Goal: Transaction & Acquisition: Purchase product/service

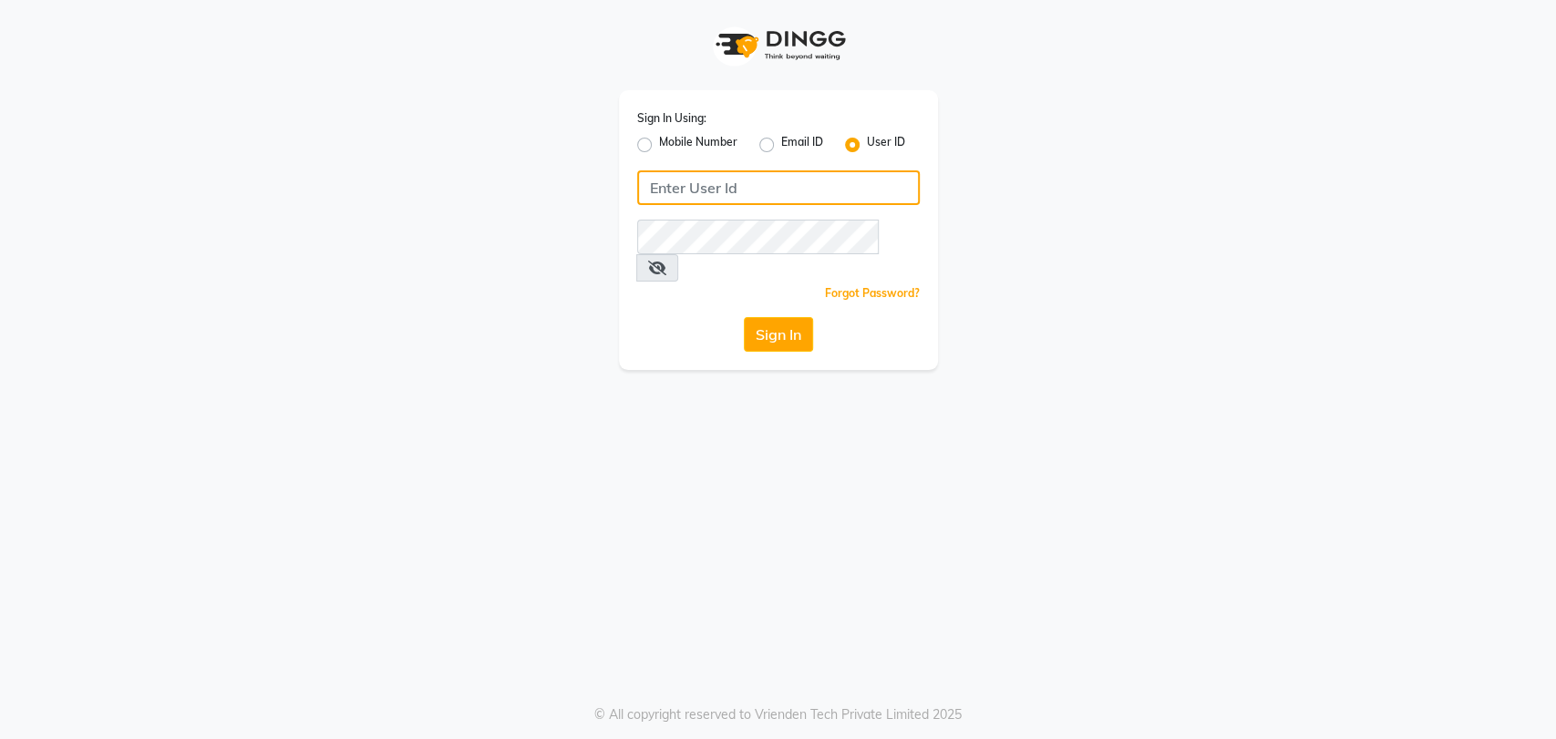
click at [675, 188] on input "Username" at bounding box center [778, 187] width 283 height 35
type input "P"
type input "petals"
click at [770, 317] on button "Sign In" at bounding box center [778, 334] width 69 height 35
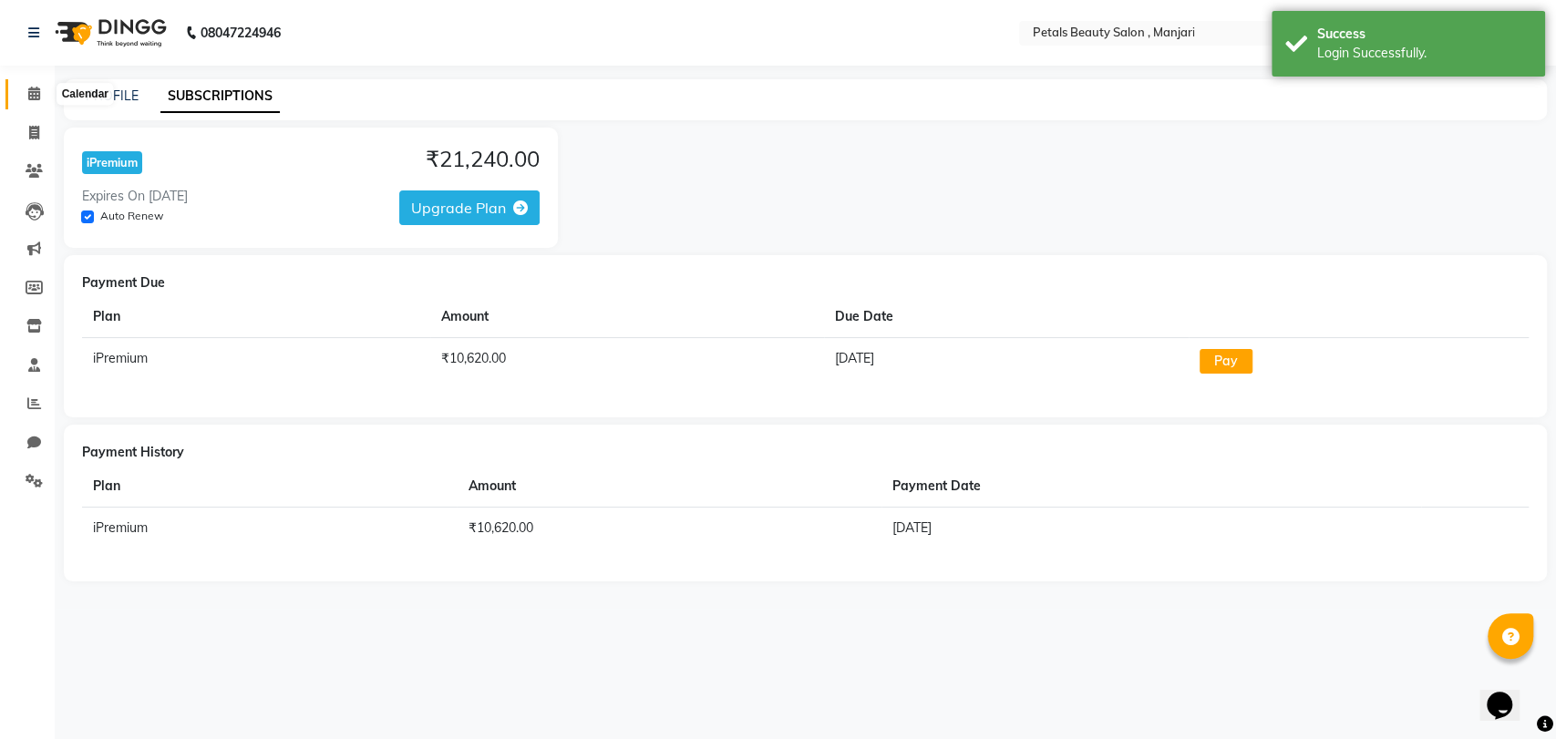
click at [29, 86] on span at bounding box center [34, 94] width 32 height 21
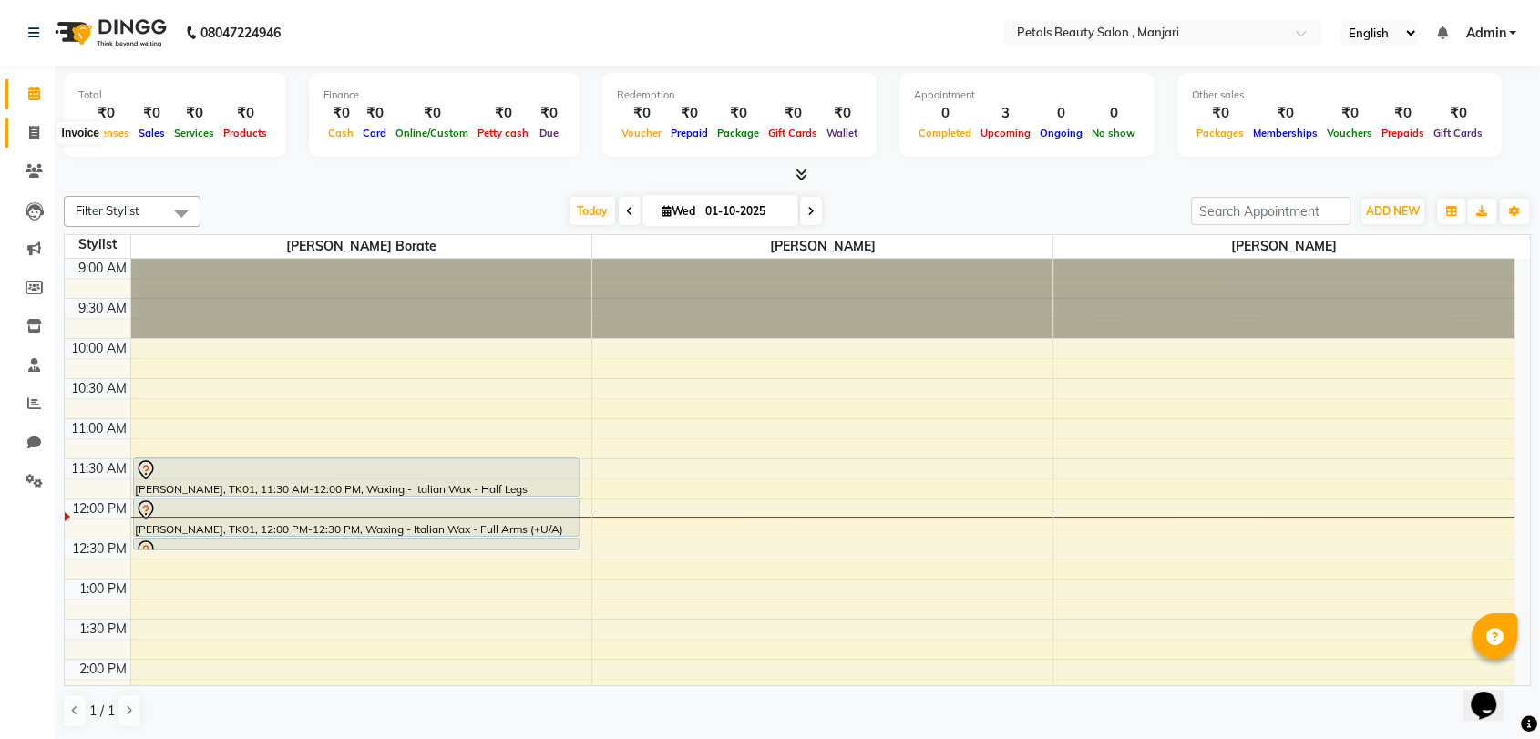
click at [27, 130] on span at bounding box center [34, 133] width 32 height 21
select select "9061"
select select "service"
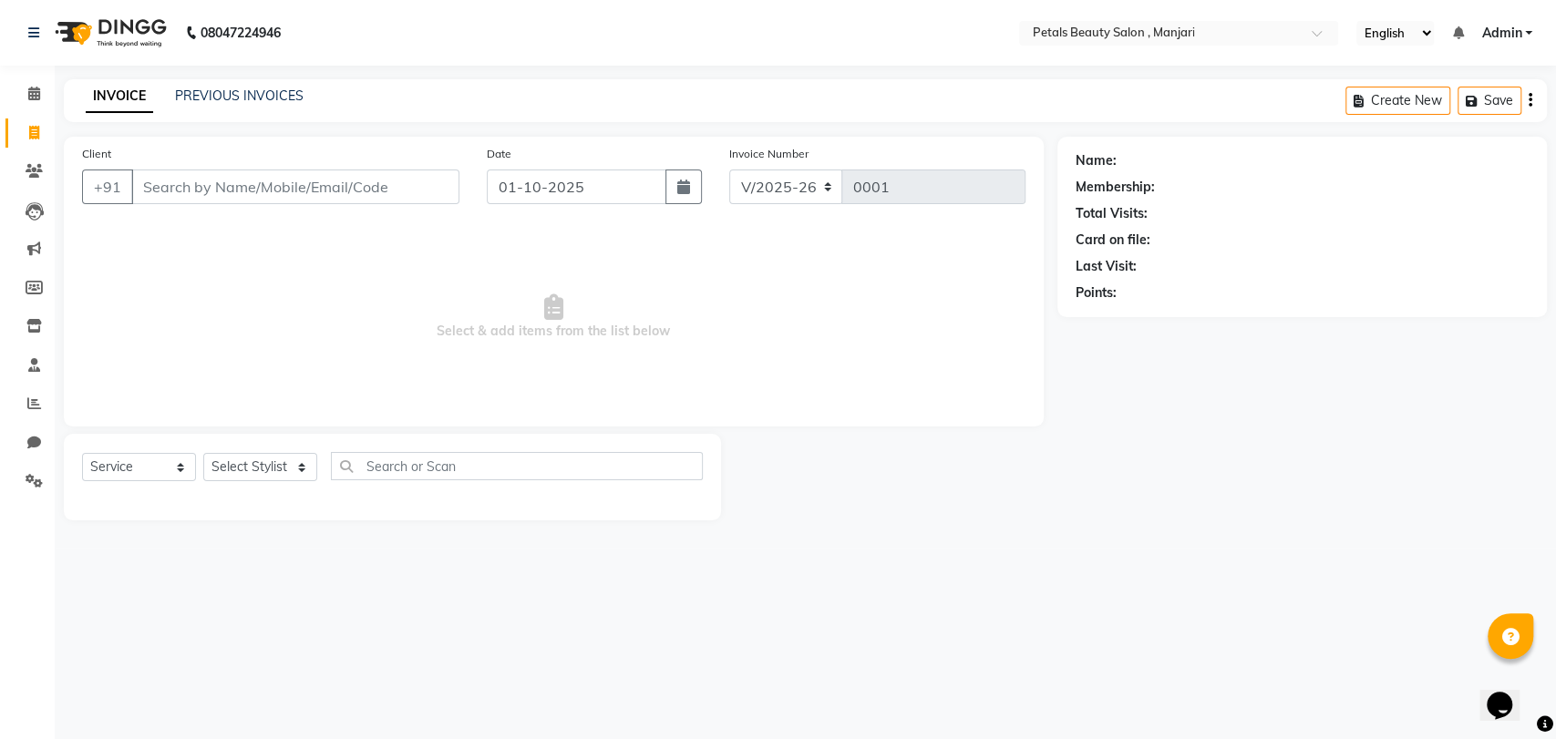
click at [149, 187] on input "Client" at bounding box center [295, 187] width 328 height 35
click at [141, 185] on input "Client" at bounding box center [295, 187] width 328 height 35
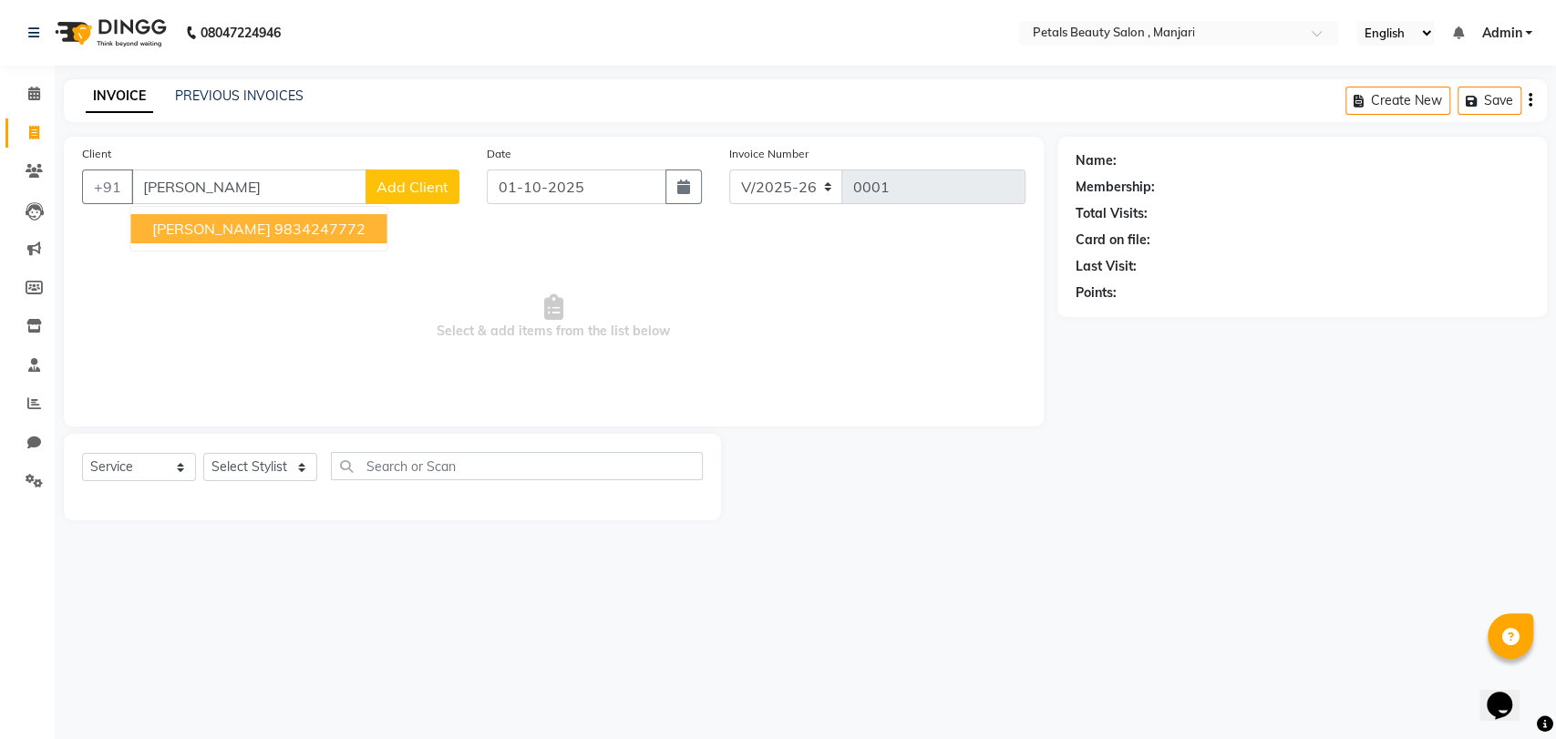
click at [273, 228] on ngb-highlight "9834247772" at bounding box center [318, 229] width 91 height 18
type input "9834247772"
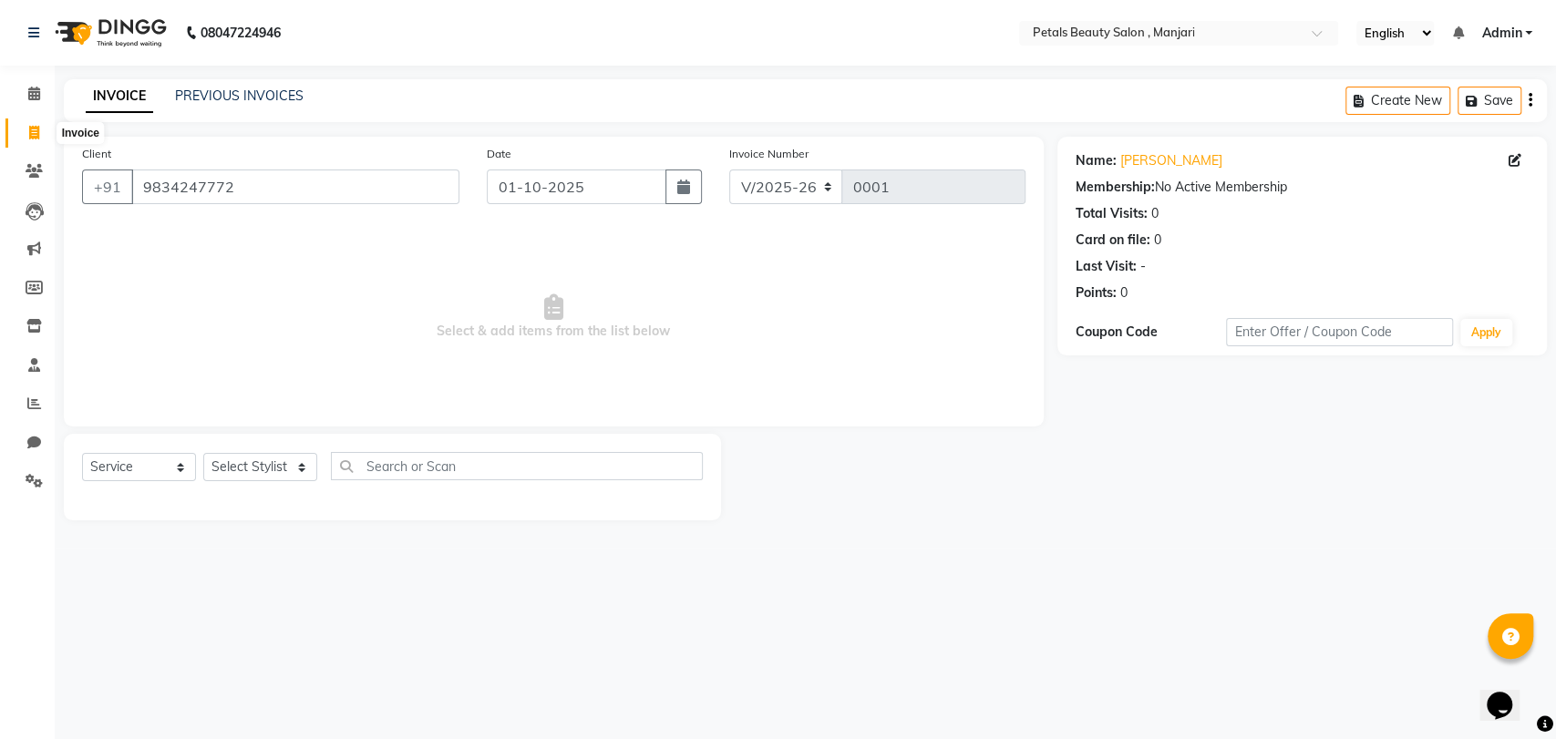
click at [32, 134] on icon at bounding box center [34, 133] width 10 height 14
select select "service"
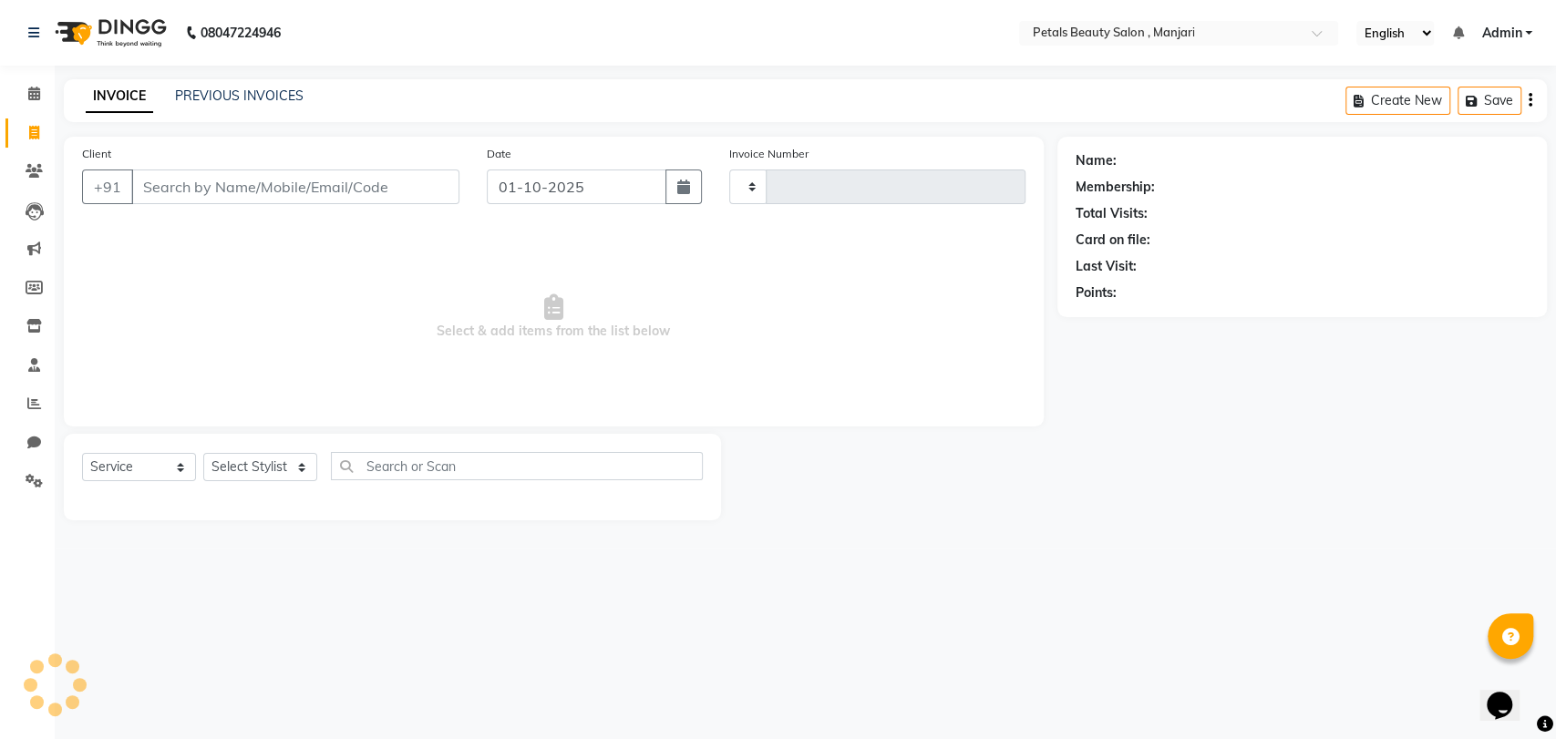
type input "0001"
select select "9061"
click at [355, 190] on input "Client" at bounding box center [295, 187] width 328 height 35
type input "7066200200"
click at [408, 189] on span "Add Client" at bounding box center [412, 187] width 72 height 18
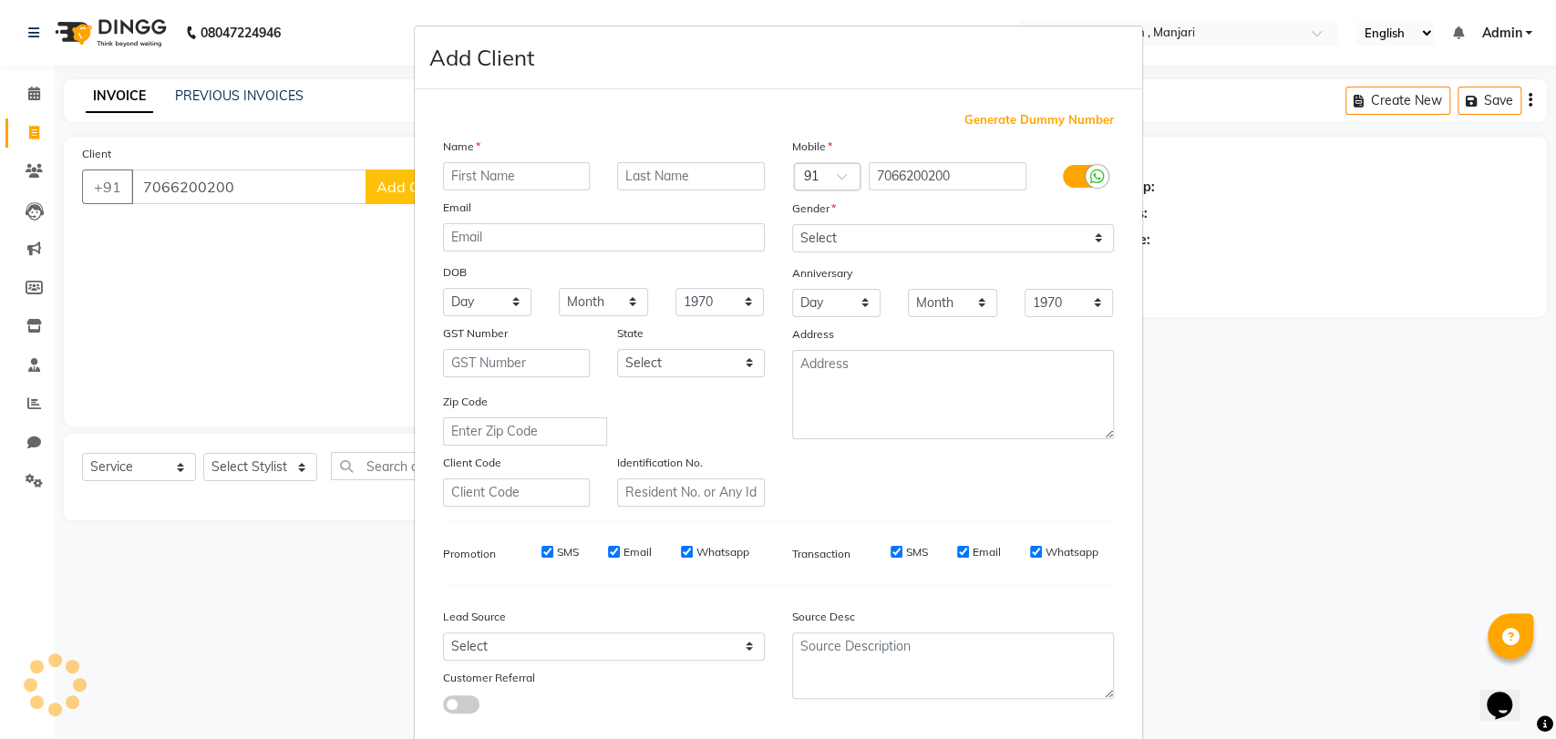
click at [481, 173] on input "text" at bounding box center [517, 176] width 148 height 28
click at [839, 231] on select "Select [DEMOGRAPHIC_DATA] [DEMOGRAPHIC_DATA] Other Prefer Not To Say" at bounding box center [953, 238] width 322 height 28
select select "[DEMOGRAPHIC_DATA]"
click at [792, 224] on select "Select [DEMOGRAPHIC_DATA] [DEMOGRAPHIC_DATA] Other Prefer Not To Say" at bounding box center [953, 238] width 322 height 28
click at [538, 167] on input "text" at bounding box center [517, 176] width 148 height 28
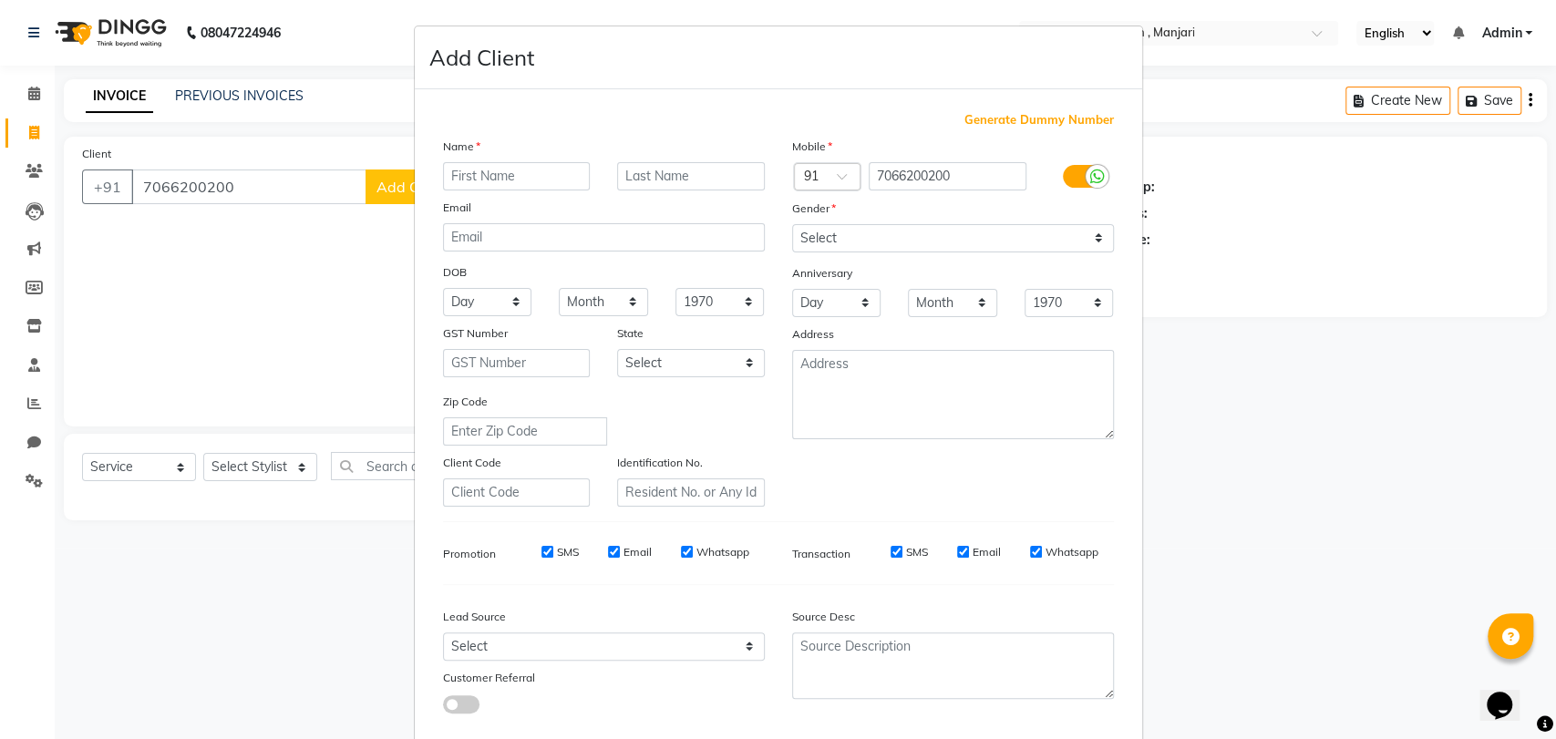
click at [221, 97] on ngb-modal-window "Add Client Generate Dummy Number Name Email DOB Day 01 02 03 04 05 06 07 08 09 …" at bounding box center [778, 369] width 1556 height 739
click at [291, 95] on ngb-modal-window "Add Client Generate Dummy Number Name Email DOB Day 01 02 03 04 05 06 07 08 09 …" at bounding box center [778, 369] width 1556 height 739
click at [179, 470] on ngb-modal-window "Add Client Generate Dummy Number Name Email DOB Day 01 02 03 04 05 06 07 08 09 …" at bounding box center [778, 369] width 1556 height 739
click at [183, 467] on ngb-modal-window "Add Client Generate Dummy Number Name Email DOB Day 01 02 03 04 05 06 07 08 09 …" at bounding box center [778, 369] width 1556 height 739
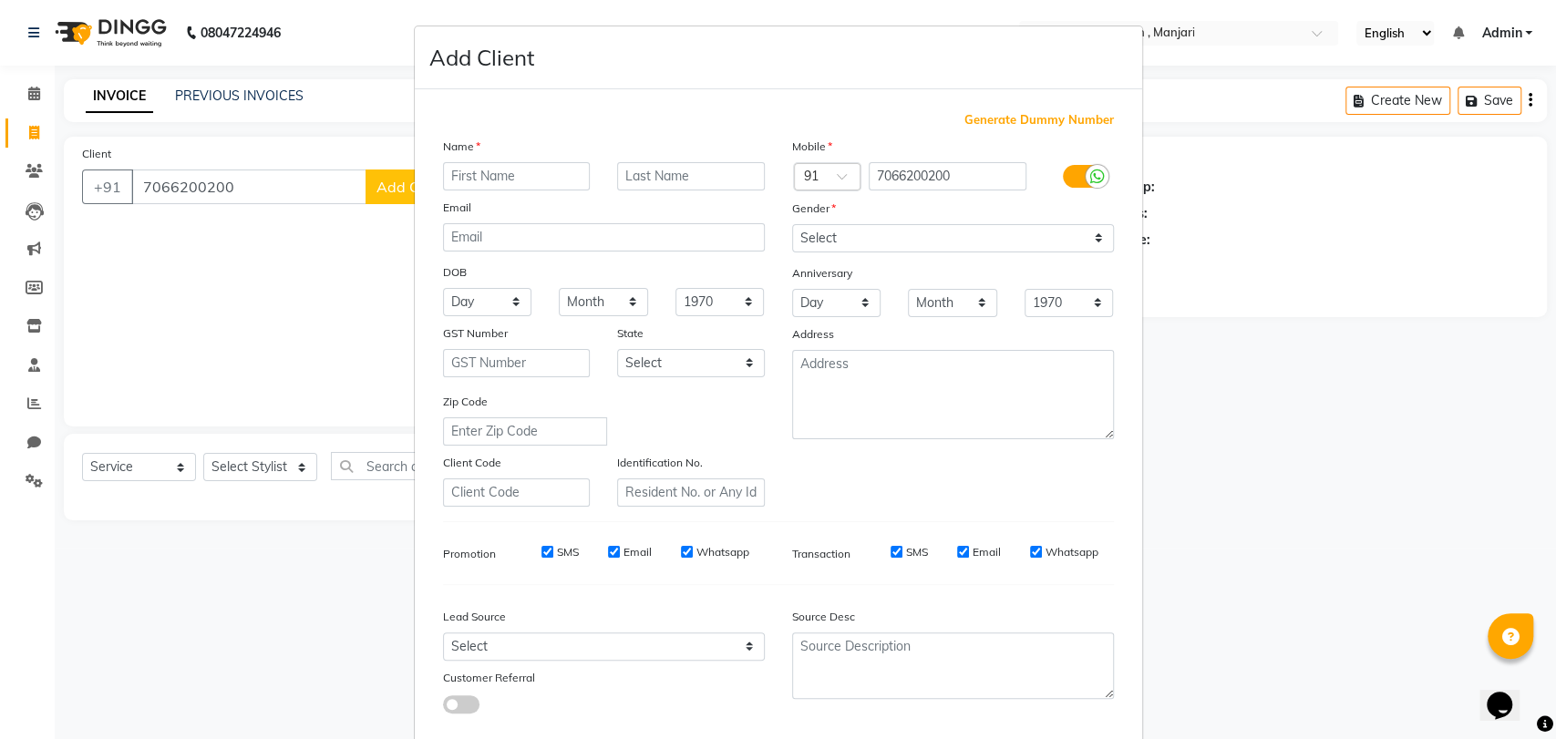
click at [136, 467] on ngb-modal-window "Add Client Generate Dummy Number Name Email DOB Day 01 02 03 04 05 06 07 08 09 …" at bounding box center [778, 369] width 1556 height 739
click at [123, 469] on ngb-modal-window "Add Client Generate Dummy Number Name Email DOB Day 01 02 03 04 05 06 07 08 09 …" at bounding box center [778, 369] width 1556 height 739
click at [294, 466] on ngb-modal-window "Add Client Generate Dummy Number Name Email DOB Day 01 02 03 04 05 06 07 08 09 …" at bounding box center [778, 369] width 1556 height 739
click at [561, 180] on input "text" at bounding box center [517, 176] width 148 height 28
click at [31, 96] on ngb-modal-window "Add Client Generate Dummy Number Name Email DOB Day 01 02 03 04 05 06 07 08 09 …" at bounding box center [778, 369] width 1556 height 739
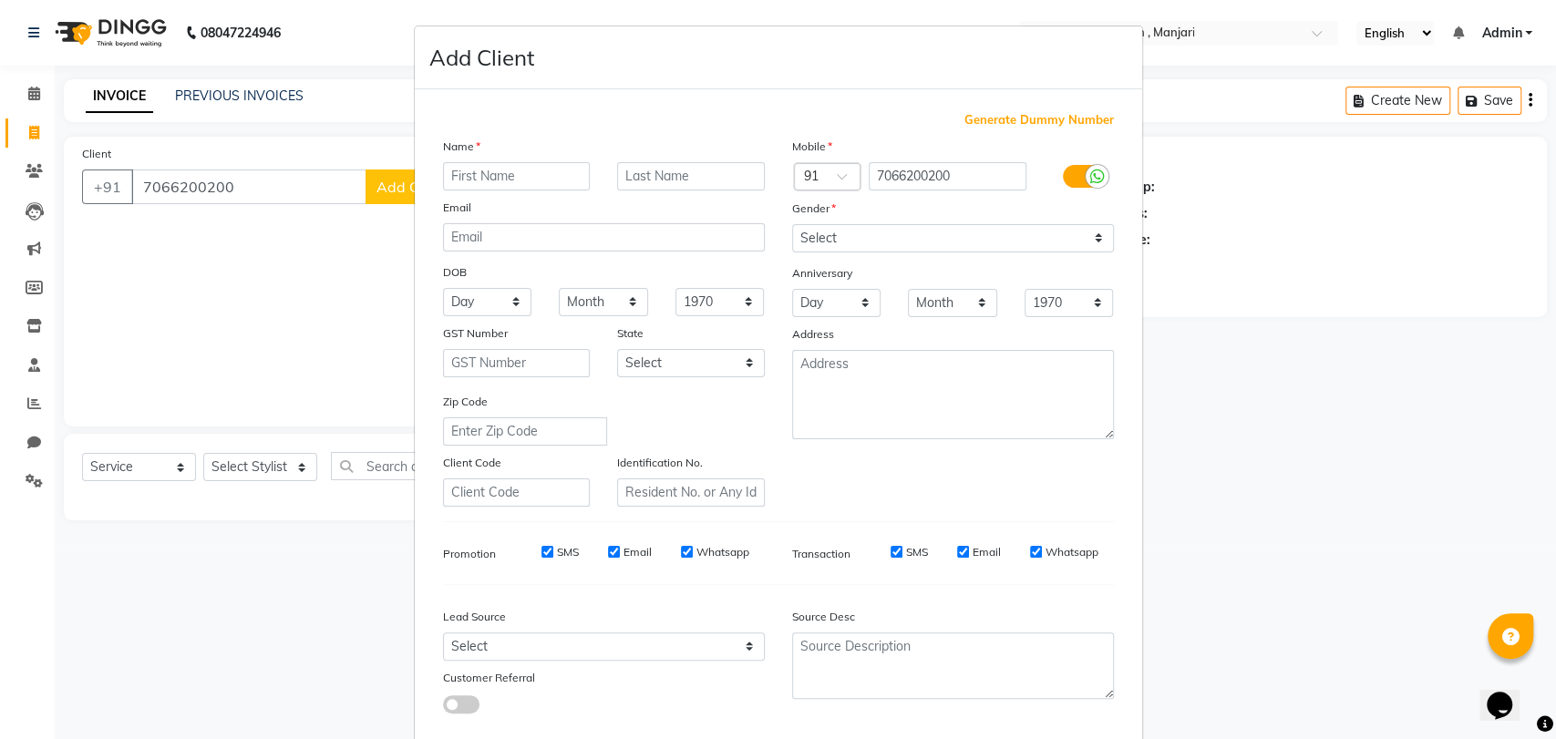
click at [31, 96] on ngb-modal-window "Add Client Generate Dummy Number Name Email DOB Day 01 02 03 04 05 06 07 08 09 …" at bounding box center [778, 369] width 1556 height 739
click at [1323, 313] on ngb-modal-window "Add Client Generate Dummy Number Name Email DOB Day 01 02 03 04 05 06 07 08 09 …" at bounding box center [778, 369] width 1556 height 739
click at [1304, 400] on ngb-modal-window "Add Client Generate Dummy Number Name Email DOB Day 01 02 03 04 05 06 07 08 09 …" at bounding box center [778, 369] width 1556 height 739
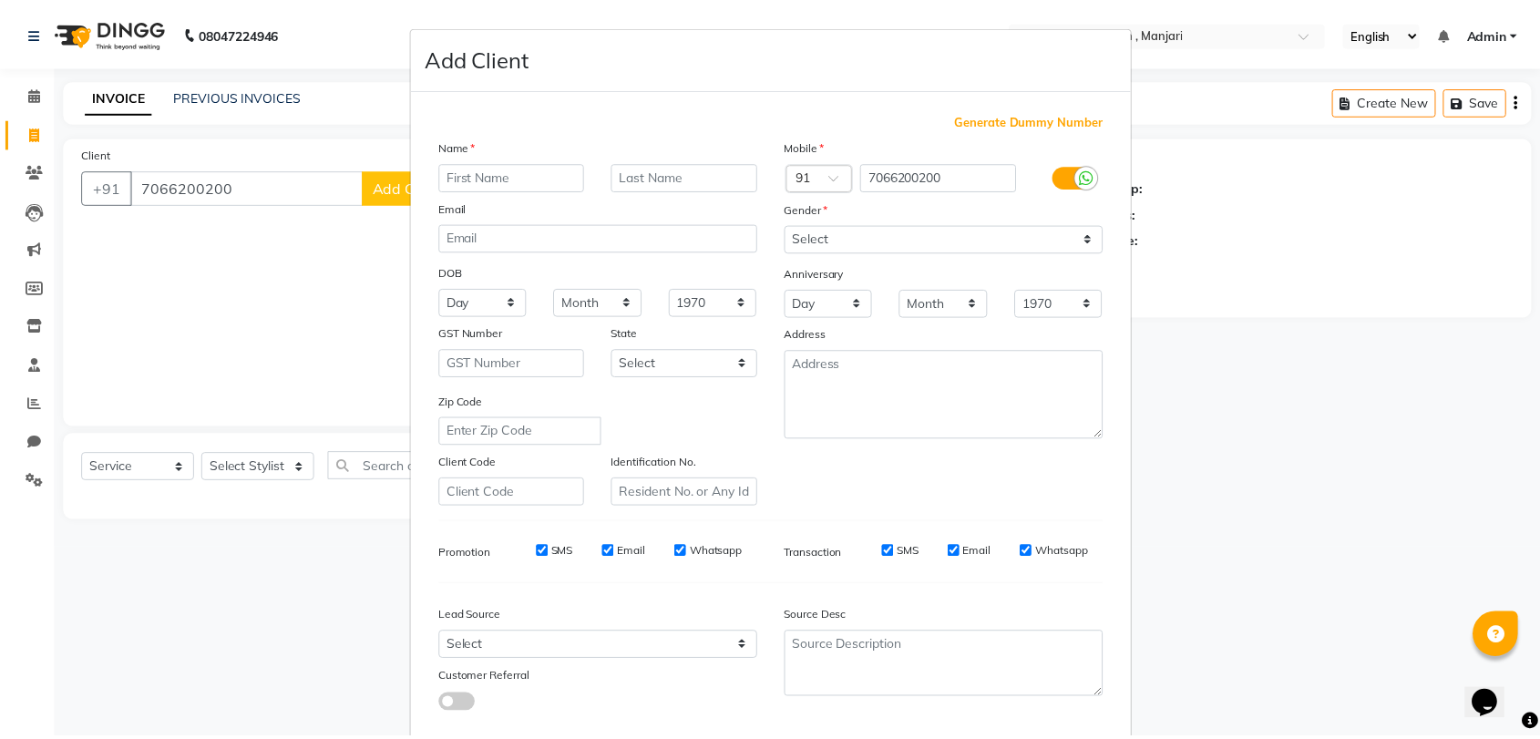
scroll to position [98, 0]
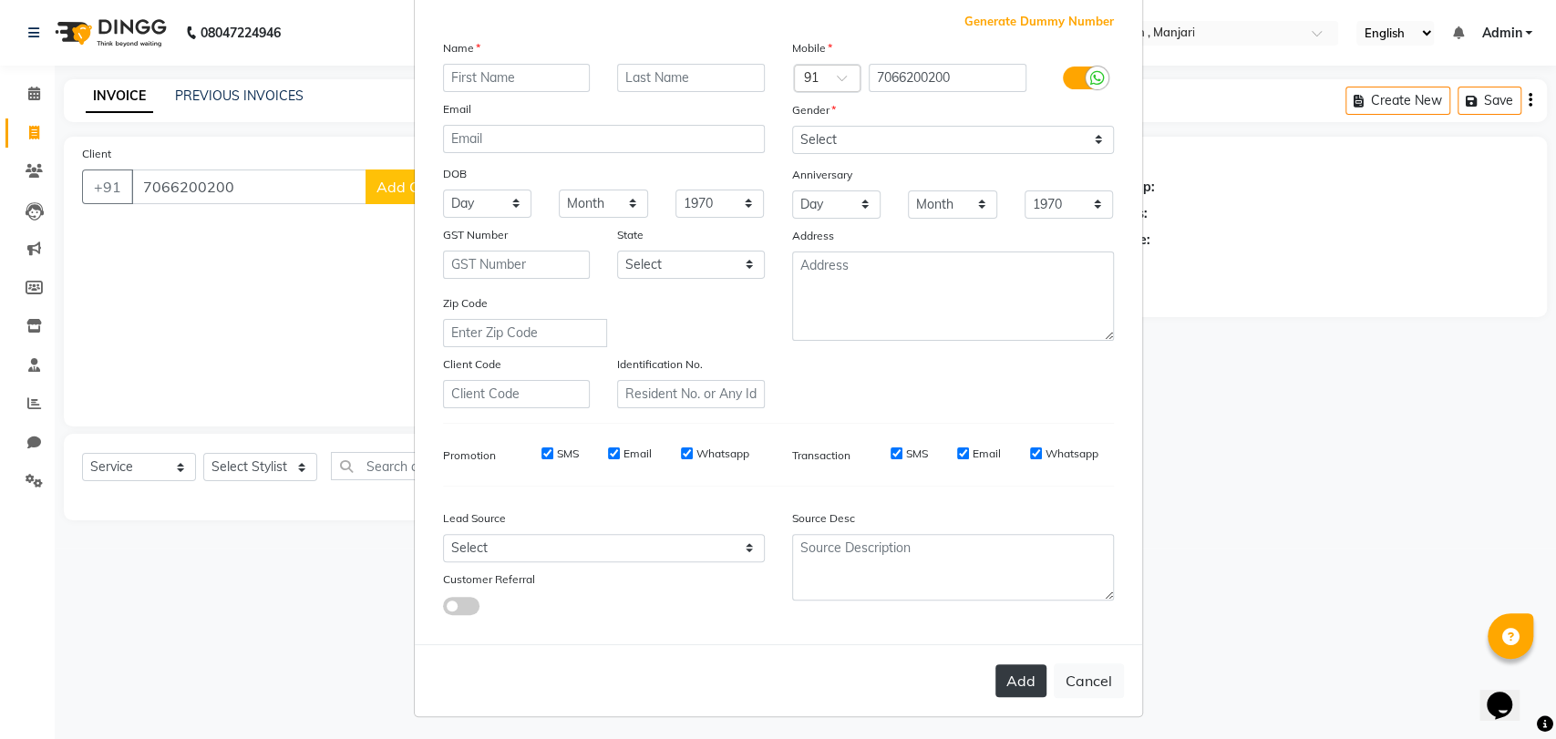
click at [1009, 682] on button "Add" at bounding box center [1020, 680] width 51 height 33
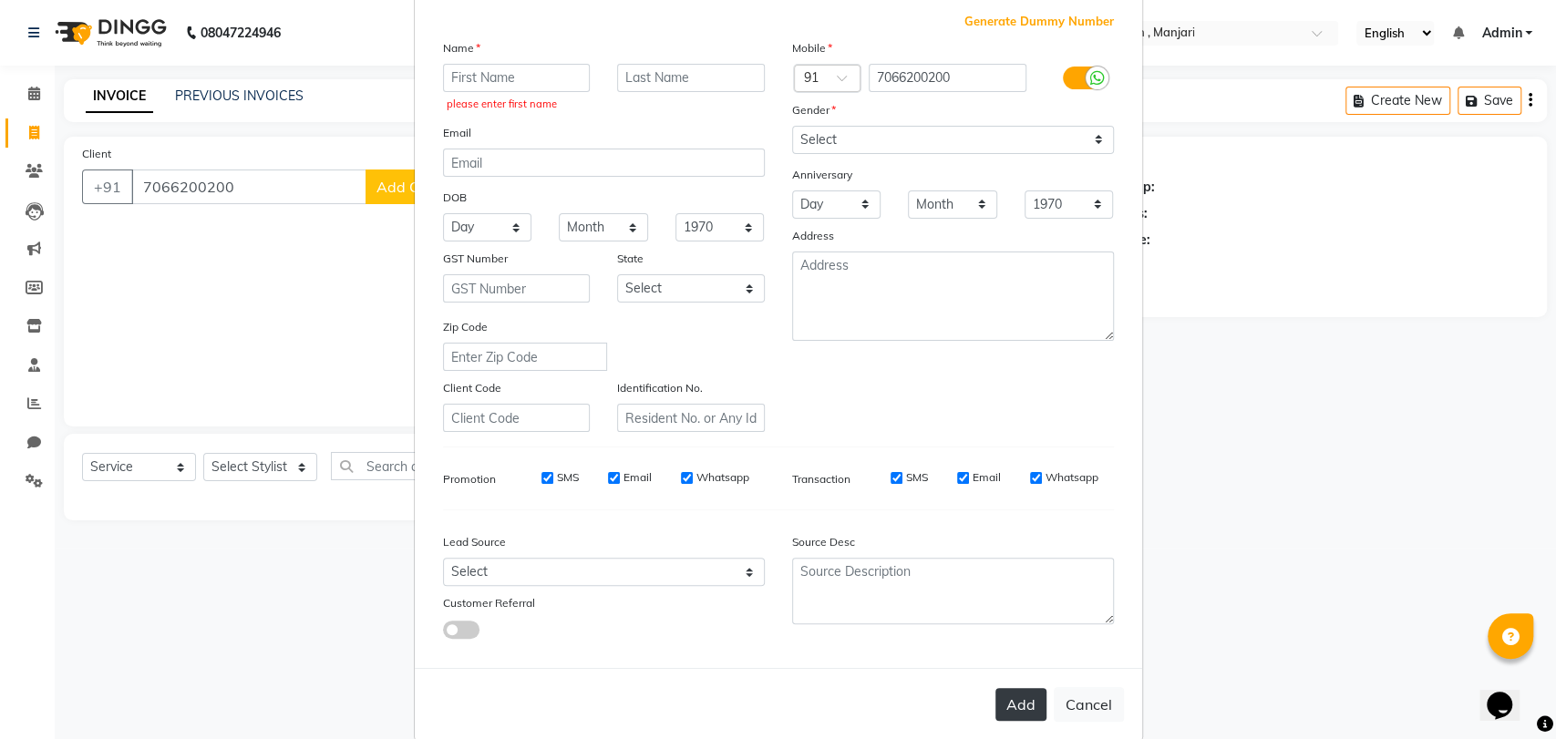
click at [1009, 682] on div "Add Cancel" at bounding box center [778, 704] width 727 height 72
click at [1077, 702] on button "Cancel" at bounding box center [1089, 704] width 70 height 35
select select
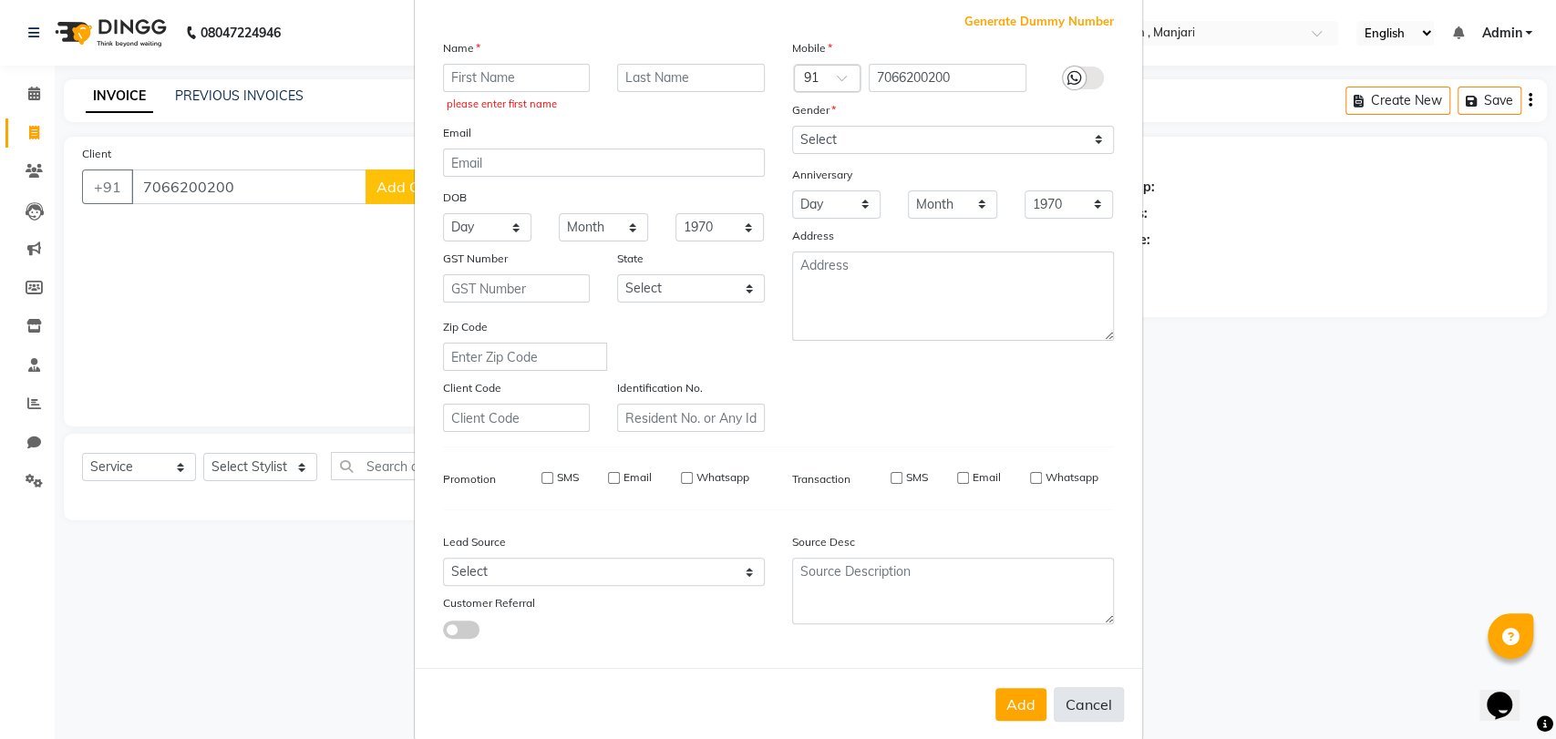
select select
checkbox input "false"
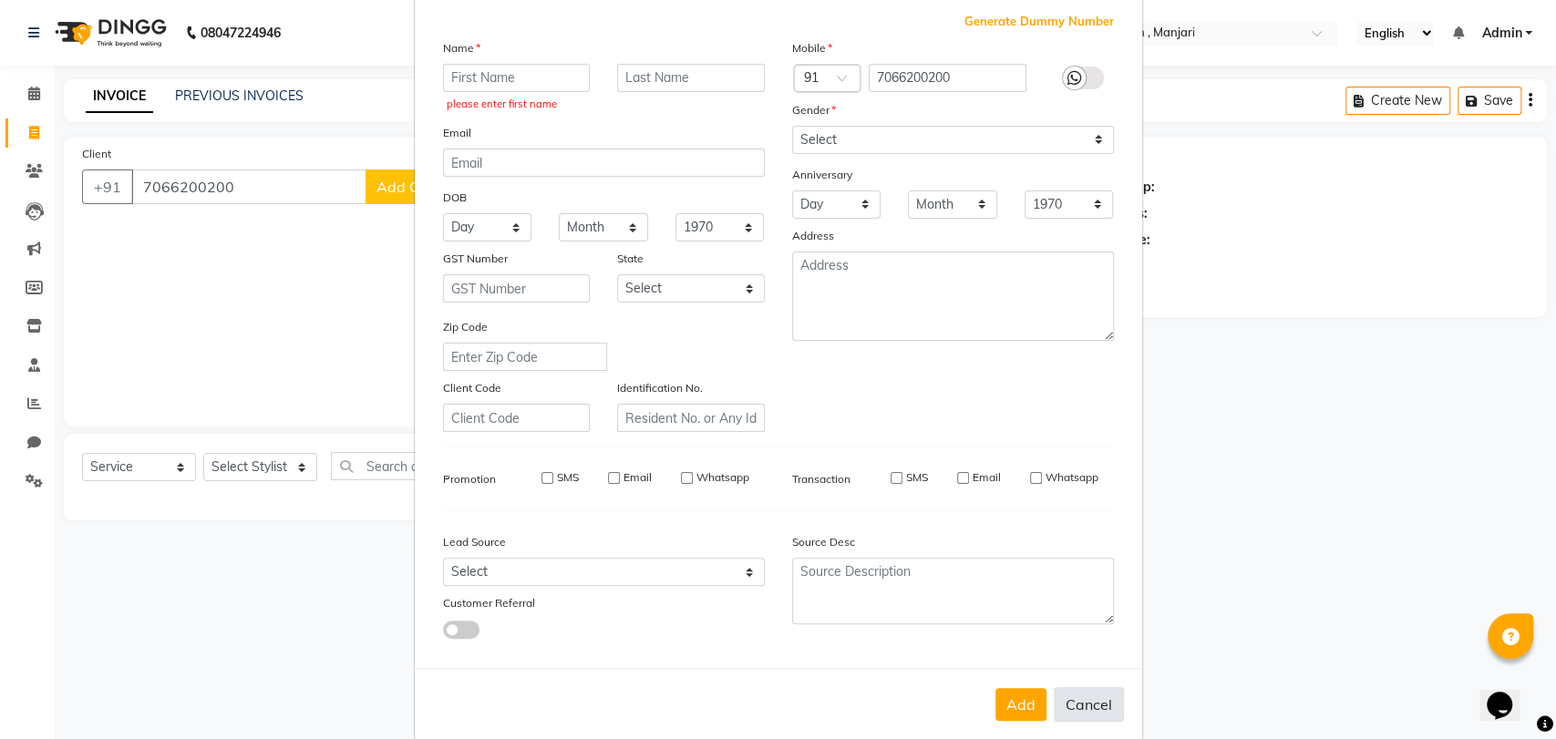
checkbox input "false"
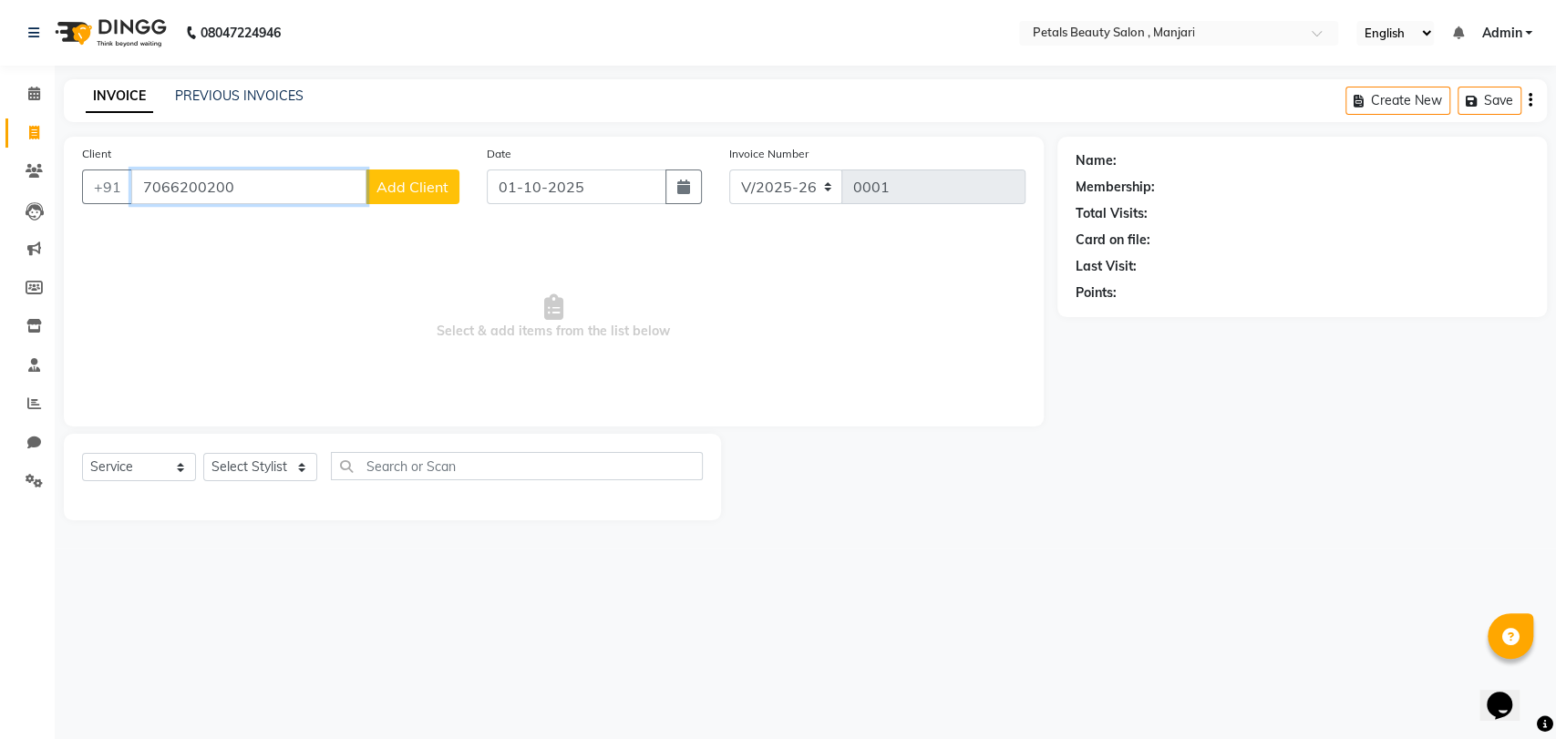
click at [248, 187] on input "7066200200" at bounding box center [248, 187] width 235 height 35
type input "7"
click at [37, 95] on icon at bounding box center [34, 94] width 12 height 14
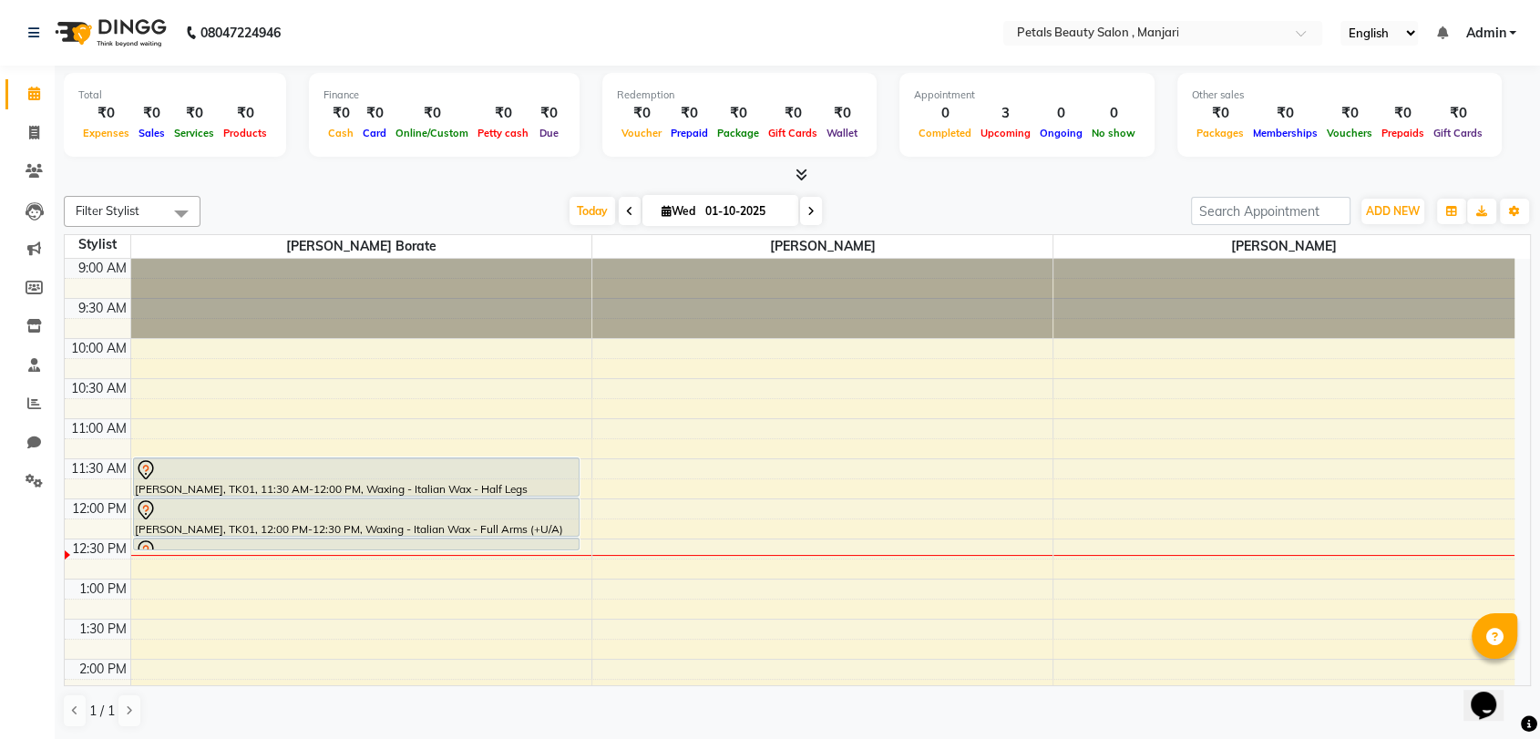
click at [626, 211] on icon at bounding box center [629, 211] width 7 height 11
type input "30-09-2025"
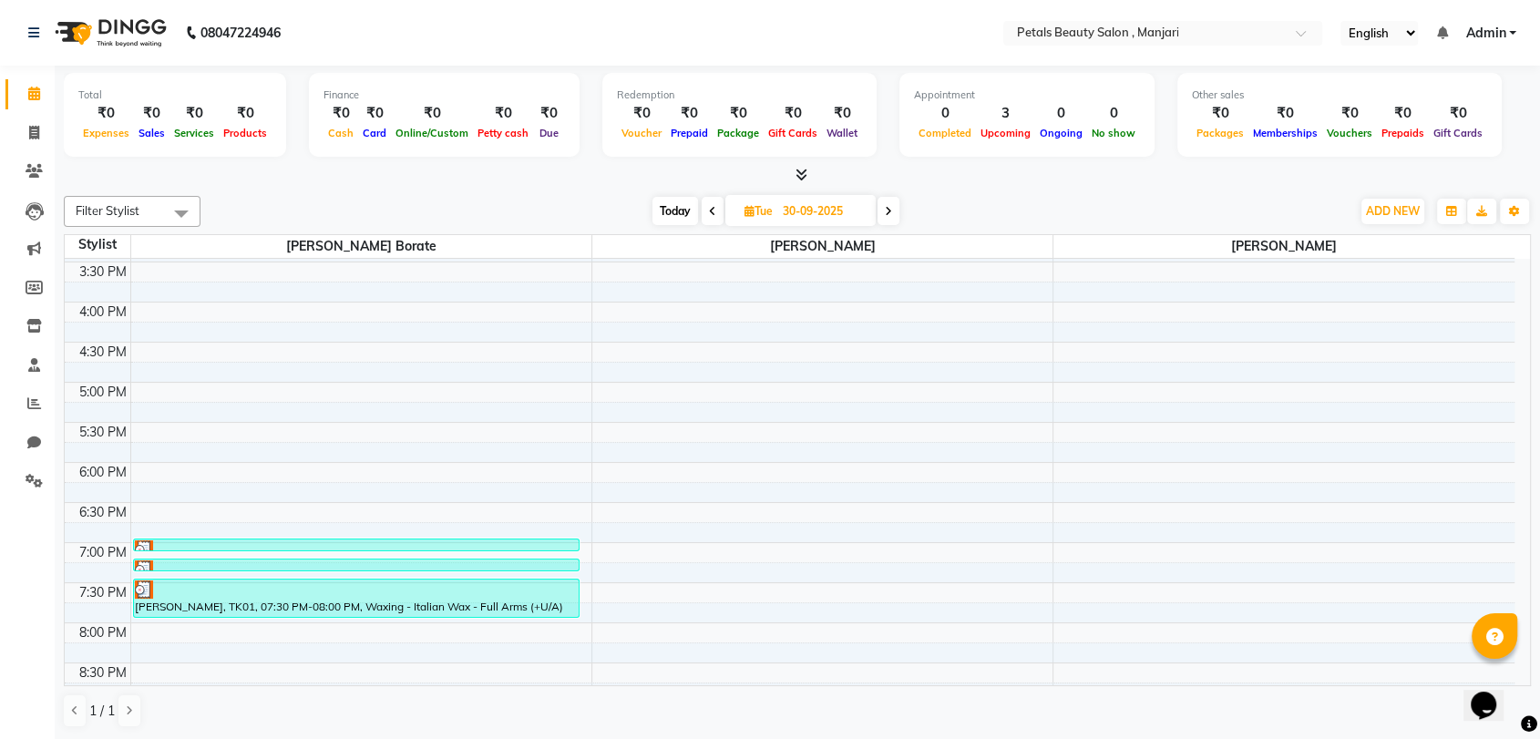
scroll to position [609, 0]
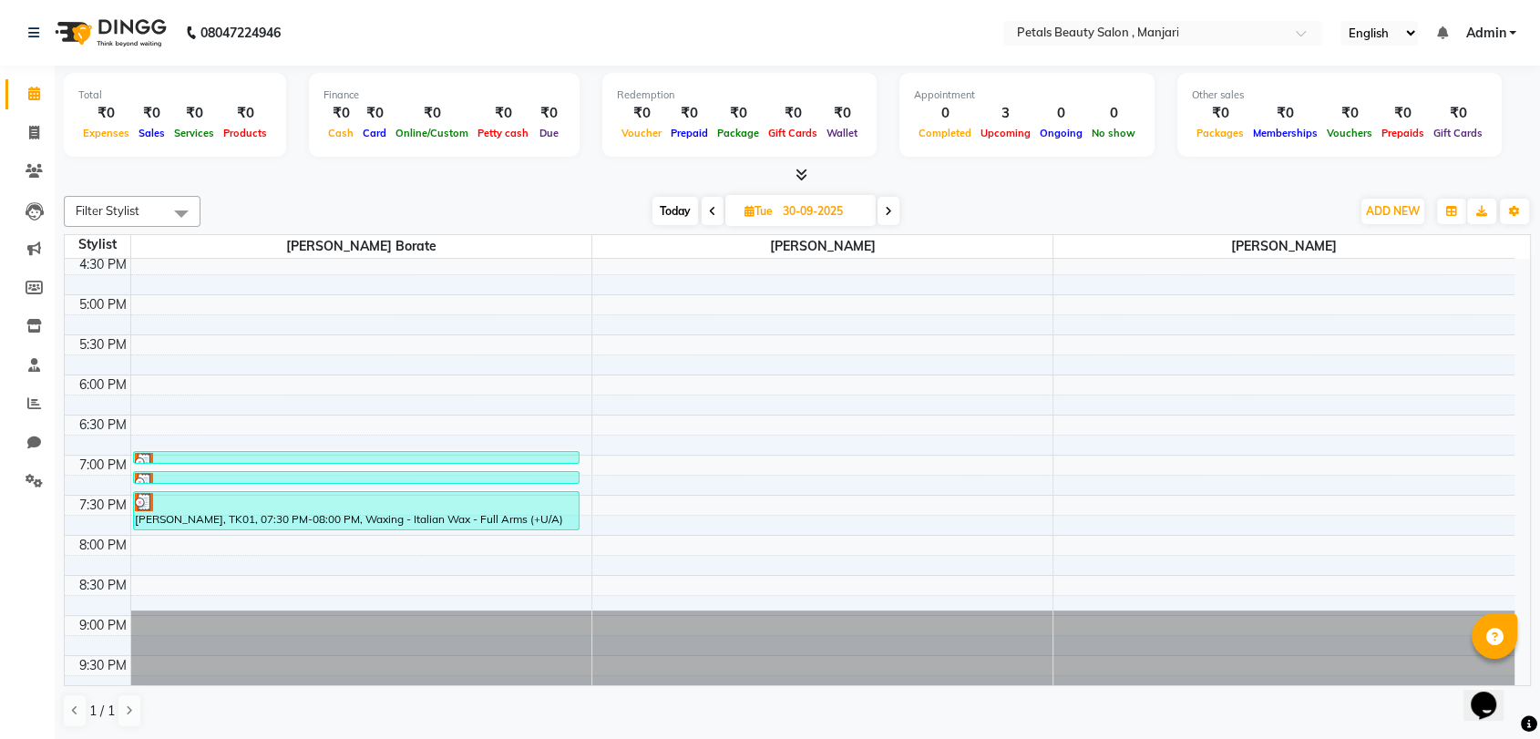
drag, startPoint x: 1518, startPoint y: 520, endPoint x: 46, endPoint y: 2, distance: 1560.5
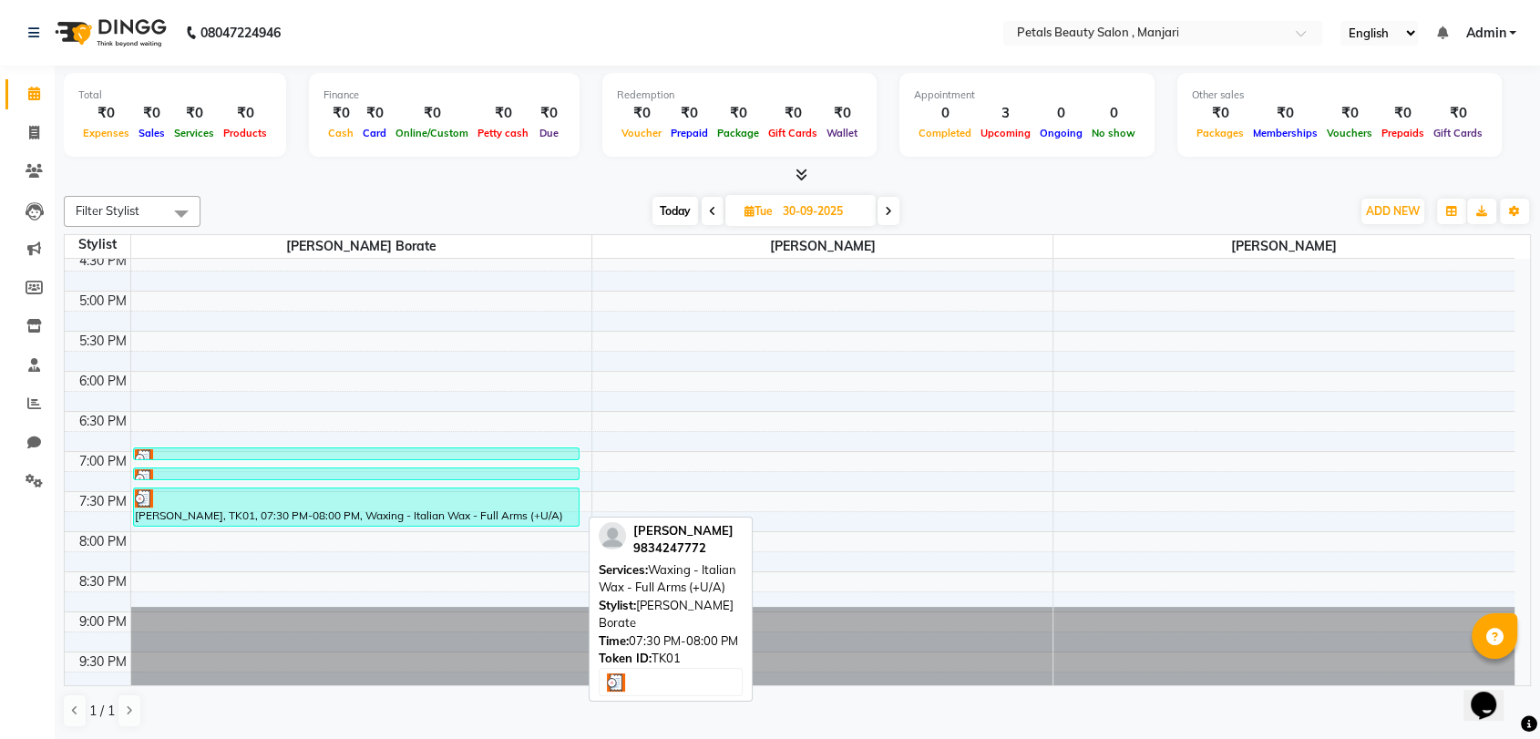
click at [554, 514] on div "[PERSON_NAME], TK01, 07:30 PM-08:00 PM, Waxing - Italian Wax - Full Arms (+U/A)" at bounding box center [357, 507] width 446 height 37
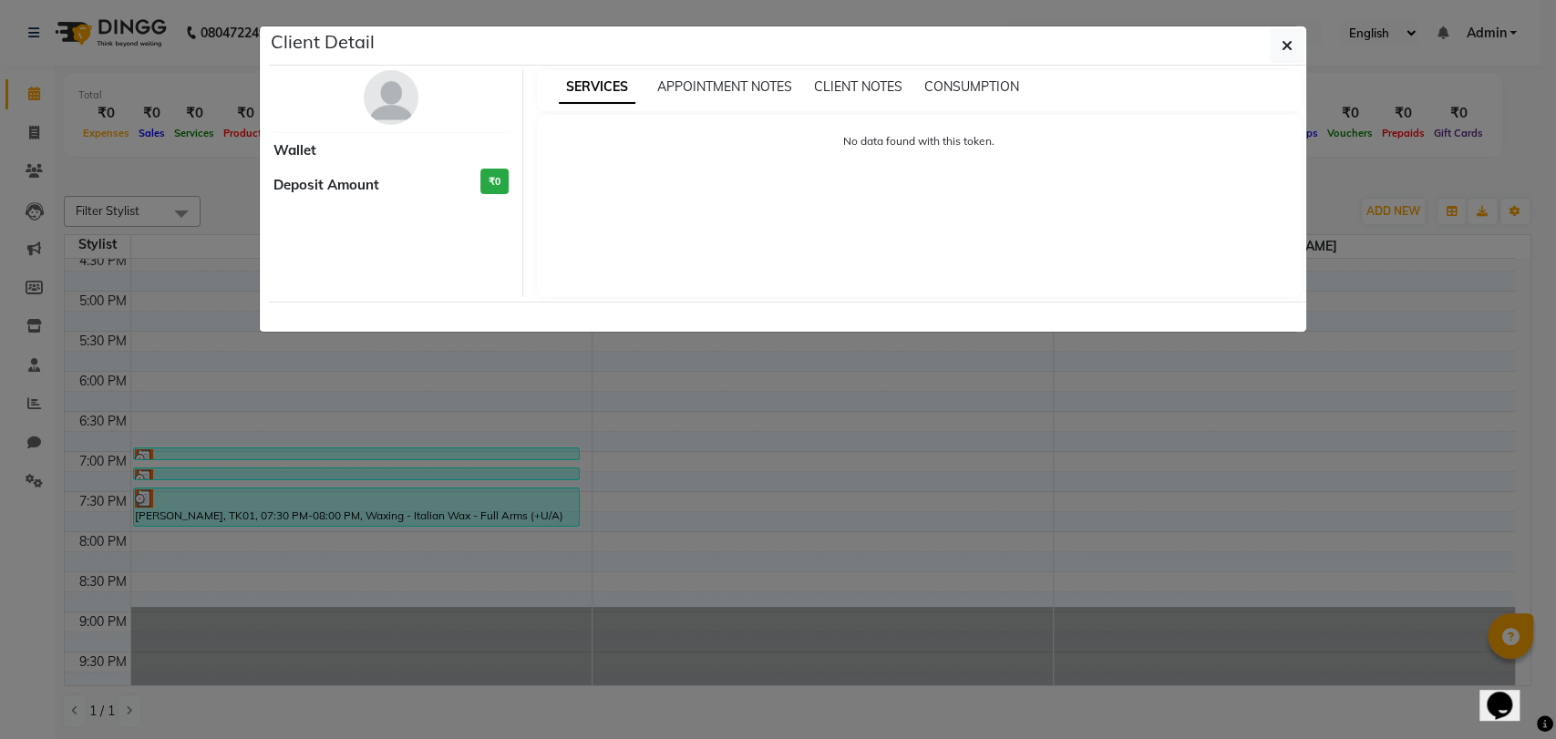
select select "3"
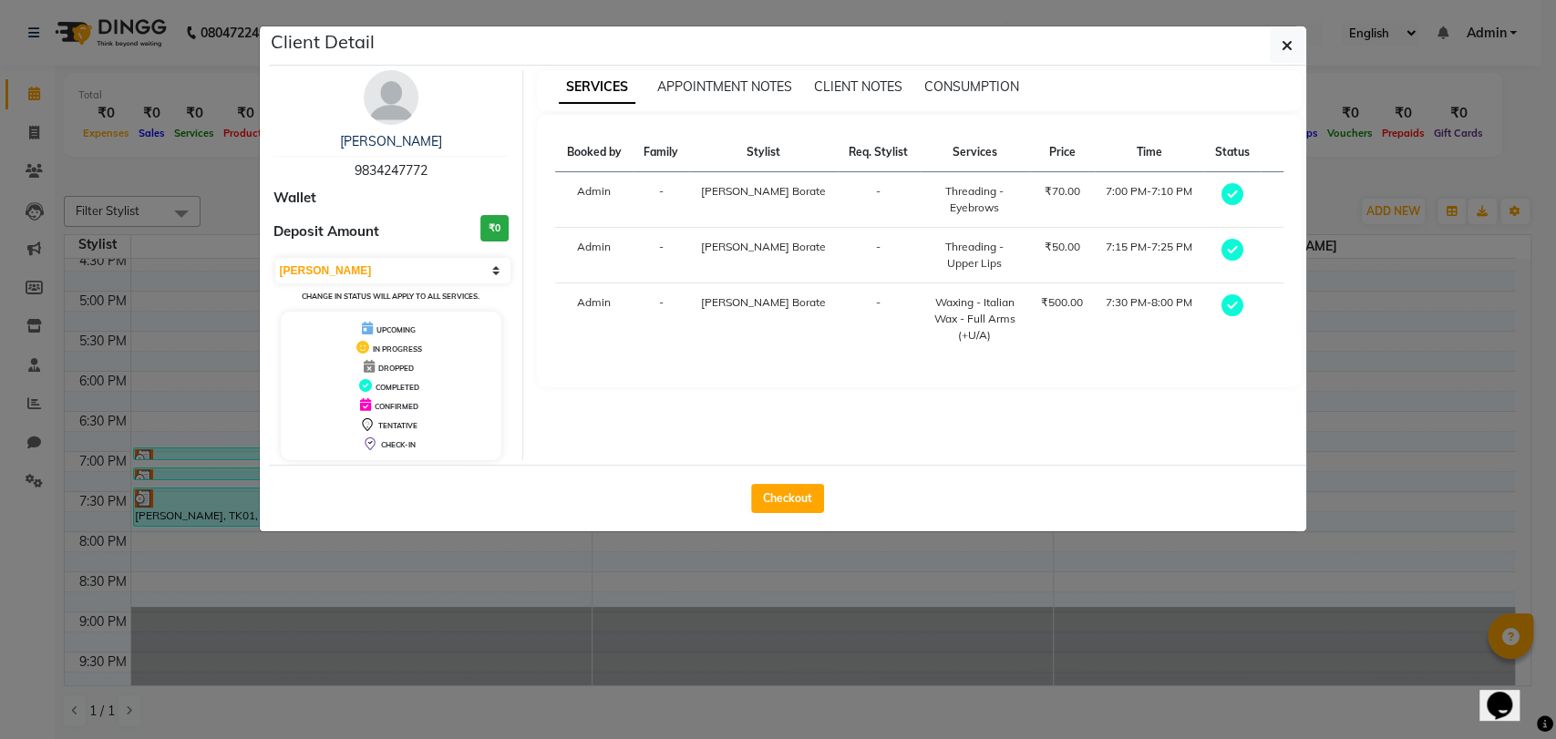
click at [605, 89] on span "SERVICES" at bounding box center [597, 87] width 77 height 33
click at [499, 268] on select "Select MARK DONE UPCOMING" at bounding box center [393, 271] width 236 height 26
click at [643, 386] on div "Booked by Family Stylist Req. Stylist Services Price Time Status Admin - [PERSO…" at bounding box center [919, 251] width 765 height 273
drag, startPoint x: 1085, startPoint y: 208, endPoint x: 1038, endPoint y: 312, distance: 113.8
click at [1038, 312] on tbody "Admin - [PERSON_NAME] Borate - Threading - Eyebrows ₹70.00 7:00 PM-7:10 PM Admi…" at bounding box center [919, 263] width 728 height 183
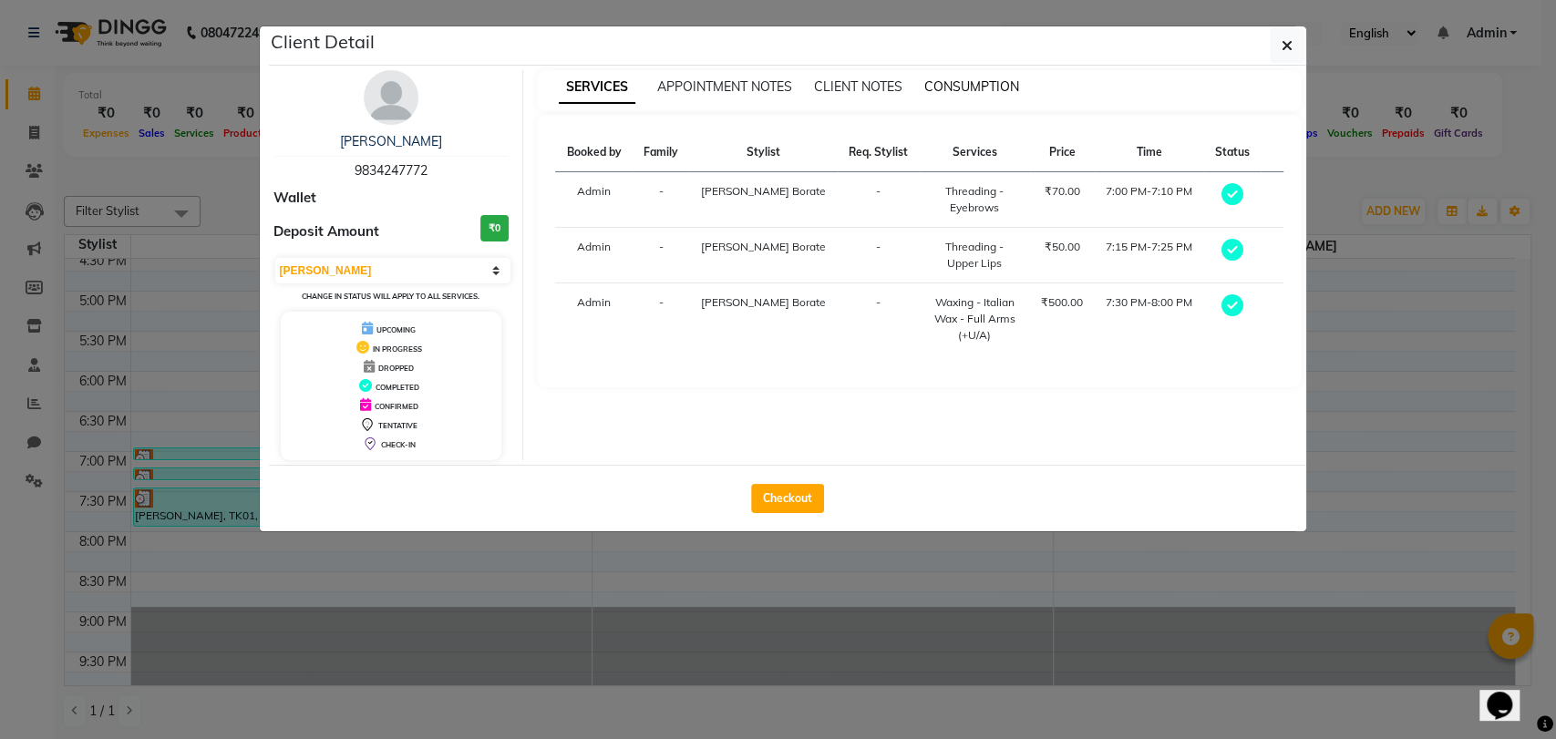
click at [992, 82] on span "CONSUMPTION" at bounding box center [971, 86] width 95 height 16
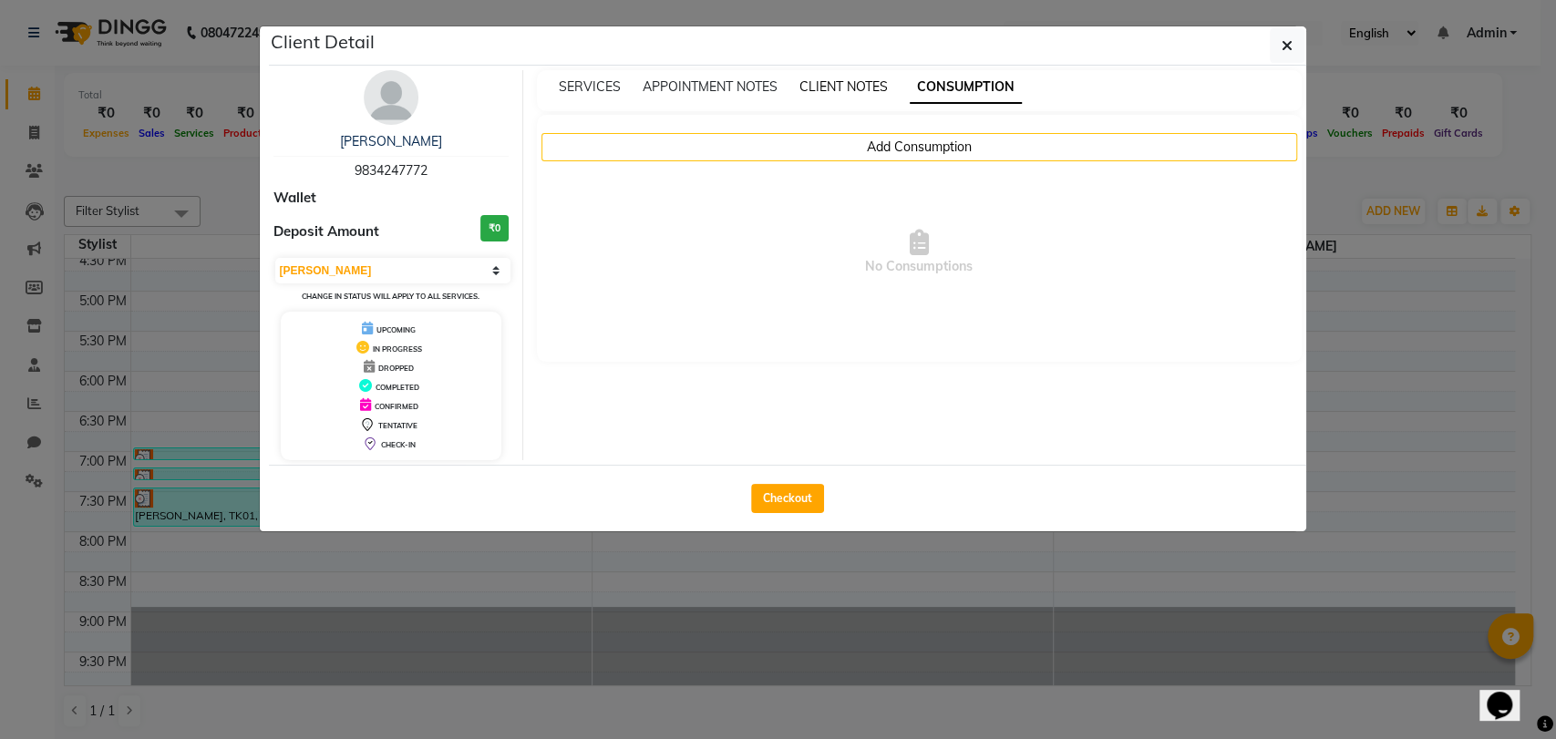
click at [869, 88] on span "CLIENT NOTES" at bounding box center [843, 86] width 88 height 16
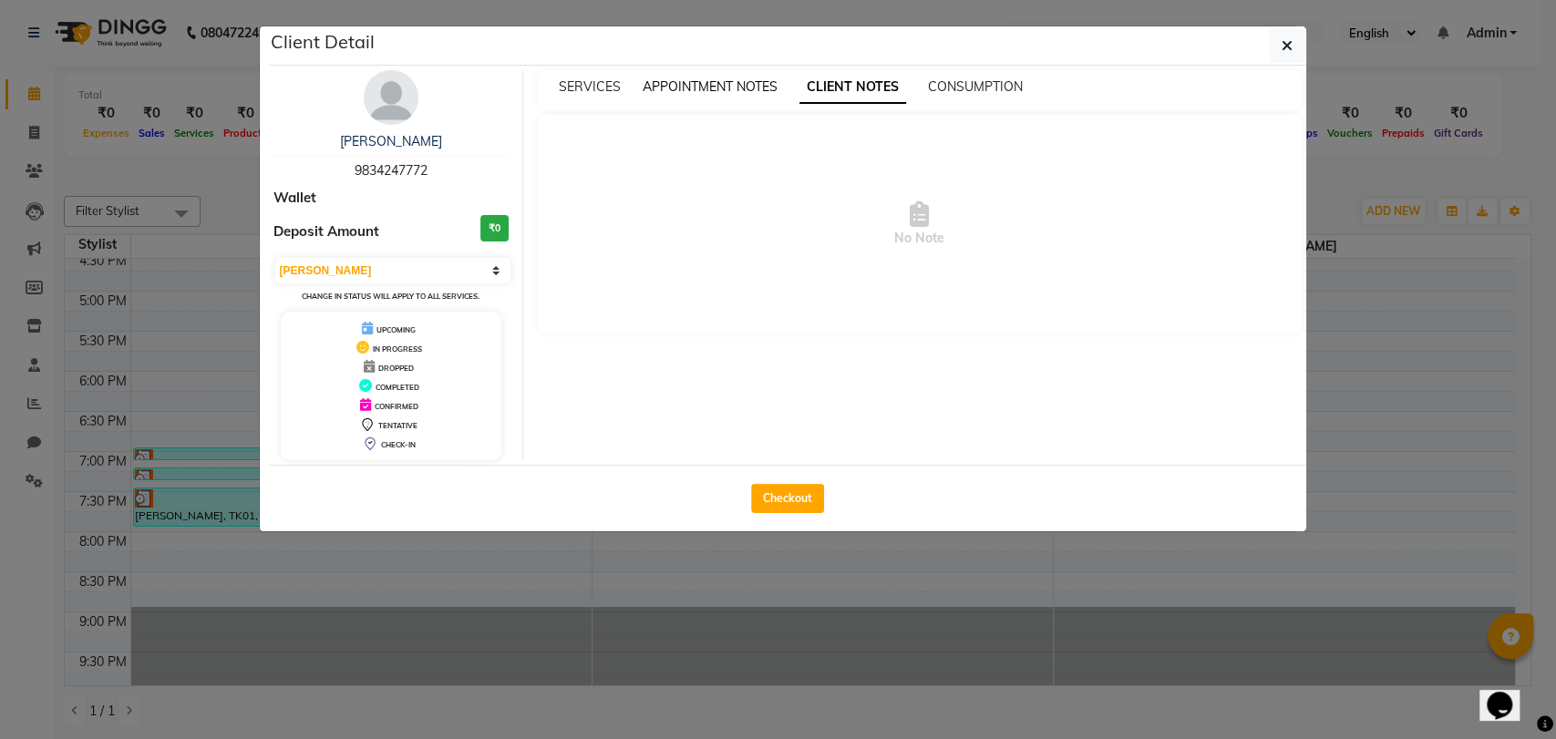
click at [723, 88] on span "APPOINTMENT NOTES" at bounding box center [710, 86] width 135 height 16
click at [611, 82] on span "SERVICES" at bounding box center [590, 86] width 62 height 16
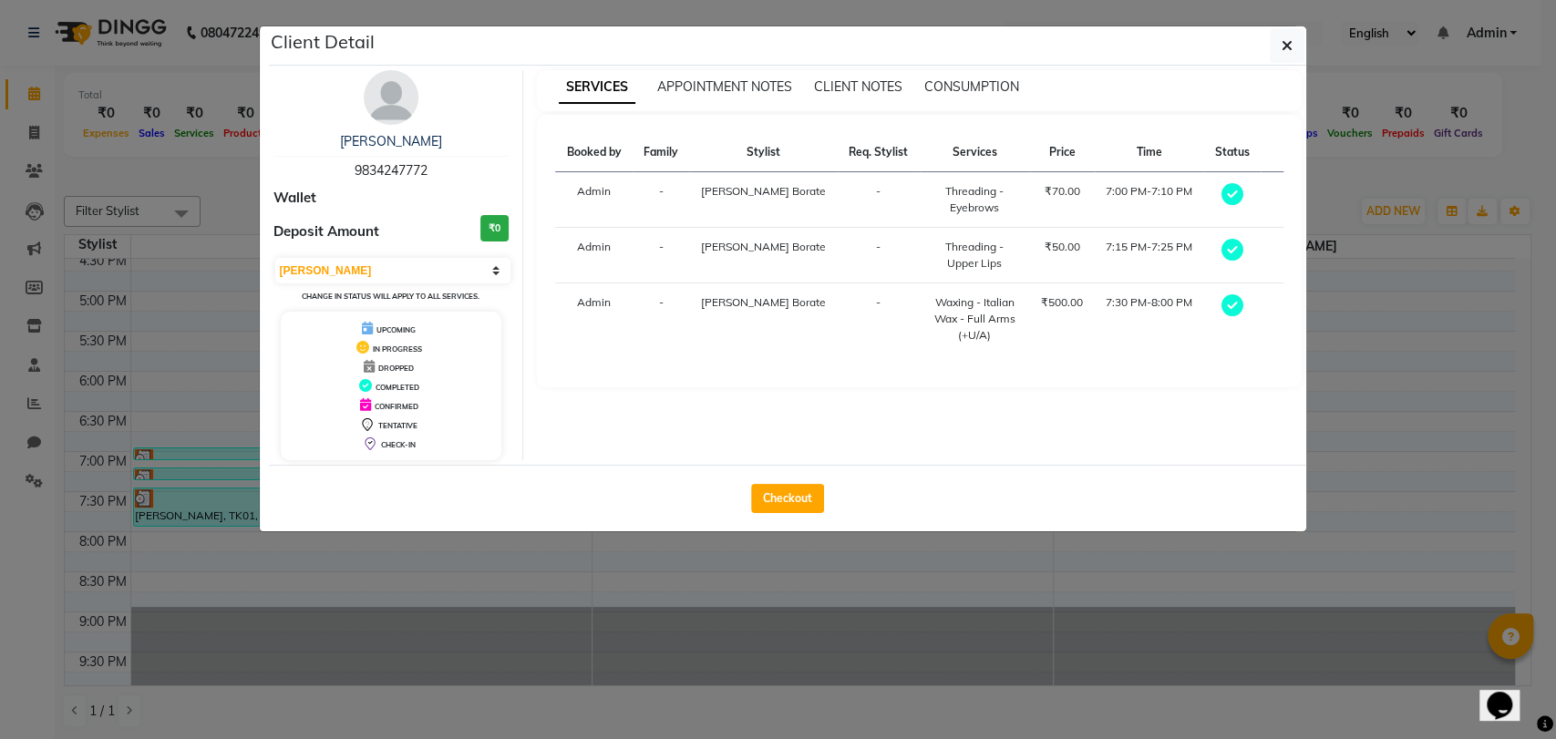
click at [582, 358] on div "Booked by Family Stylist Req. Stylist Services Price Time Status Admin - [PERSO…" at bounding box center [919, 251] width 728 height 236
click at [592, 359] on div "Booked by Family Stylist Req. Stylist Services Price Time Status Admin - [PERSO…" at bounding box center [919, 251] width 728 height 236
click at [758, 489] on button "Checkout" at bounding box center [787, 498] width 73 height 29
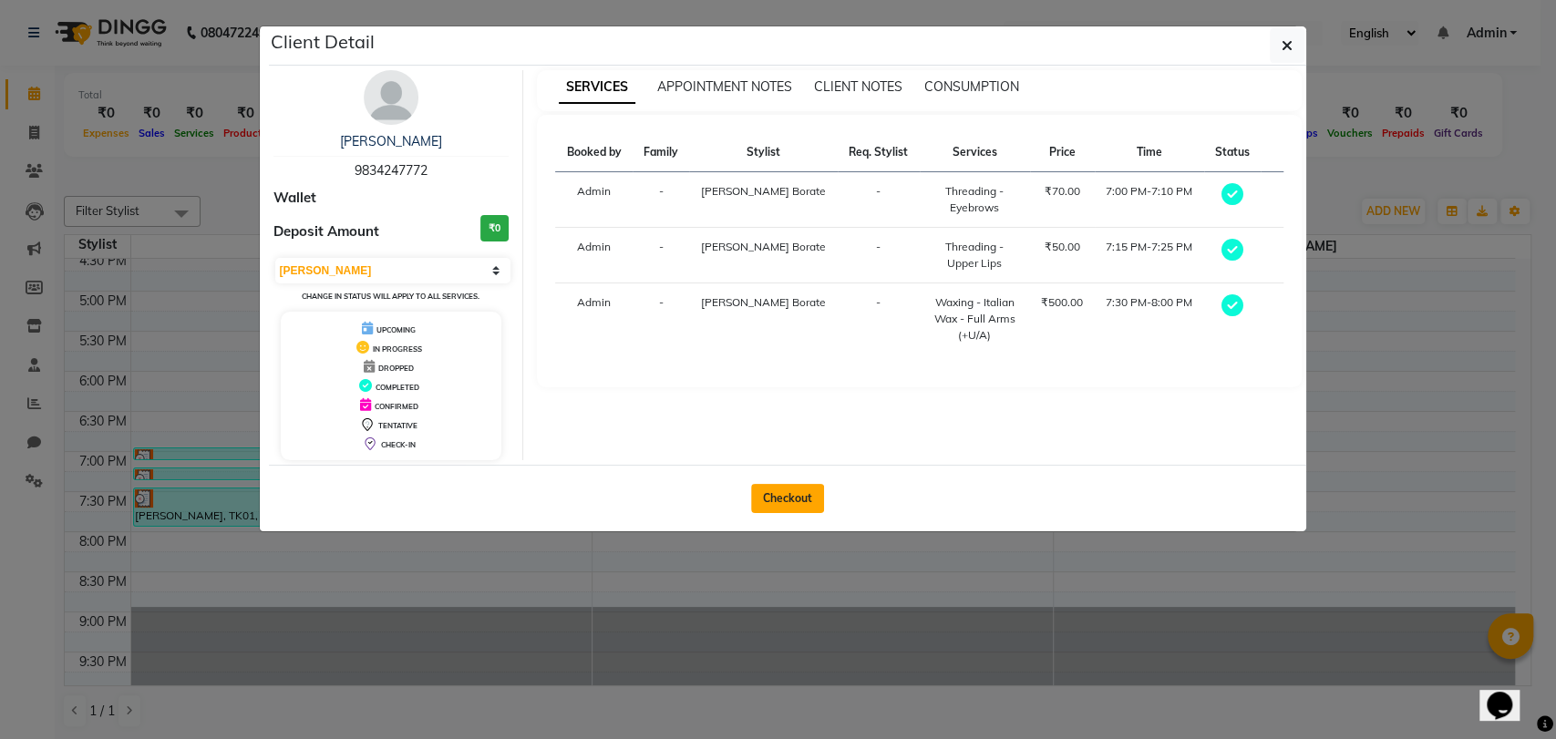
select select "9061"
select select "service"
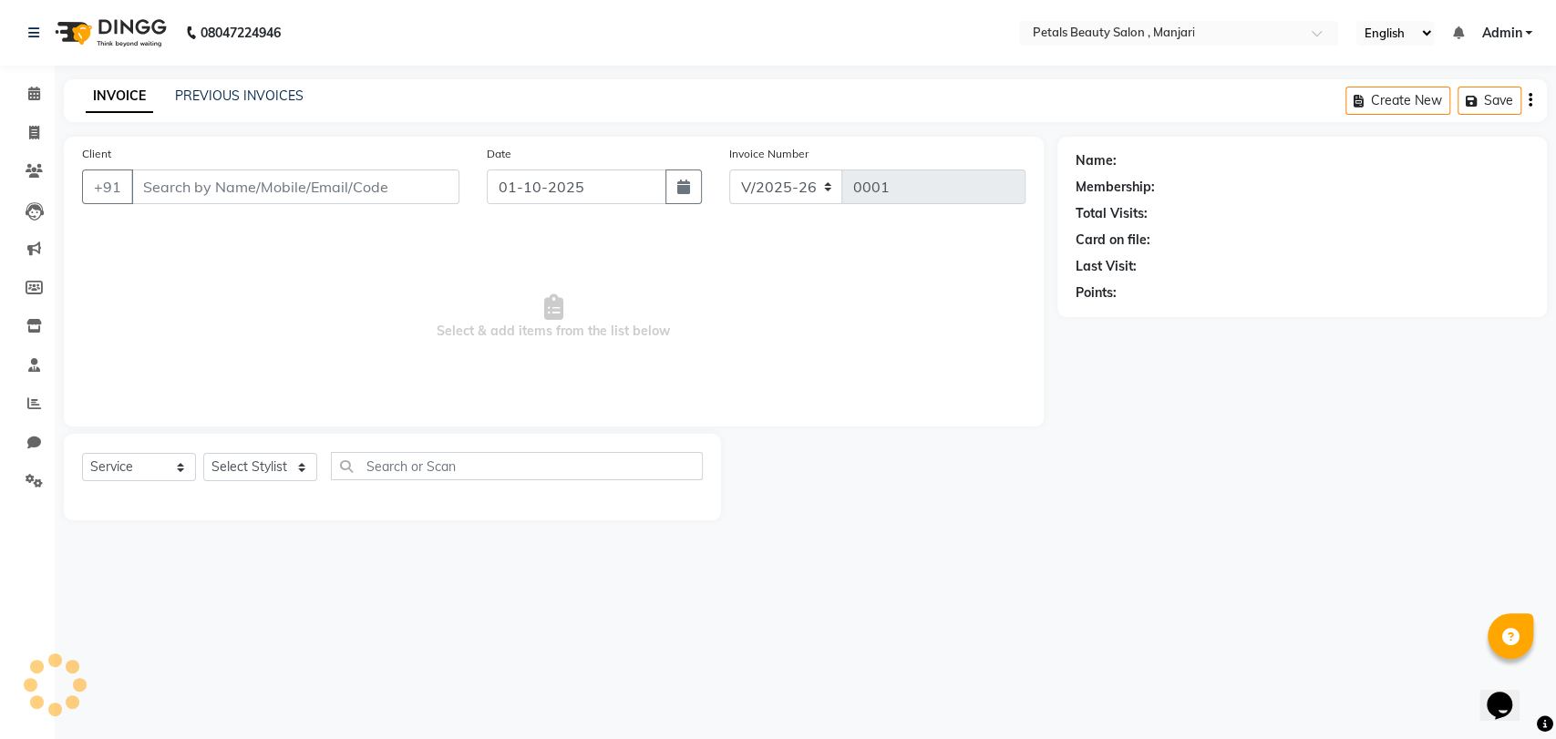
type input "9834247772"
type input "30-09-2025"
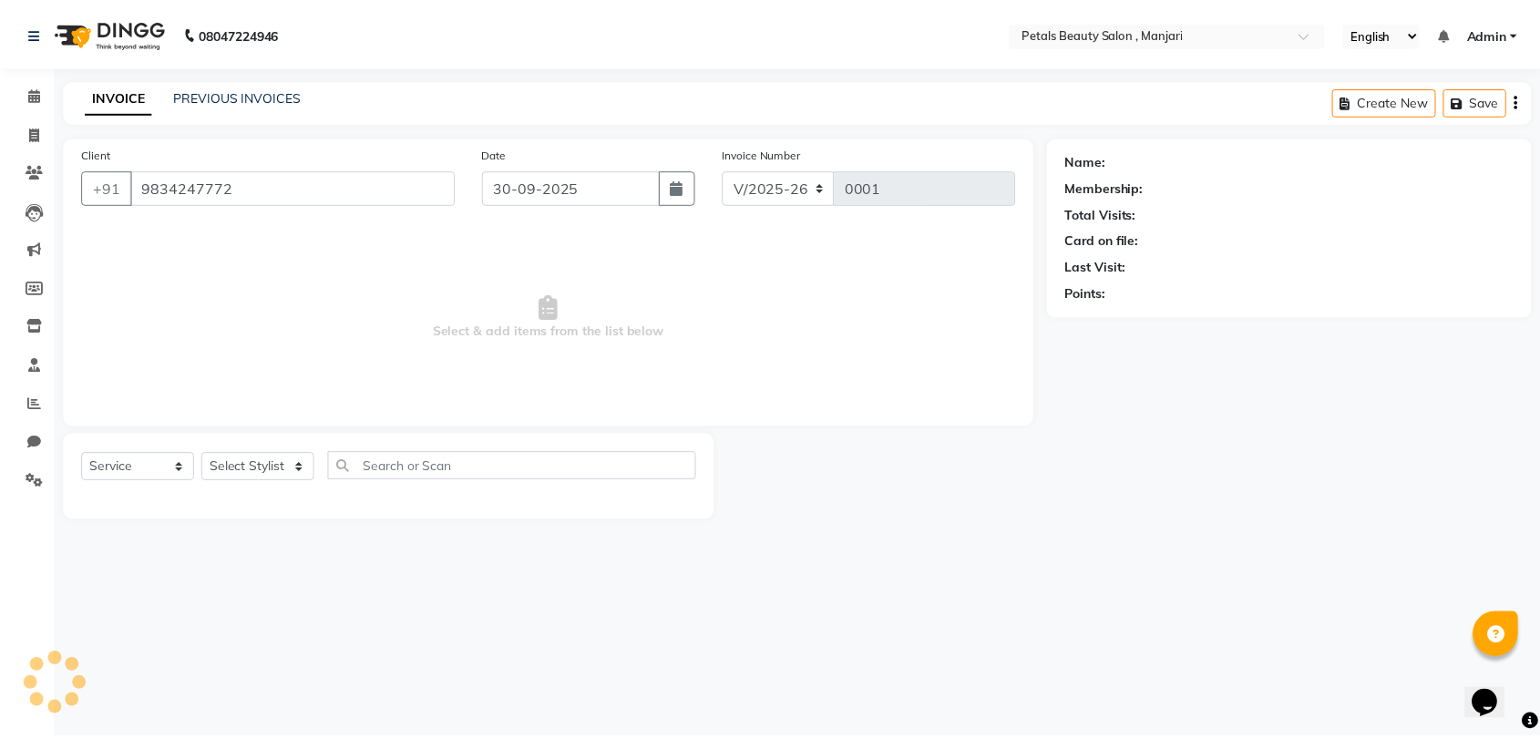
select select "92683"
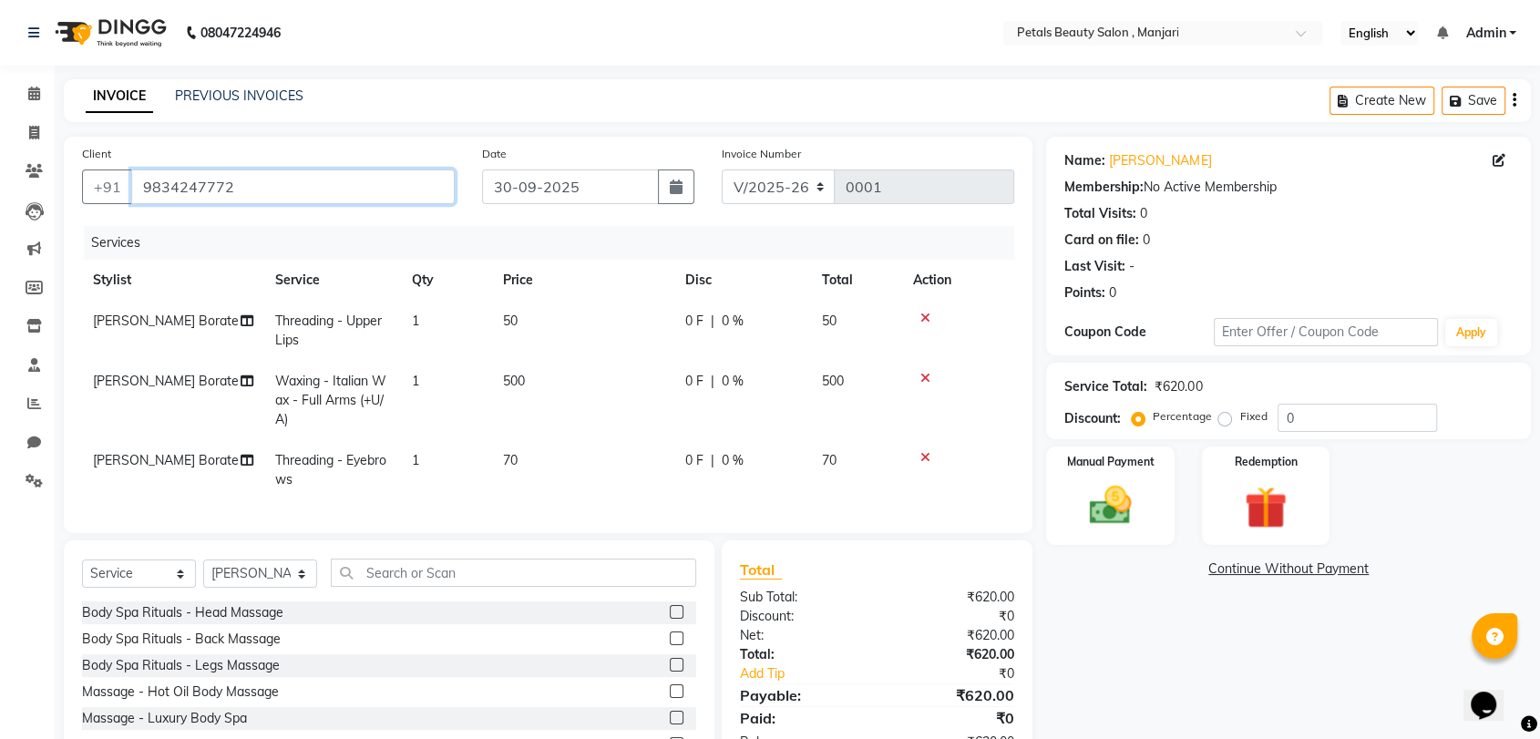
click at [235, 186] on input "9834247772" at bounding box center [293, 187] width 324 height 35
drag, startPoint x: 235, startPoint y: 186, endPoint x: 257, endPoint y: 197, distance: 24.5
click at [257, 197] on input "9834247772" at bounding box center [293, 187] width 324 height 35
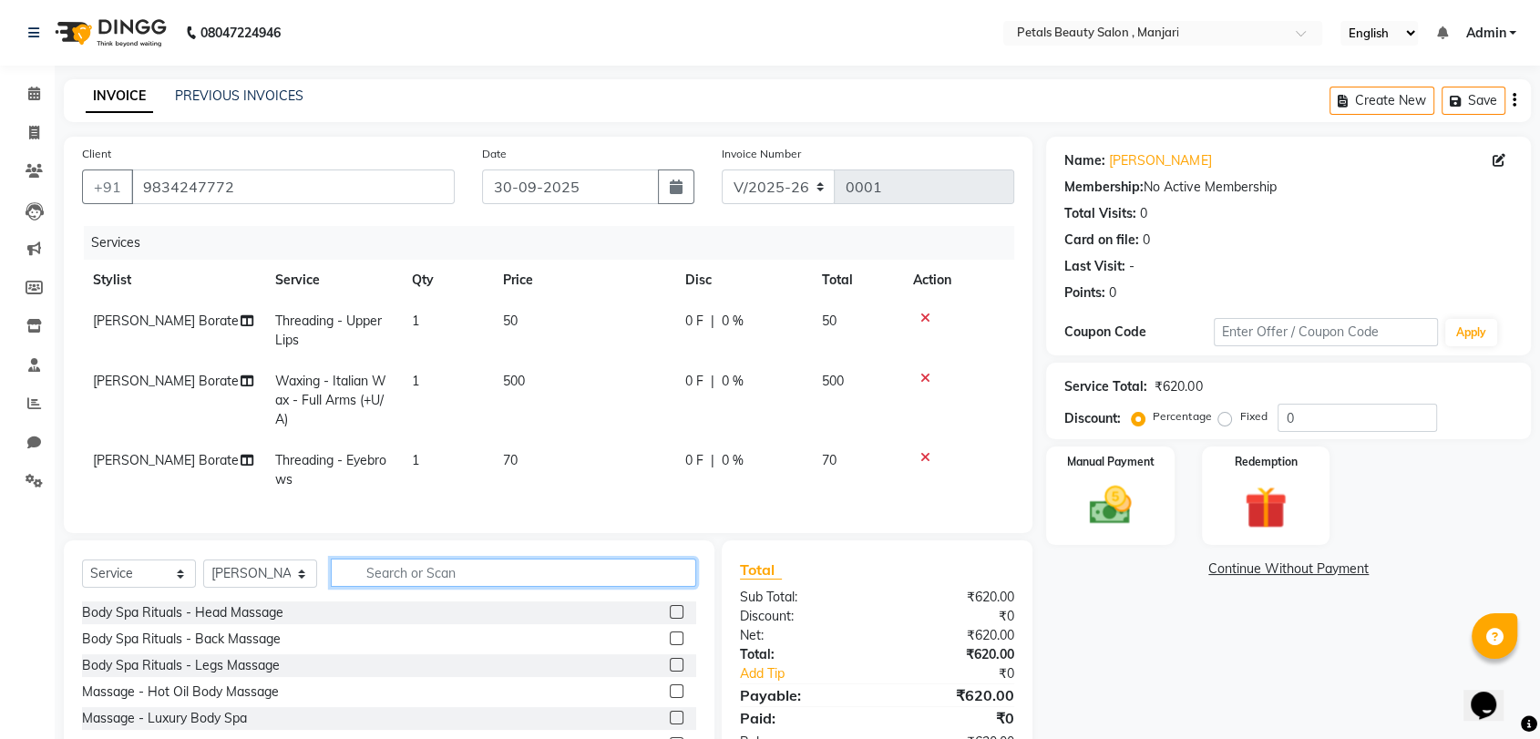
click at [393, 587] on input "text" at bounding box center [514, 573] width 366 height 28
type input "leg"
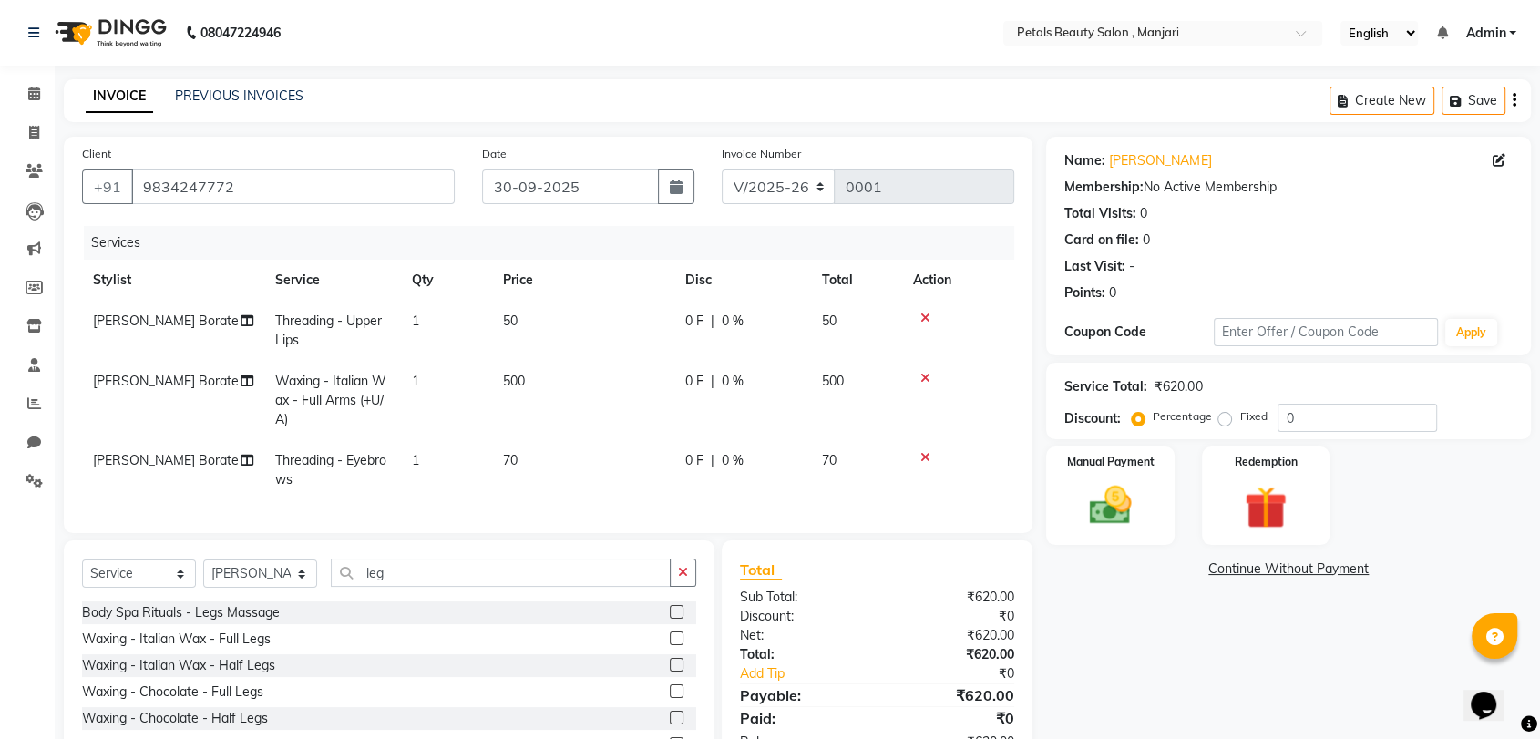
click at [354, 677] on div "Waxing - Italian Wax - Half Legs" at bounding box center [389, 665] width 614 height 23
click at [241, 675] on div "Waxing - Italian Wax - Half Legs" at bounding box center [178, 665] width 193 height 19
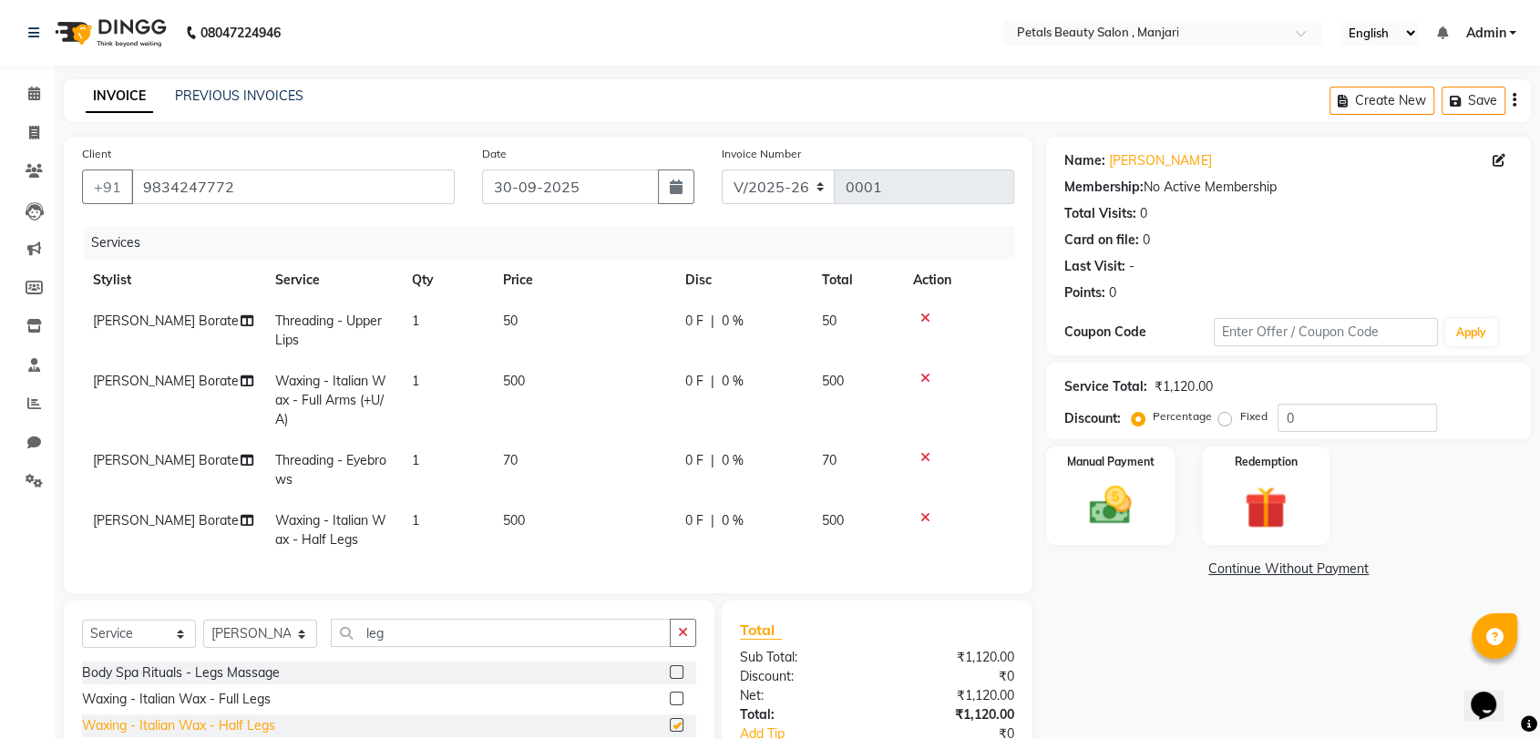
checkbox input "false"
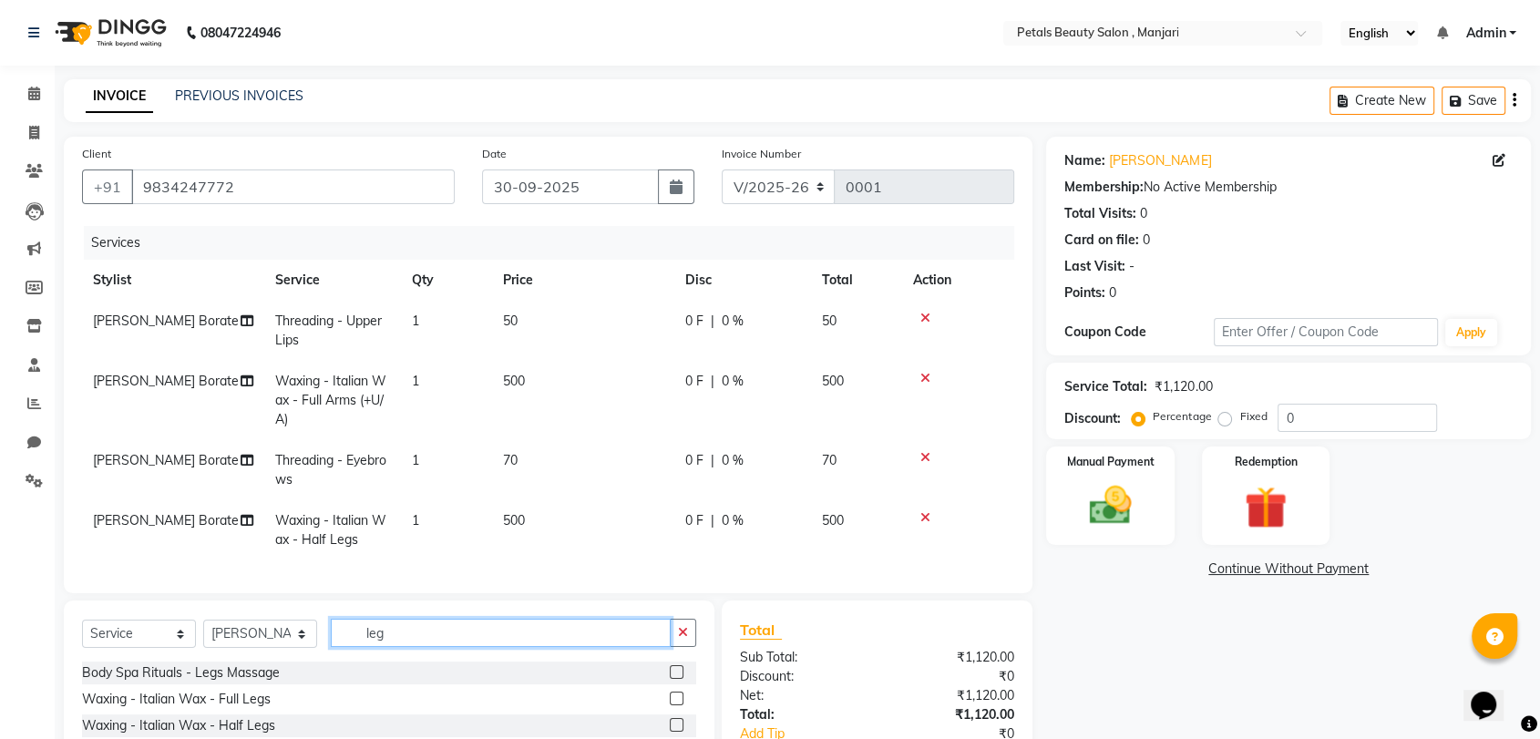
click at [391, 647] on input "leg" at bounding box center [501, 633] width 340 height 28
type input "l"
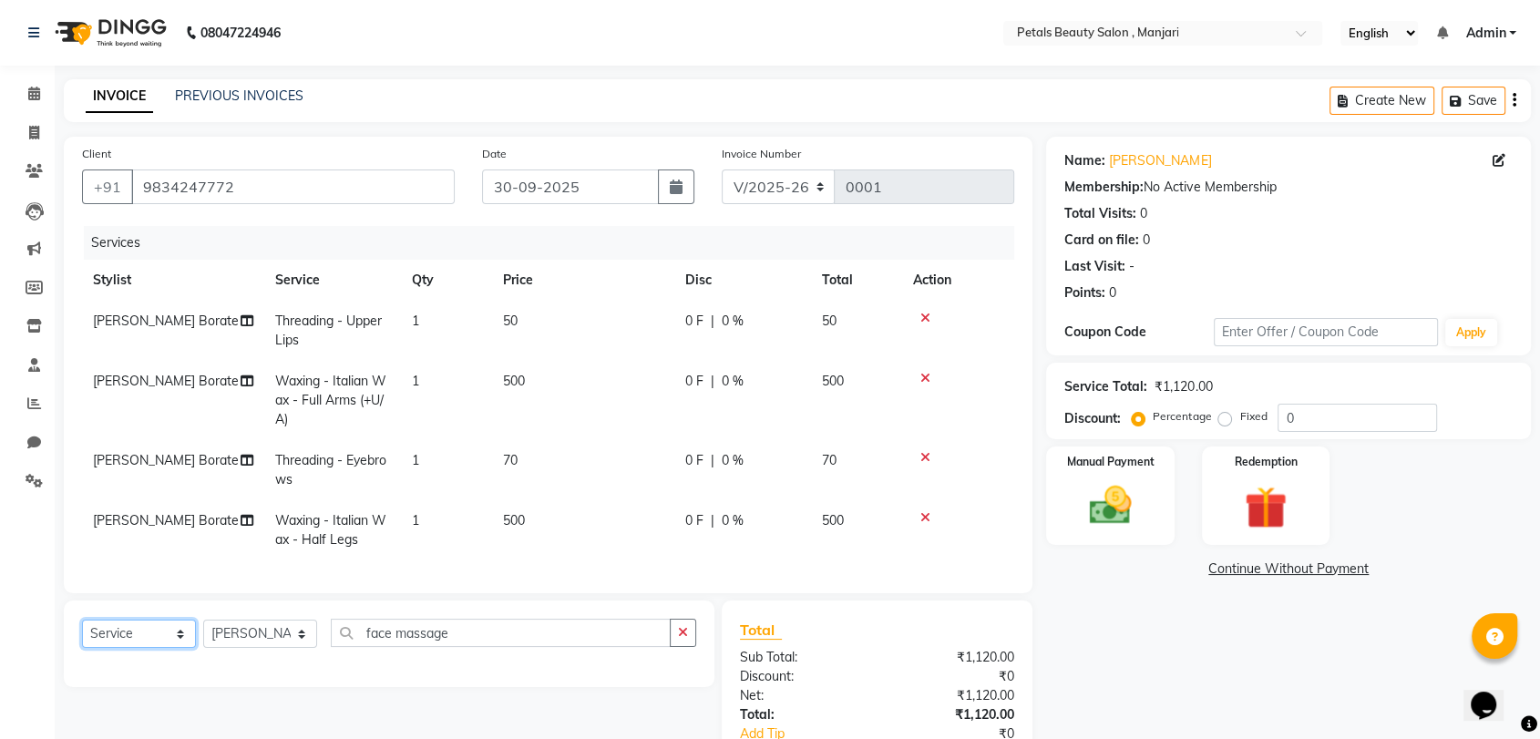
click at [182, 647] on select "Select Service Product Membership Package Voucher Prepaid Gift Card" at bounding box center [139, 634] width 114 height 28
click at [82, 635] on select "Select Service Product Membership Package Voucher Prepaid Gift Card" at bounding box center [139, 634] width 114 height 28
click at [456, 647] on input "face massage" at bounding box center [501, 633] width 340 height 28
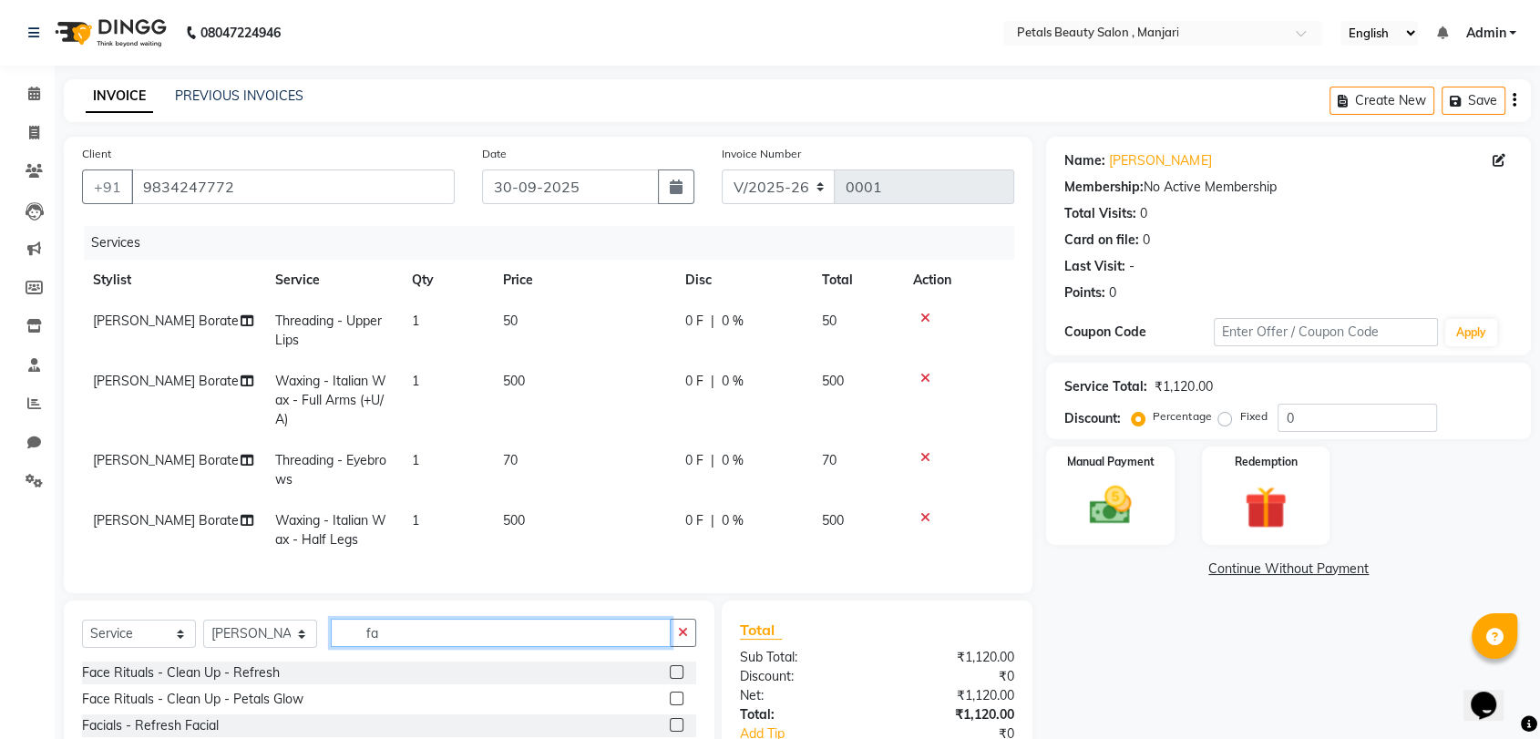
type input "f"
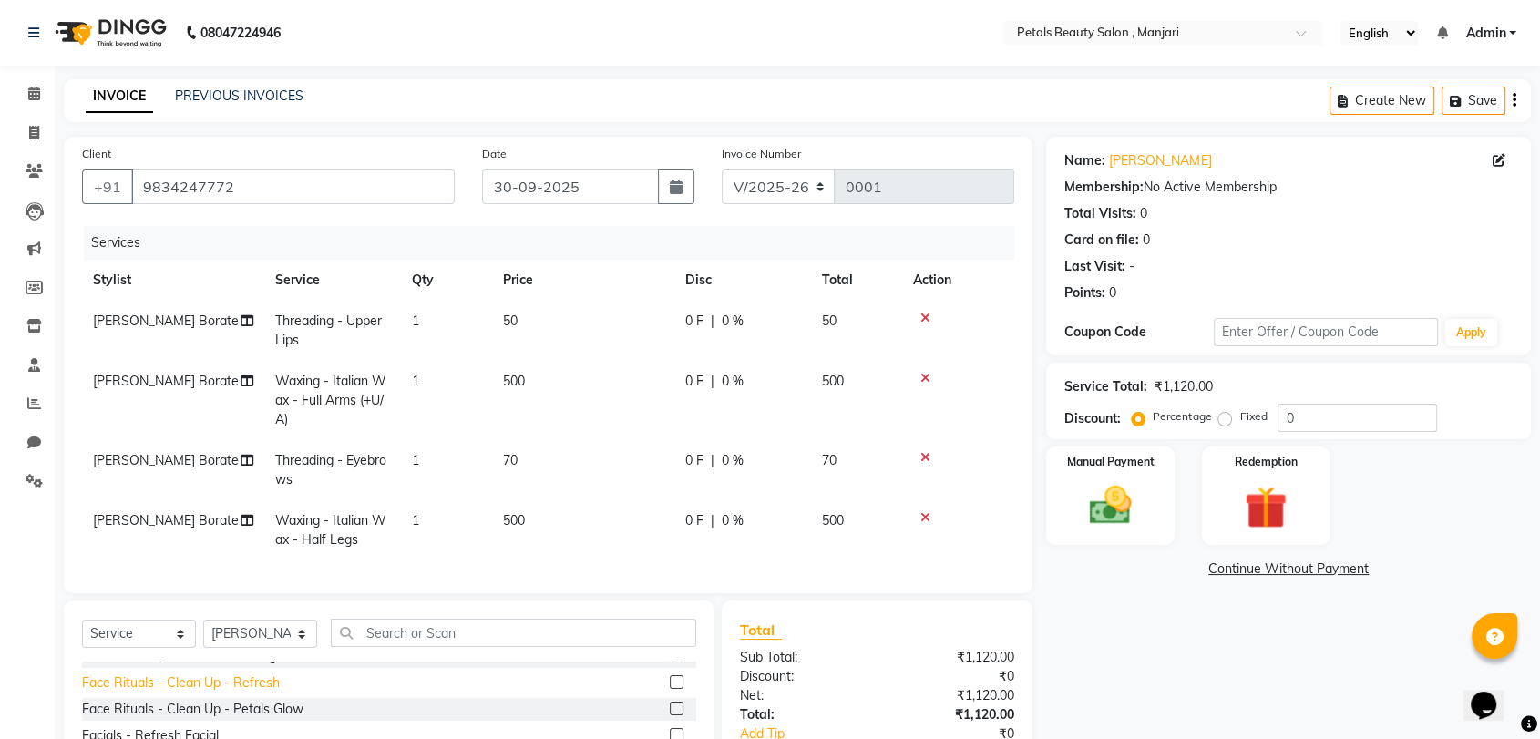
click at [214, 693] on div "Face Rituals - Clean Up - Refresh" at bounding box center [181, 683] width 198 height 19
checkbox input "false"
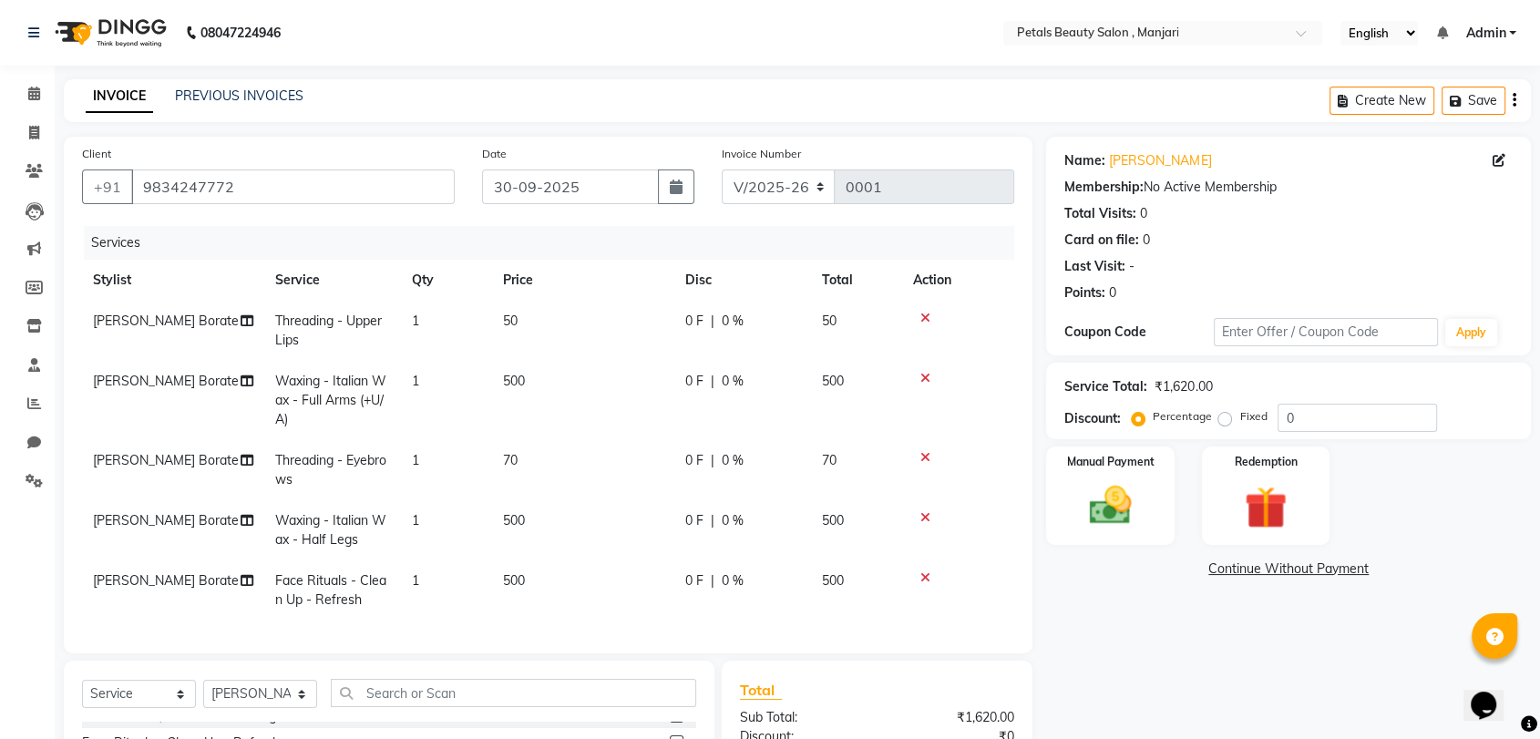
click at [531, 575] on td "500" at bounding box center [583, 591] width 182 height 60
select select "92683"
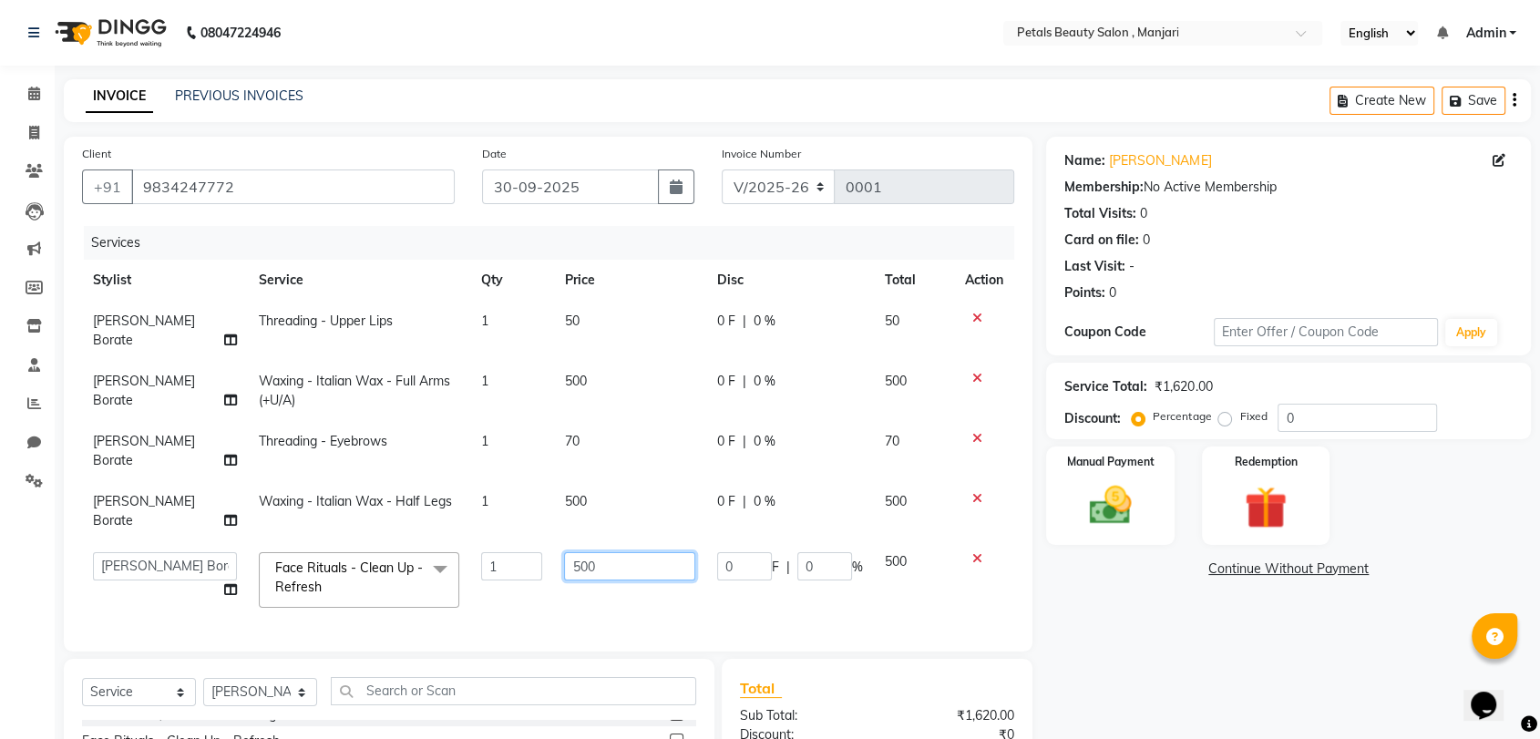
click at [599, 552] on input "500" at bounding box center [629, 566] width 131 height 28
type input "5"
type input "250"
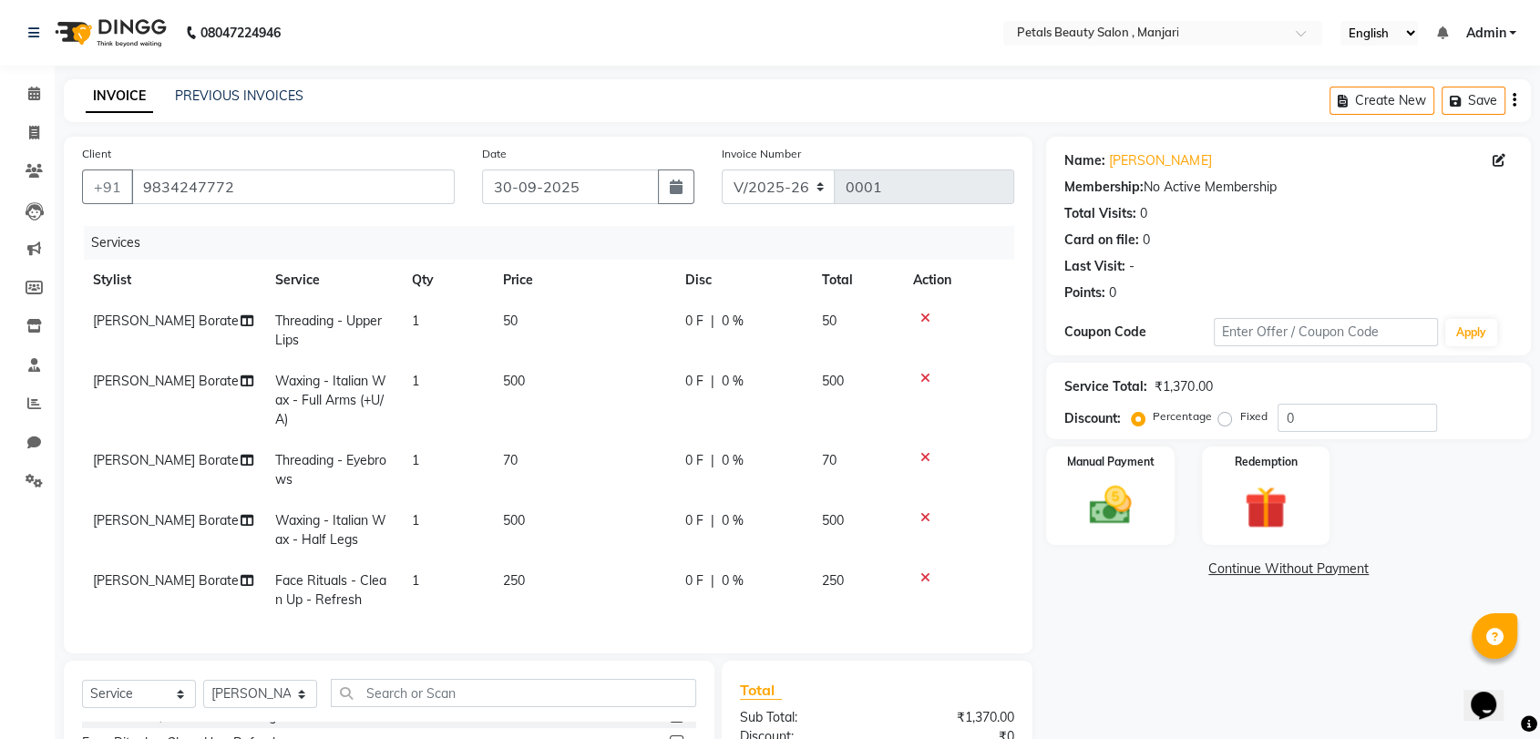
click at [330, 591] on span "Face Rituals - Clean Up - Refresh" at bounding box center [330, 590] width 111 height 36
select select "92683"
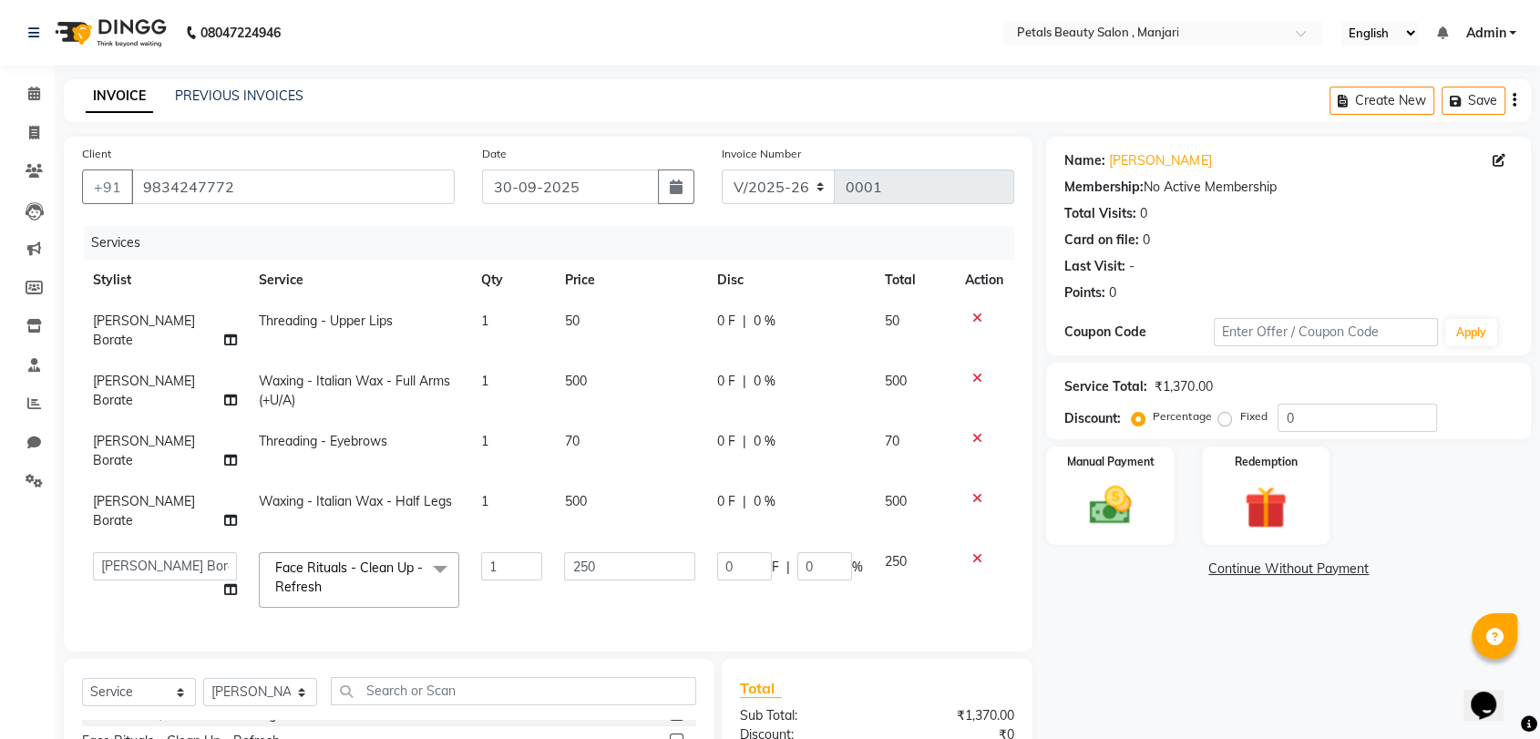
click at [359, 559] on span "Face Rituals - Clean Up - Refresh x" at bounding box center [351, 578] width 160 height 39
click at [365, 592] on span "Face Rituals - Clean Up - Refresh x" at bounding box center [351, 578] width 160 height 39
click at [428, 552] on span at bounding box center [440, 569] width 36 height 35
click at [319, 585] on span "Face Rituals - Clean Up - Refresh x" at bounding box center [351, 578] width 160 height 39
click at [350, 559] on span "Face Rituals - Clean Up - Refresh x" at bounding box center [351, 578] width 160 height 39
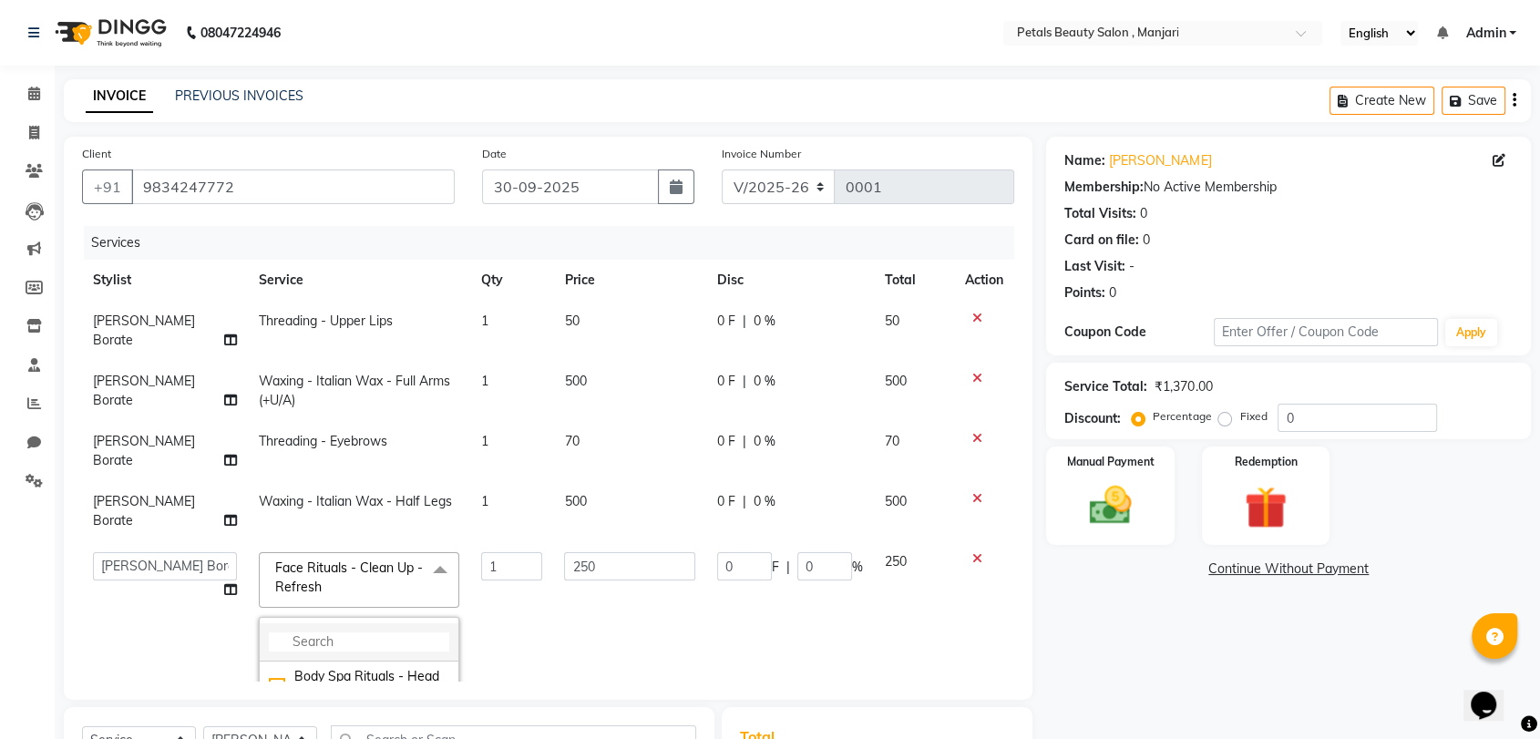
click at [326, 639] on input "multiselect-search" at bounding box center [359, 642] width 180 height 19
click at [398, 638] on input "face massage" at bounding box center [359, 642] width 180 height 19
type input "face massage"
click at [1101, 498] on img at bounding box center [1110, 505] width 71 height 51
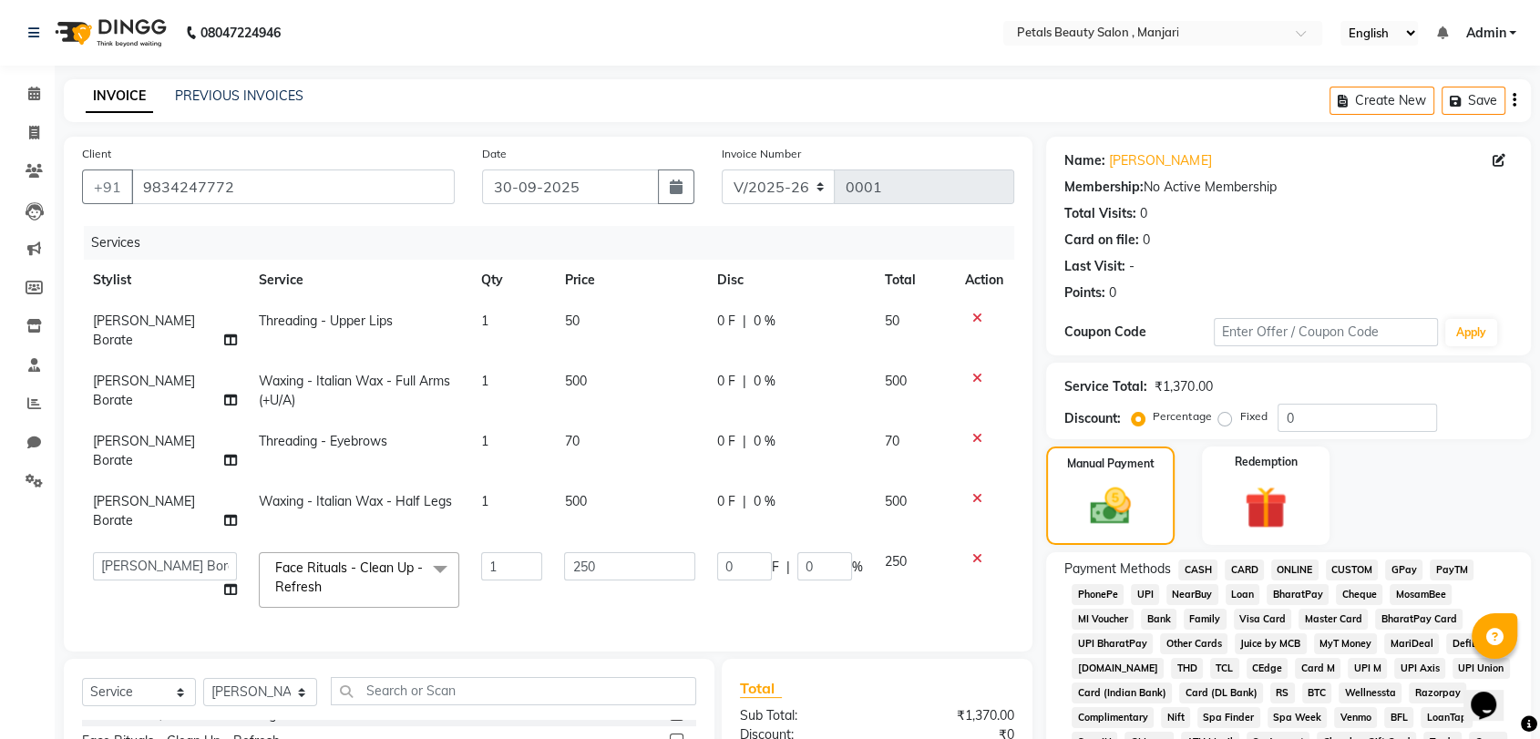
click at [1195, 572] on span "CASH" at bounding box center [1198, 570] width 39 height 21
click at [1286, 563] on span "ONLINE" at bounding box center [1295, 570] width 47 height 21
click at [1198, 569] on span "CASH" at bounding box center [1198, 570] width 39 height 21
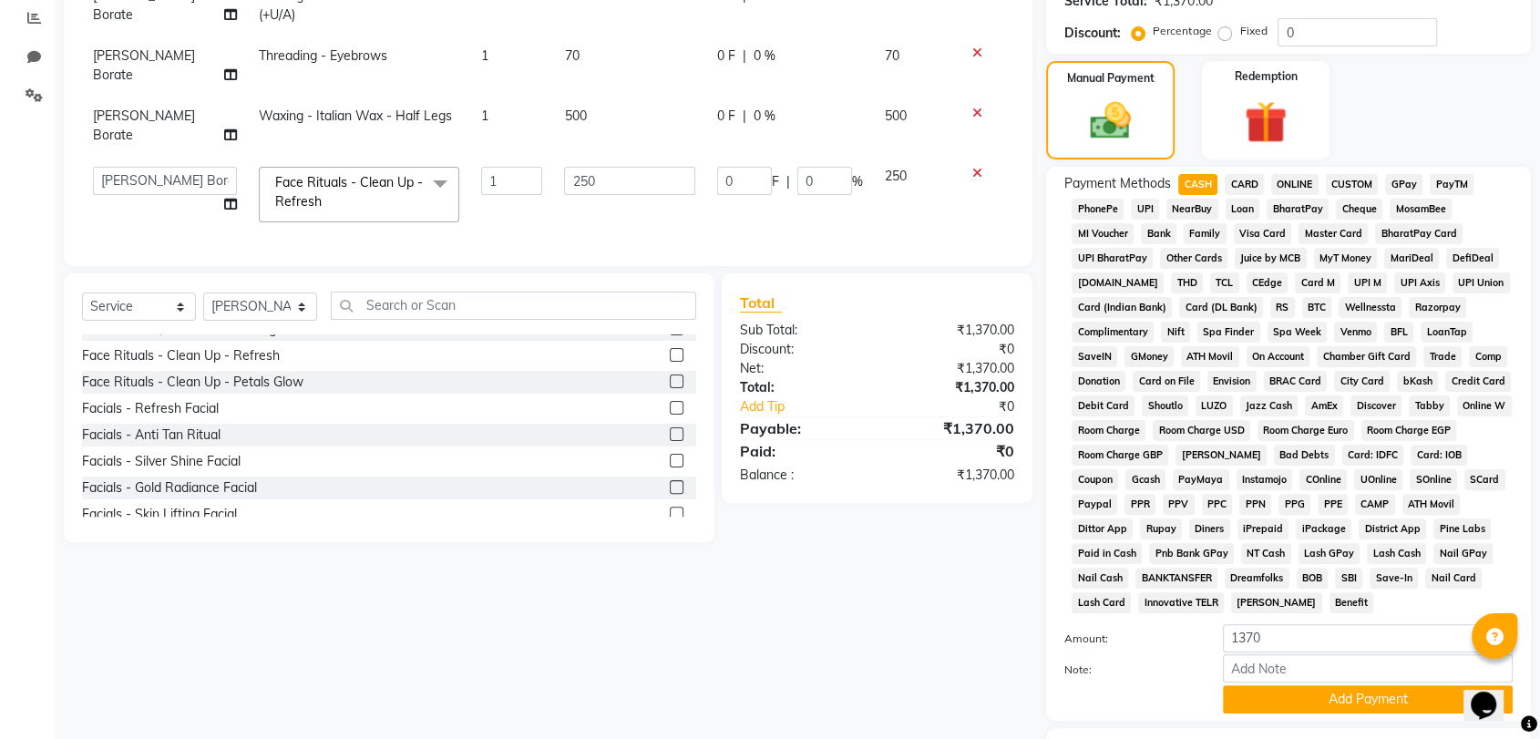
scroll to position [466, 0]
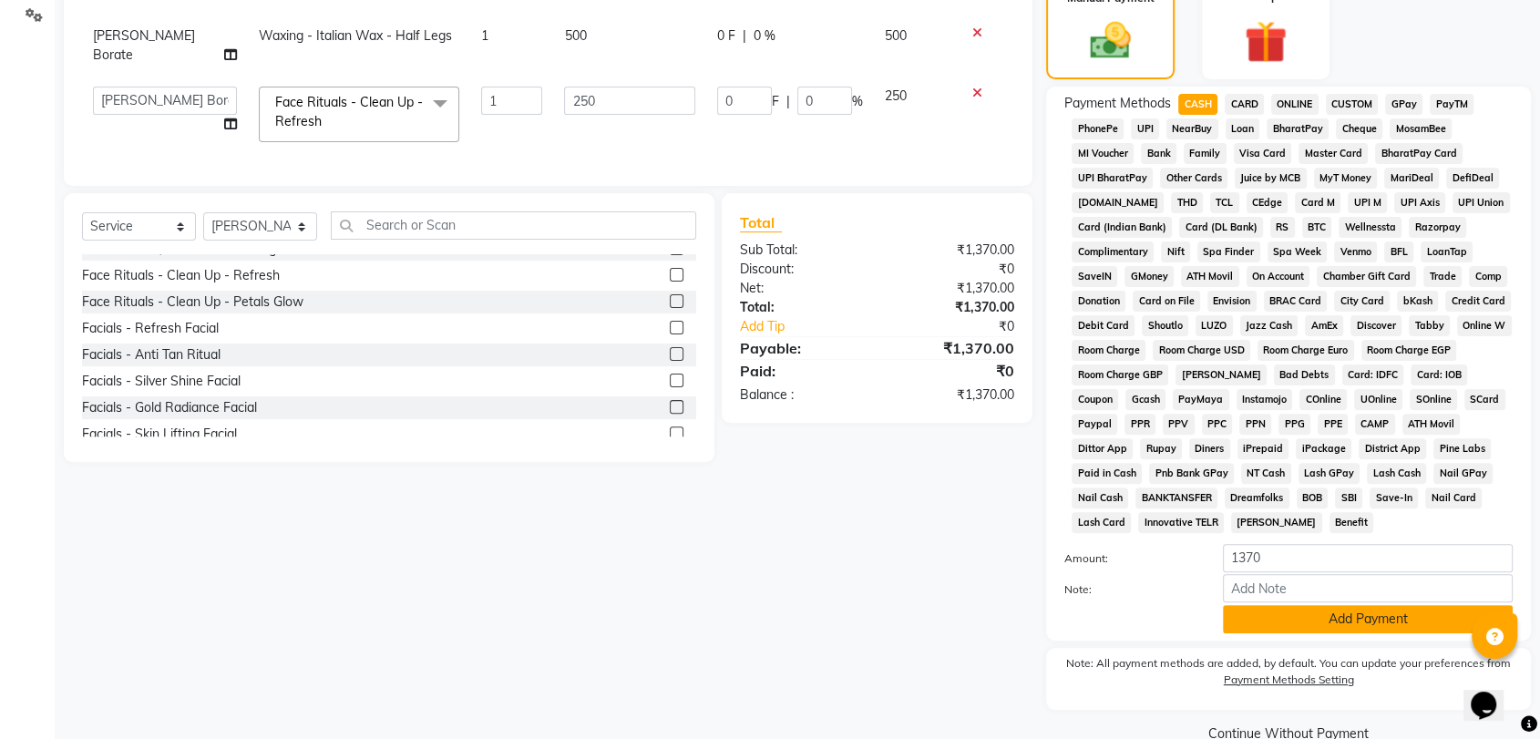
click at [1315, 623] on button "Add Payment" at bounding box center [1368, 619] width 290 height 28
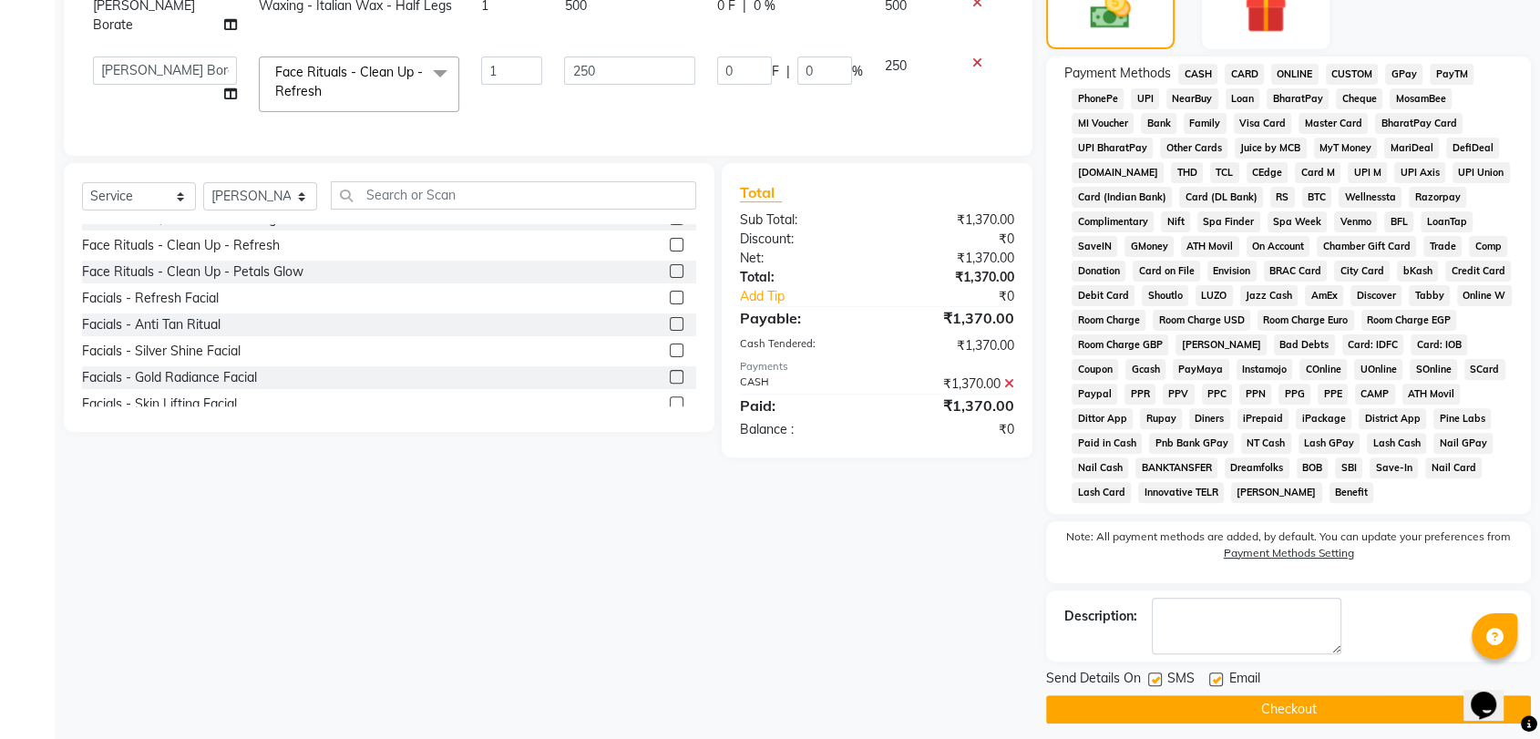
scroll to position [507, 0]
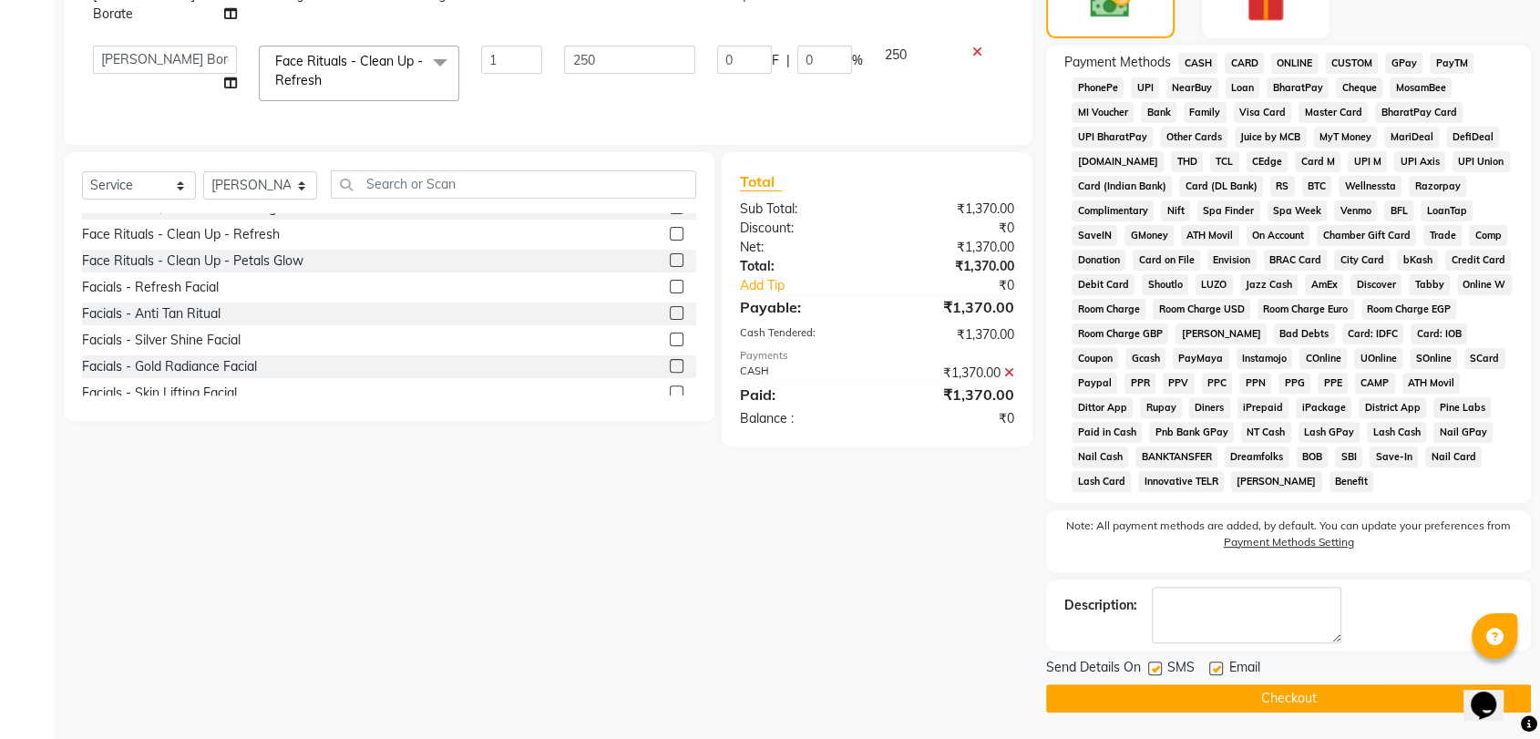
click at [1230, 692] on button "Checkout" at bounding box center [1288, 699] width 485 height 28
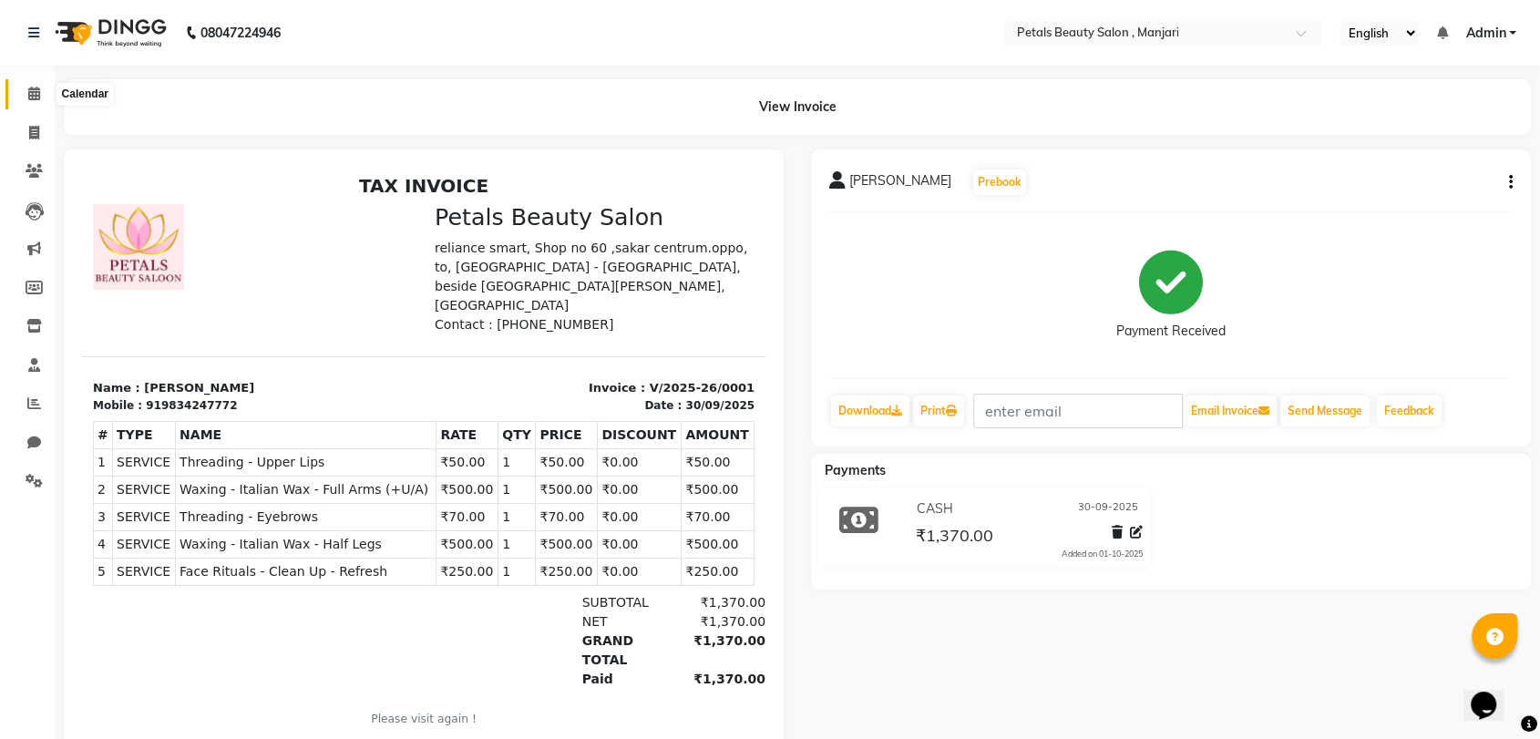
click at [34, 89] on icon at bounding box center [34, 94] width 12 height 14
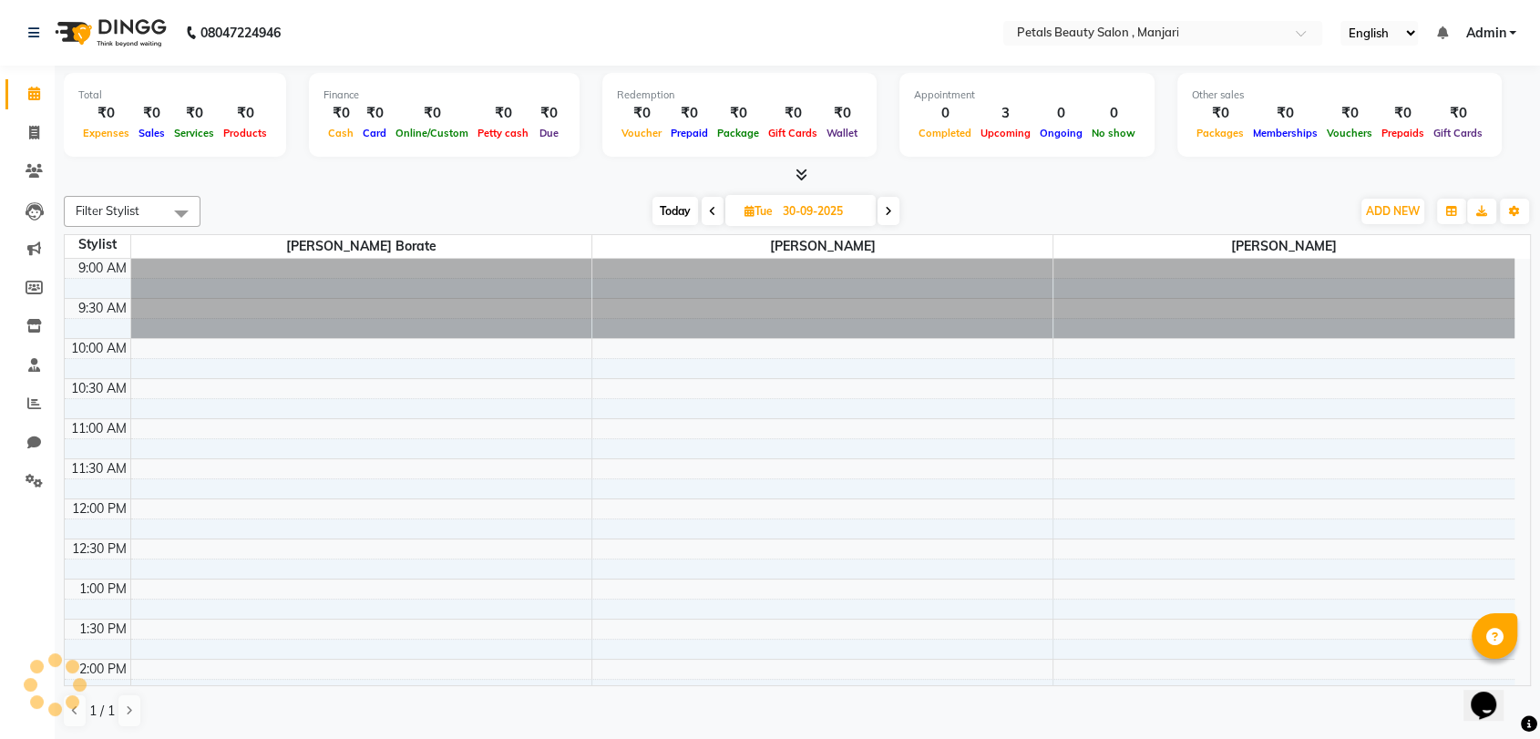
click at [34, 89] on icon at bounding box center [34, 94] width 12 height 14
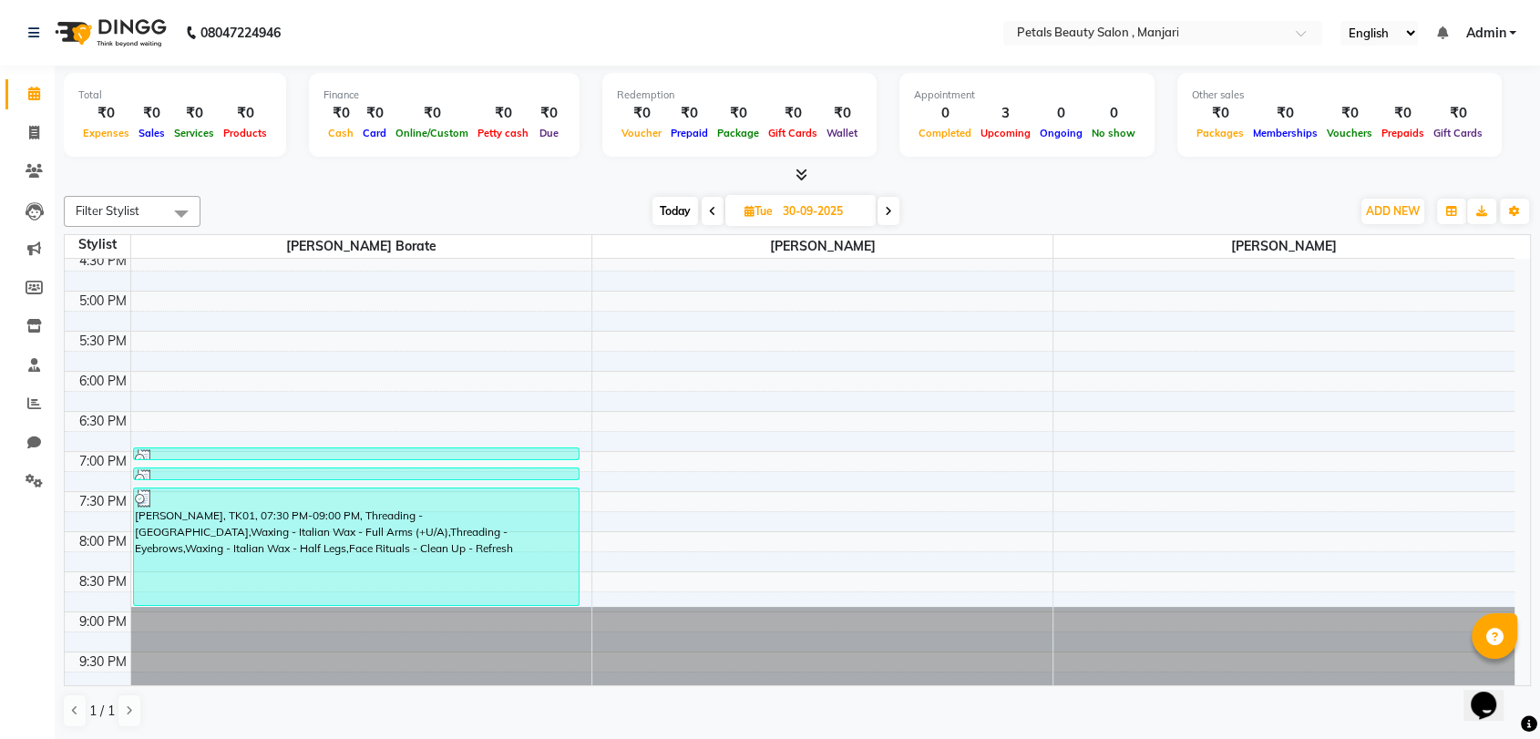
scroll to position [609, 0]
click at [890, 213] on icon at bounding box center [888, 211] width 7 height 11
type input "01-10-2025"
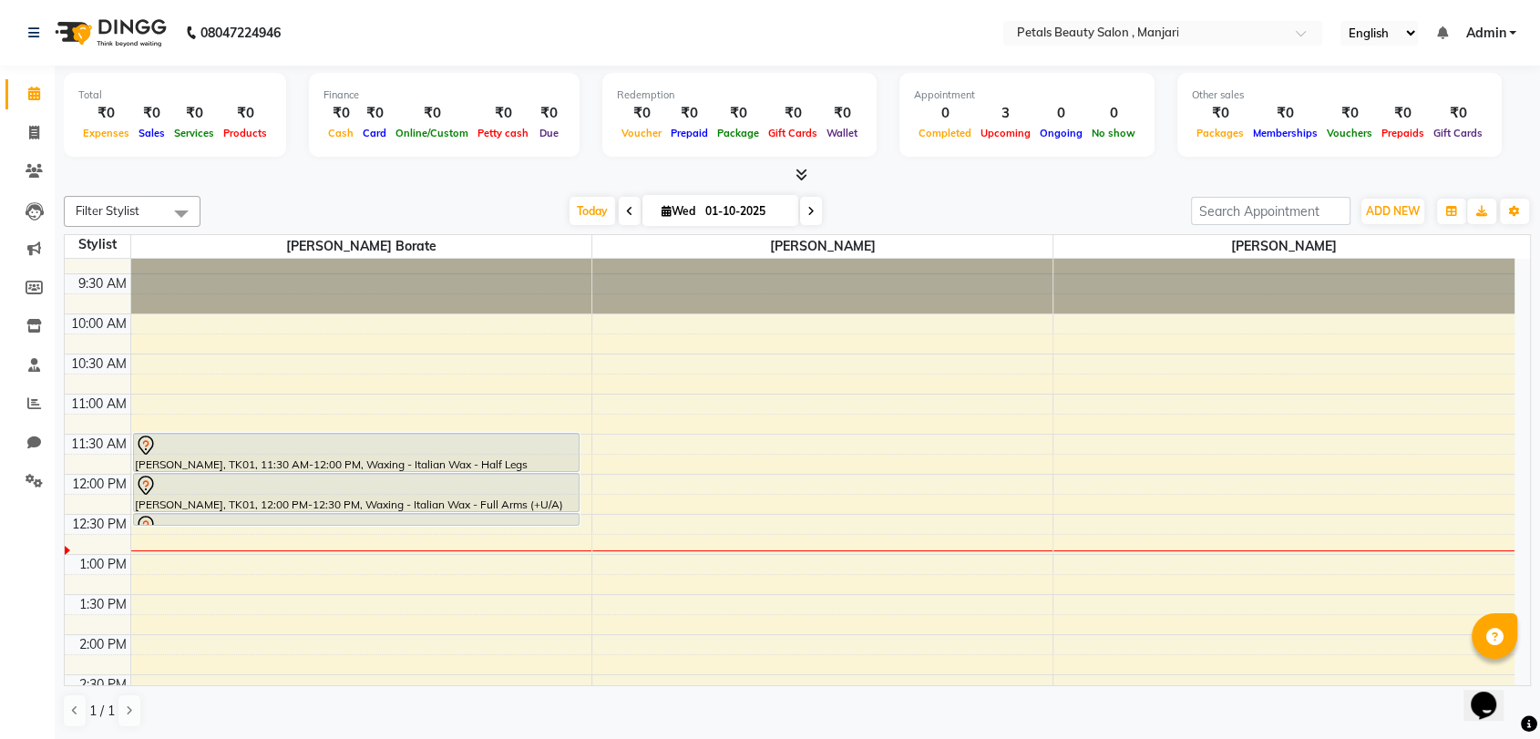
scroll to position [0, 0]
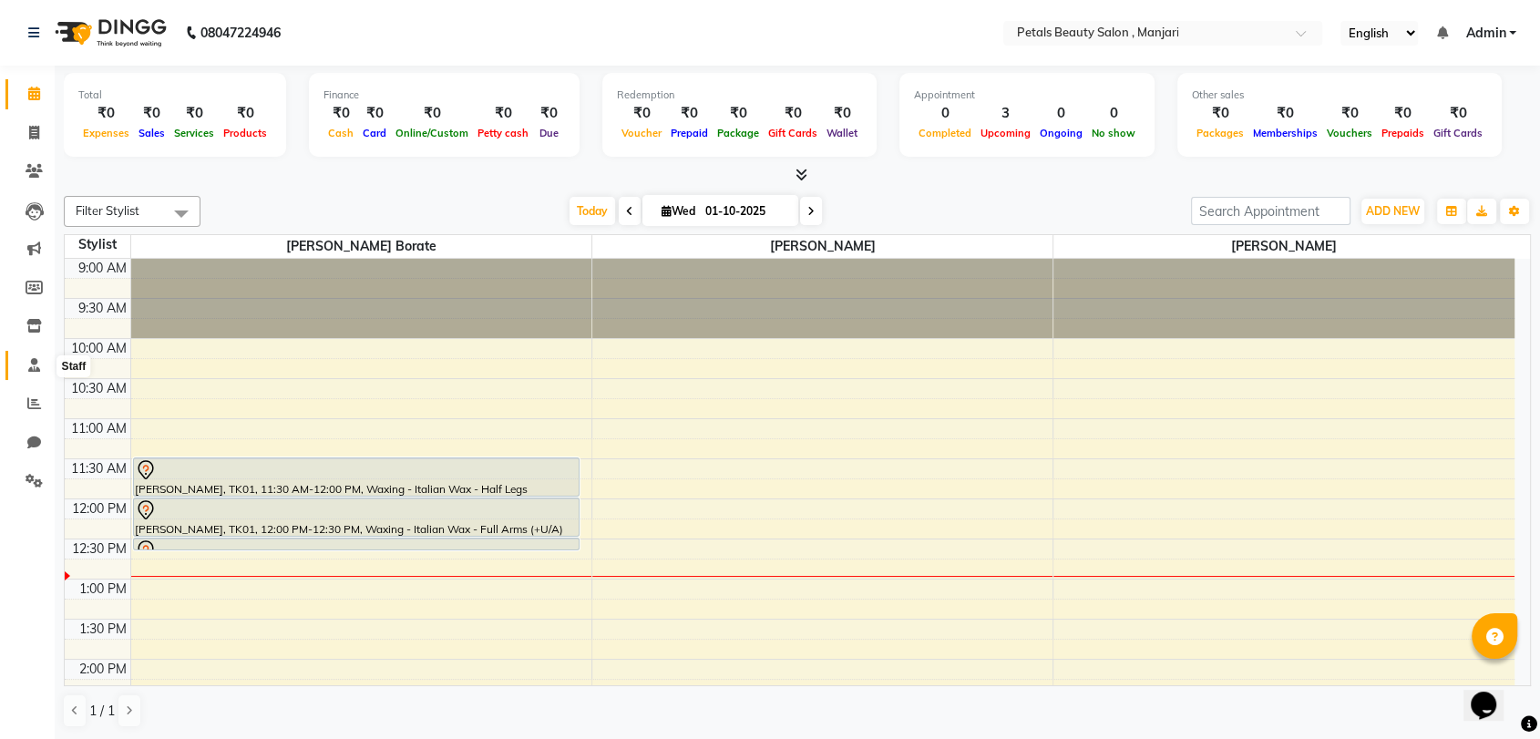
click at [35, 365] on icon at bounding box center [34, 365] width 12 height 14
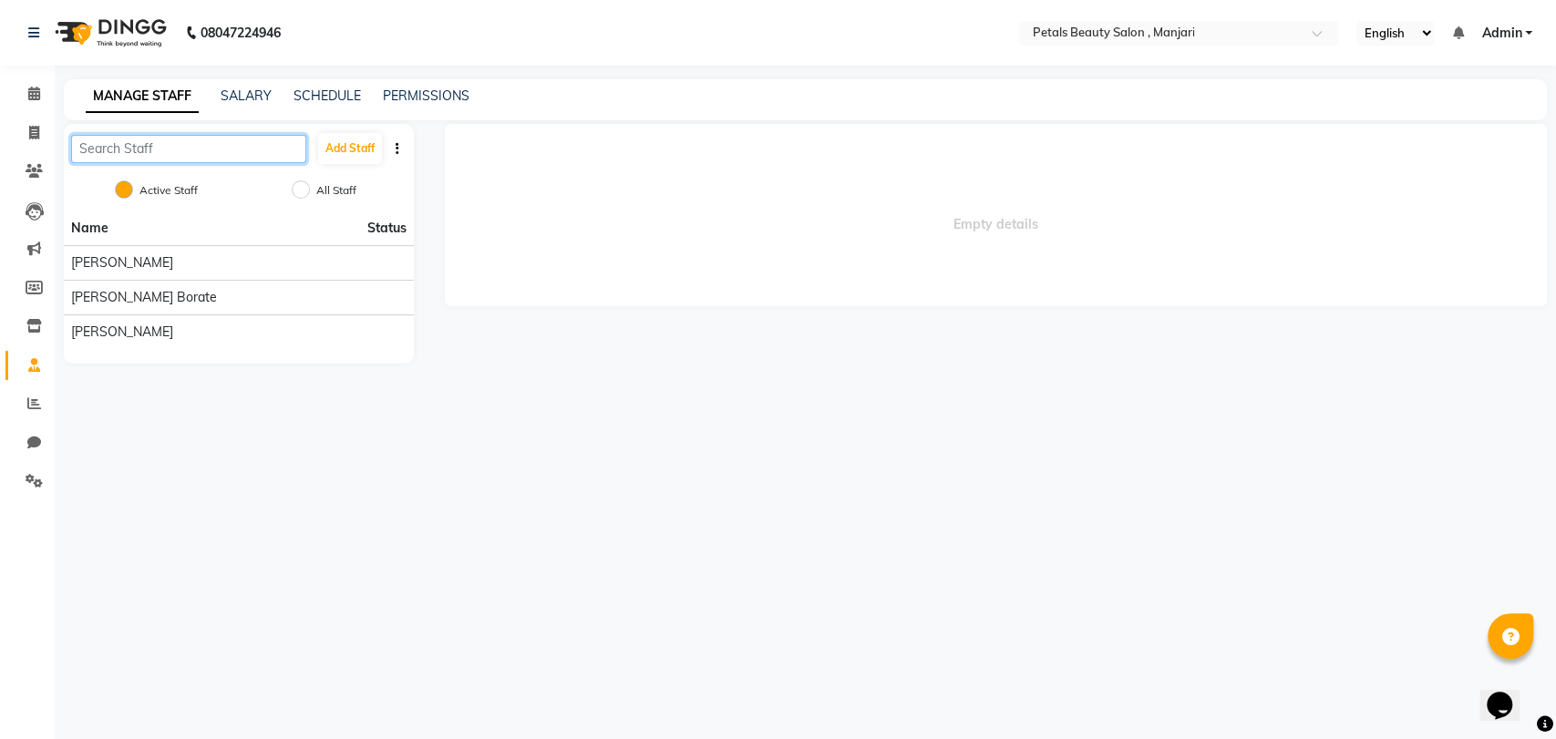
click at [191, 145] on input "text" at bounding box center [188, 149] width 235 height 28
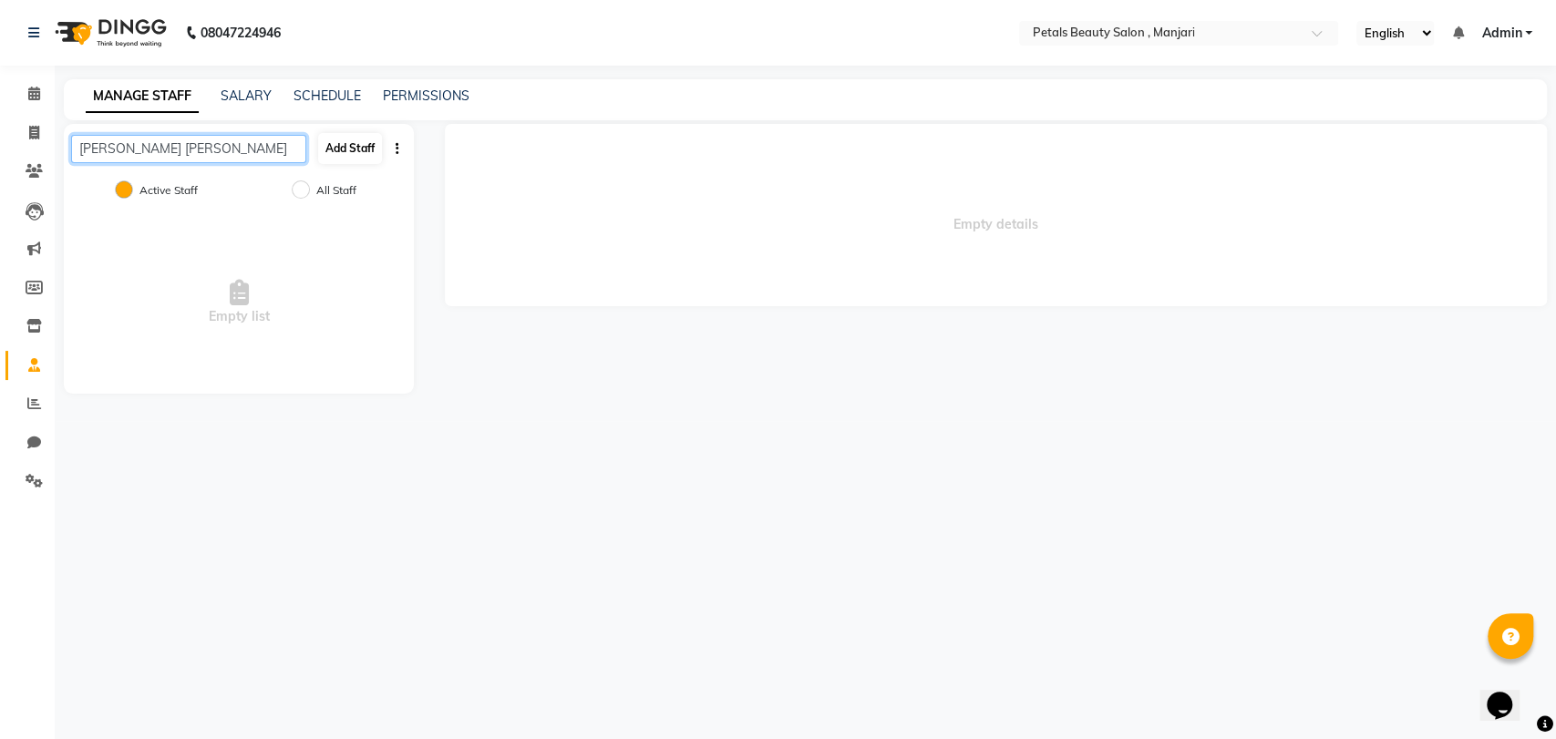
type input "[PERSON_NAME] [PERSON_NAME]"
click at [352, 142] on button "Add Staff" at bounding box center [350, 148] width 64 height 31
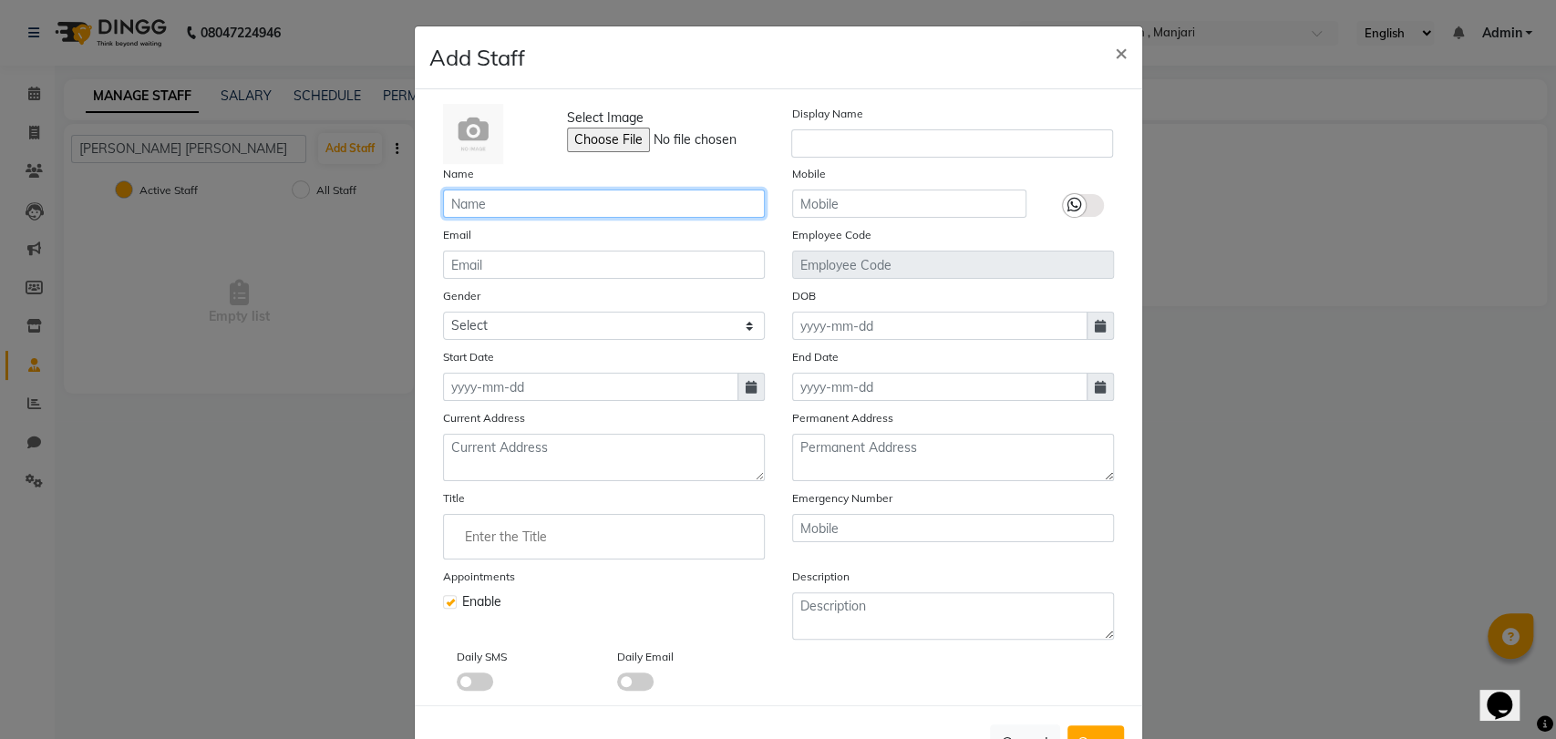
click at [503, 199] on input "text" at bounding box center [604, 204] width 322 height 28
type input "[PERSON_NAME] [PERSON_NAME]"
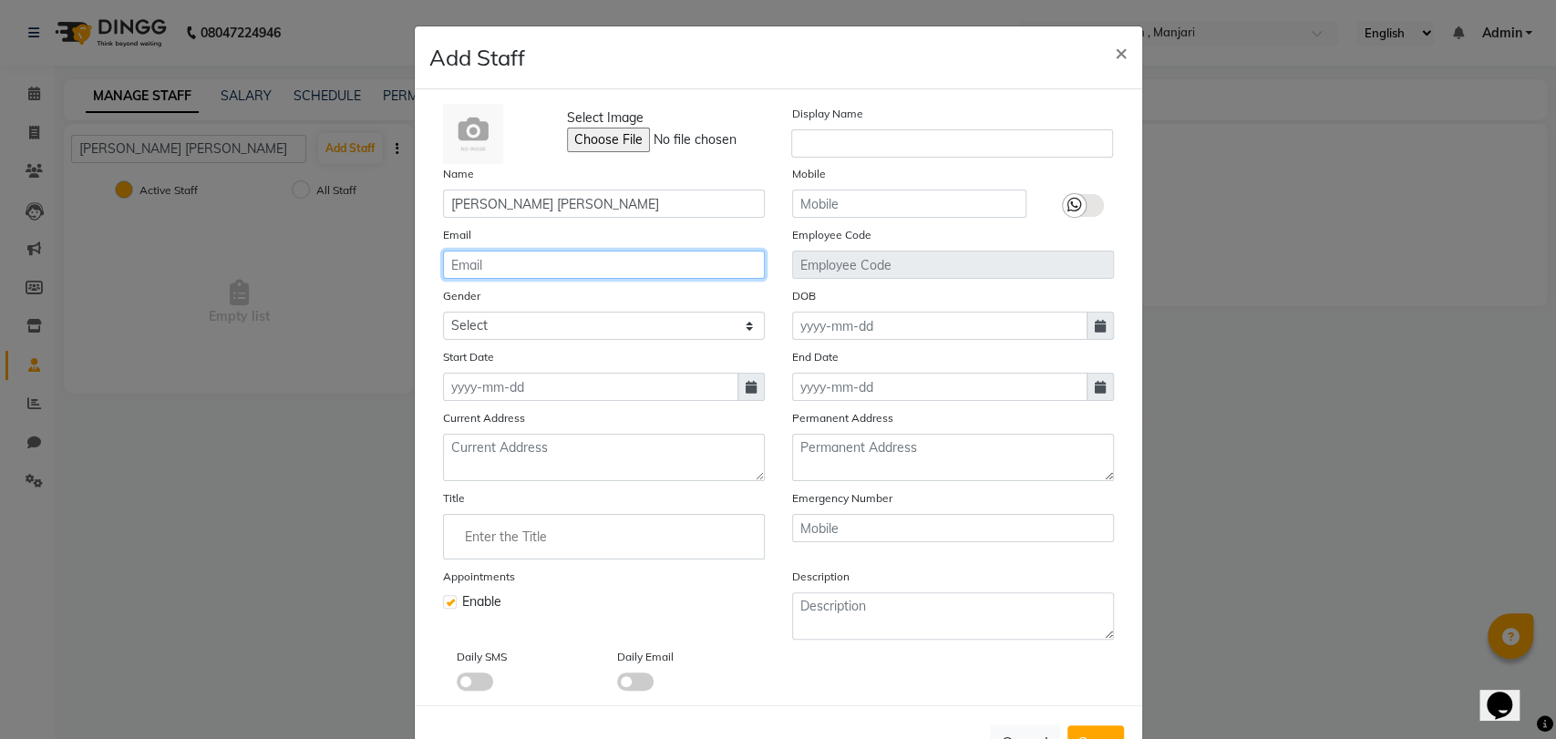
click at [520, 269] on input "email" at bounding box center [604, 265] width 322 height 28
type input "[EMAIL_ADDRESS][DOMAIN_NAME]"
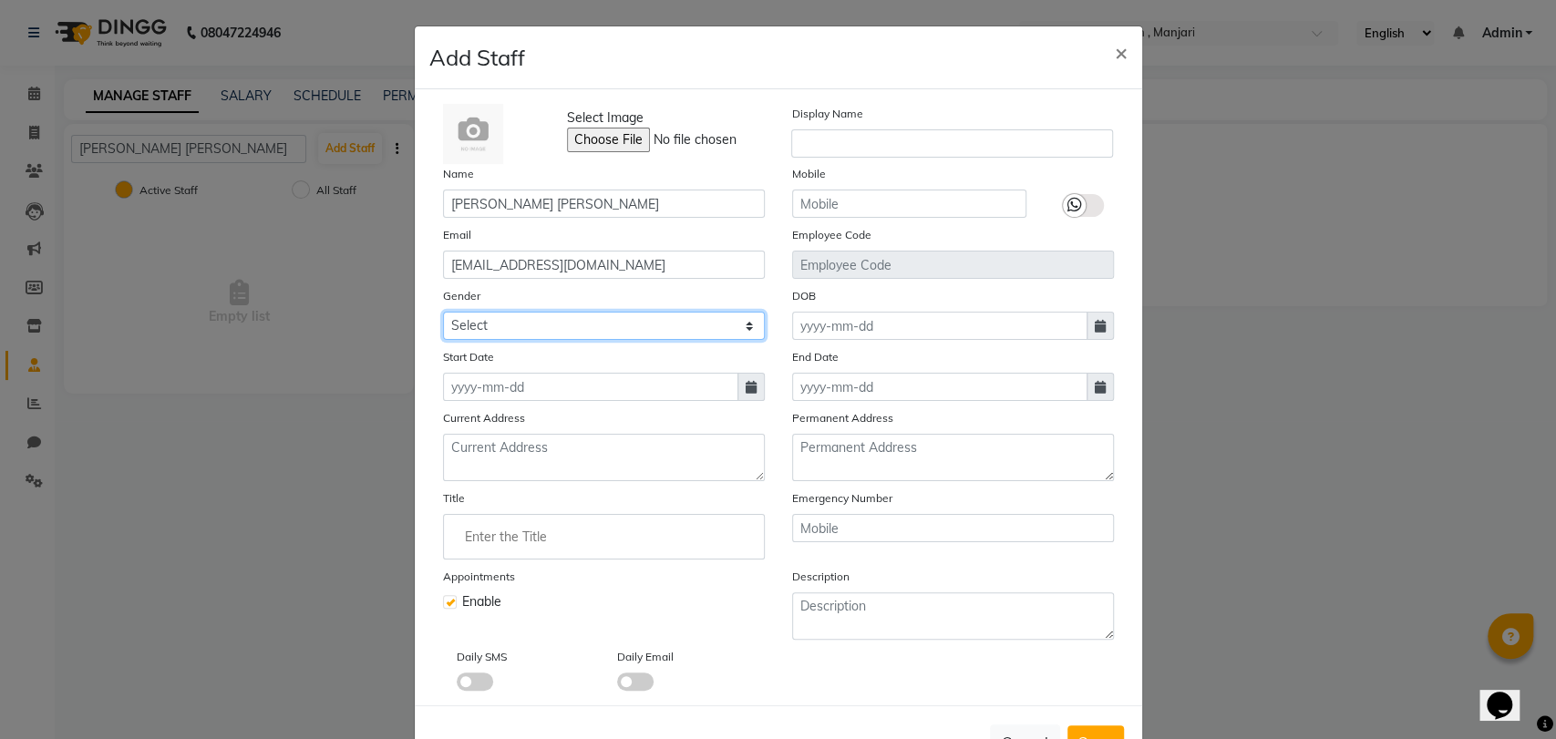
click at [546, 325] on select "Select [DEMOGRAPHIC_DATA] [DEMOGRAPHIC_DATA] Other Prefer Not To Say" at bounding box center [604, 326] width 322 height 28
select select "[DEMOGRAPHIC_DATA]"
click at [443, 312] on select "Select [DEMOGRAPHIC_DATA] [DEMOGRAPHIC_DATA] Other Prefer Not To Say" at bounding box center [604, 326] width 322 height 28
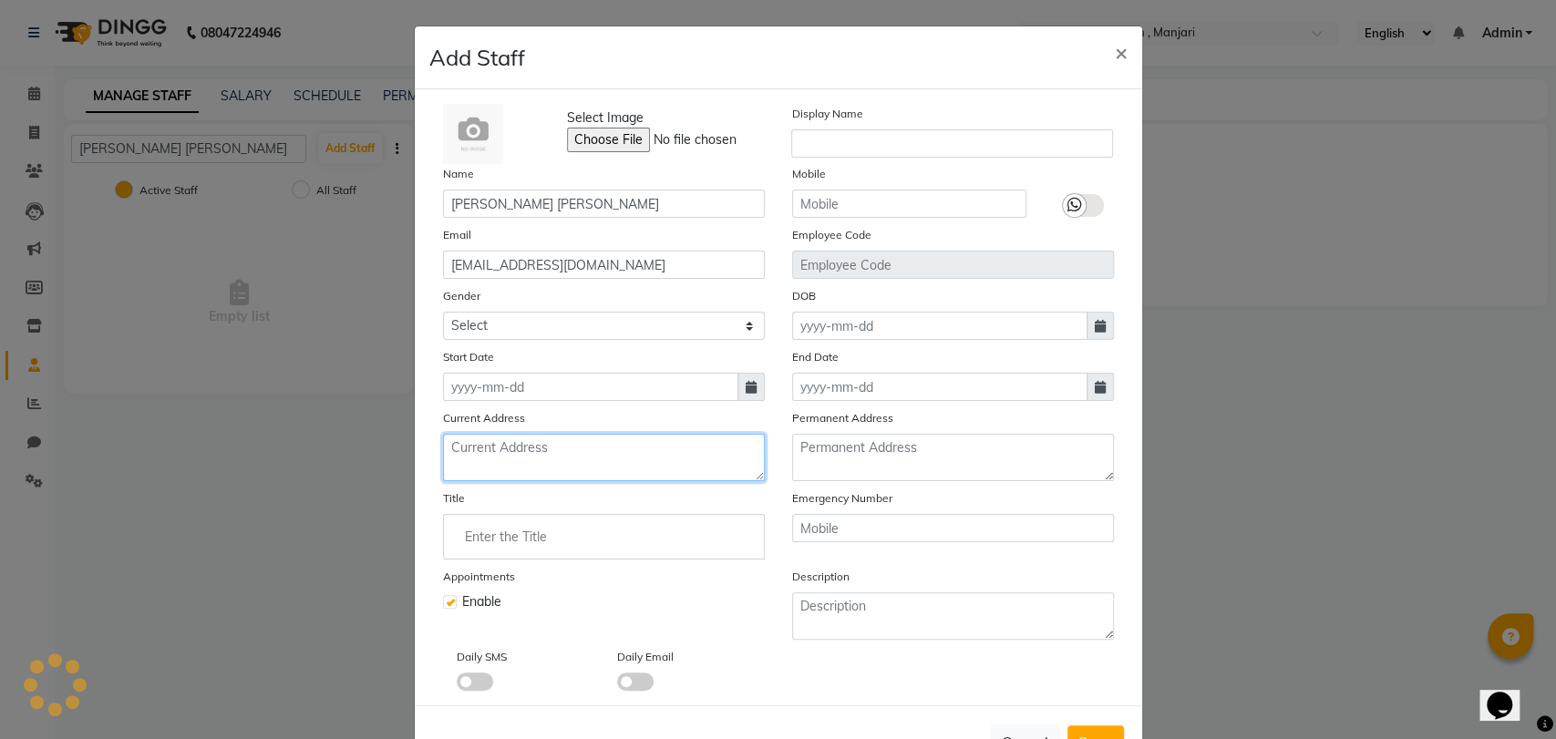
click at [547, 462] on textarea at bounding box center [604, 457] width 322 height 47
type textarea "s"
type textarea "[PERSON_NAME] nagar'shewalewadi [GEOGRAPHIC_DATA]"
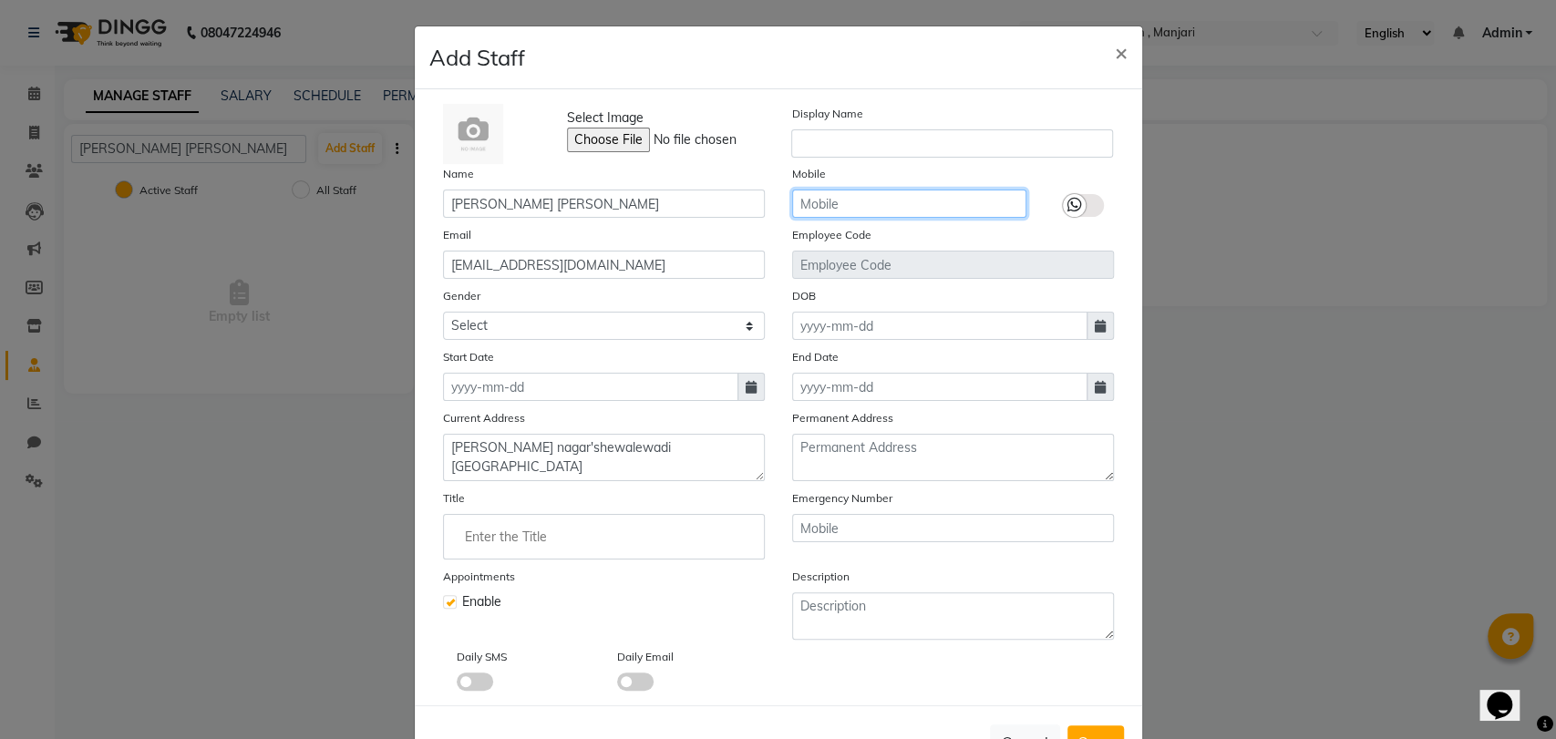
click at [845, 202] on input "text" at bounding box center [909, 204] width 234 height 28
type input "9130010548"
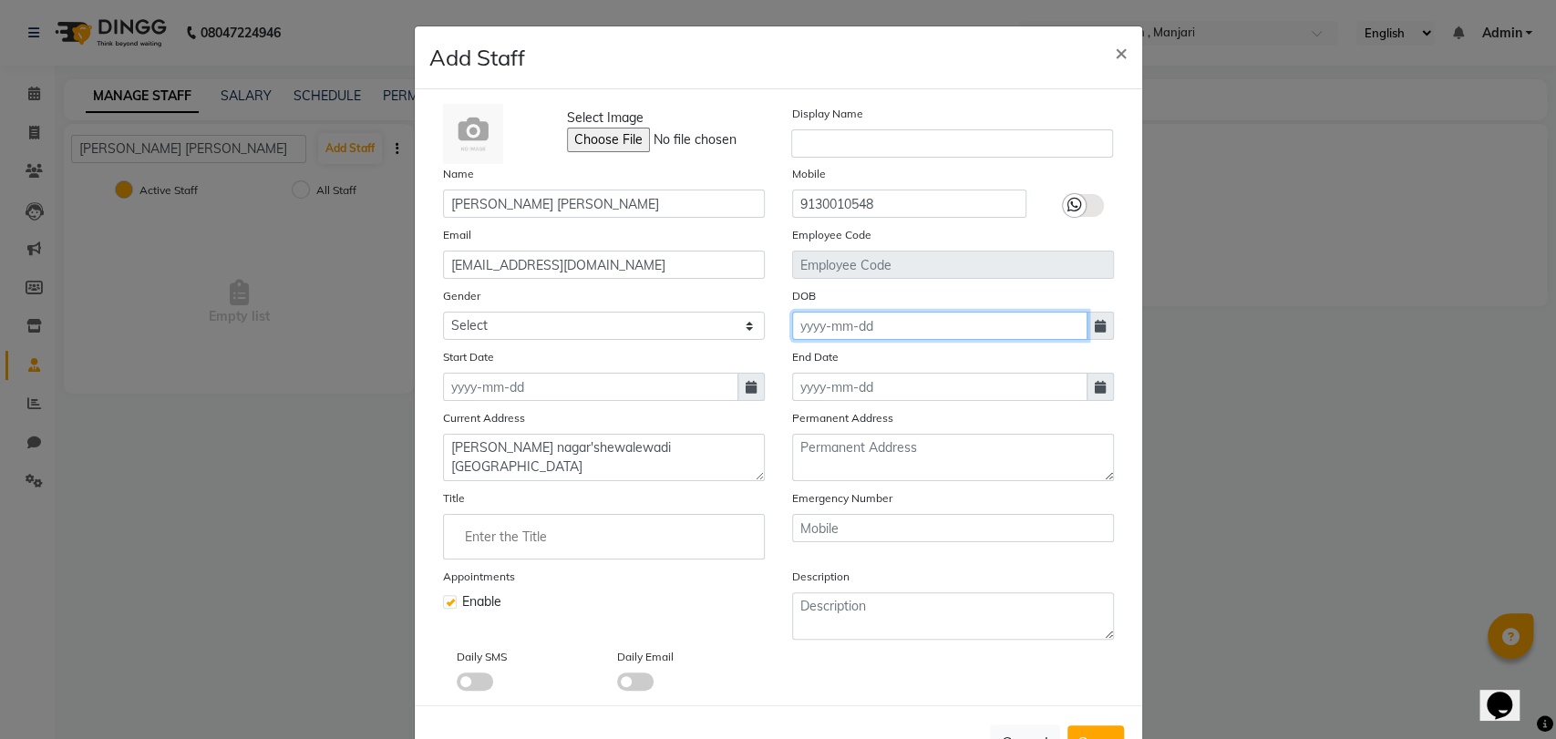
click at [840, 330] on input at bounding box center [939, 326] width 295 height 28
select select "10"
select select "2025"
click at [840, 330] on input at bounding box center [939, 326] width 295 height 28
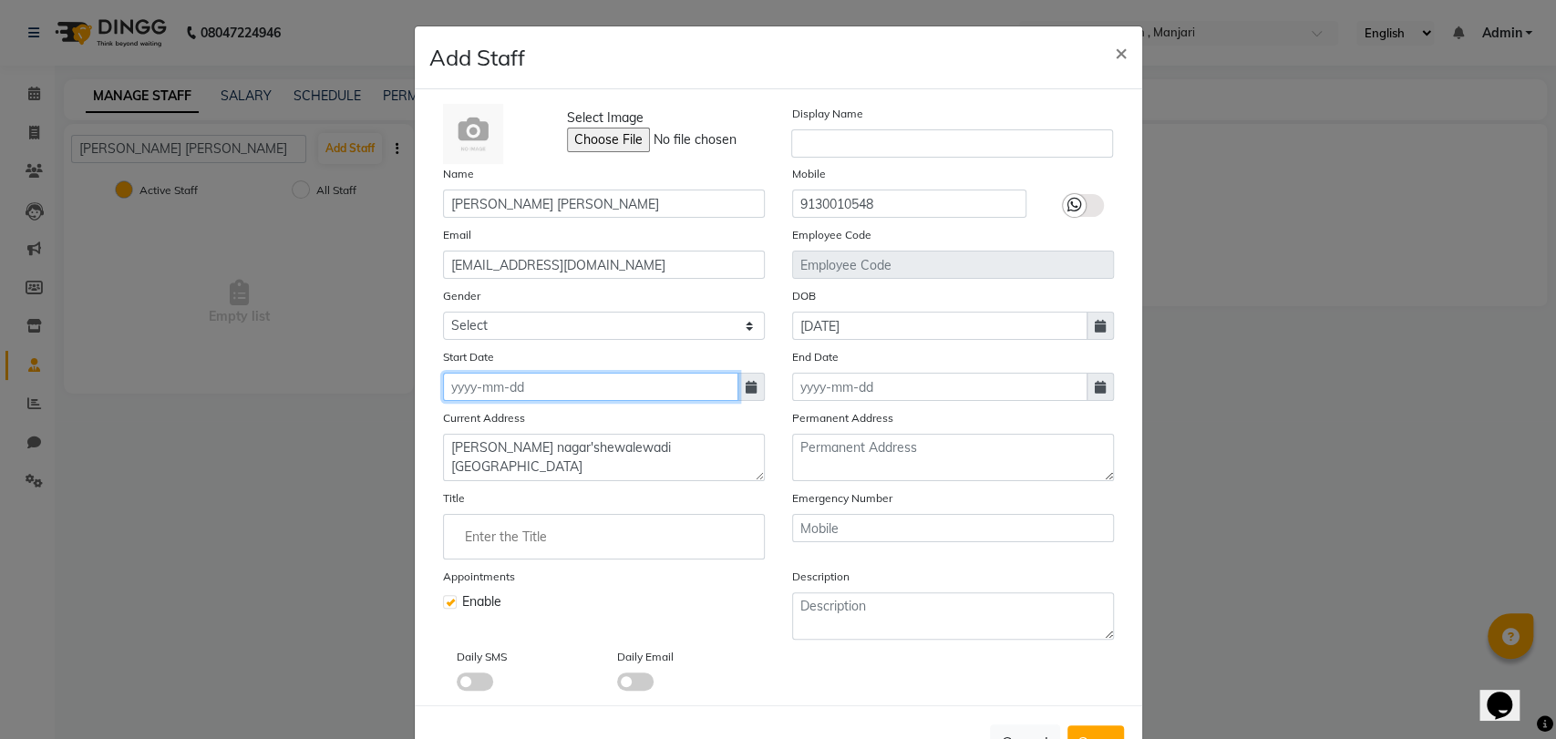
type input "[DATE]"
click at [603, 386] on input at bounding box center [590, 387] width 295 height 28
select select "10"
select select "2025"
click at [485, 392] on input at bounding box center [590, 387] width 295 height 28
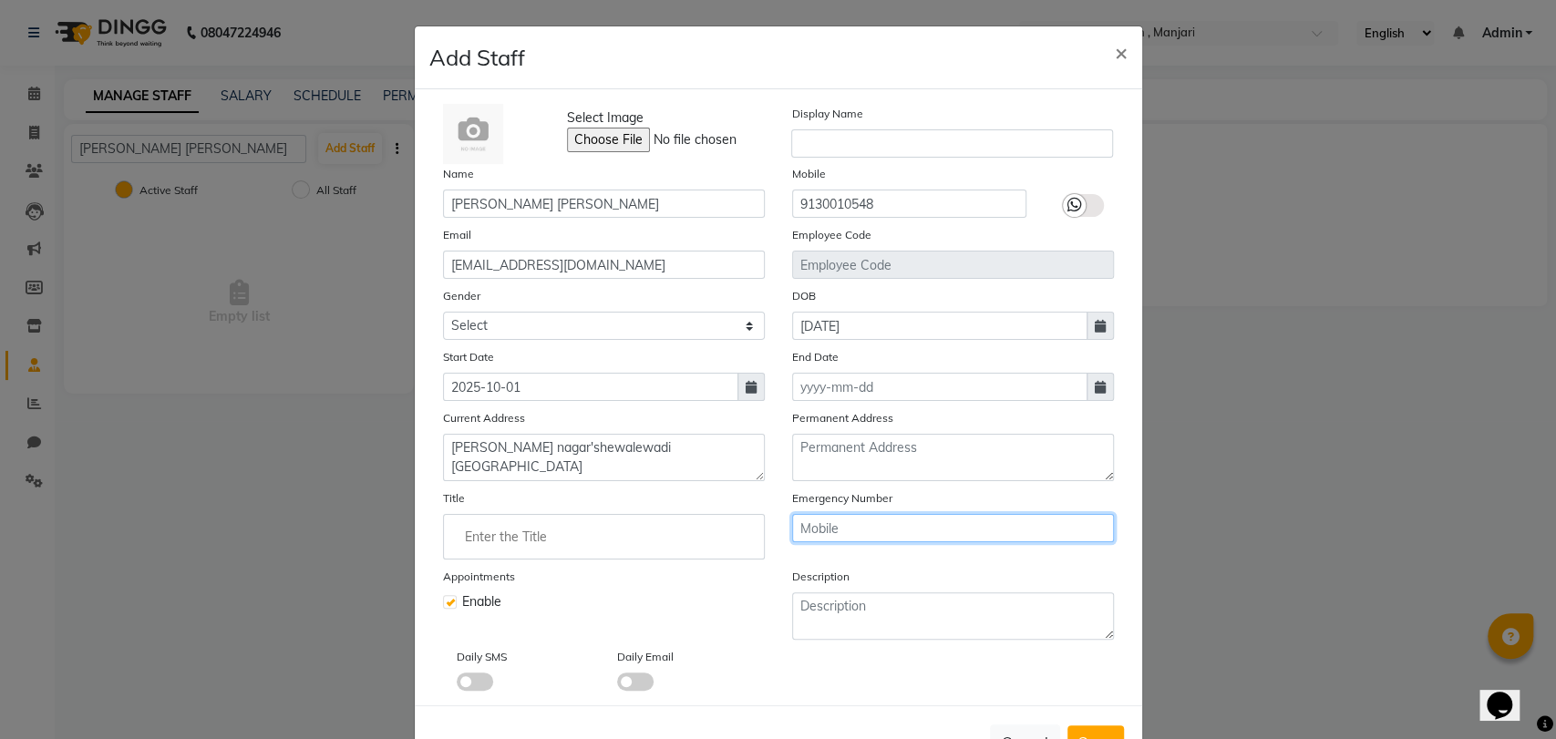
type input "[DATE]"
click at [860, 527] on input "text" at bounding box center [953, 528] width 322 height 28
type input "9766489838"
click at [1084, 733] on span "Save" at bounding box center [1095, 742] width 35 height 18
select select
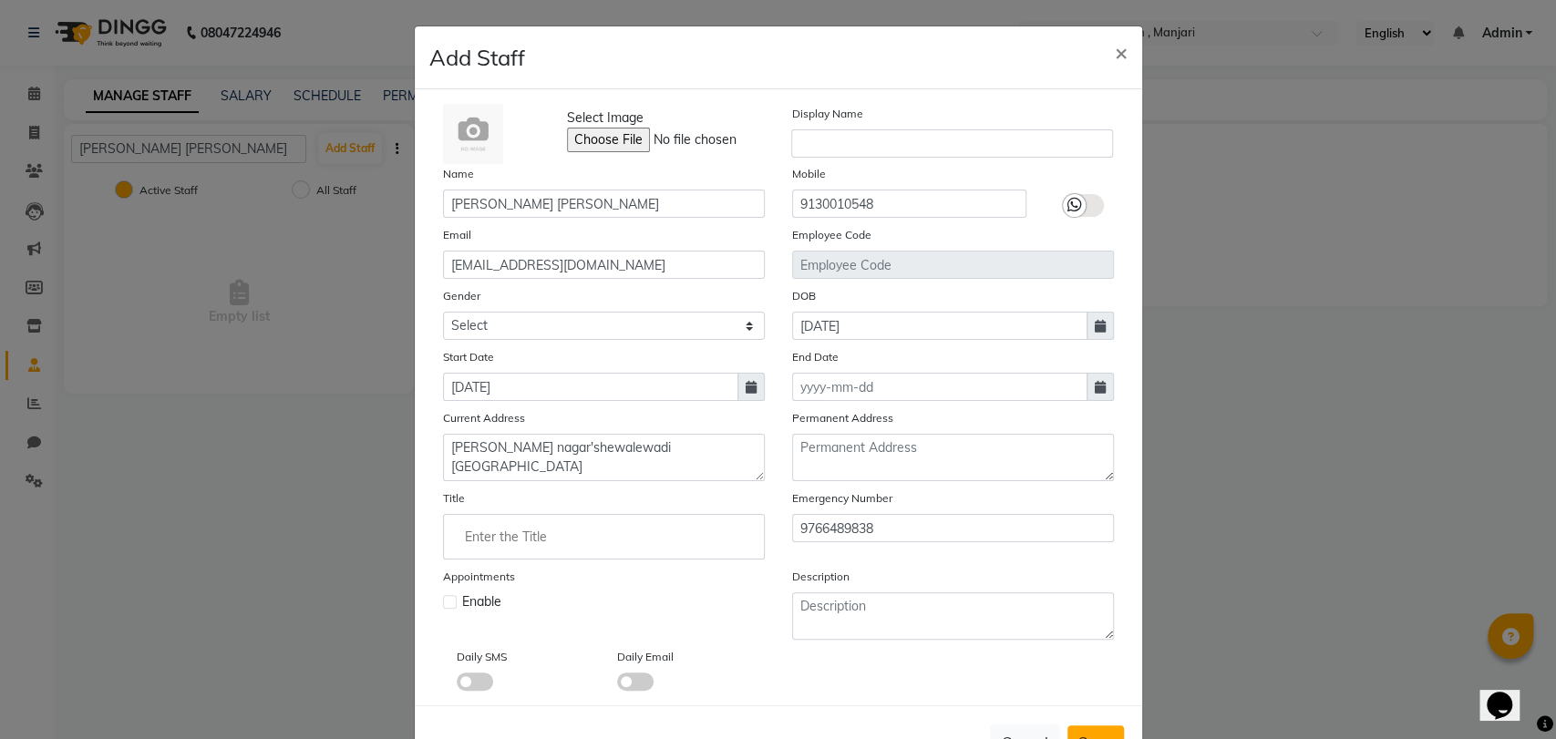
checkbox input "false"
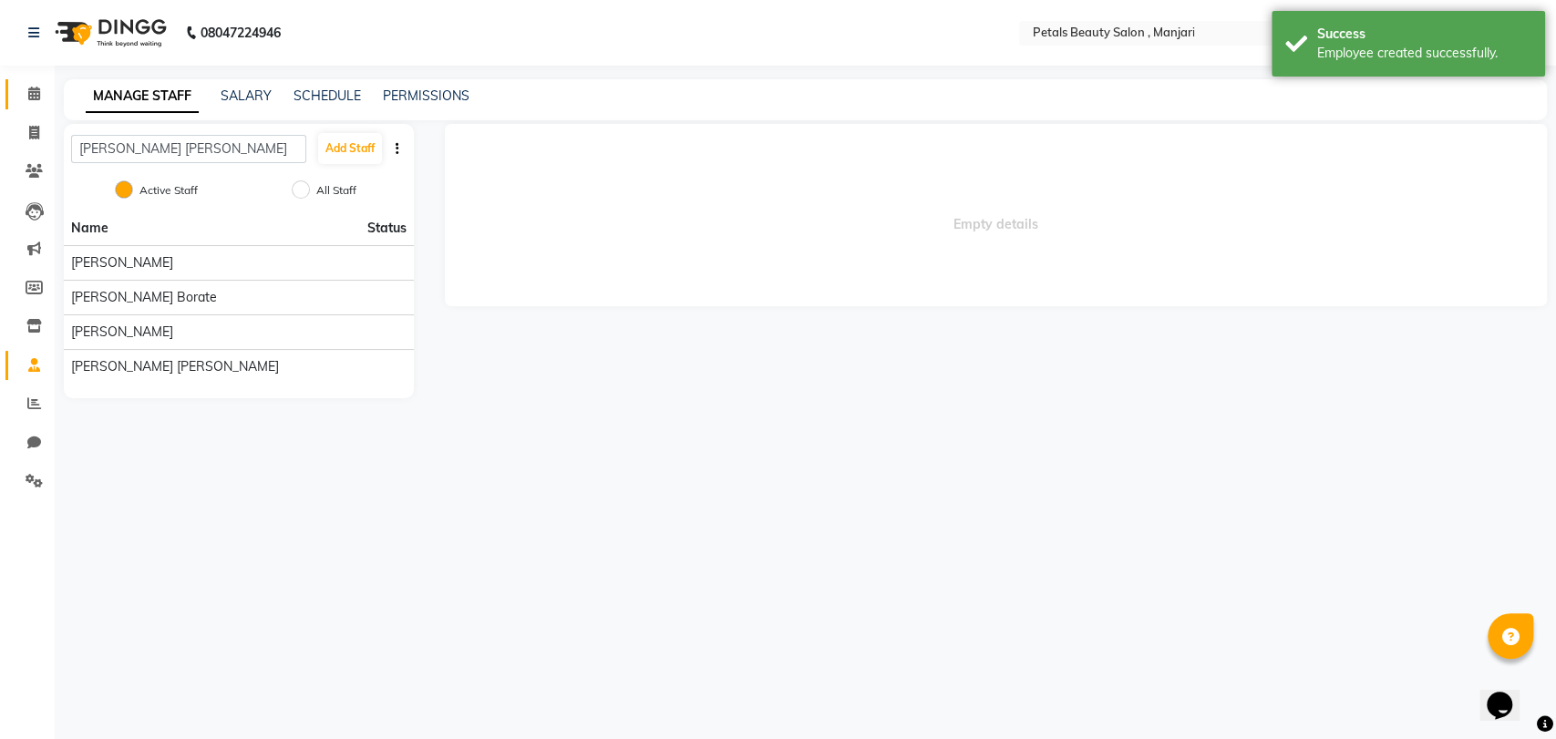
click at [34, 90] on icon at bounding box center [34, 94] width 12 height 14
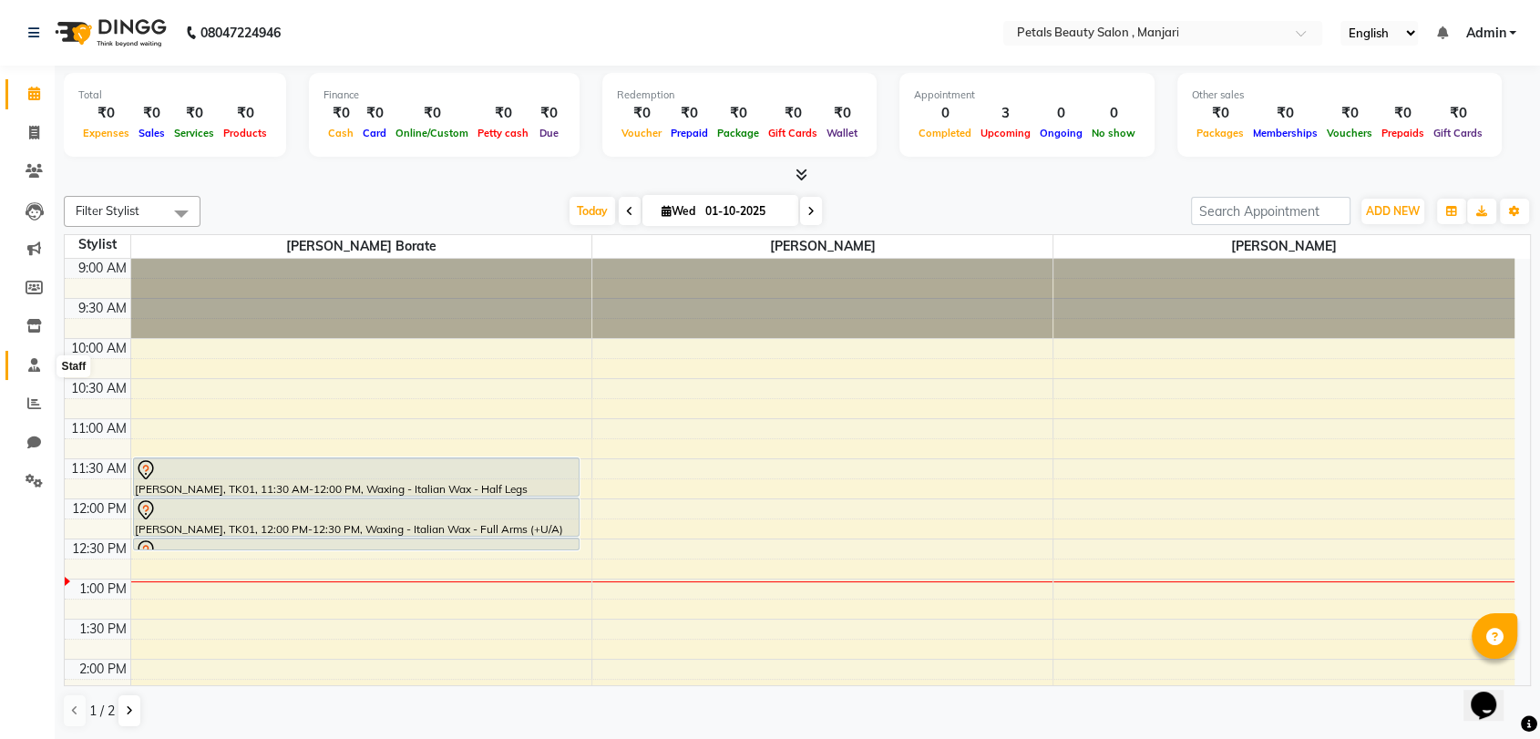
click at [32, 366] on icon at bounding box center [34, 365] width 12 height 14
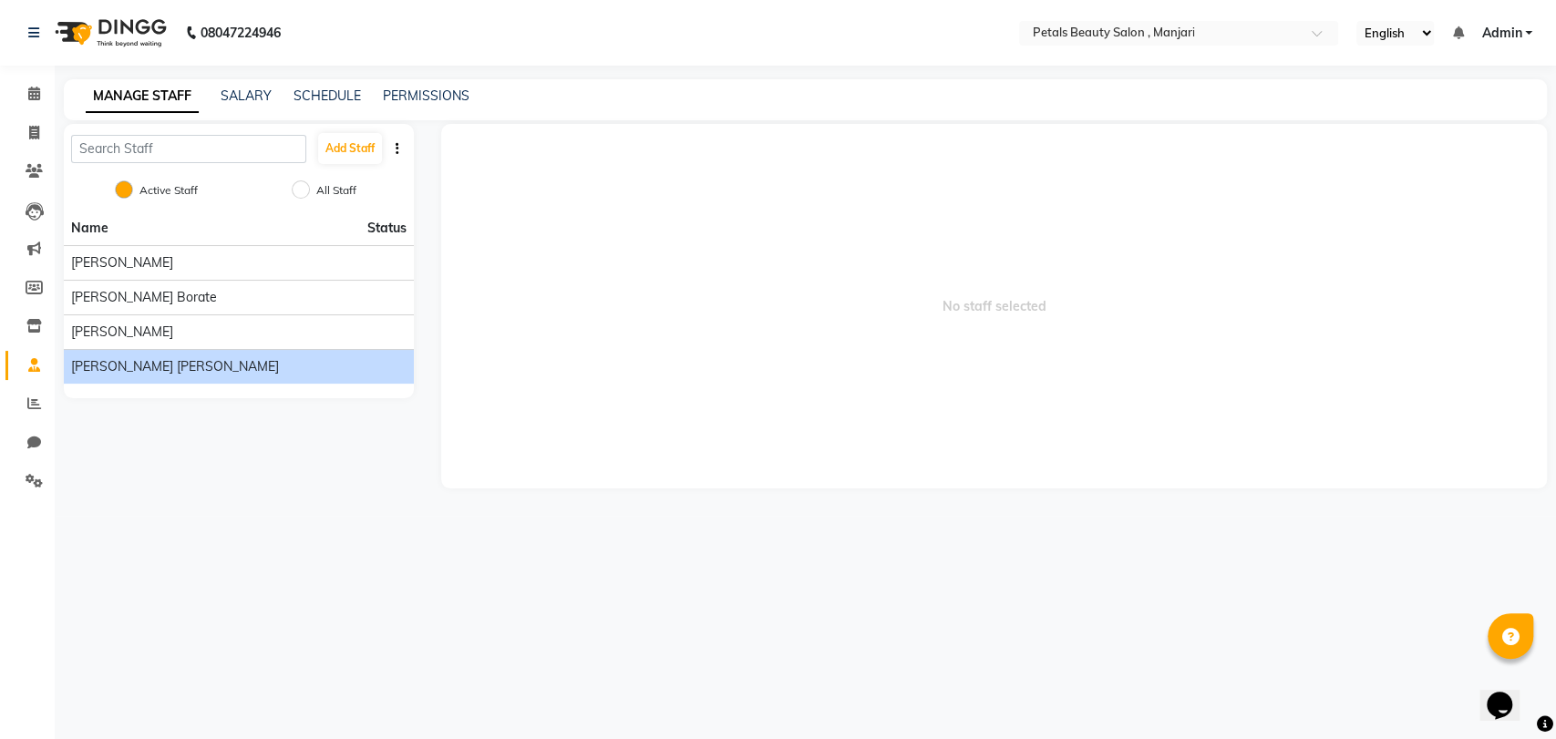
click at [111, 368] on span "[PERSON_NAME] [PERSON_NAME]" at bounding box center [175, 366] width 208 height 19
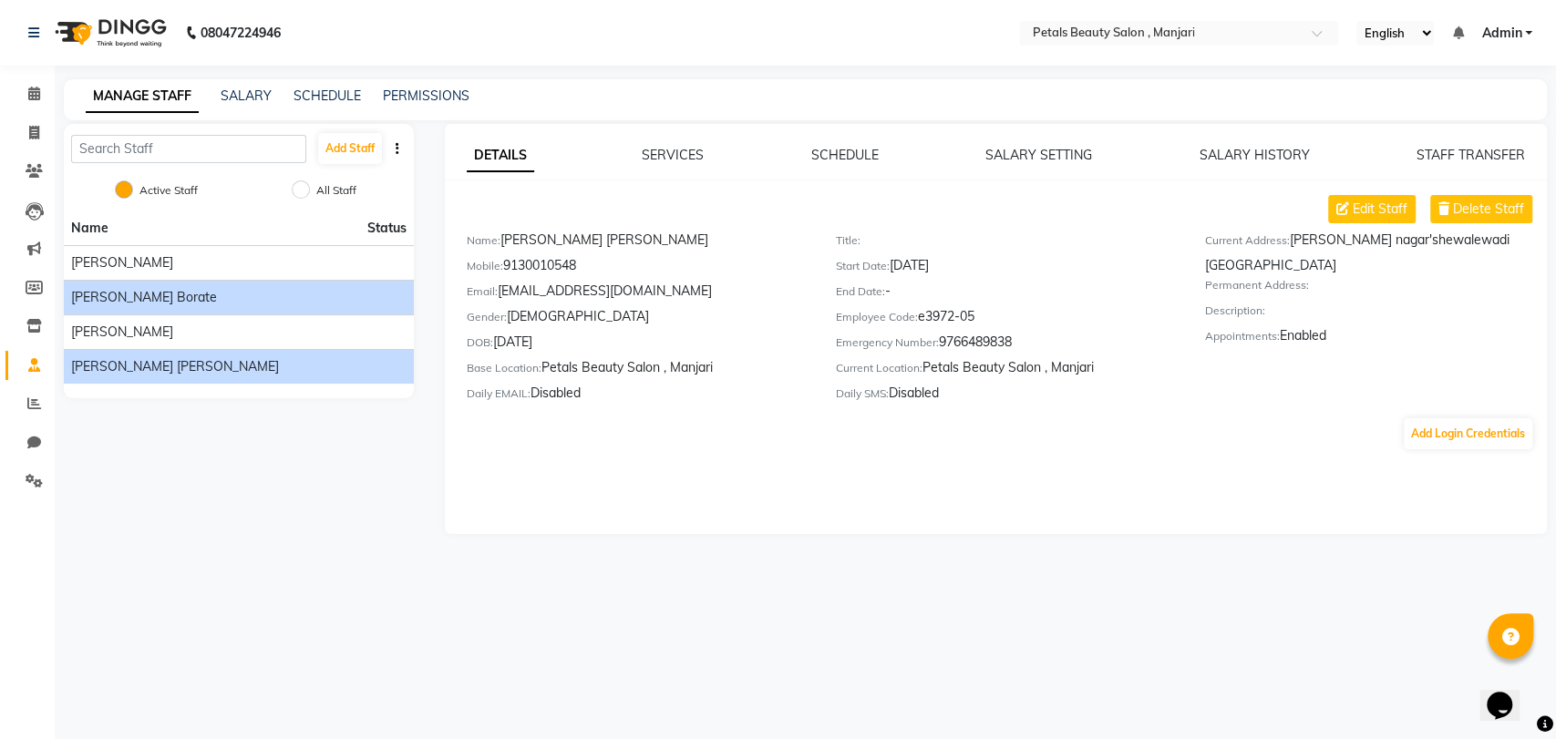
click at [395, 290] on div "[PERSON_NAME] Borate" at bounding box center [238, 297] width 335 height 19
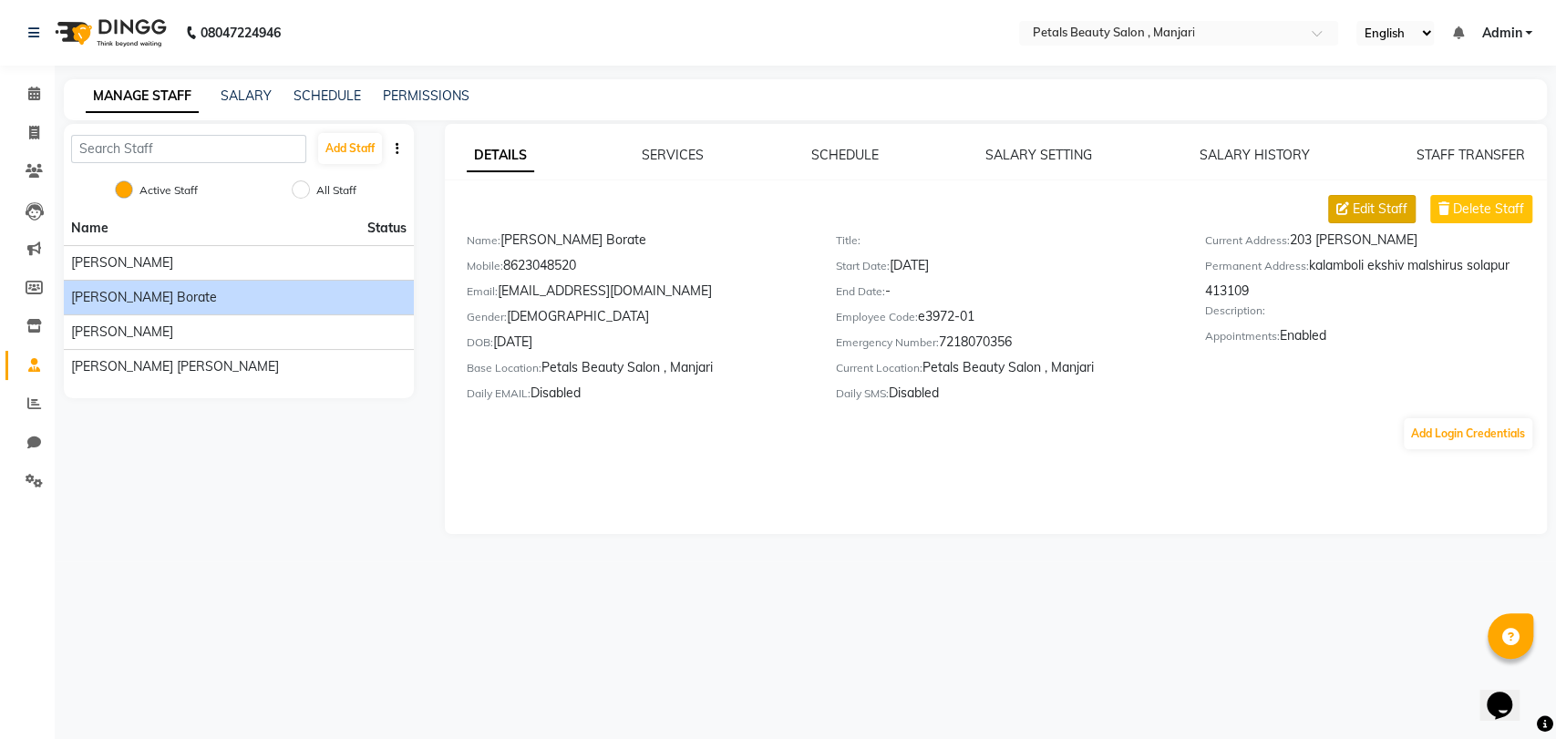
click at [1393, 205] on span "Edit Staff" at bounding box center [1380, 209] width 55 height 19
select select "[DEMOGRAPHIC_DATA]"
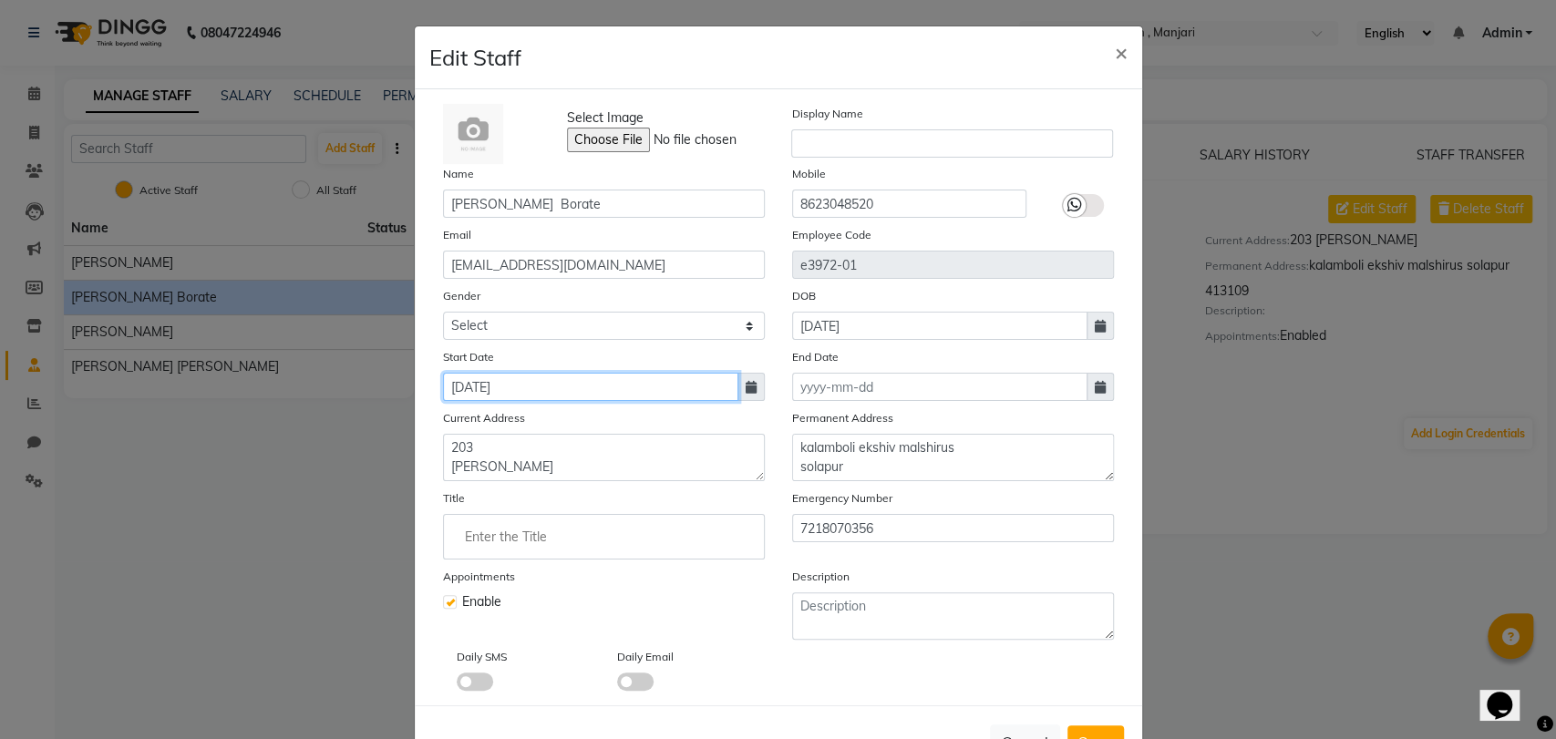
click at [520, 388] on input "[DATE]" at bounding box center [590, 387] width 295 height 28
select select "9"
select select "2008"
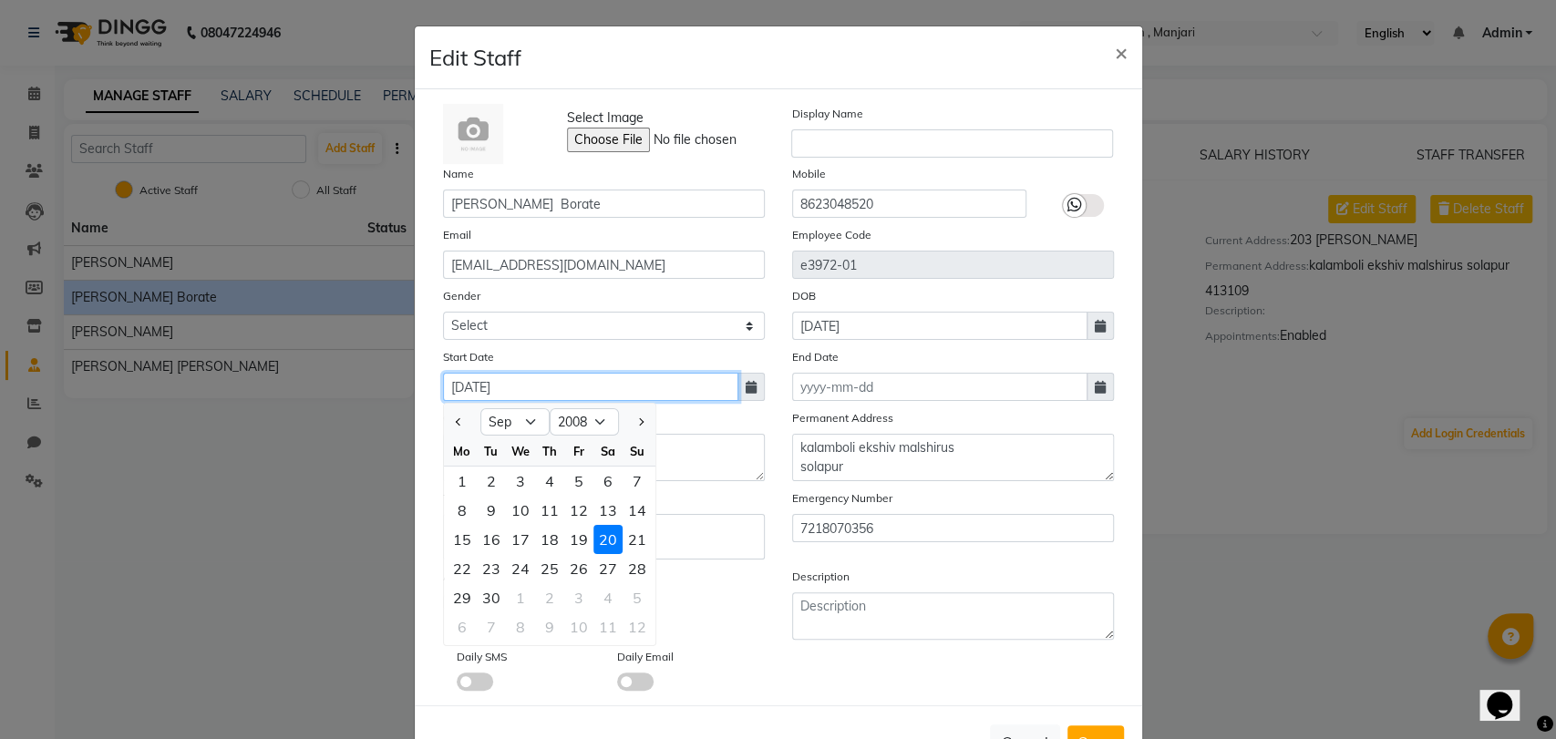
click at [485, 391] on input "[DATE]" at bounding box center [590, 387] width 295 height 28
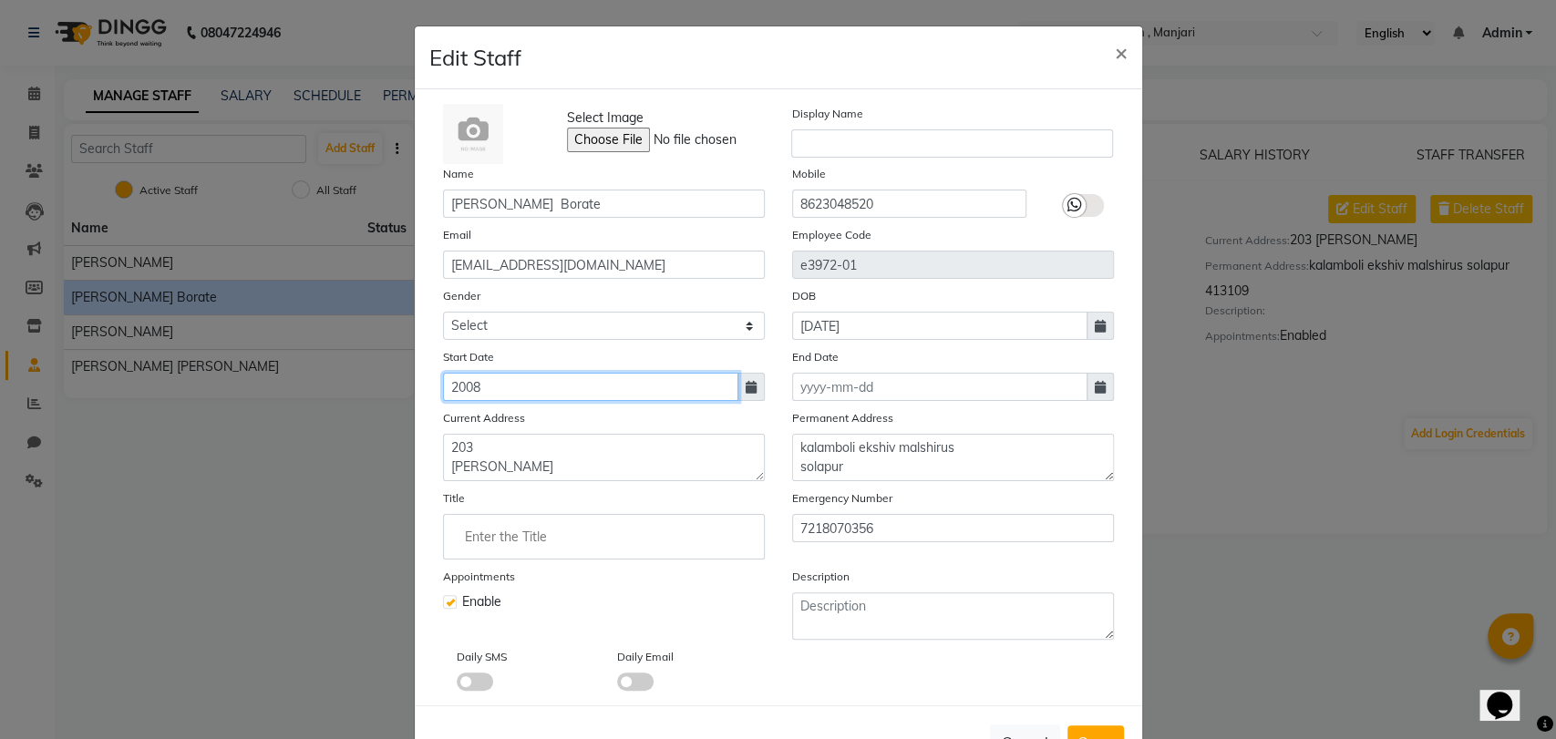
click at [474, 384] on input "2008" at bounding box center [590, 387] width 295 height 28
type input "2008"
select select "8"
select select "2025"
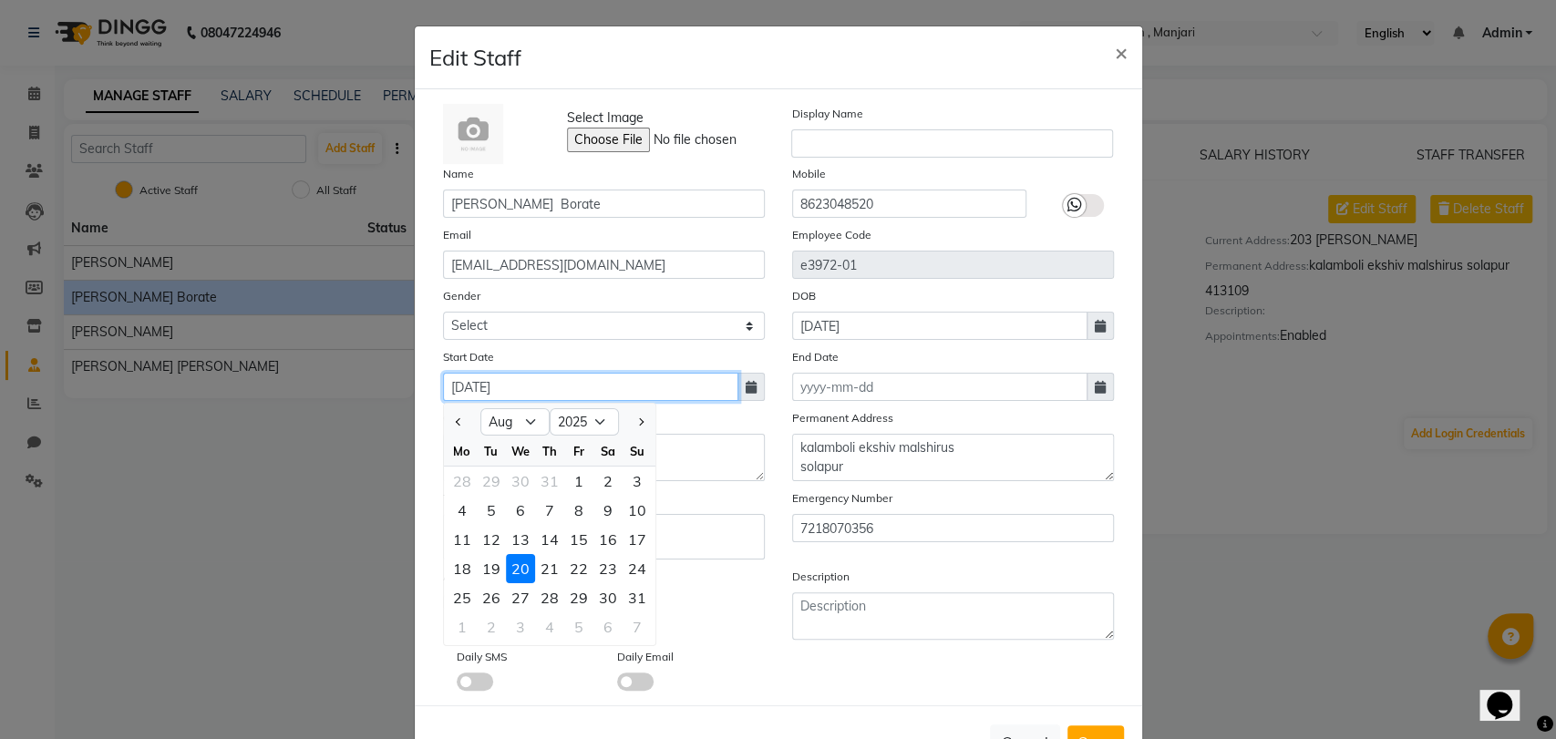
click at [520, 386] on input "[DATE]" at bounding box center [590, 387] width 295 height 28
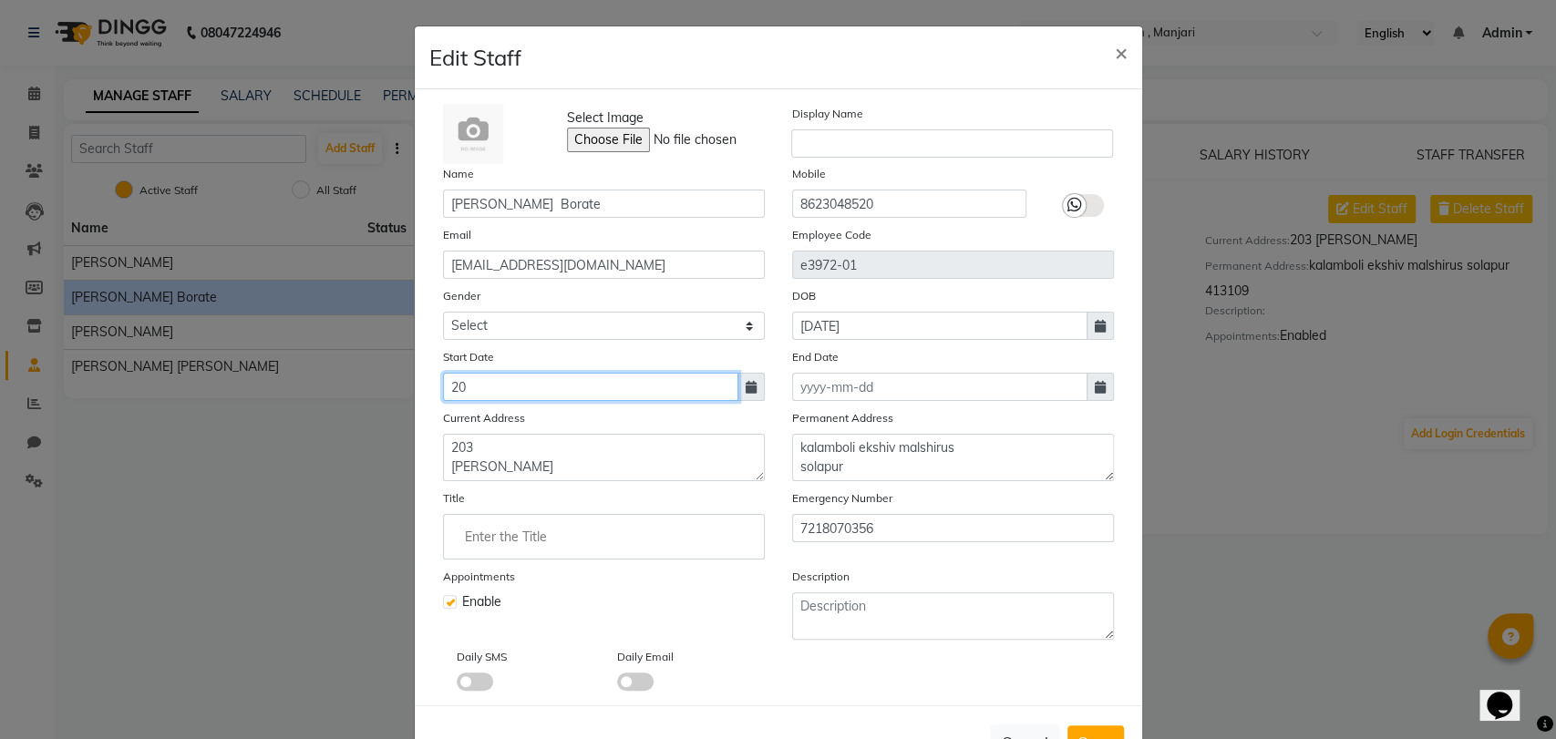
type input "2"
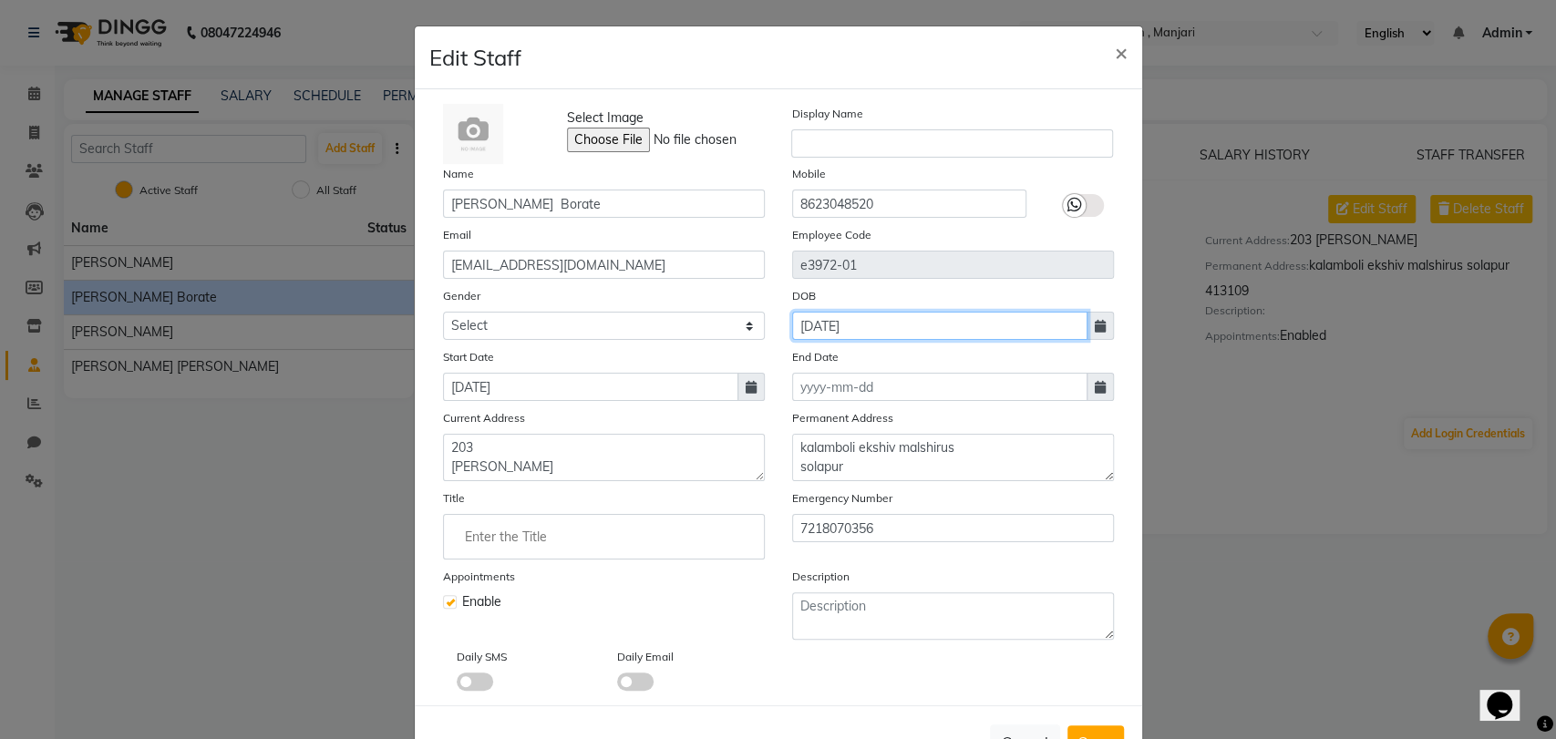
type input "[DATE]"
click at [864, 324] on input "[DATE]" at bounding box center [939, 326] width 295 height 28
select select "11"
select select "2004"
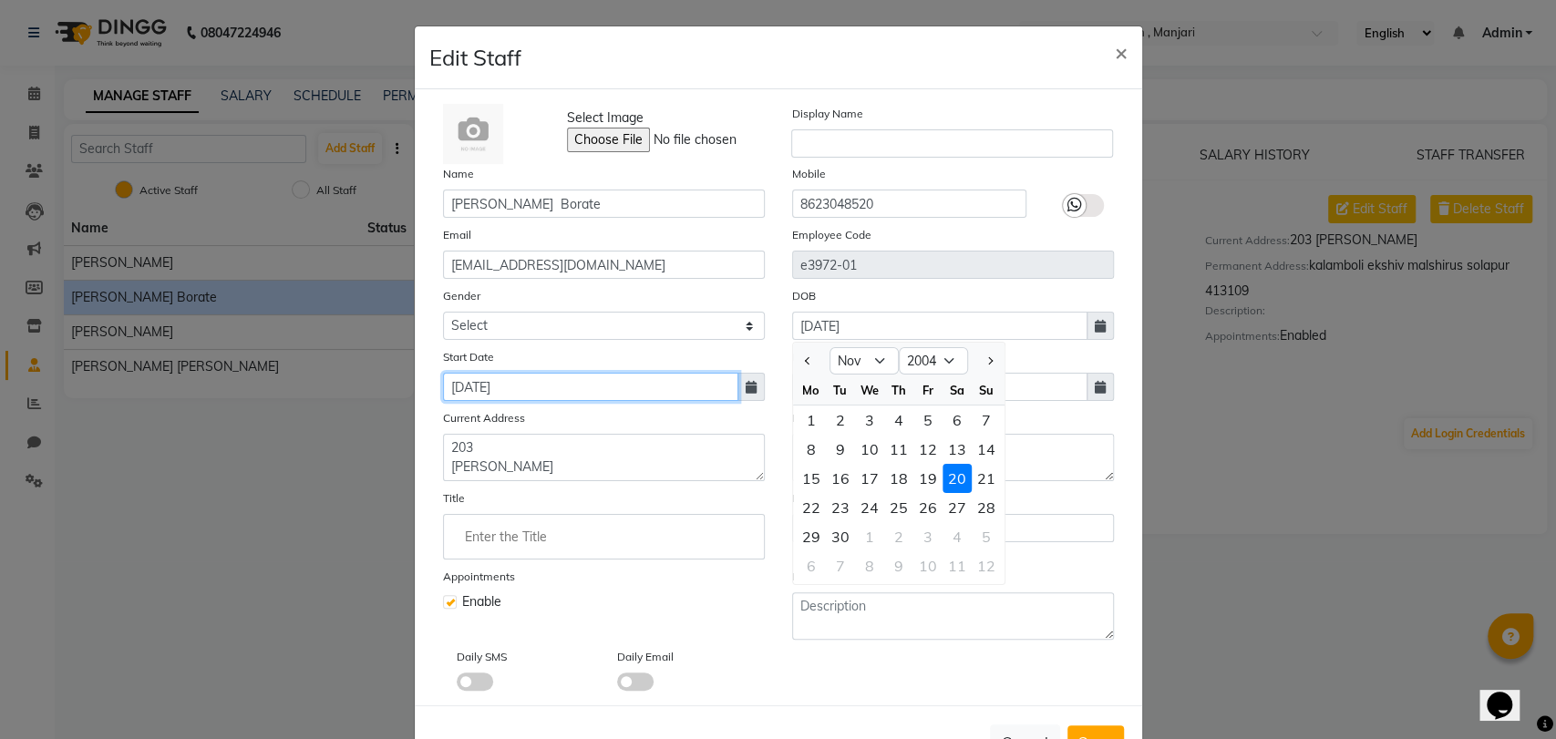
click at [513, 385] on input "[DATE]" at bounding box center [590, 387] width 295 height 28
select select "9"
select select "2008"
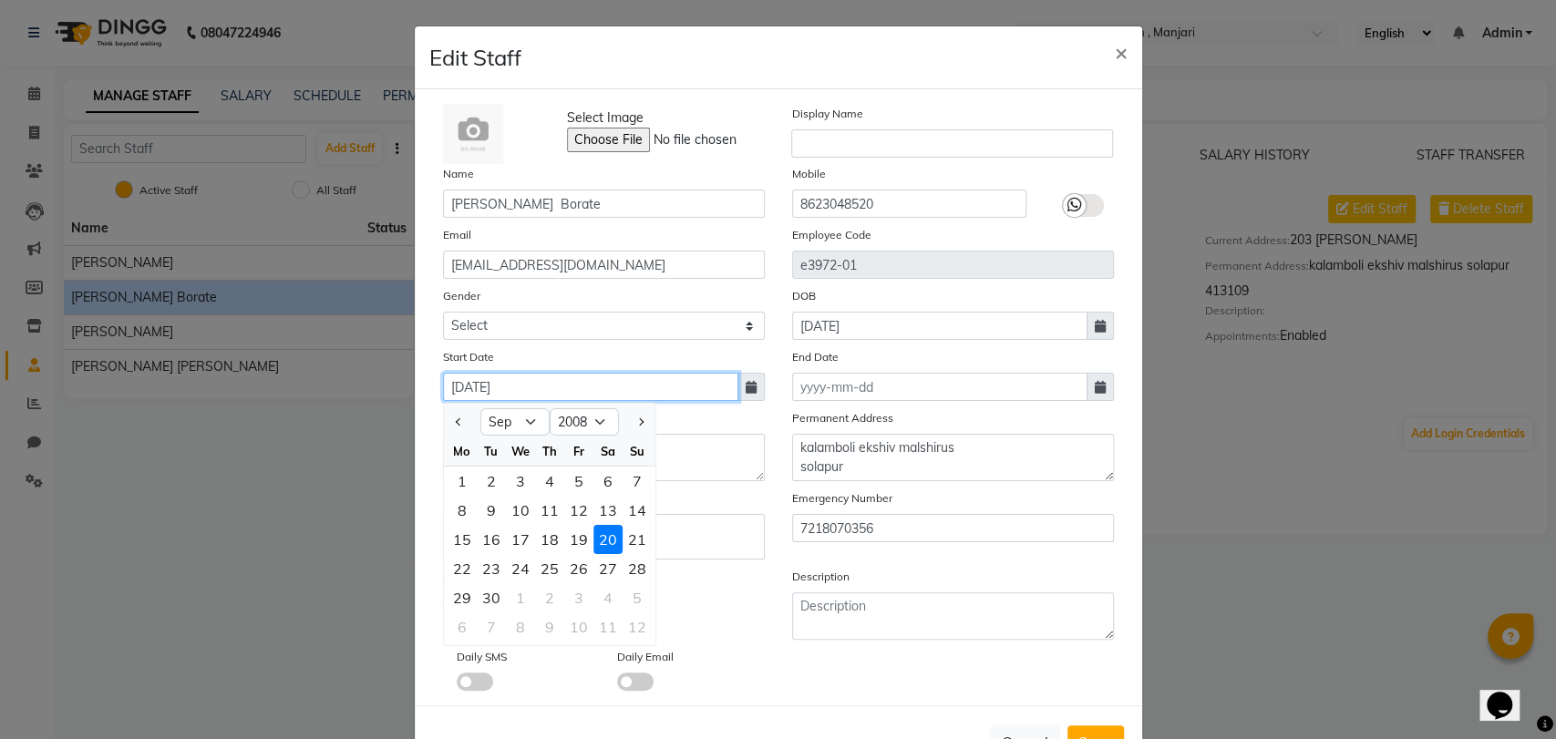
click at [513, 385] on input "[DATE]" at bounding box center [590, 387] width 295 height 28
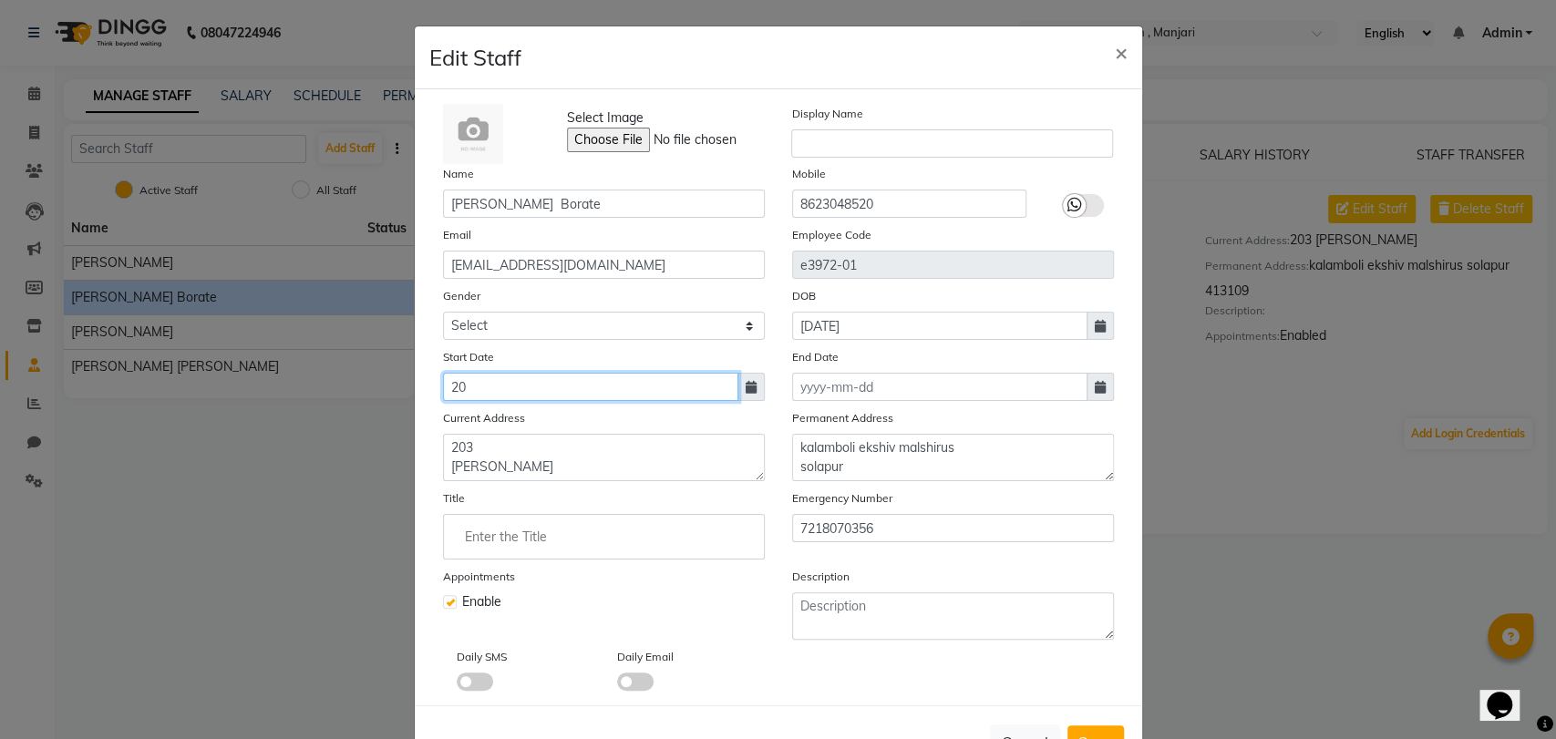
type input "2"
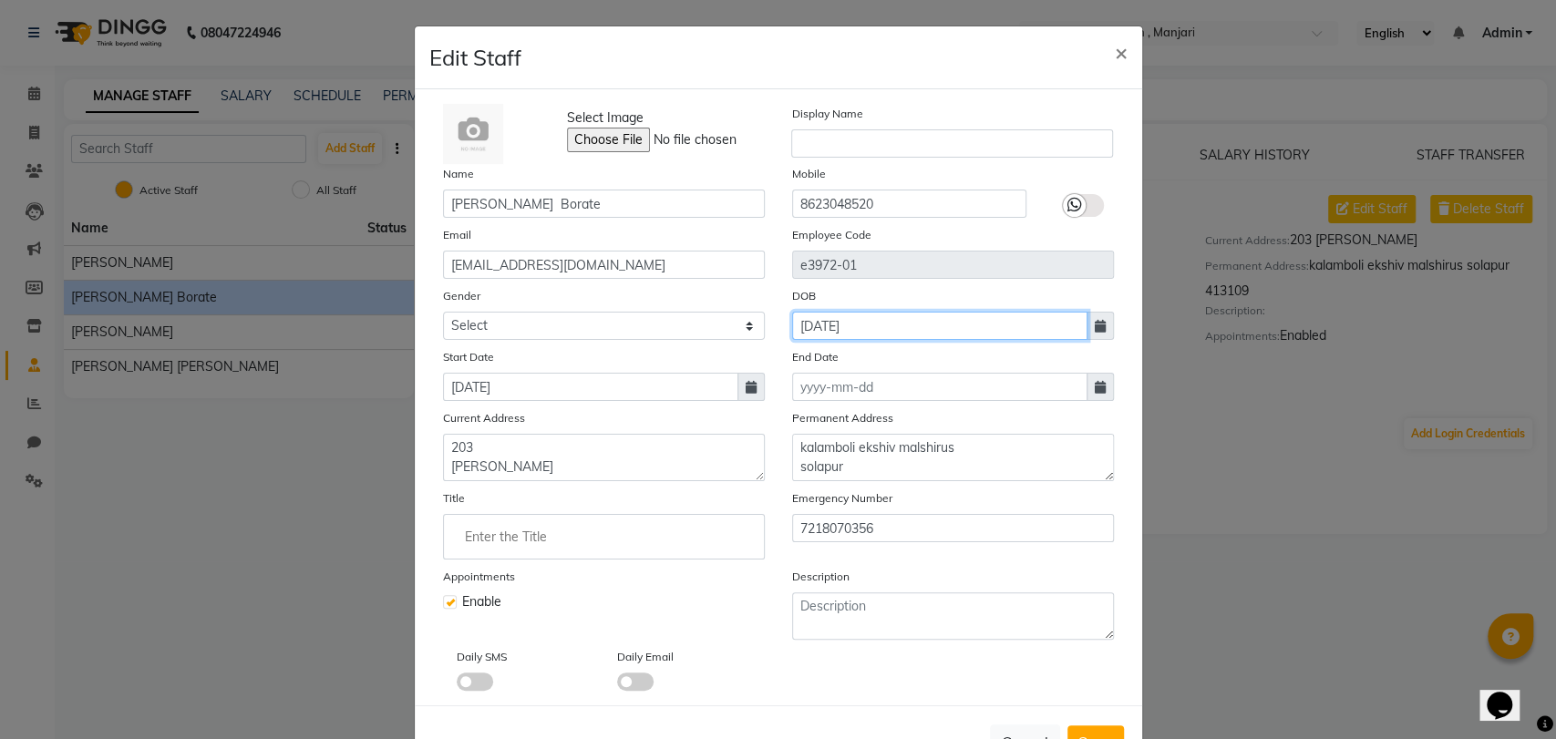
type input "[DATE]"
click at [875, 324] on input "[DATE]" at bounding box center [939, 326] width 295 height 28
select select "11"
select select "2004"
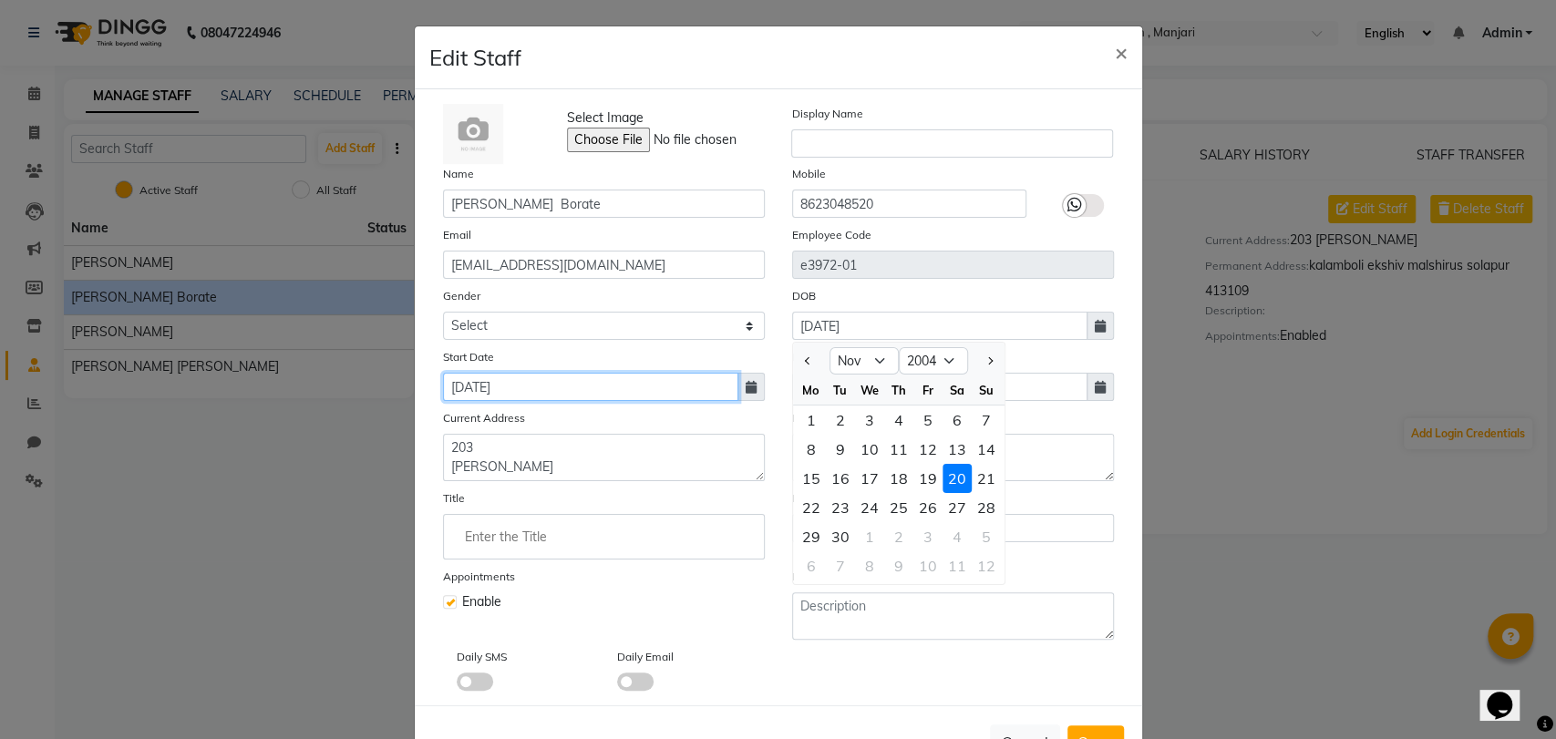
click at [619, 384] on input "[DATE]" at bounding box center [590, 387] width 295 height 28
select select "9"
select select "2008"
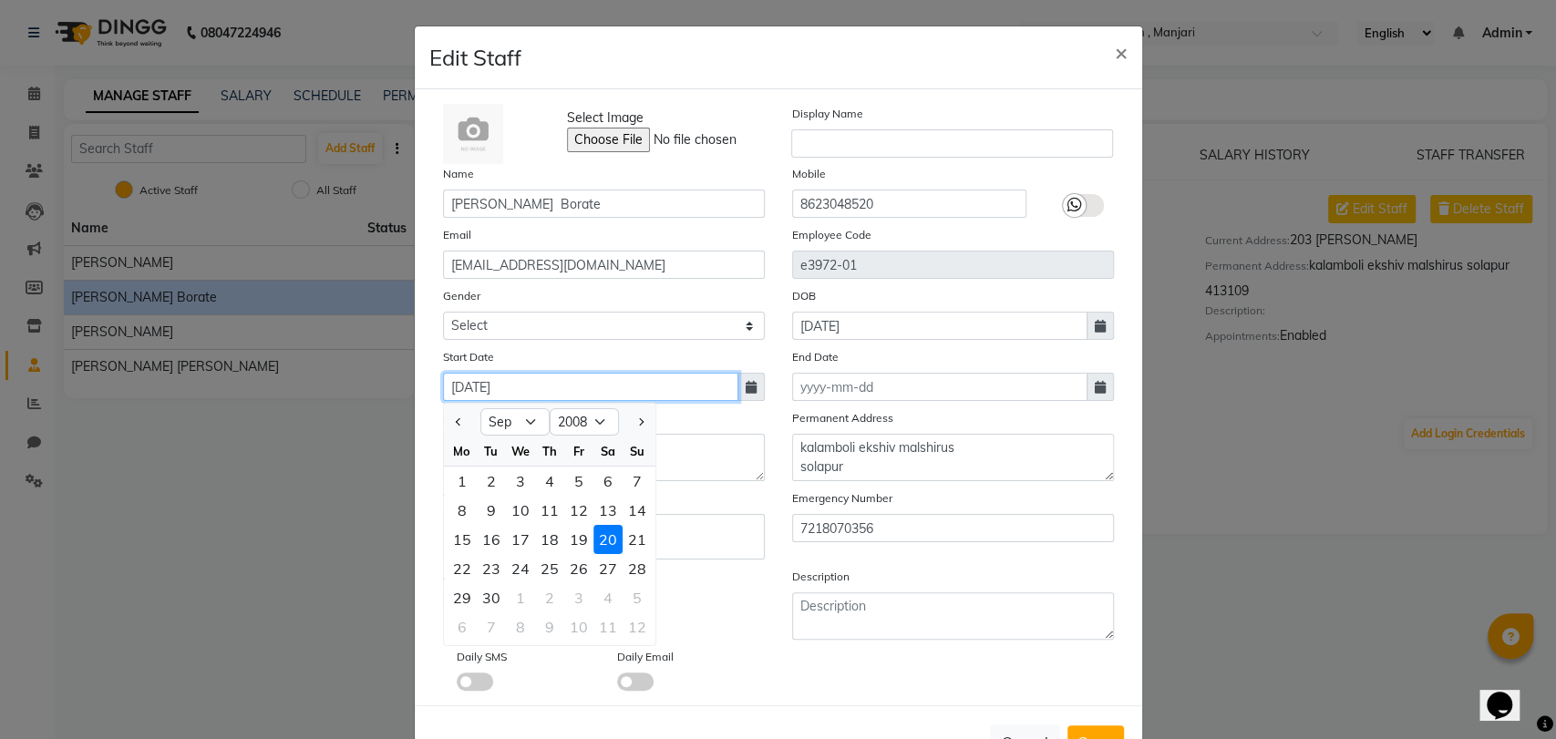
click at [506, 388] on input "[DATE]" at bounding box center [590, 387] width 295 height 28
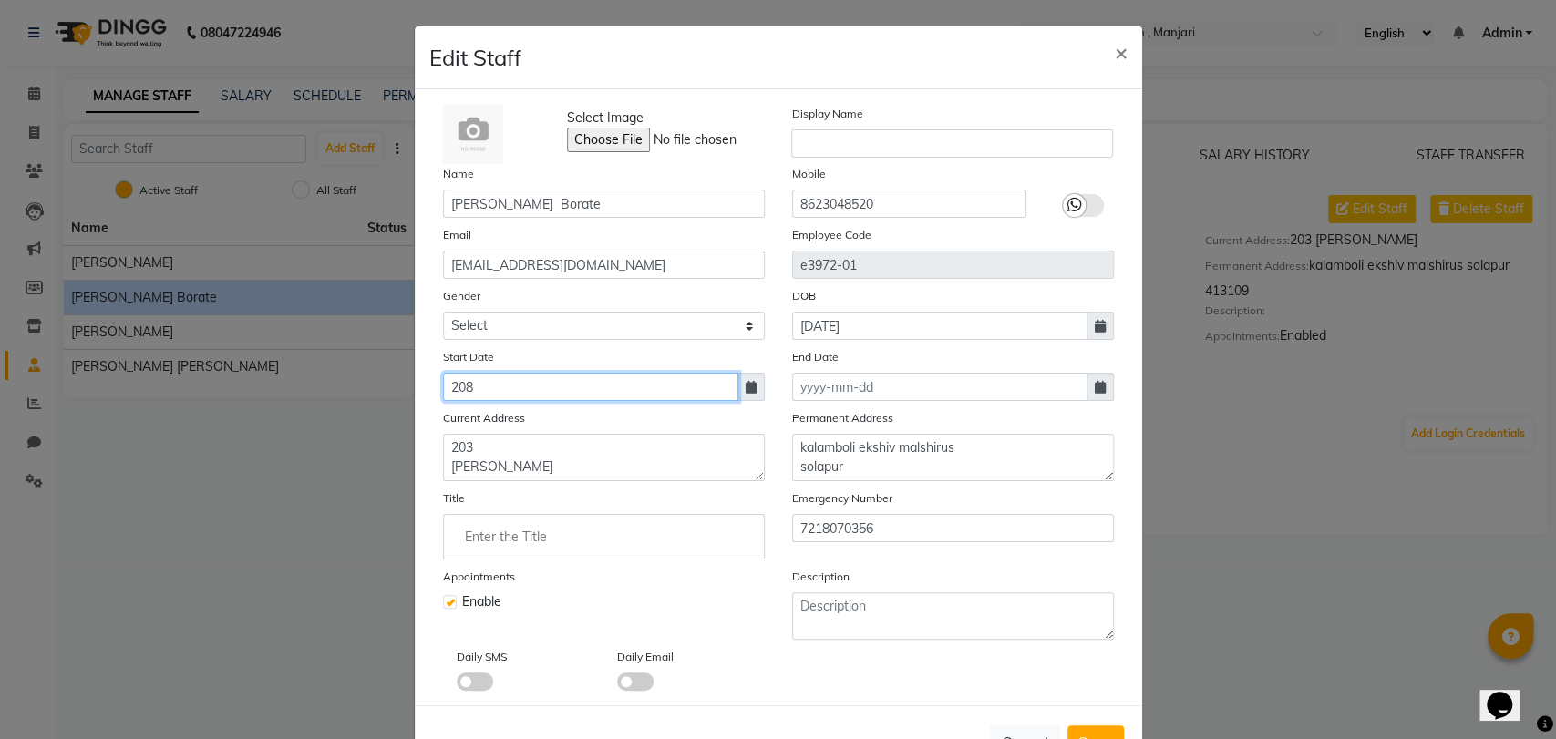
click at [479, 386] on input "208" at bounding box center [590, 387] width 295 height 28
type input "[DATE]"
select select "8"
select select "2025"
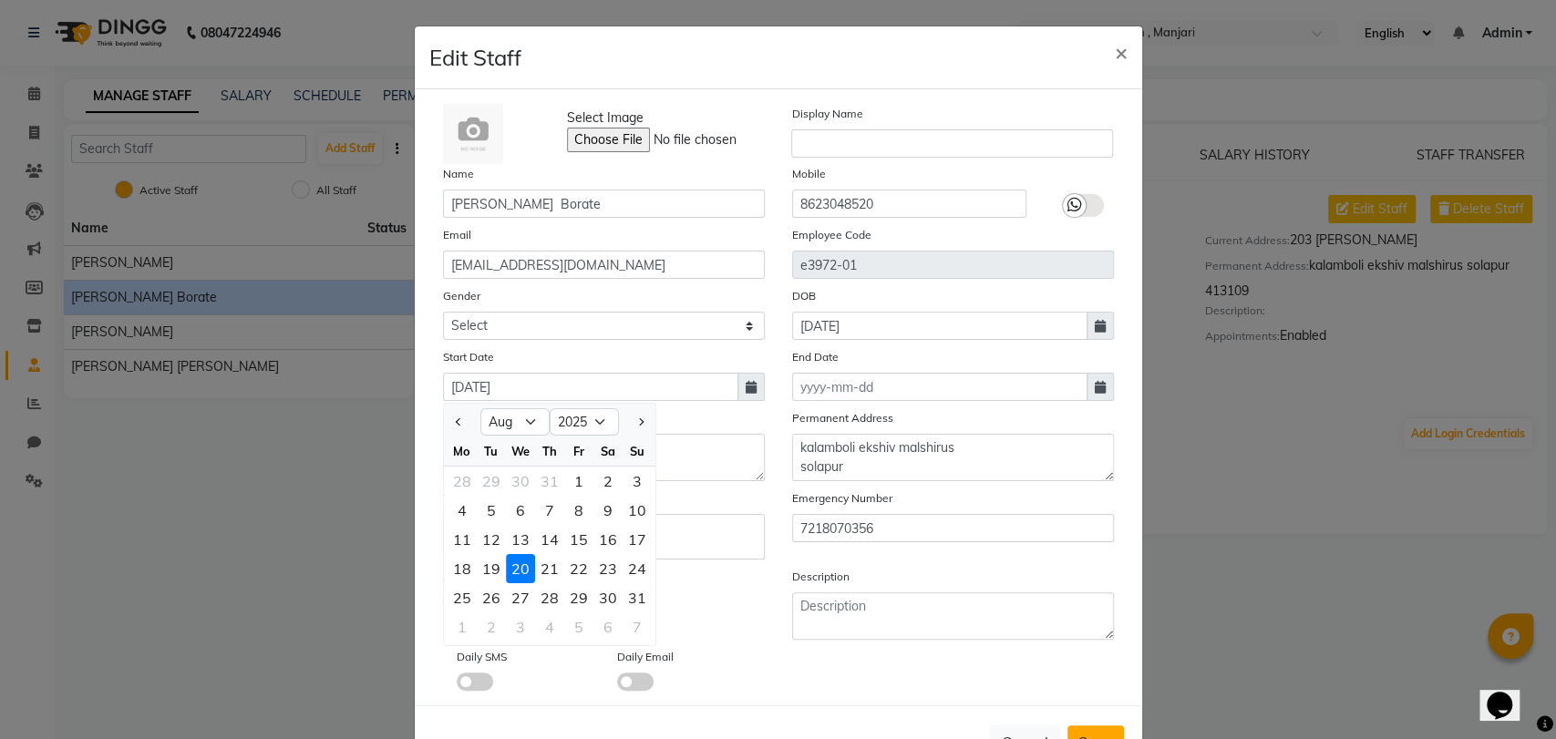
click at [1078, 733] on span "Save" at bounding box center [1095, 742] width 35 height 18
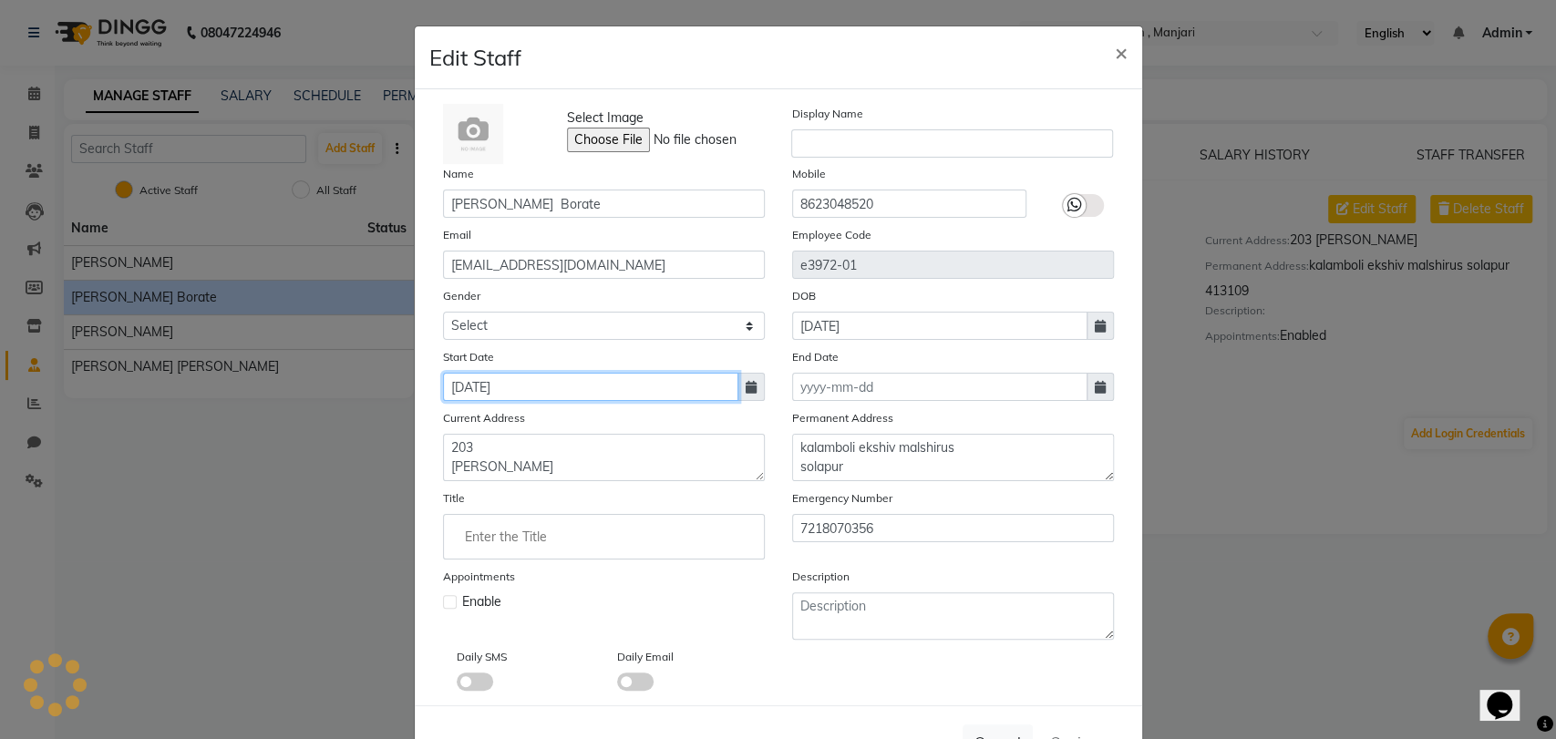
select select
checkbox input "false"
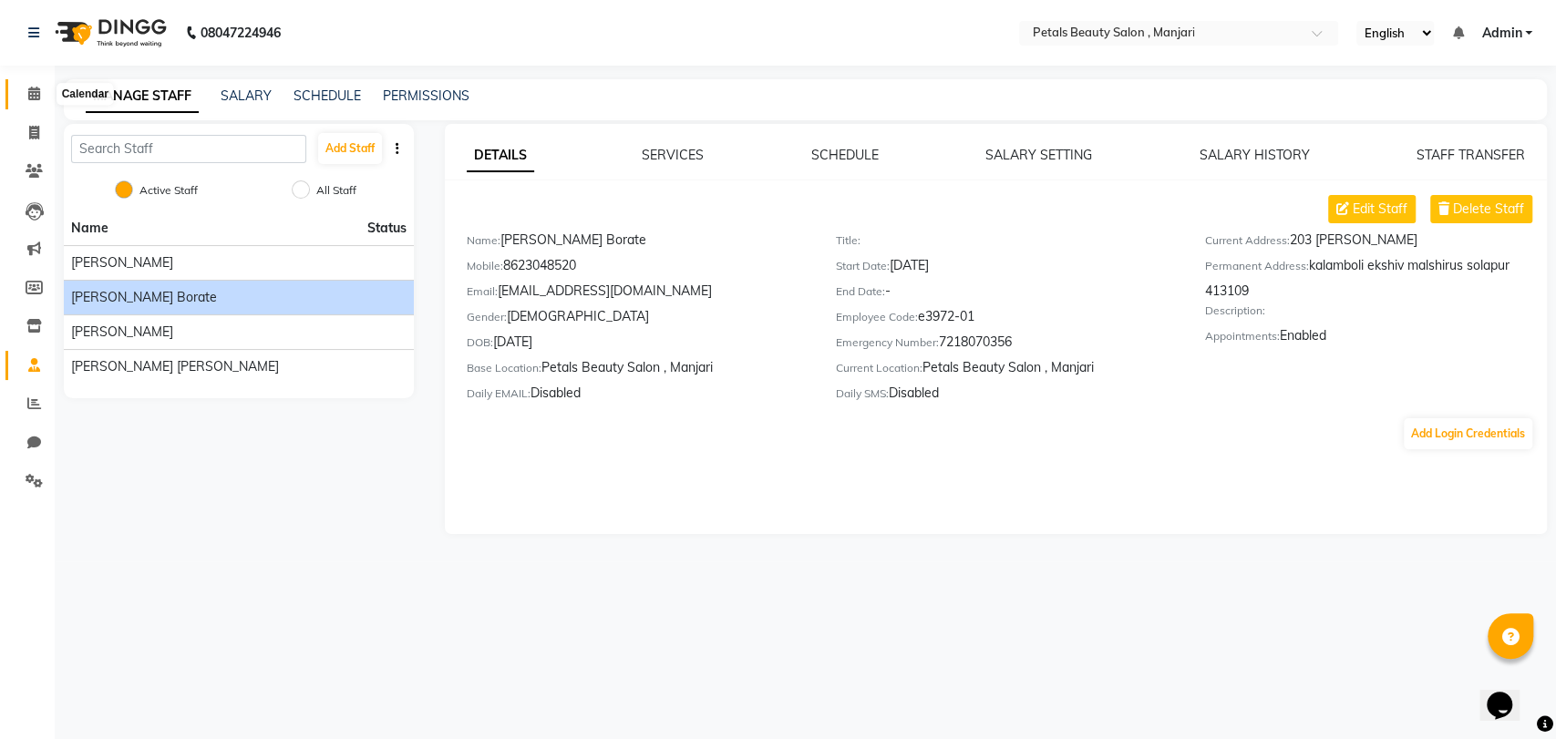
click at [34, 97] on icon at bounding box center [34, 94] width 12 height 14
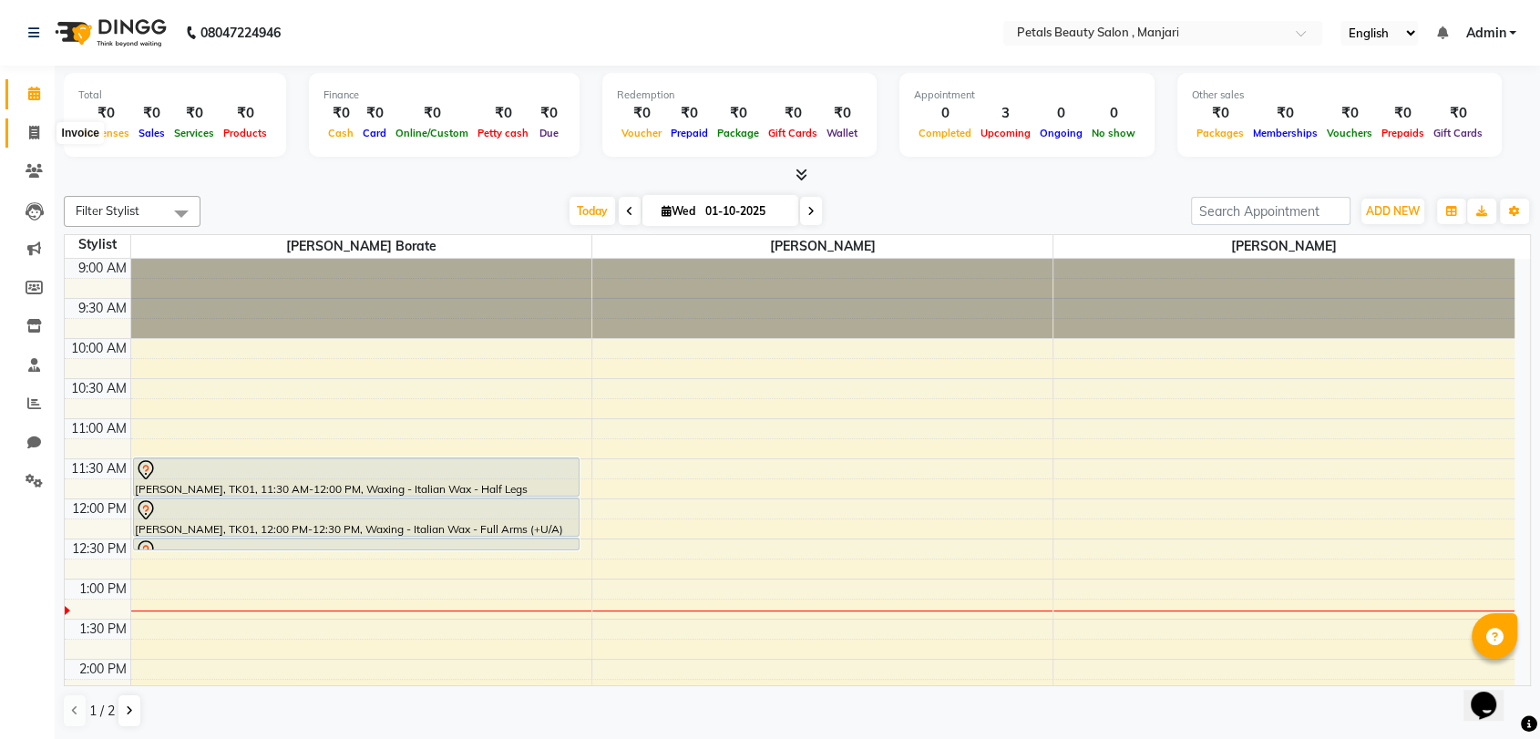
click at [29, 128] on icon at bounding box center [34, 133] width 10 height 14
select select "service"
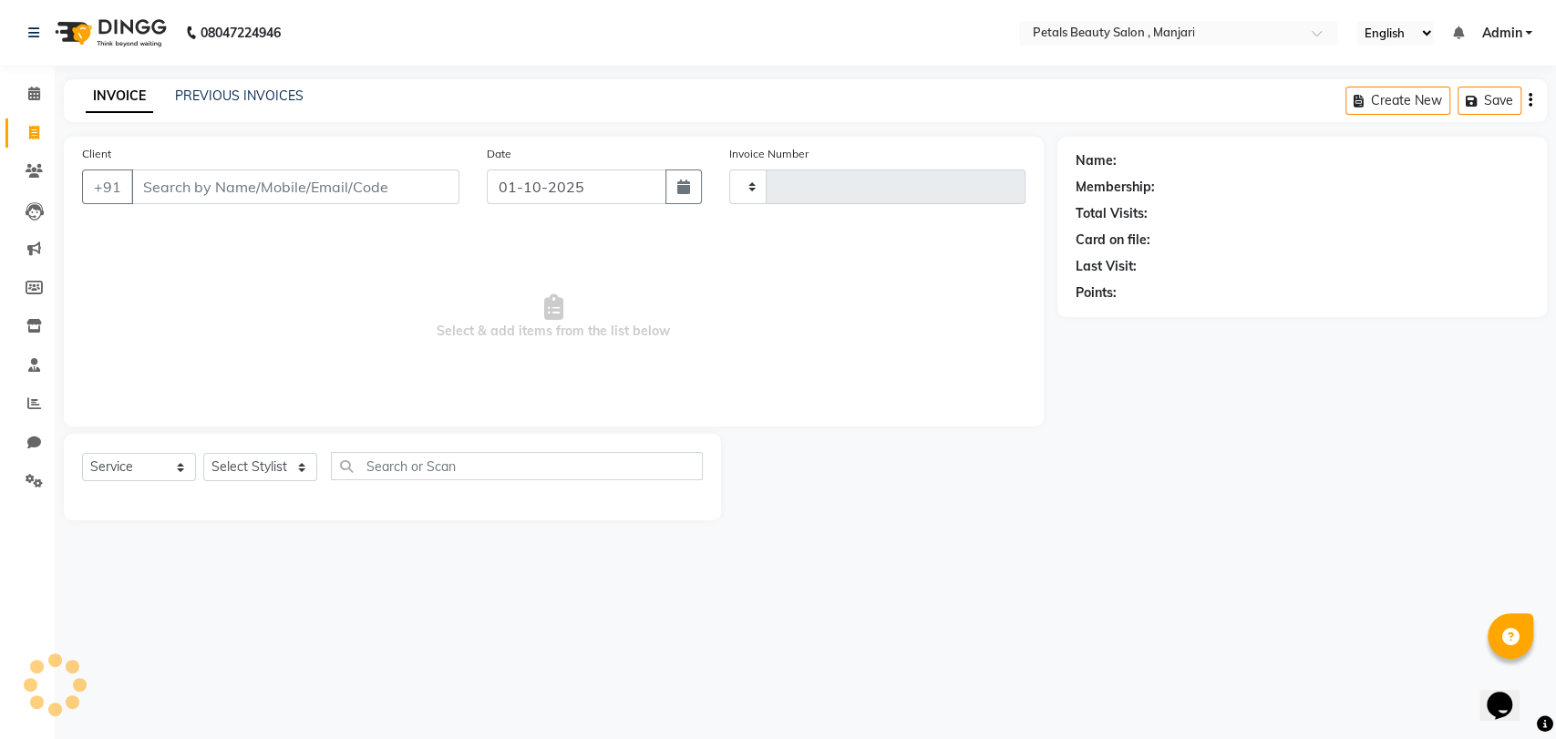
type input "0002"
select select "9061"
click at [315, 191] on input "Client" at bounding box center [295, 187] width 328 height 35
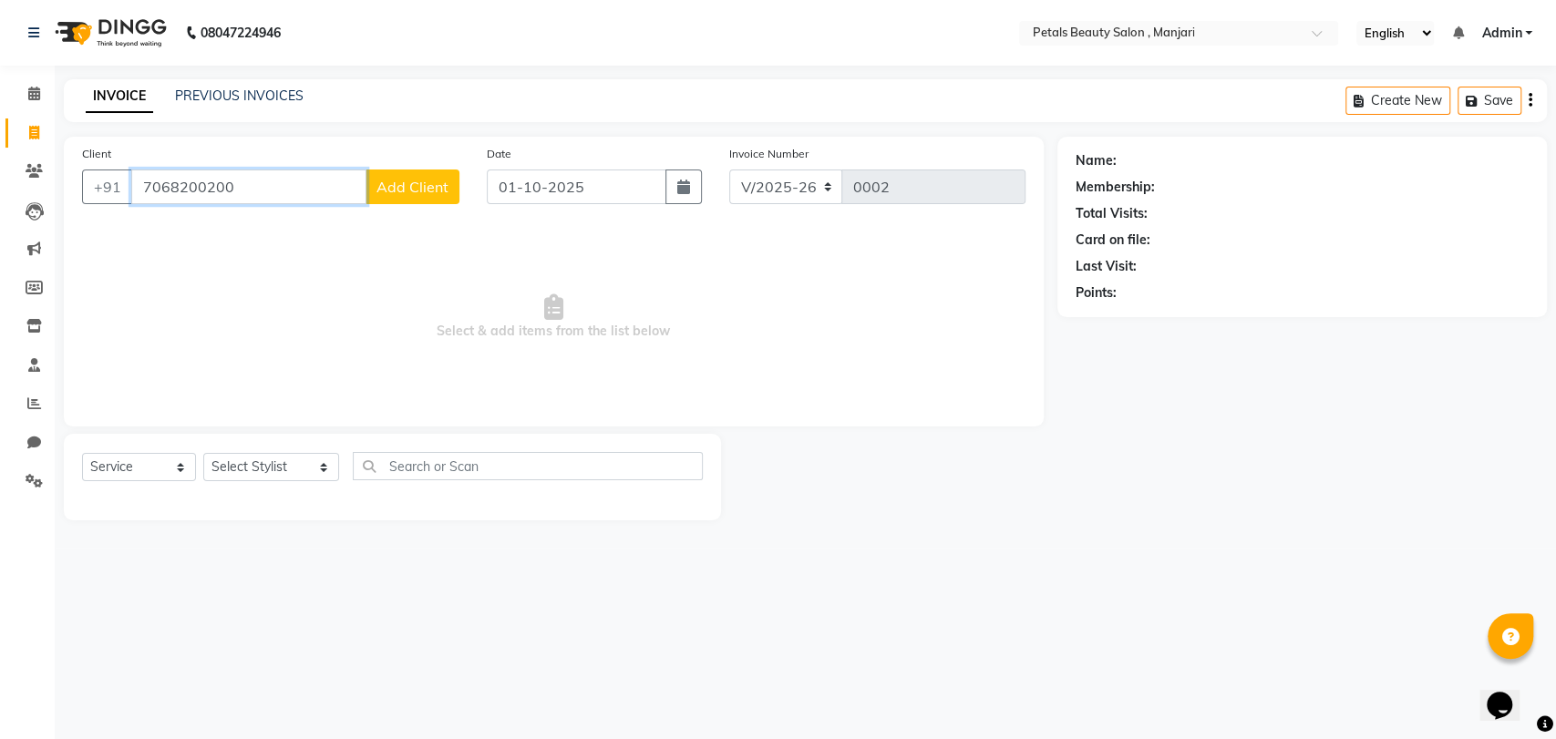
type input "7068200200"
click at [408, 184] on span "Add Client" at bounding box center [412, 187] width 72 height 18
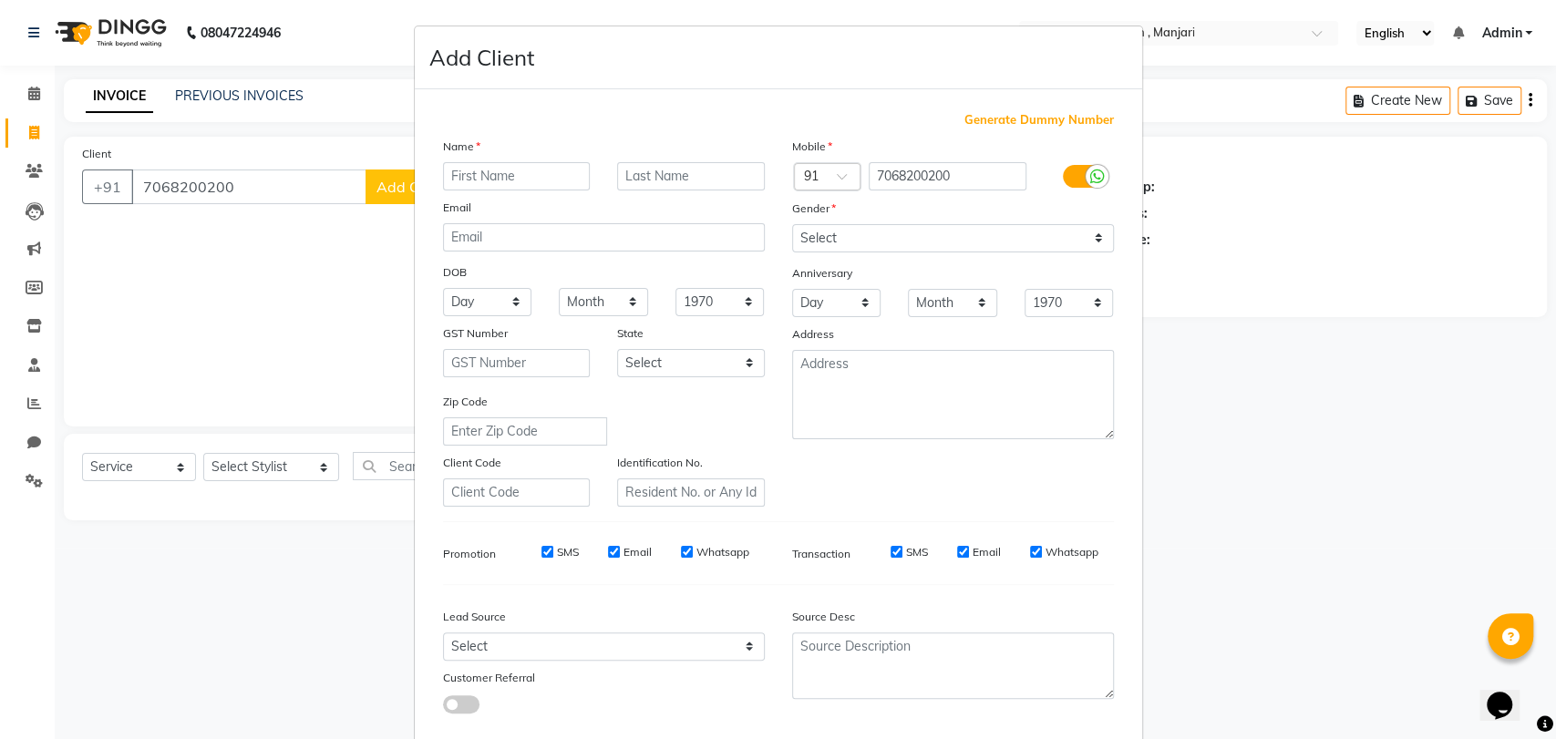
click at [503, 169] on input "text" at bounding box center [517, 176] width 148 height 28
click at [32, 94] on ngb-modal-window "Add Client Generate Dummy Number Name Email DOB Day 01 02 03 04 05 06 07 08 09 …" at bounding box center [778, 369] width 1556 height 739
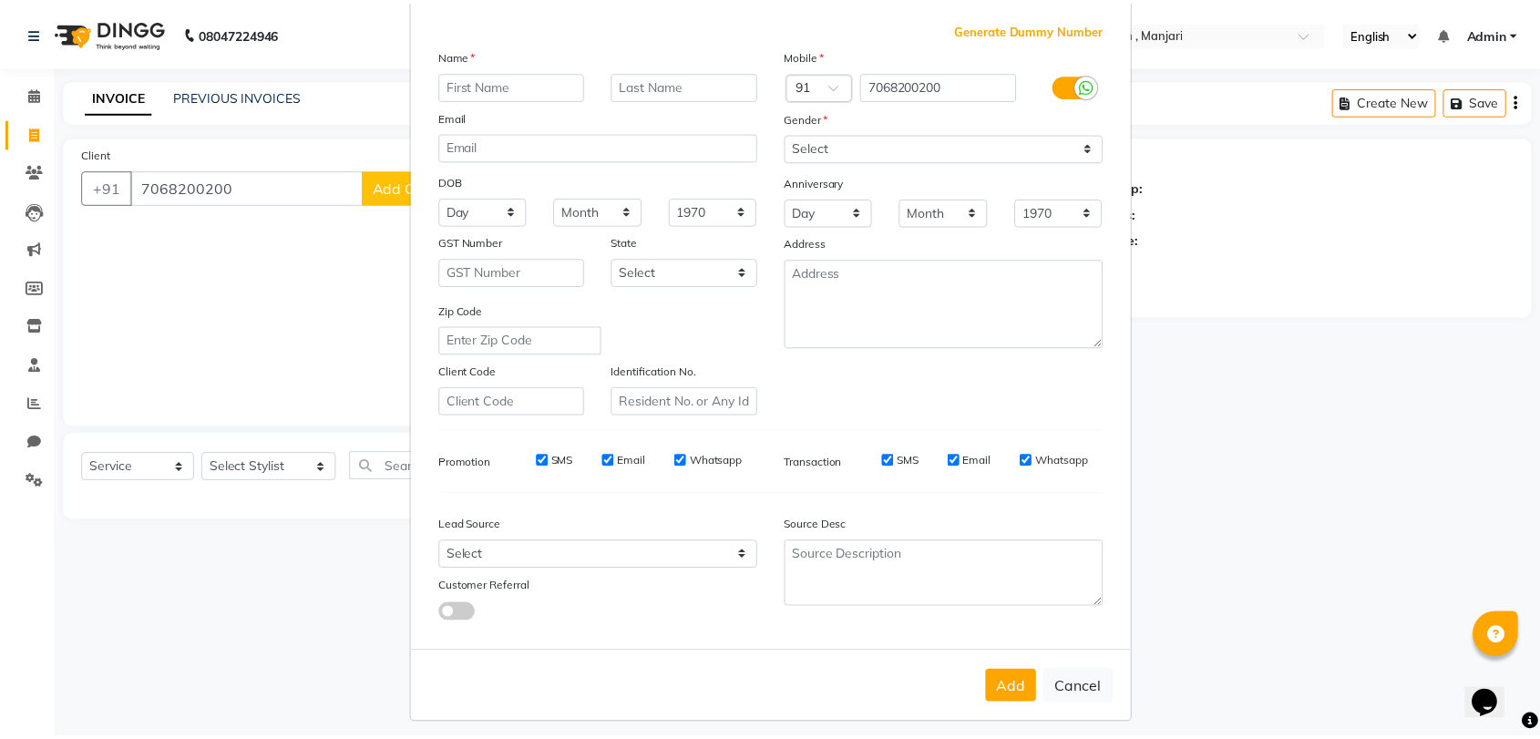
scroll to position [98, 0]
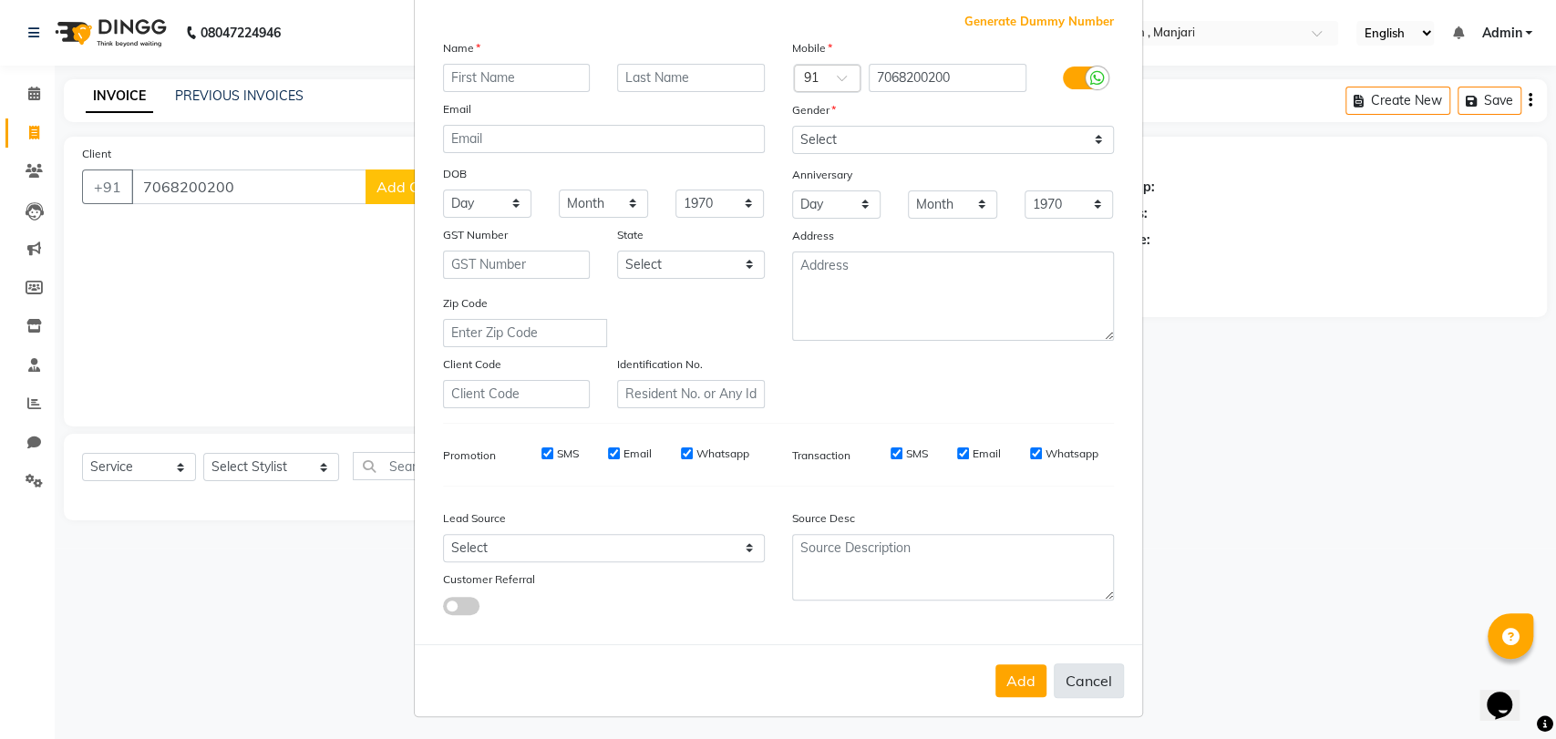
click at [1094, 681] on button "Cancel" at bounding box center [1089, 681] width 70 height 35
select select
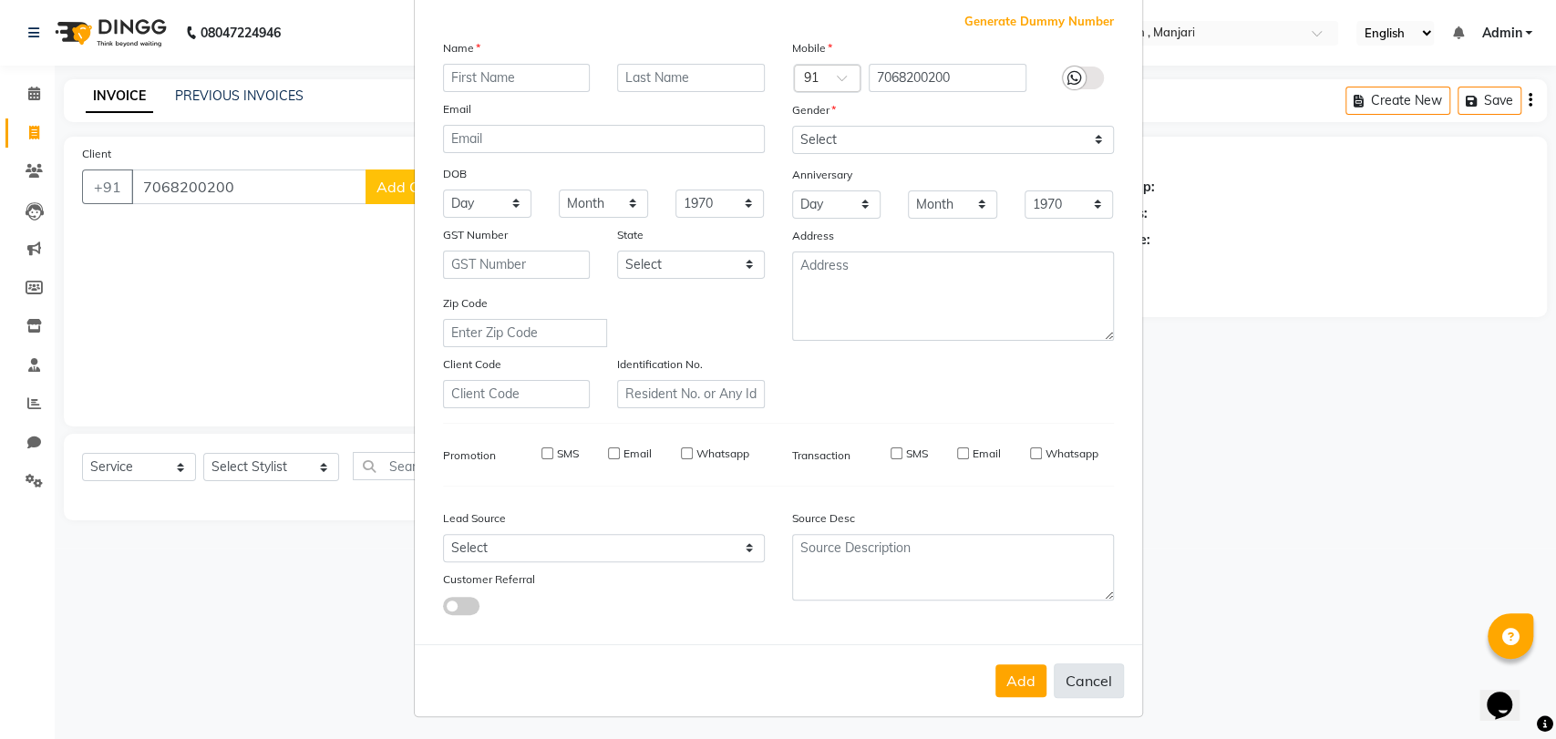
select select
checkbox input "false"
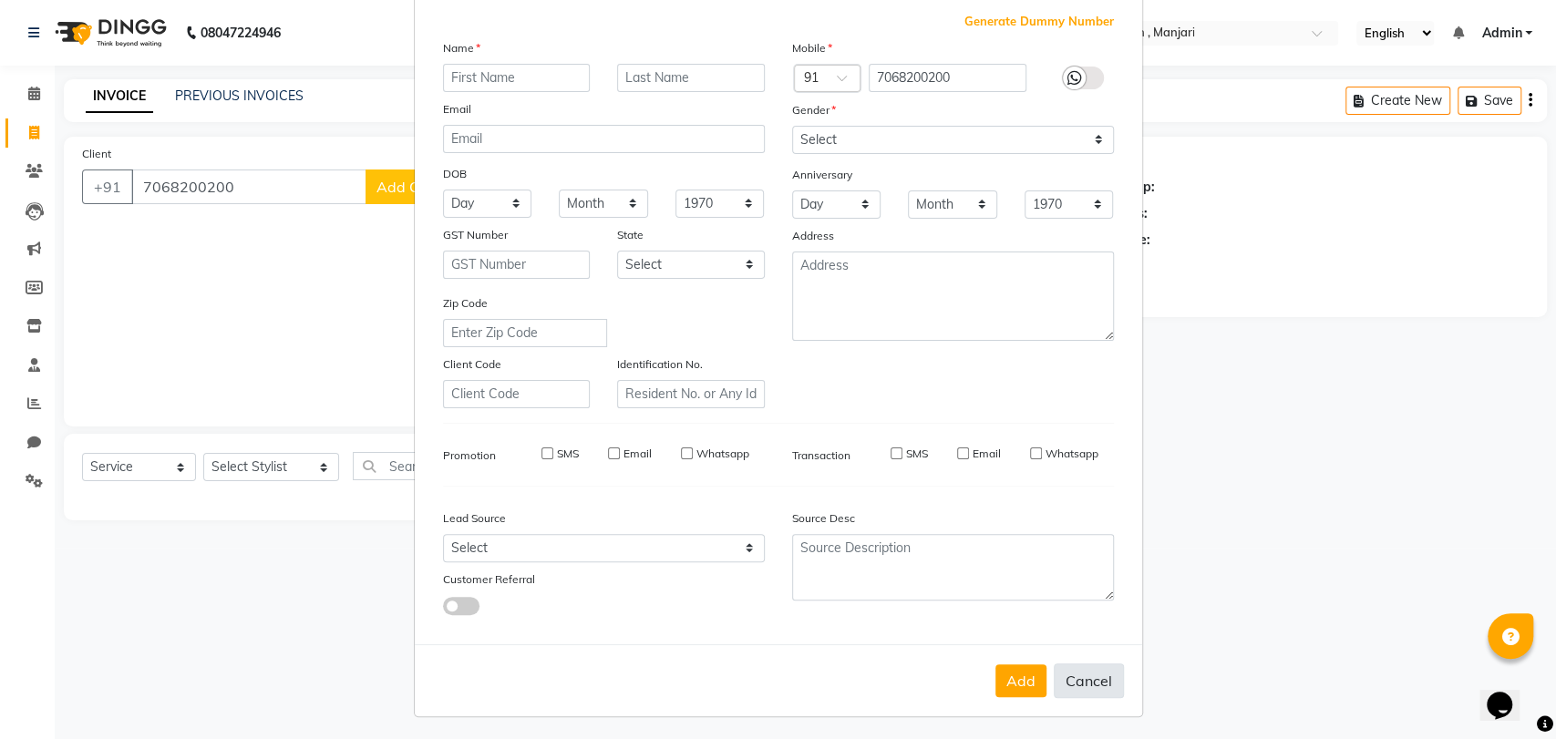
checkbox input "false"
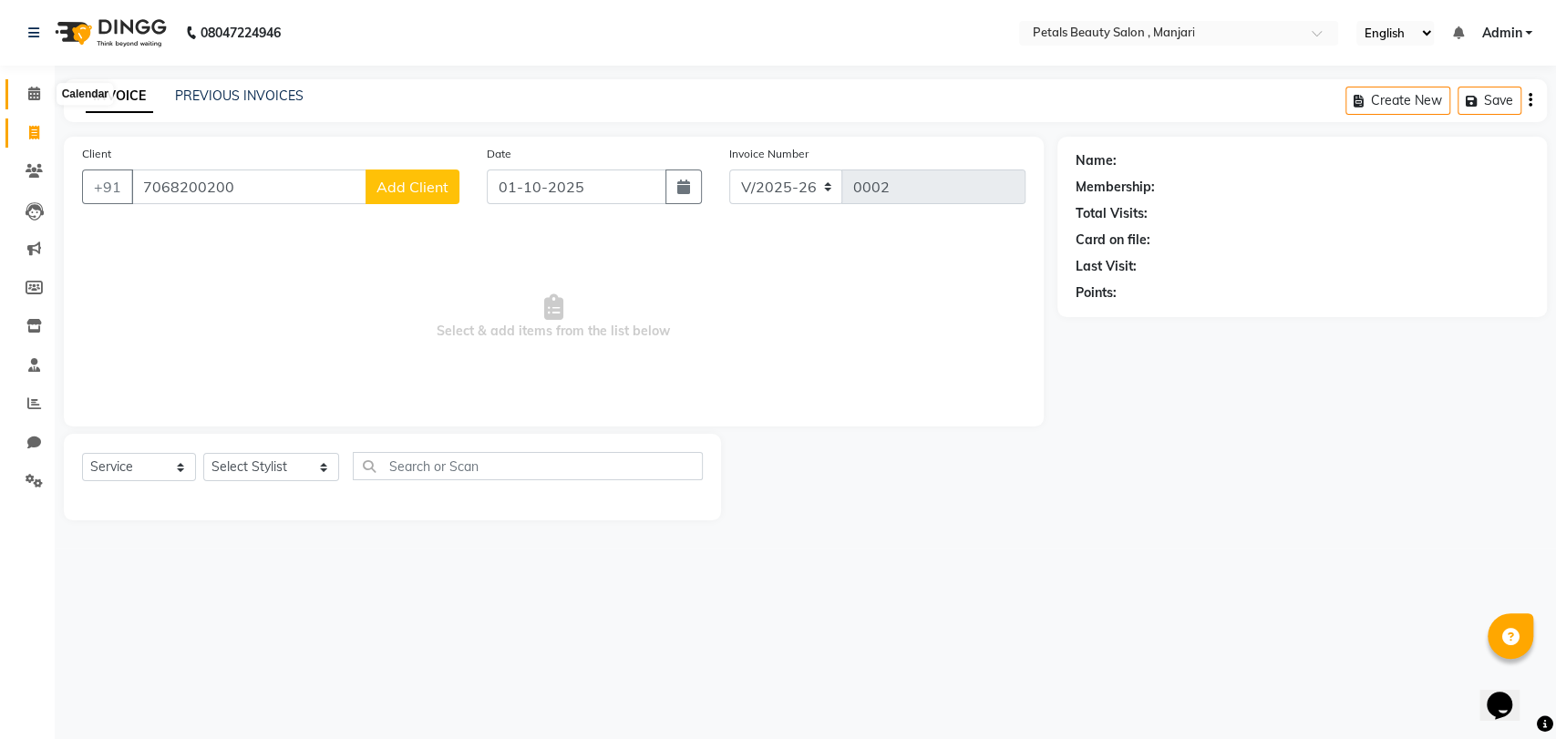
click at [36, 97] on icon at bounding box center [34, 94] width 12 height 14
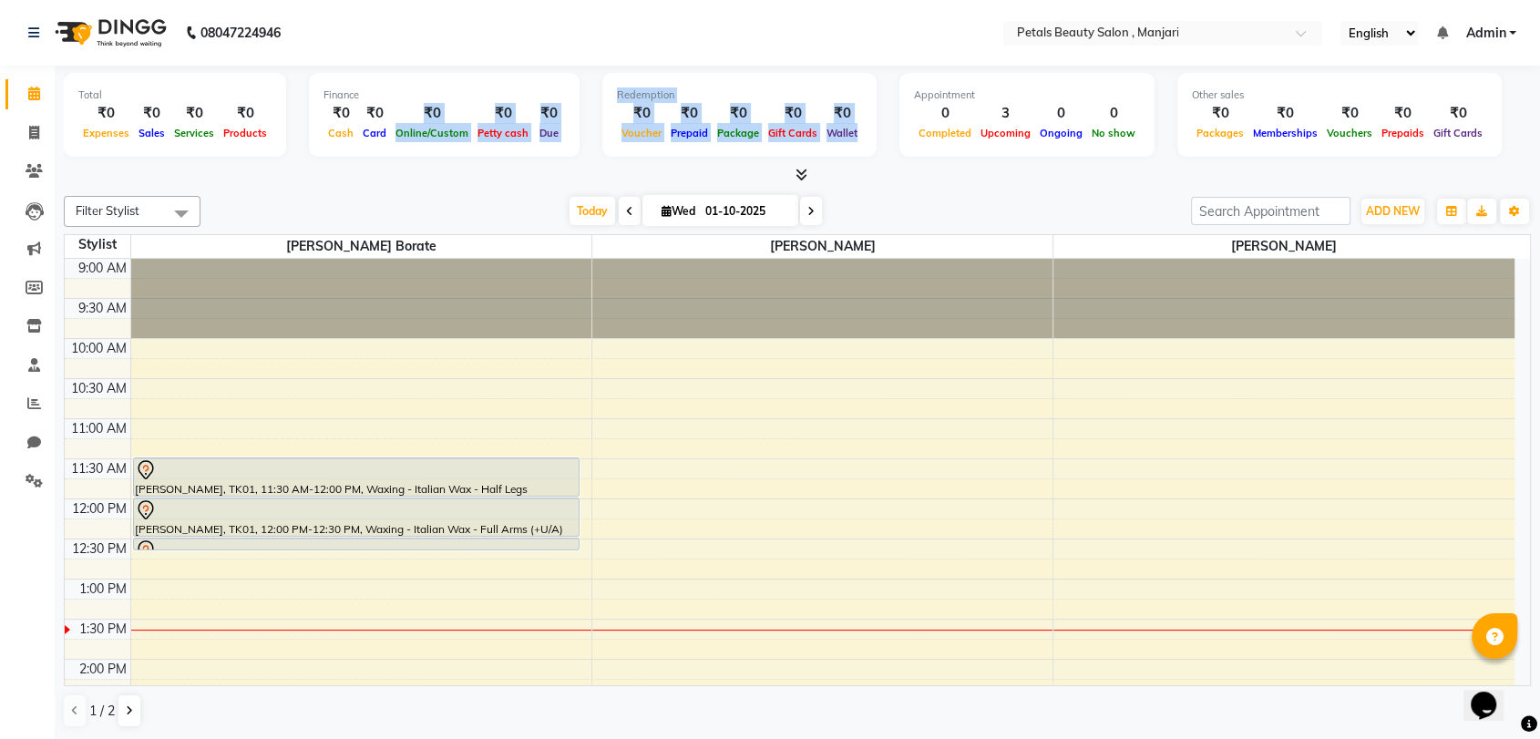
drag, startPoint x: 36, startPoint y: 97, endPoint x: 394, endPoint y: 115, distance: 358.7
click at [394, 115] on div "Total ₹0 Expenses ₹0 Sales ₹0 Services ₹0 Products Finance ₹0 Cash ₹0 Card ₹0 O…" at bounding box center [798, 117] width 1468 height 89
click at [1388, 211] on span "ADD NEW" at bounding box center [1393, 211] width 54 height 14
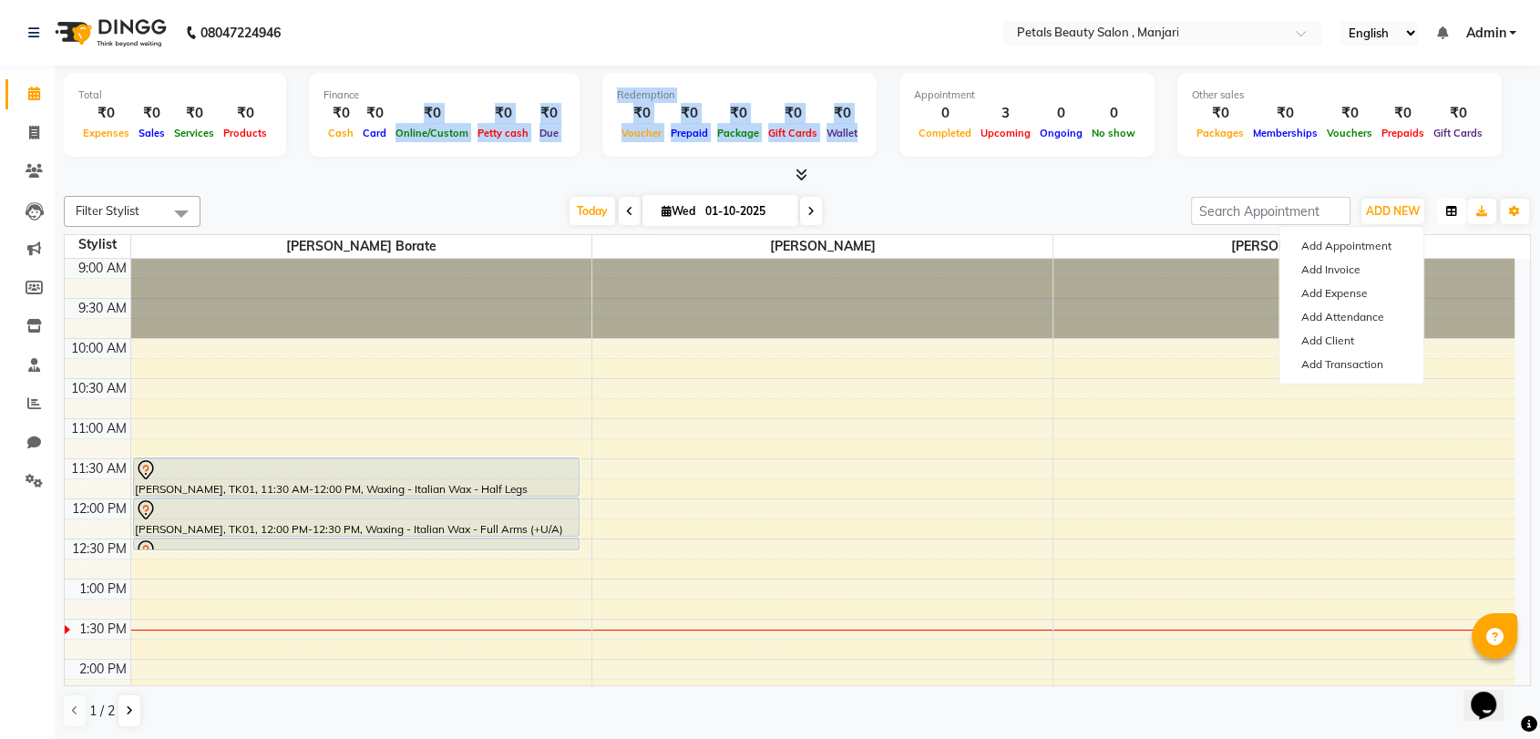
click at [1455, 213] on icon "button" at bounding box center [1452, 211] width 11 height 11
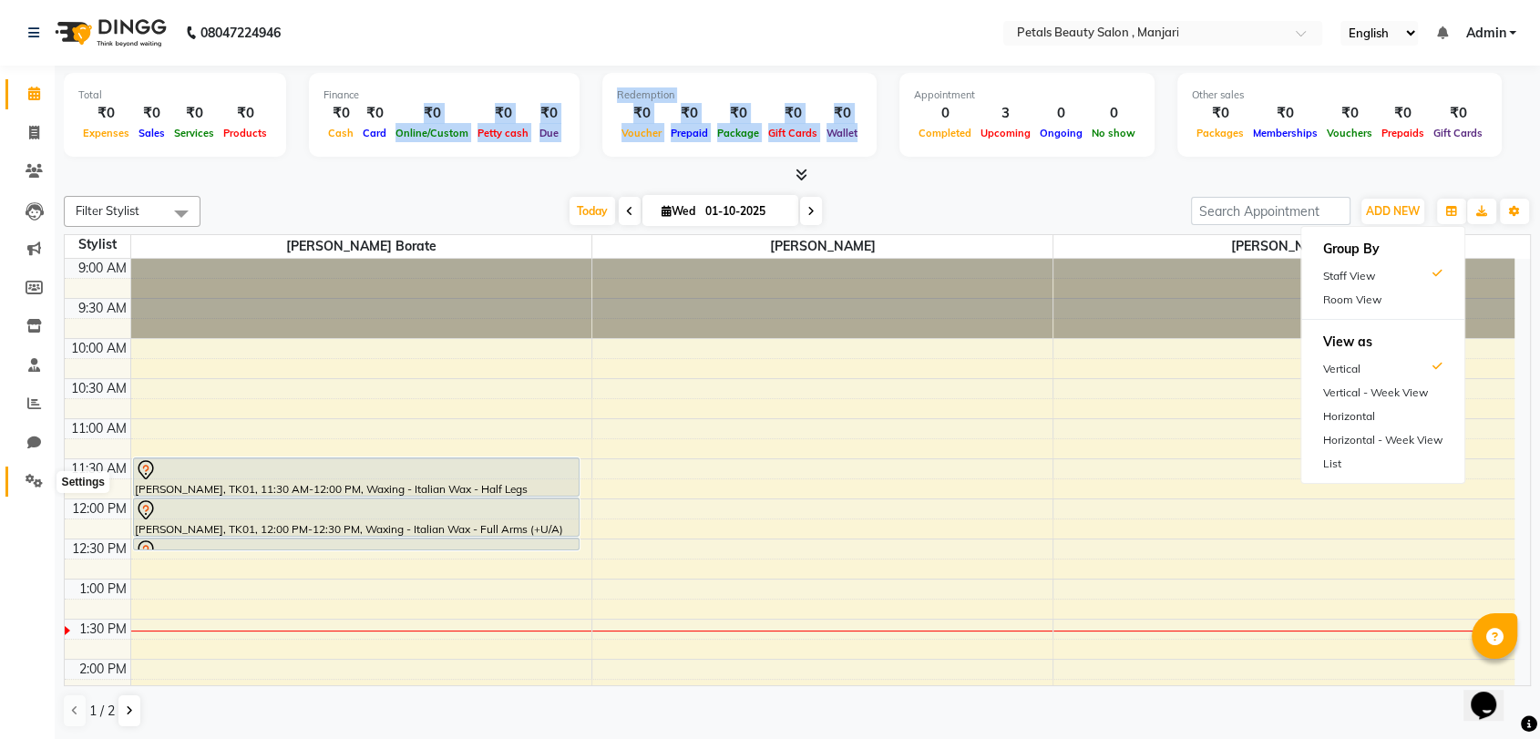
click at [38, 481] on icon at bounding box center [34, 481] width 17 height 14
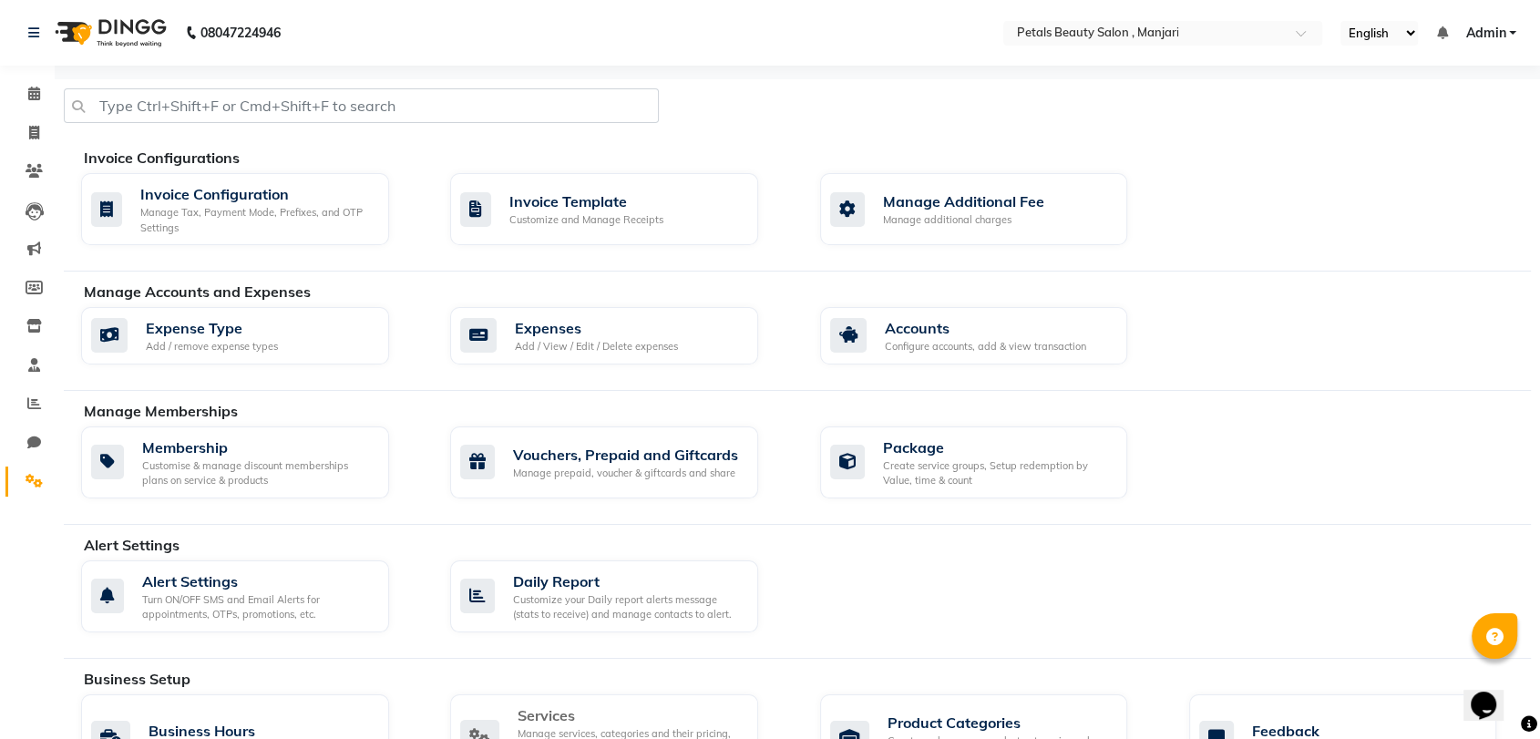
click at [568, 726] on div "Manage services, categories and their pricing, duration. Print menu, or import,…" at bounding box center [631, 749] width 226 height 46
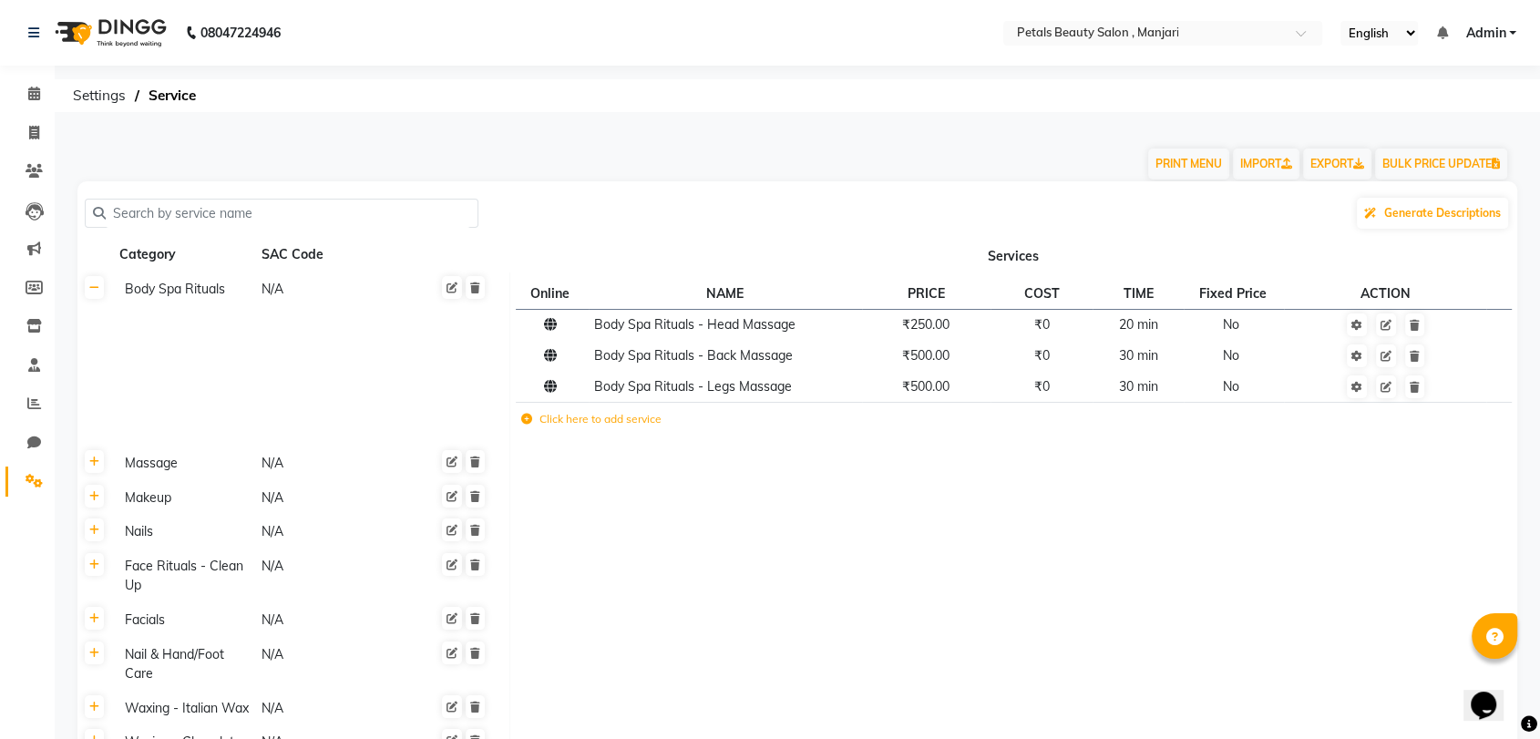
click at [151, 210] on input "text" at bounding box center [288, 214] width 365 height 28
click at [148, 212] on input "text" at bounding box center [288, 214] width 365 height 28
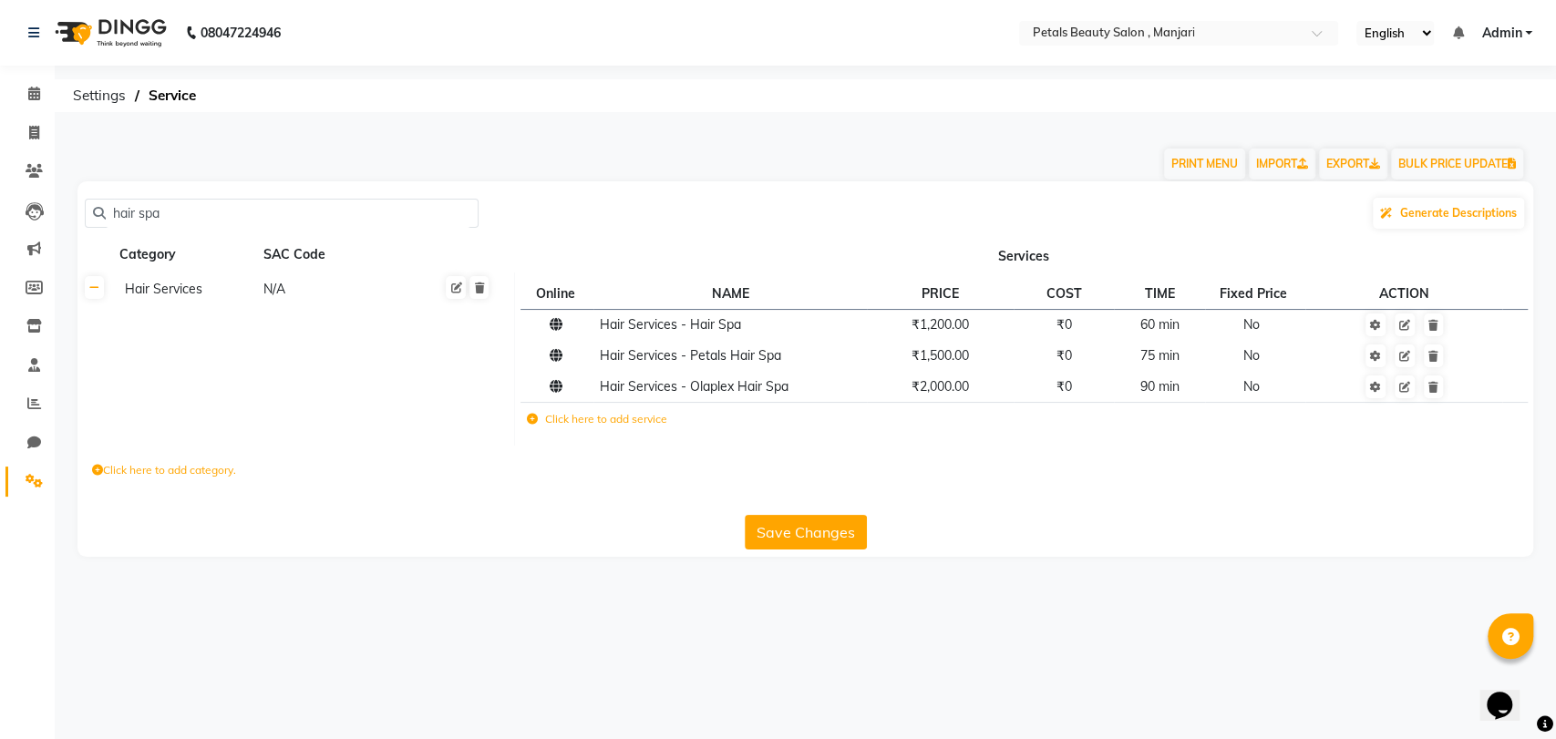
type input "hair spa"
click at [634, 420] on label "Click here to add service" at bounding box center [596, 419] width 140 height 16
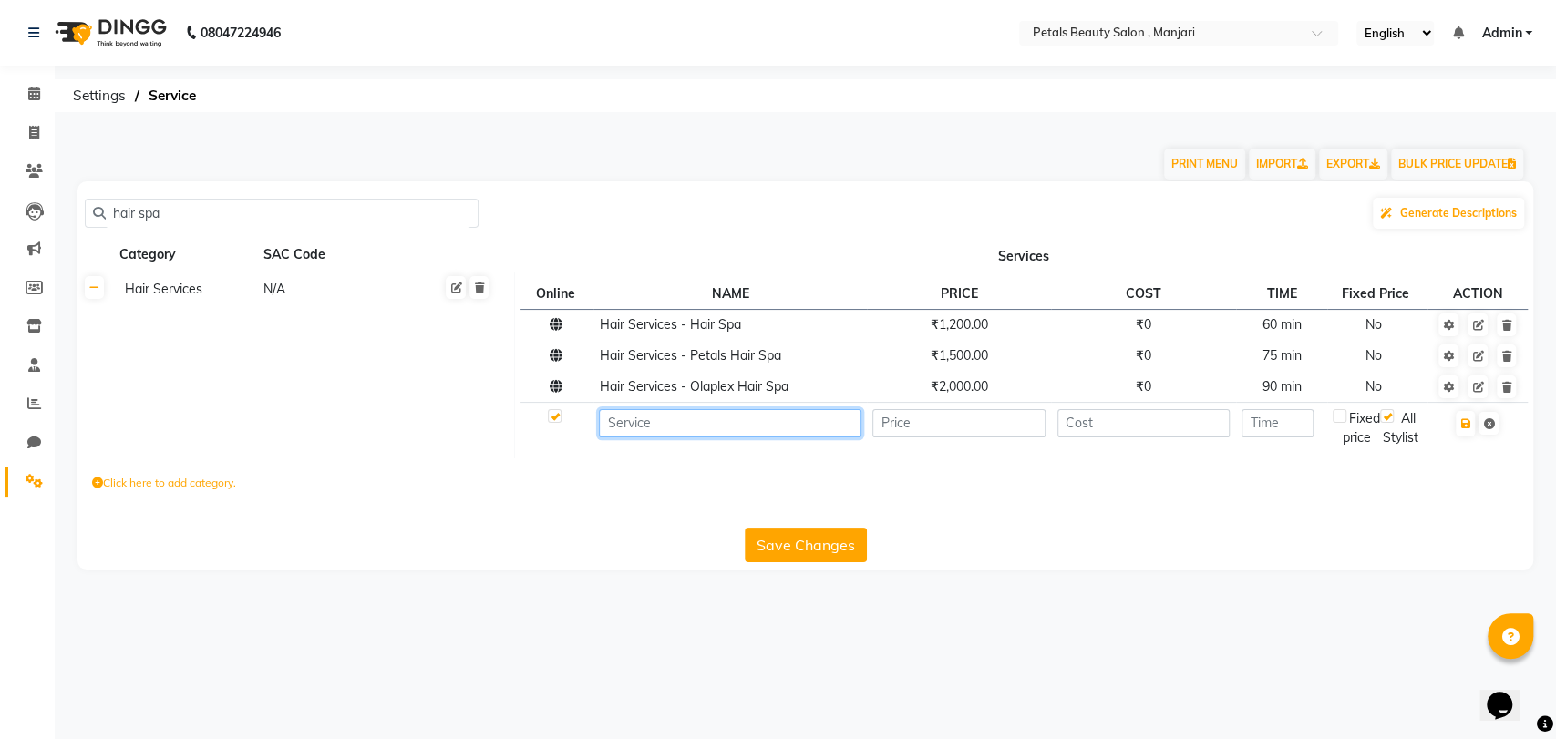
click at [634, 420] on input at bounding box center [730, 423] width 262 height 28
type input "hair service- anti danduruff hair spa"
click at [932, 425] on input "number" at bounding box center [958, 423] width 173 height 28
type input "2000"
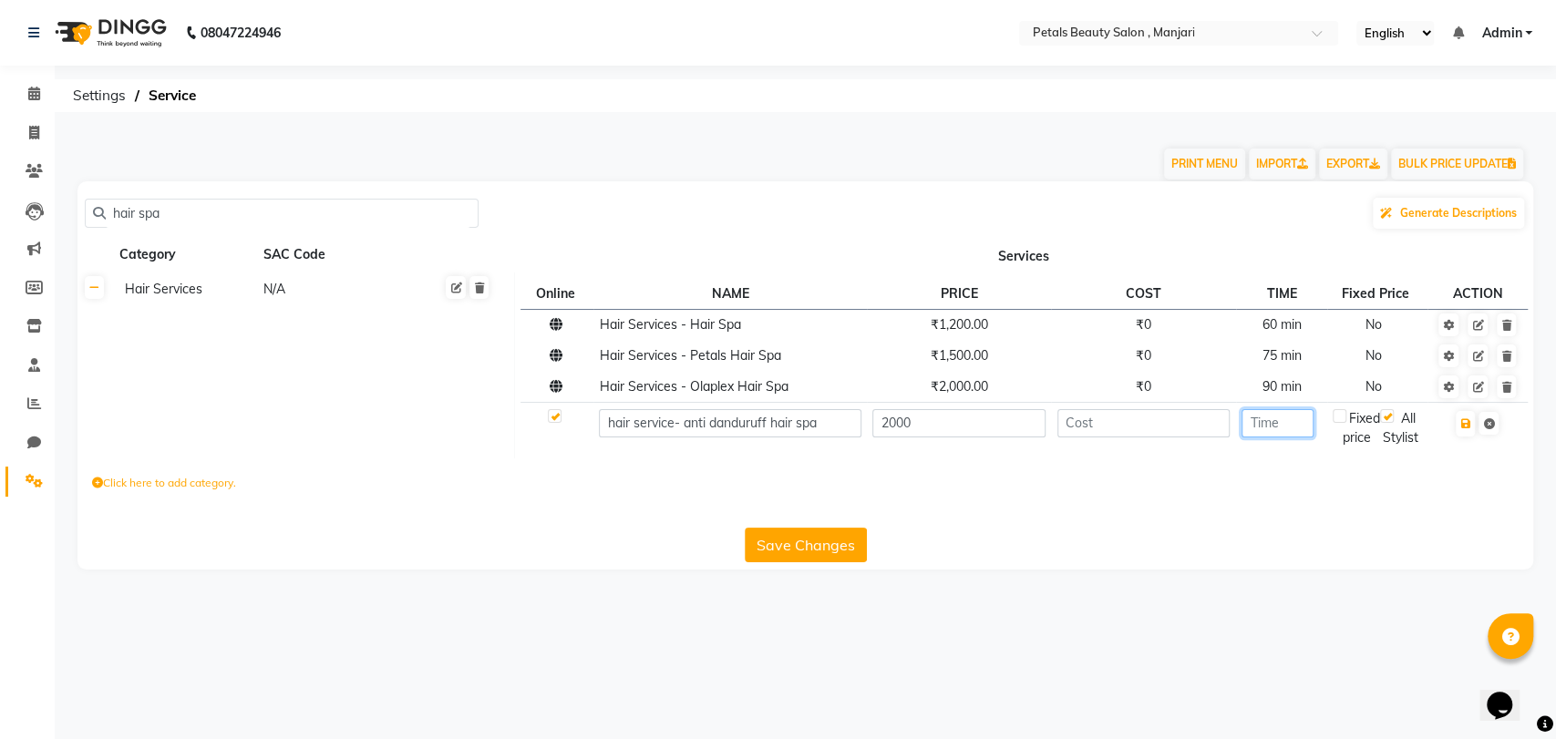
click at [1293, 426] on input "number" at bounding box center [1277, 423] width 72 height 28
type input "90"
click at [839, 562] on button "Save Changes" at bounding box center [806, 545] width 122 height 35
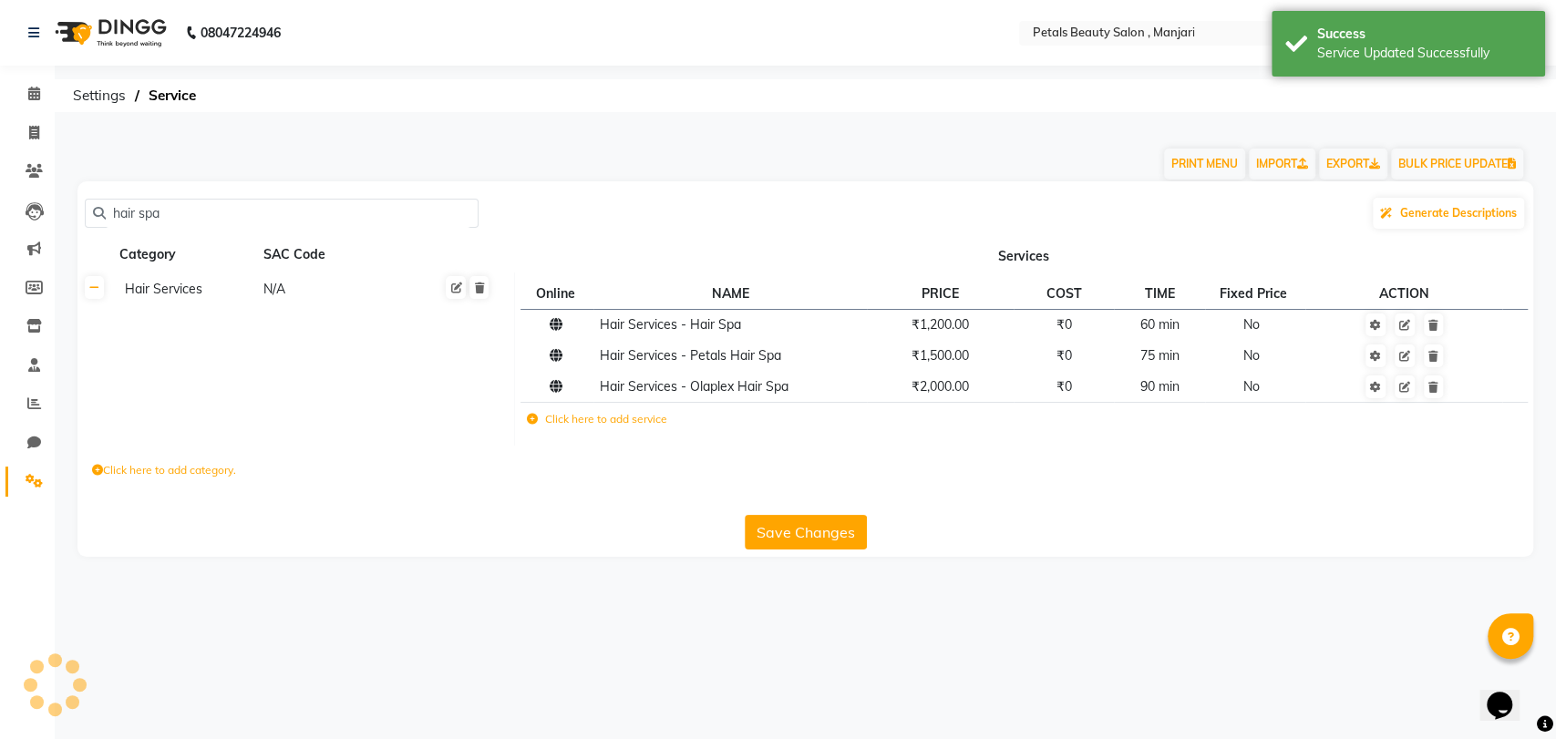
click at [571, 422] on label "Click here to add service" at bounding box center [596, 419] width 140 height 16
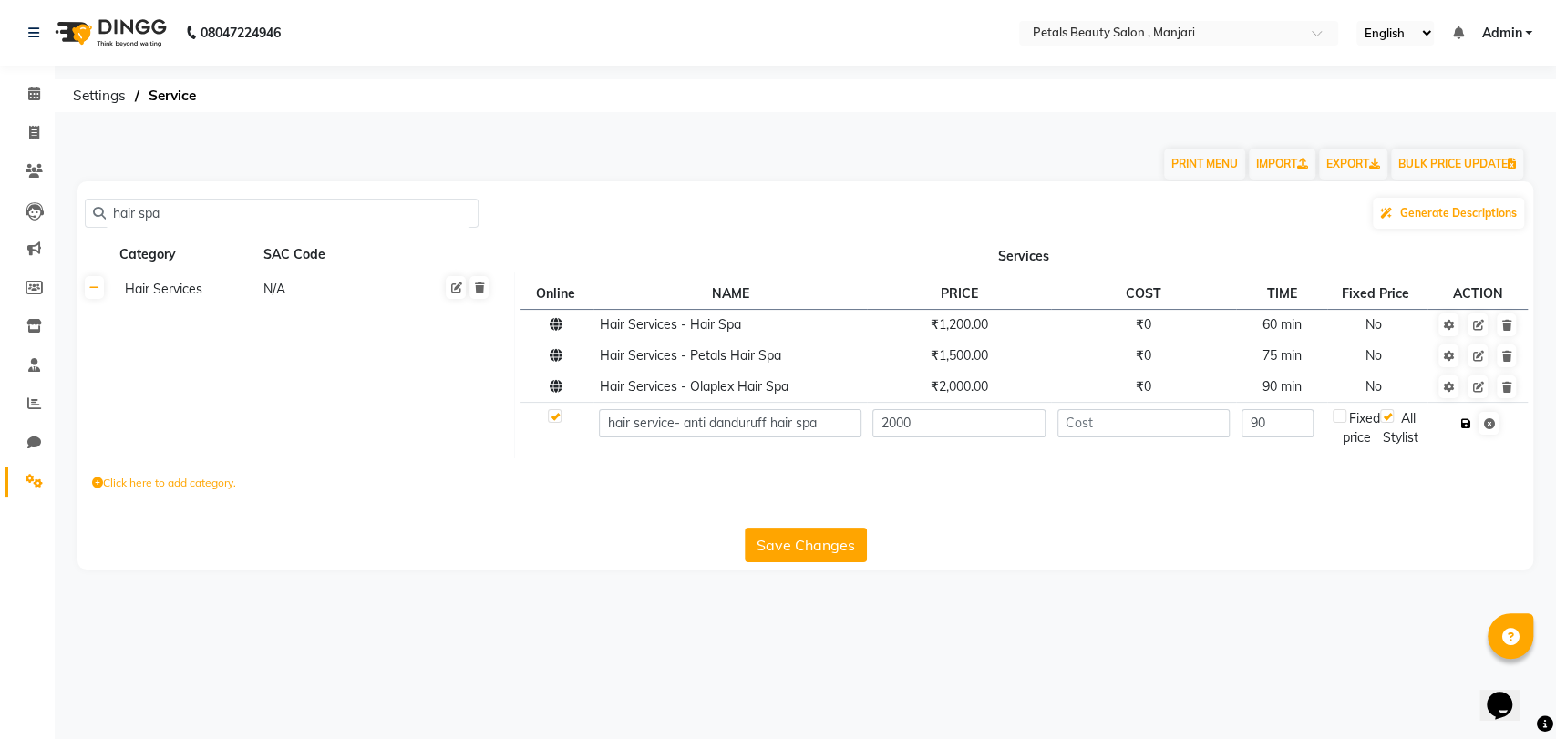
click at [1466, 424] on icon "button" at bounding box center [1465, 423] width 10 height 11
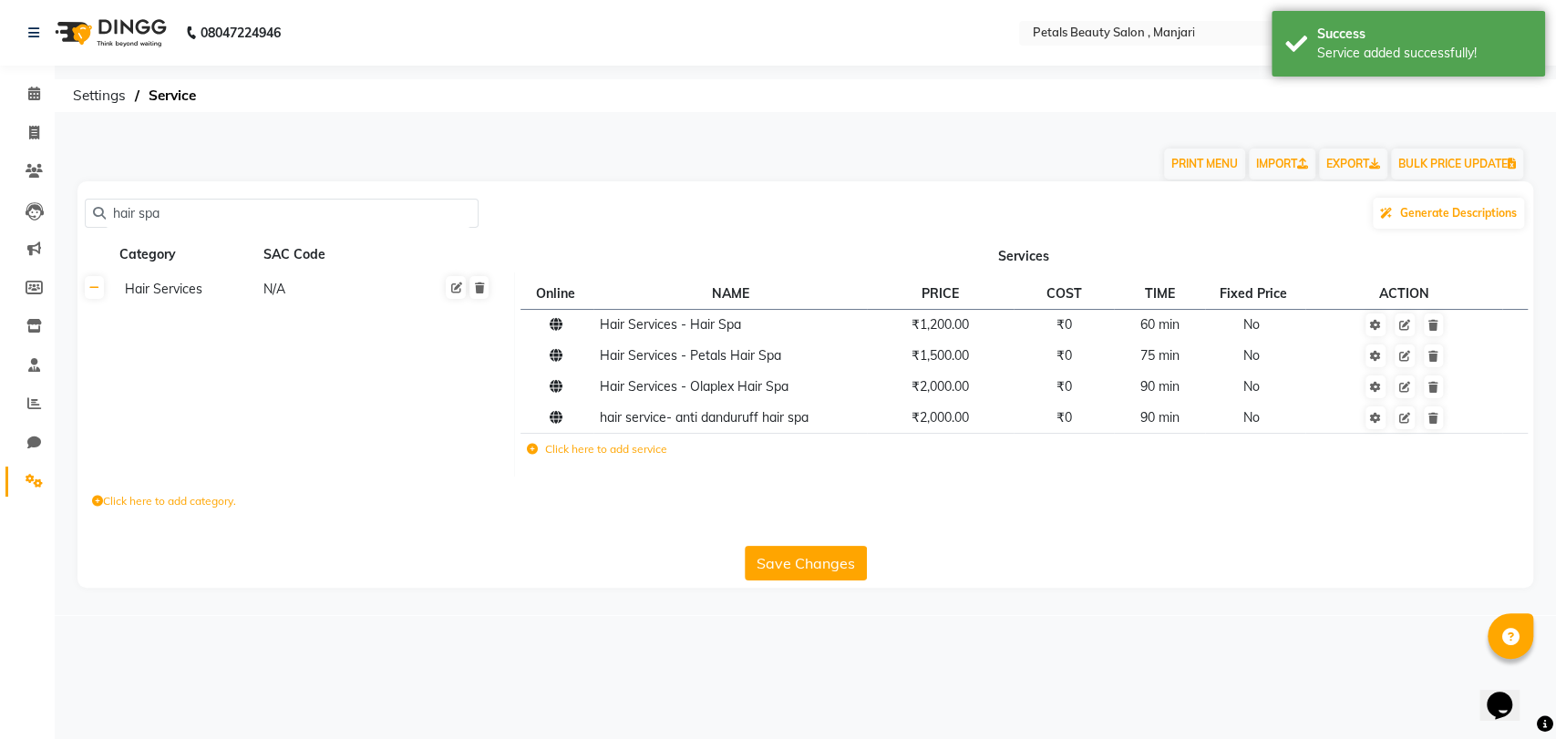
click at [598, 458] on td "Click here to add service" at bounding box center [816, 452] width 593 height 37
click at [596, 452] on label "Click here to add service" at bounding box center [596, 449] width 140 height 16
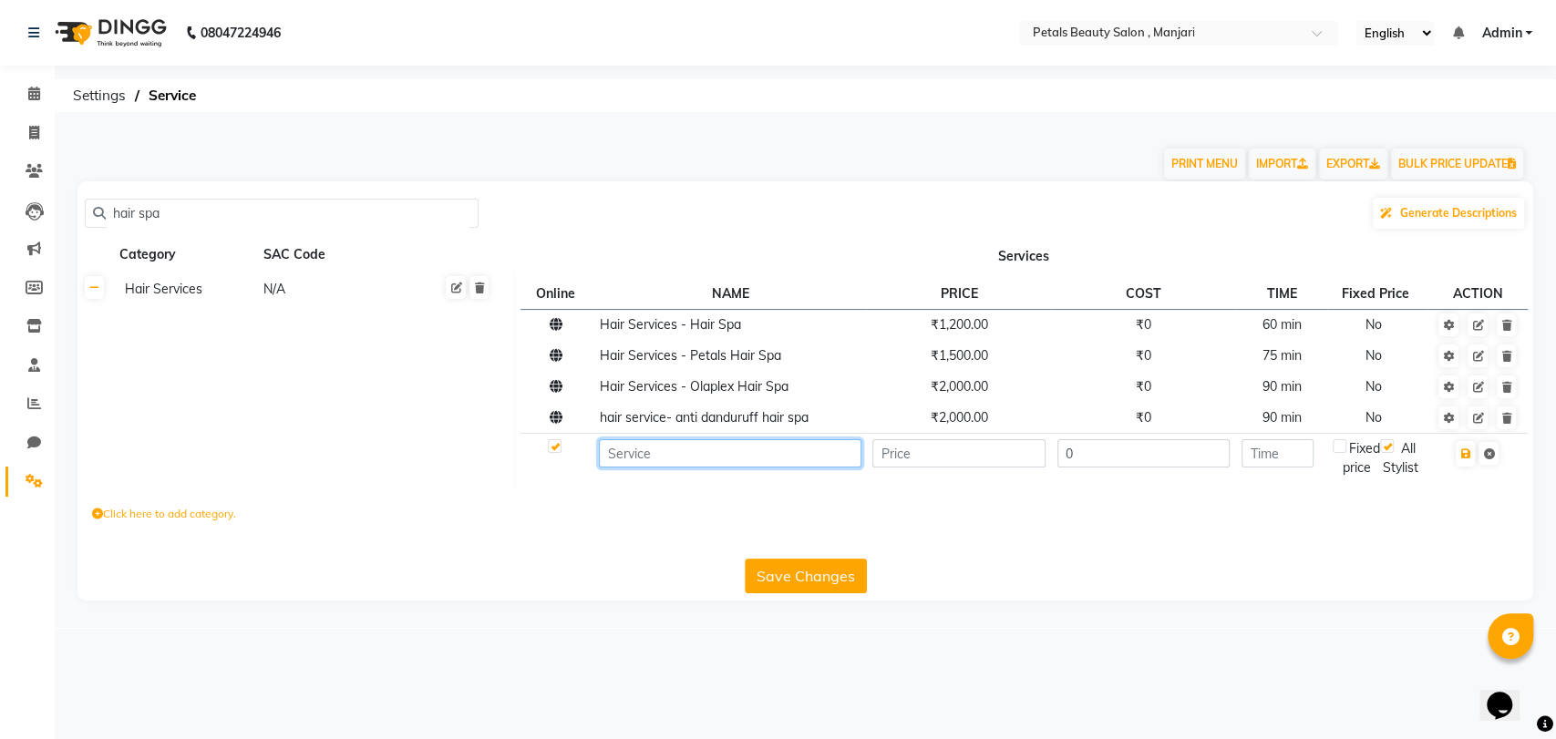
click at [671, 452] on input at bounding box center [730, 453] width 262 height 28
type input "Hair service - Anti hairfall hair spa"
click at [914, 459] on input "number" at bounding box center [958, 453] width 173 height 28
type input "2500"
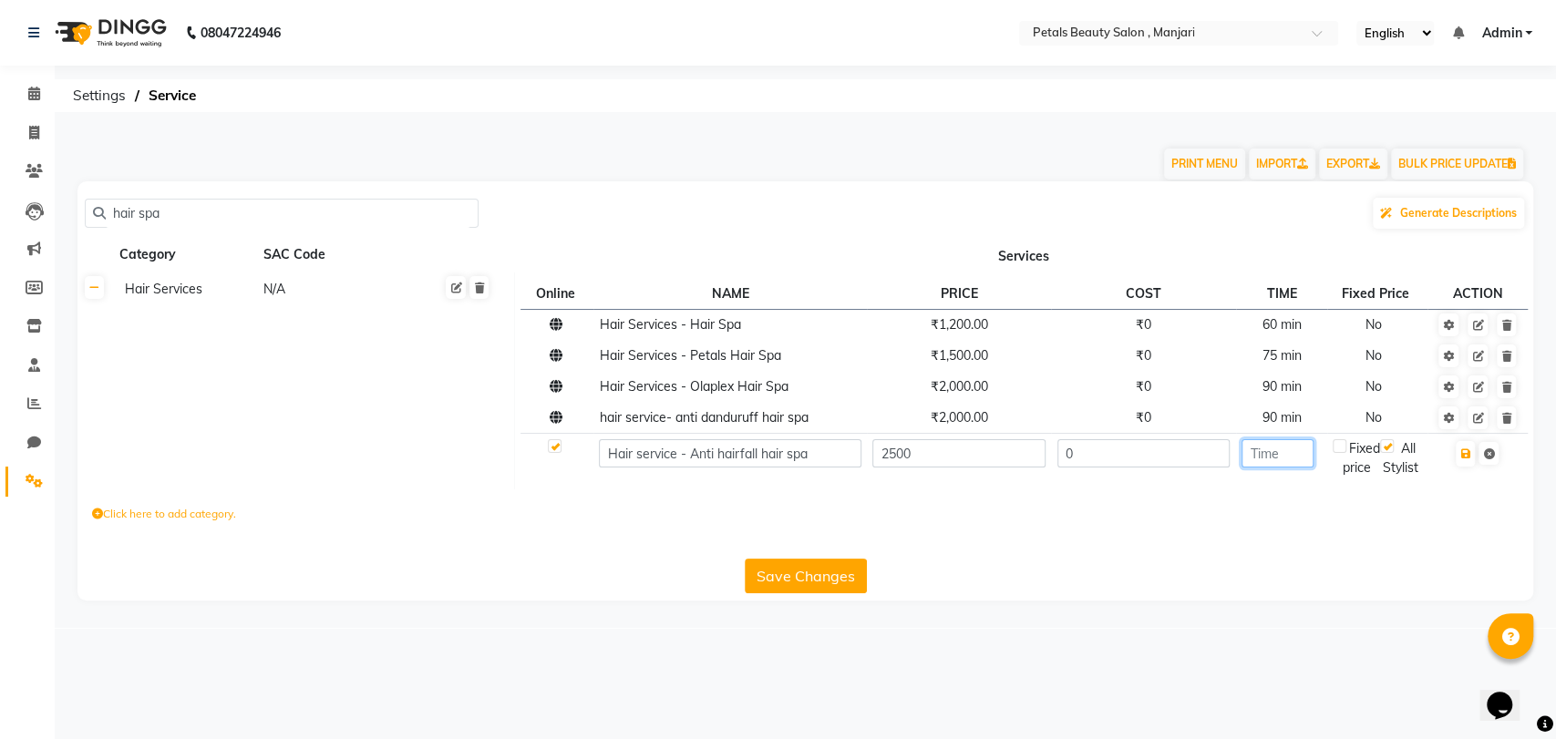
click at [1283, 457] on input "number" at bounding box center [1277, 453] width 72 height 28
type input "90"
click at [1468, 456] on icon "button" at bounding box center [1465, 453] width 10 height 11
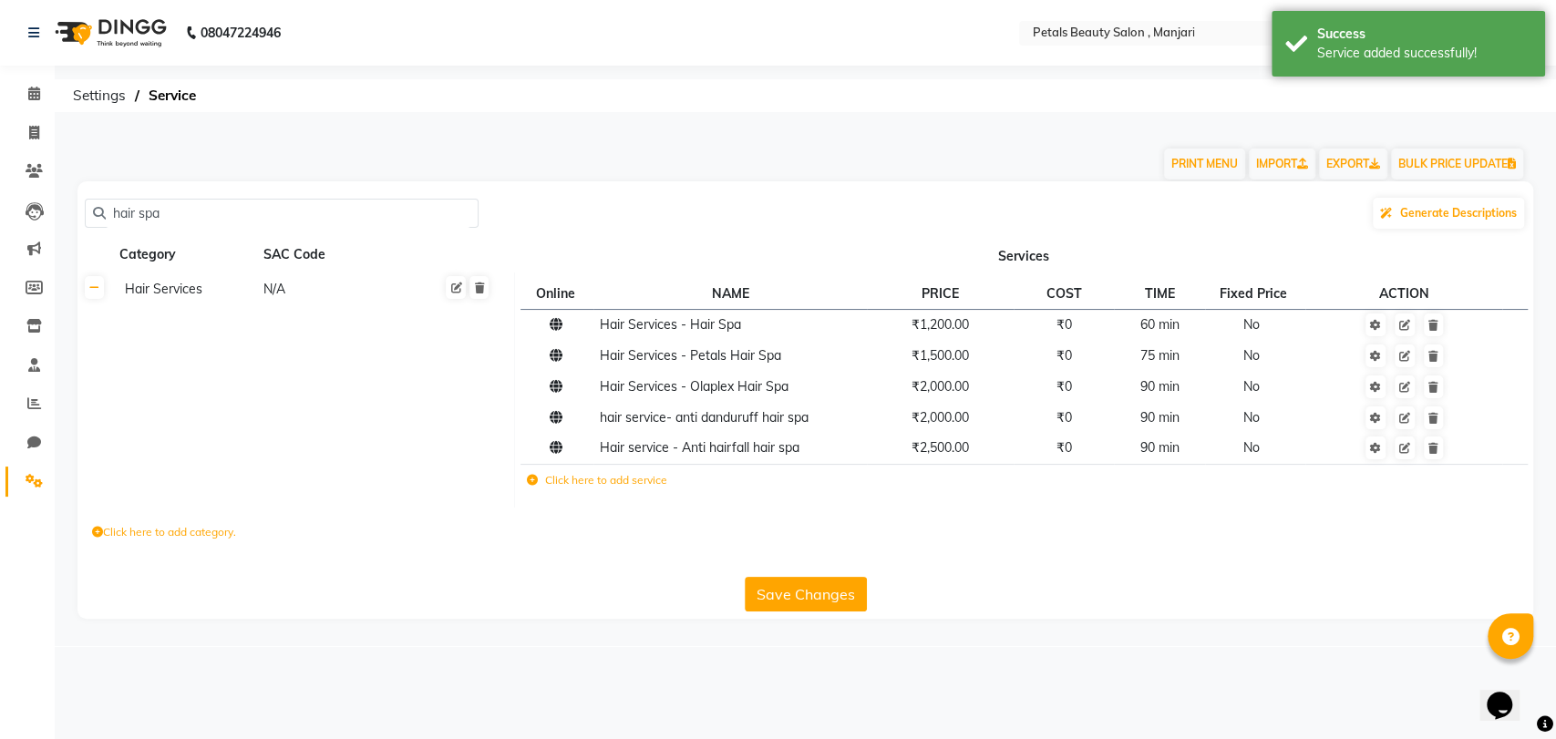
click at [816, 592] on button "Save Changes" at bounding box center [806, 594] width 122 height 35
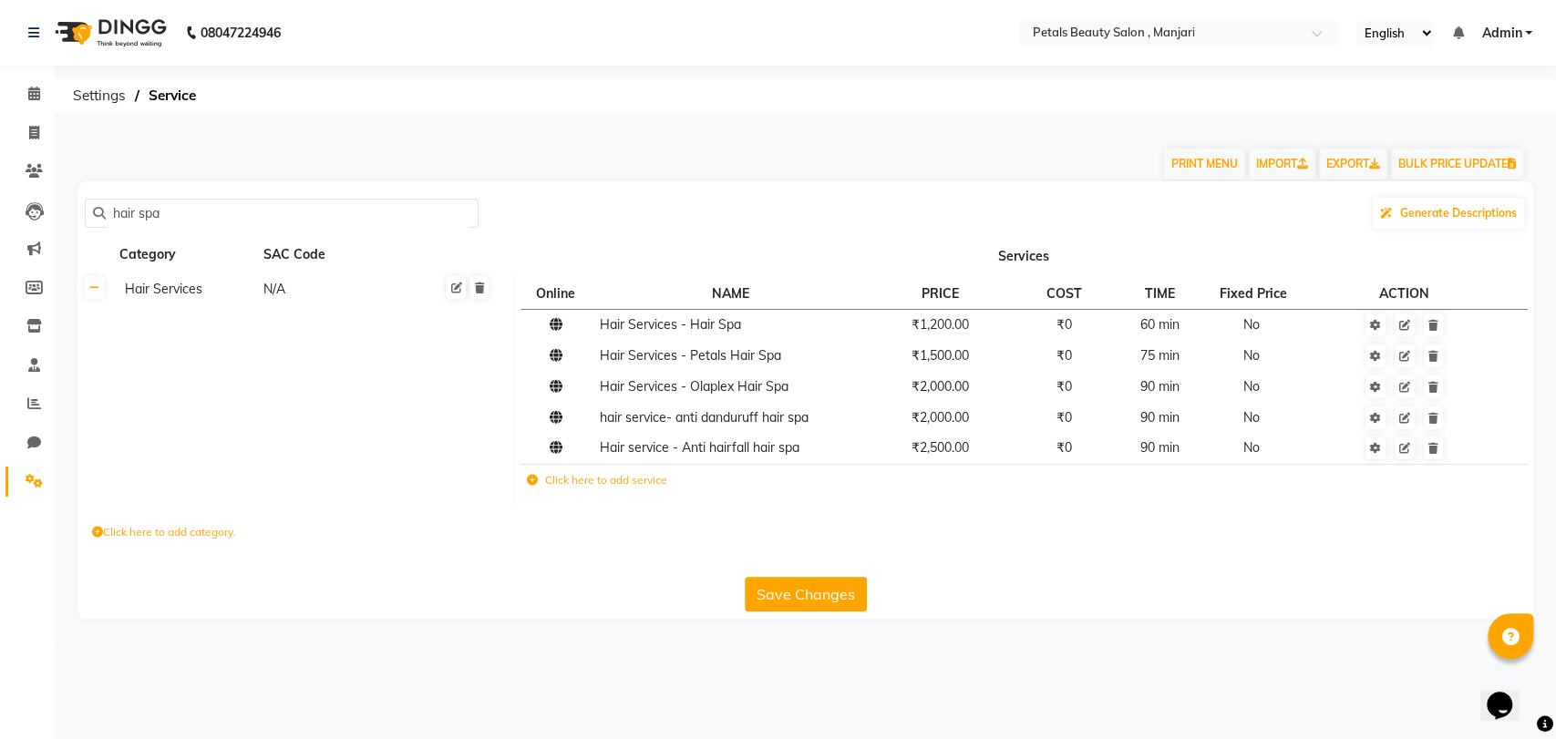
click at [163, 210] on input "hair spa" at bounding box center [288, 214] width 365 height 28
type input "h"
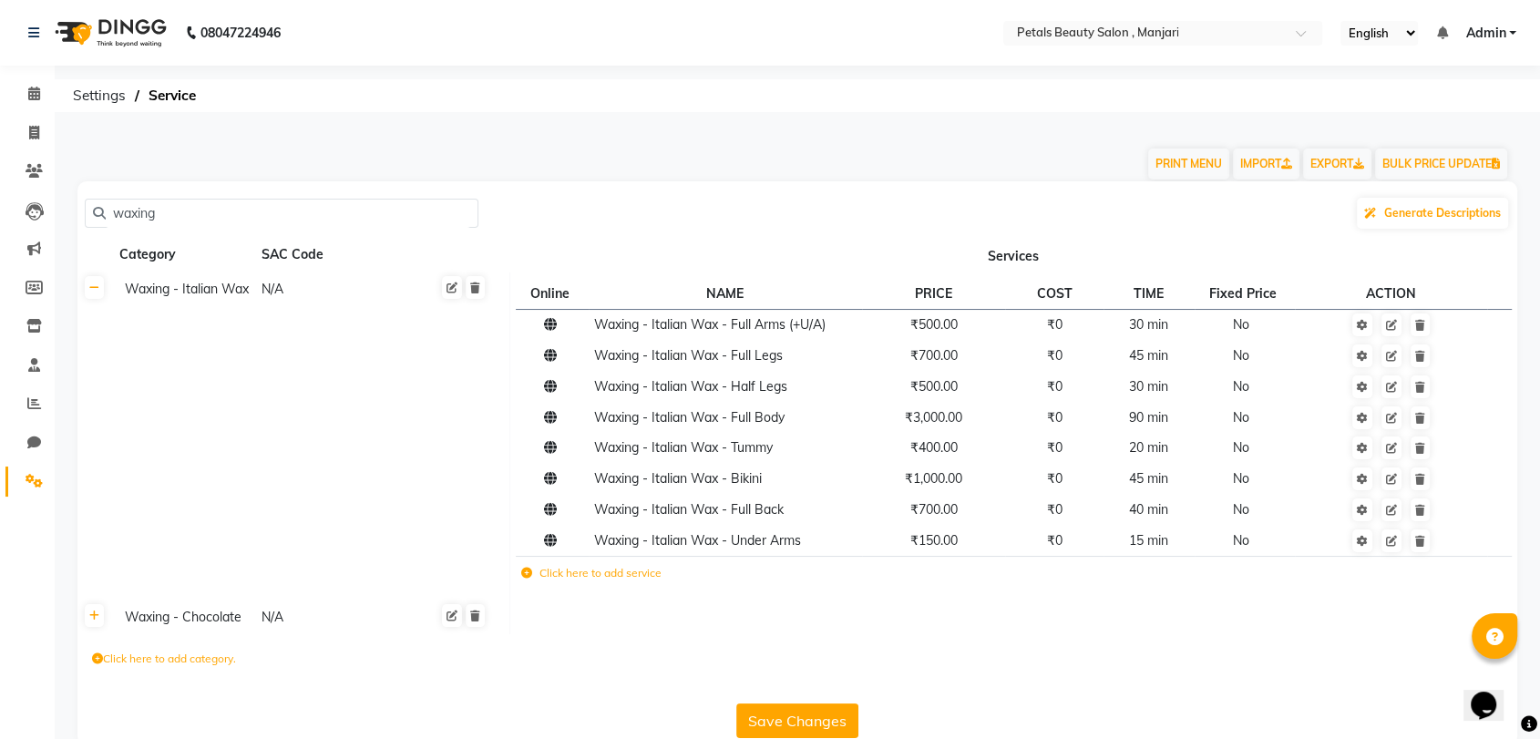
type input "waxing"
click at [807, 726] on button "Save Changes" at bounding box center [797, 721] width 122 height 35
click at [34, 95] on icon at bounding box center [34, 94] width 12 height 14
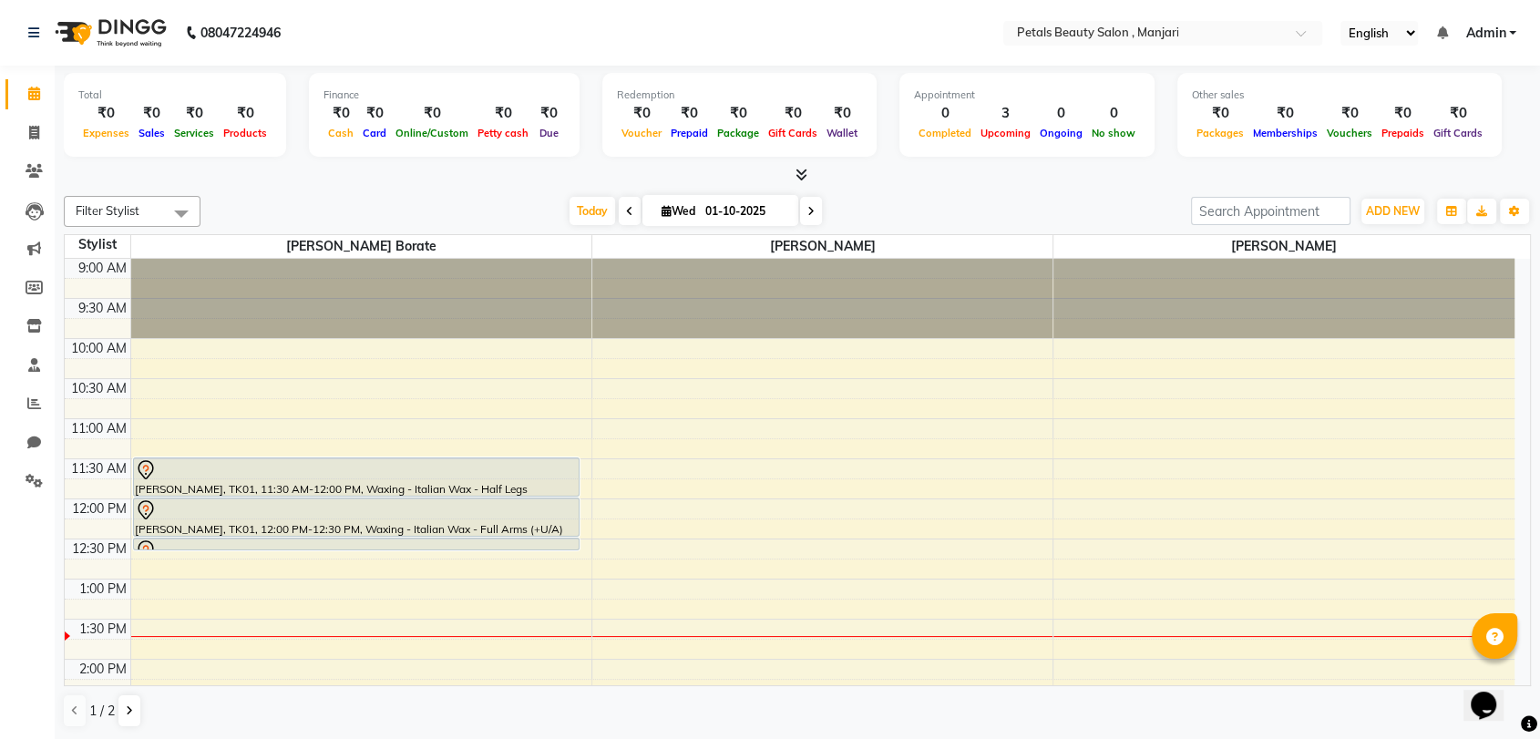
scroll to position [320, 0]
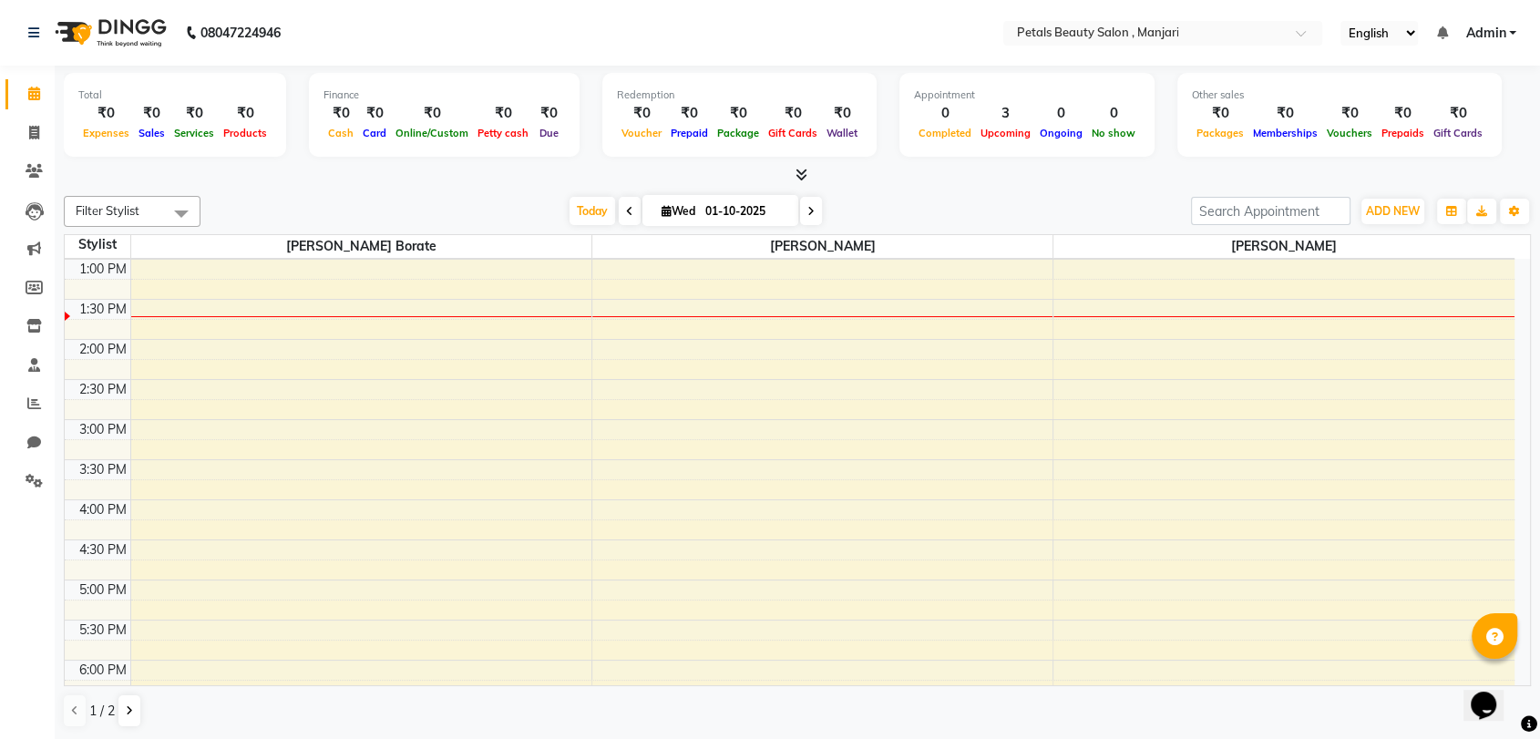
click at [34, 95] on icon at bounding box center [34, 94] width 12 height 14
click at [36, 134] on icon at bounding box center [34, 133] width 10 height 14
select select "9061"
select select "service"
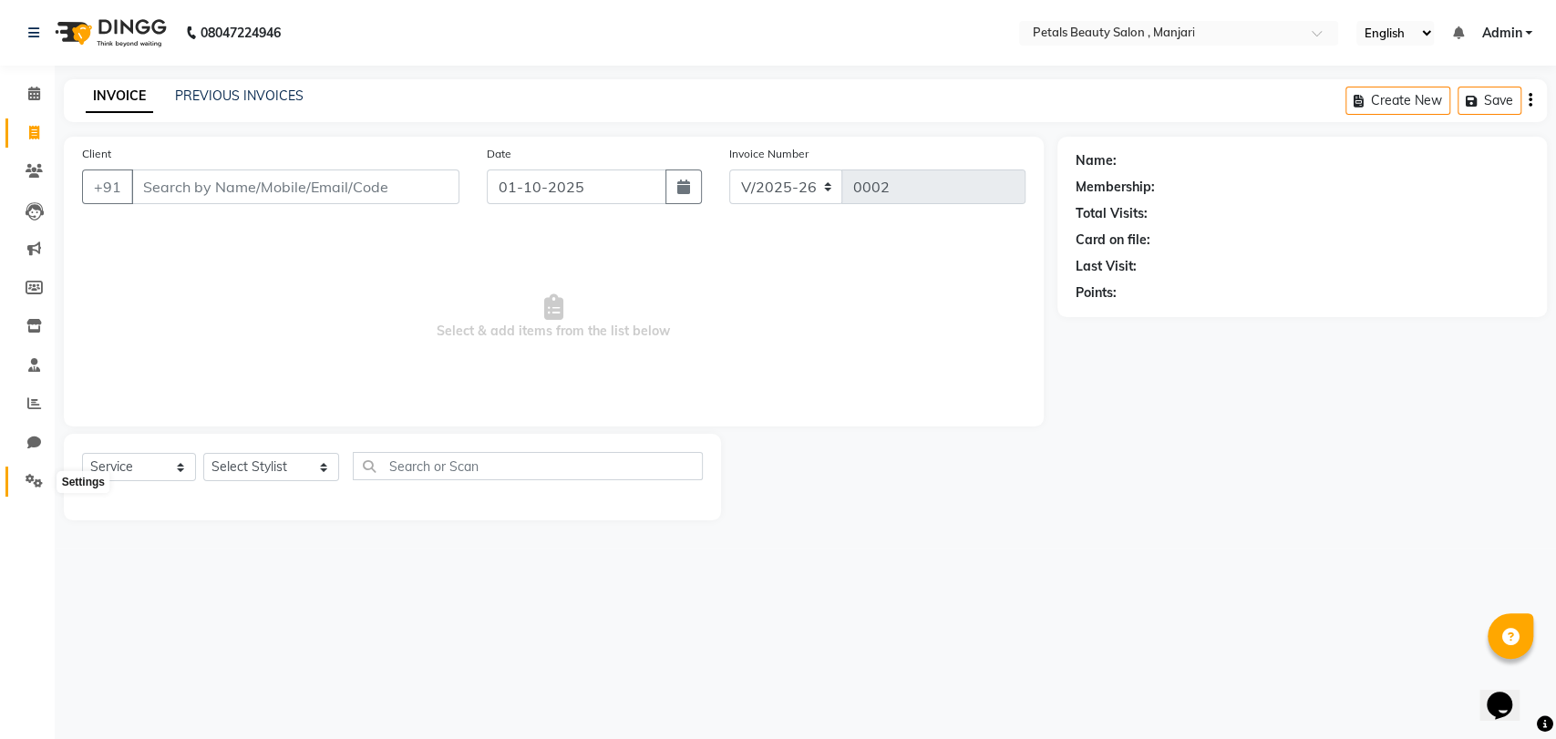
click at [27, 486] on icon at bounding box center [34, 481] width 17 height 14
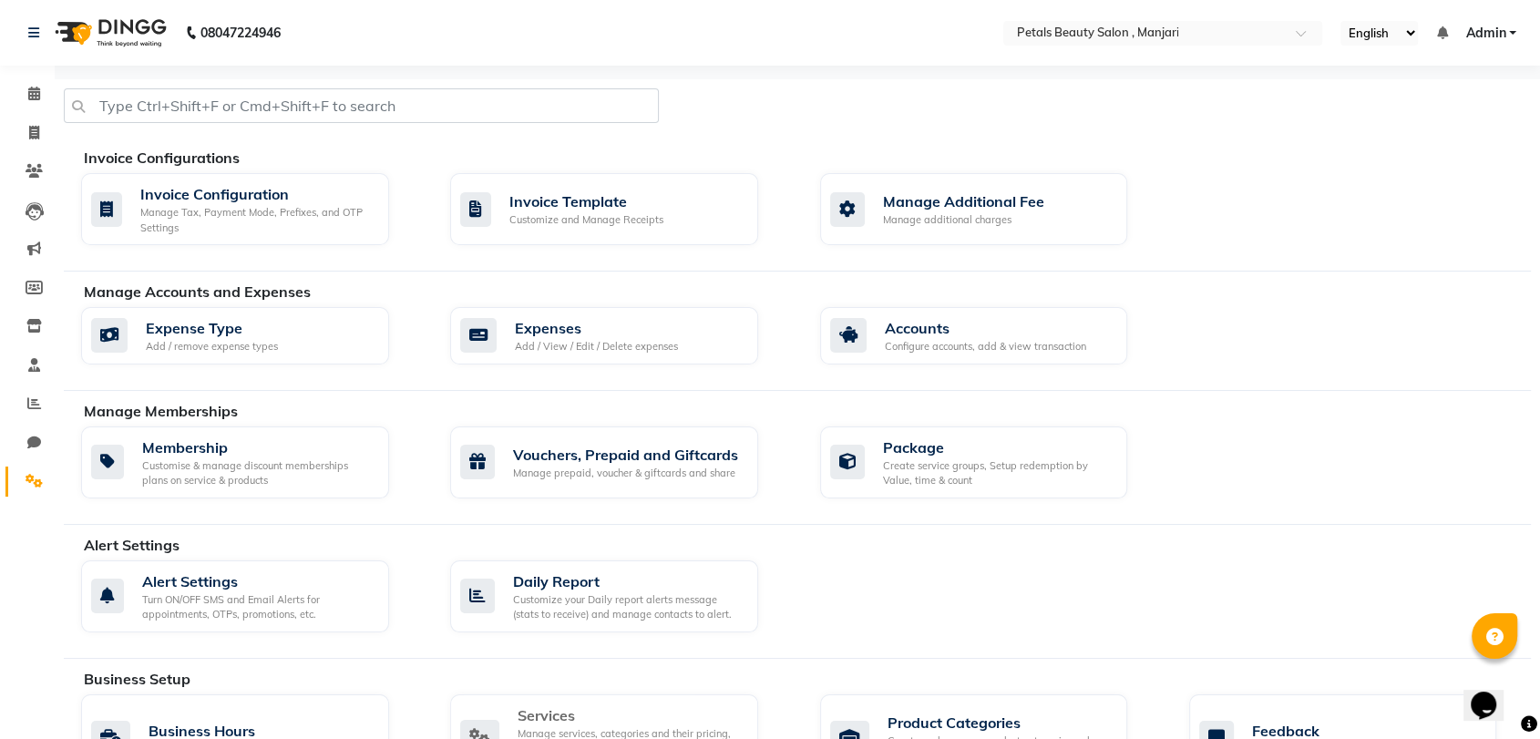
click at [580, 712] on div "Services" at bounding box center [631, 716] width 226 height 22
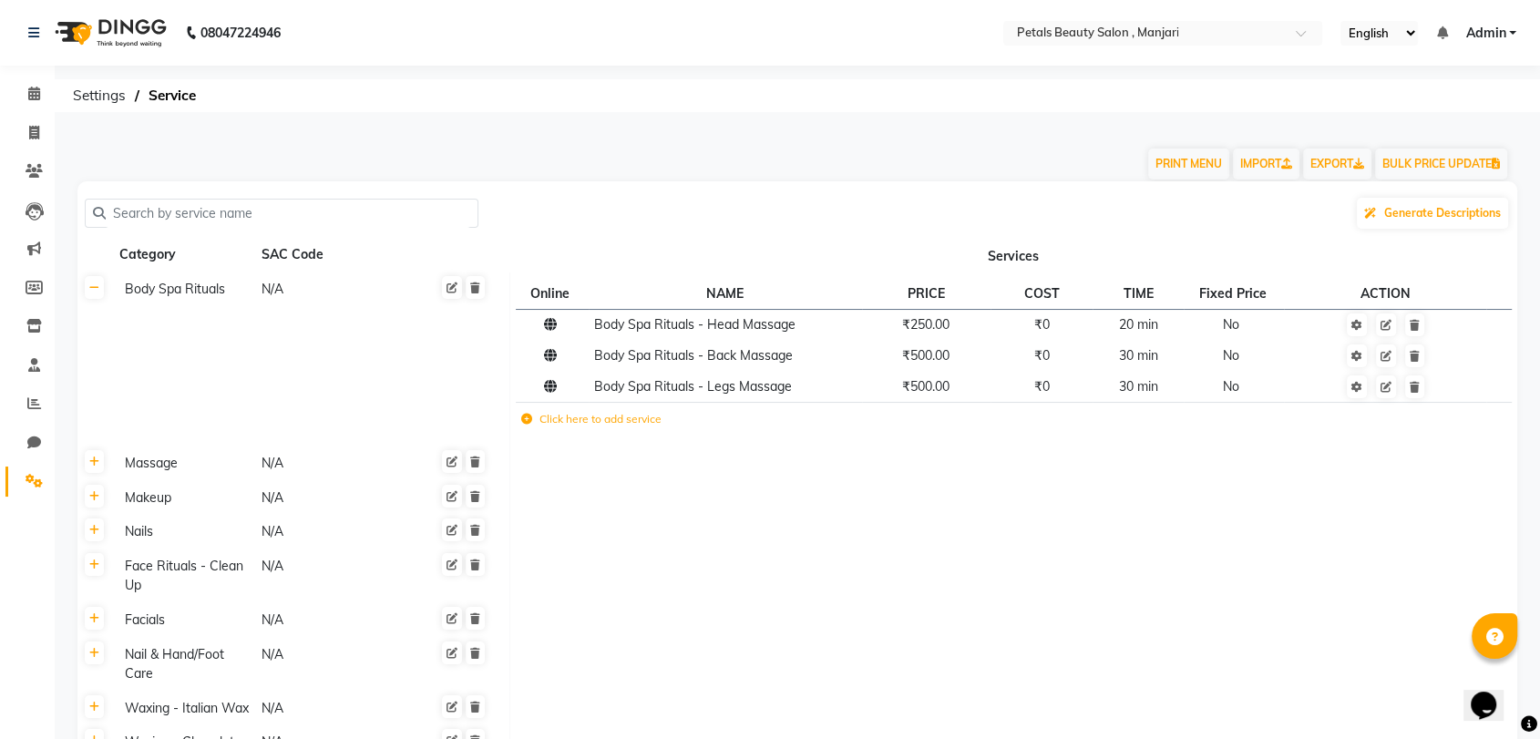
click at [198, 211] on input "text" at bounding box center [288, 214] width 365 height 28
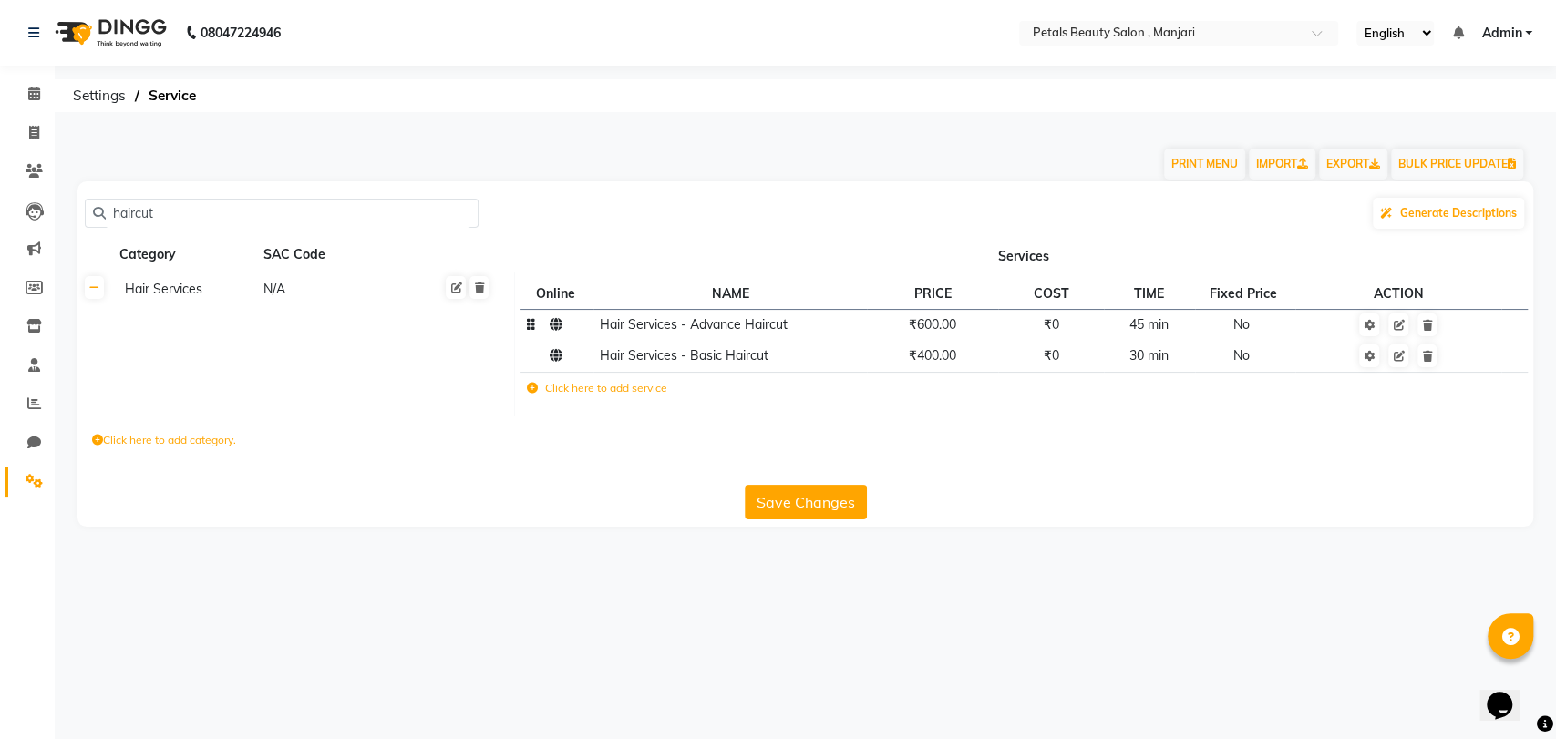
type input "haircut"
click at [937, 328] on span "₹600.00" at bounding box center [932, 324] width 47 height 16
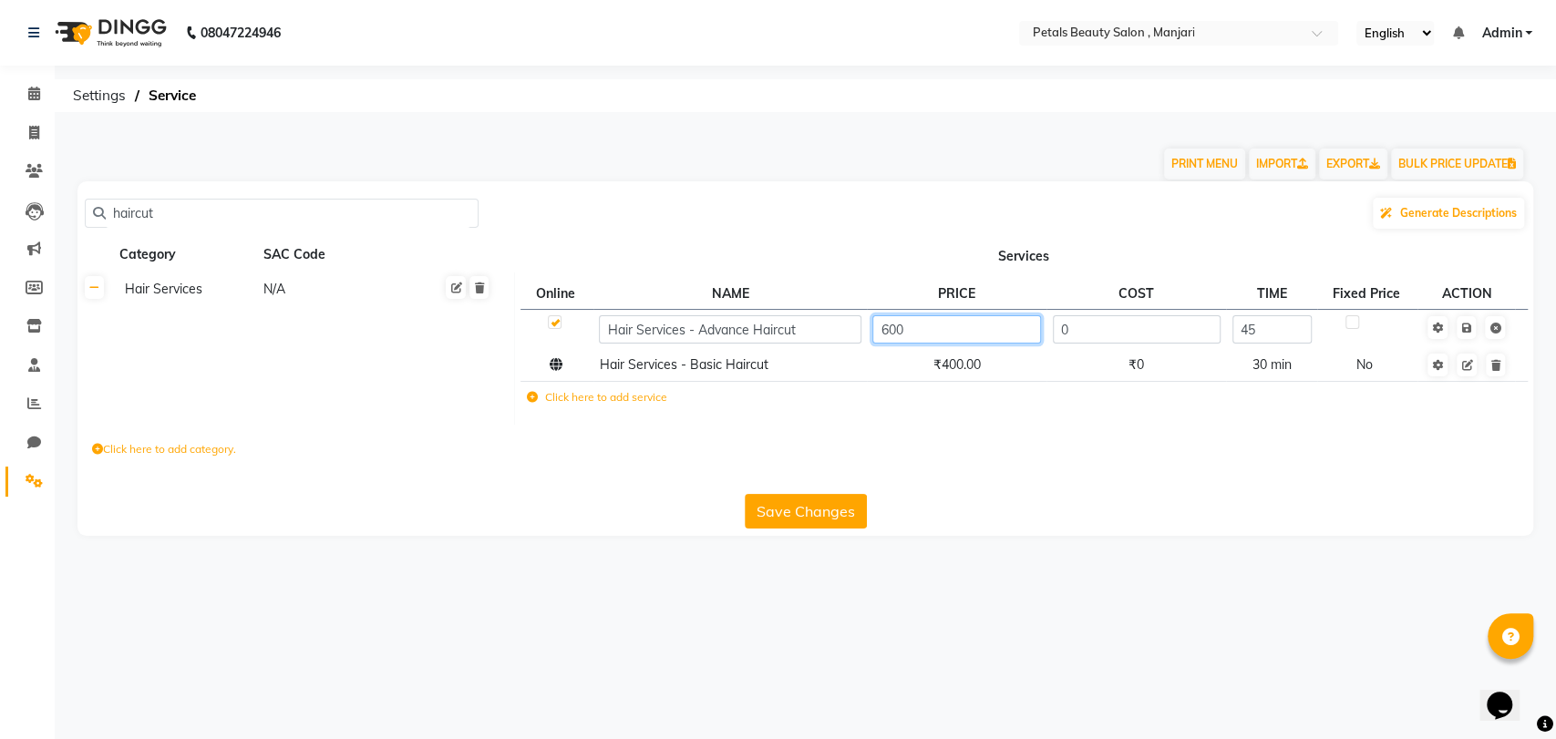
click at [886, 332] on input "600" at bounding box center [956, 329] width 168 height 28
type input "800"
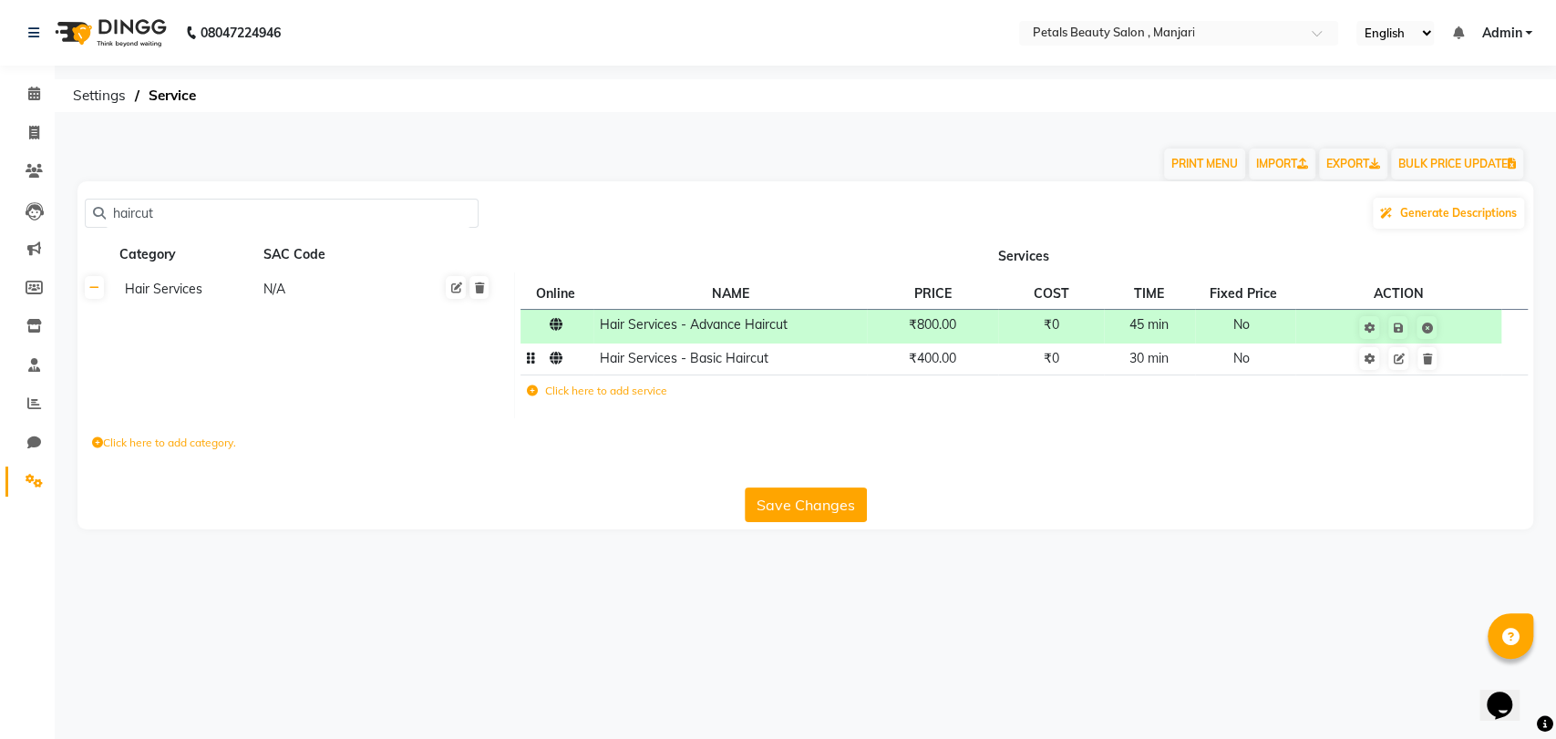
click at [953, 374] on tbody "Hair Services - Advance Haircut ₹800.00 ₹0 45 min No Hair Services - Basic Hair…" at bounding box center [1023, 360] width 1007 height 103
click at [922, 360] on span "₹400.00" at bounding box center [932, 358] width 47 height 16
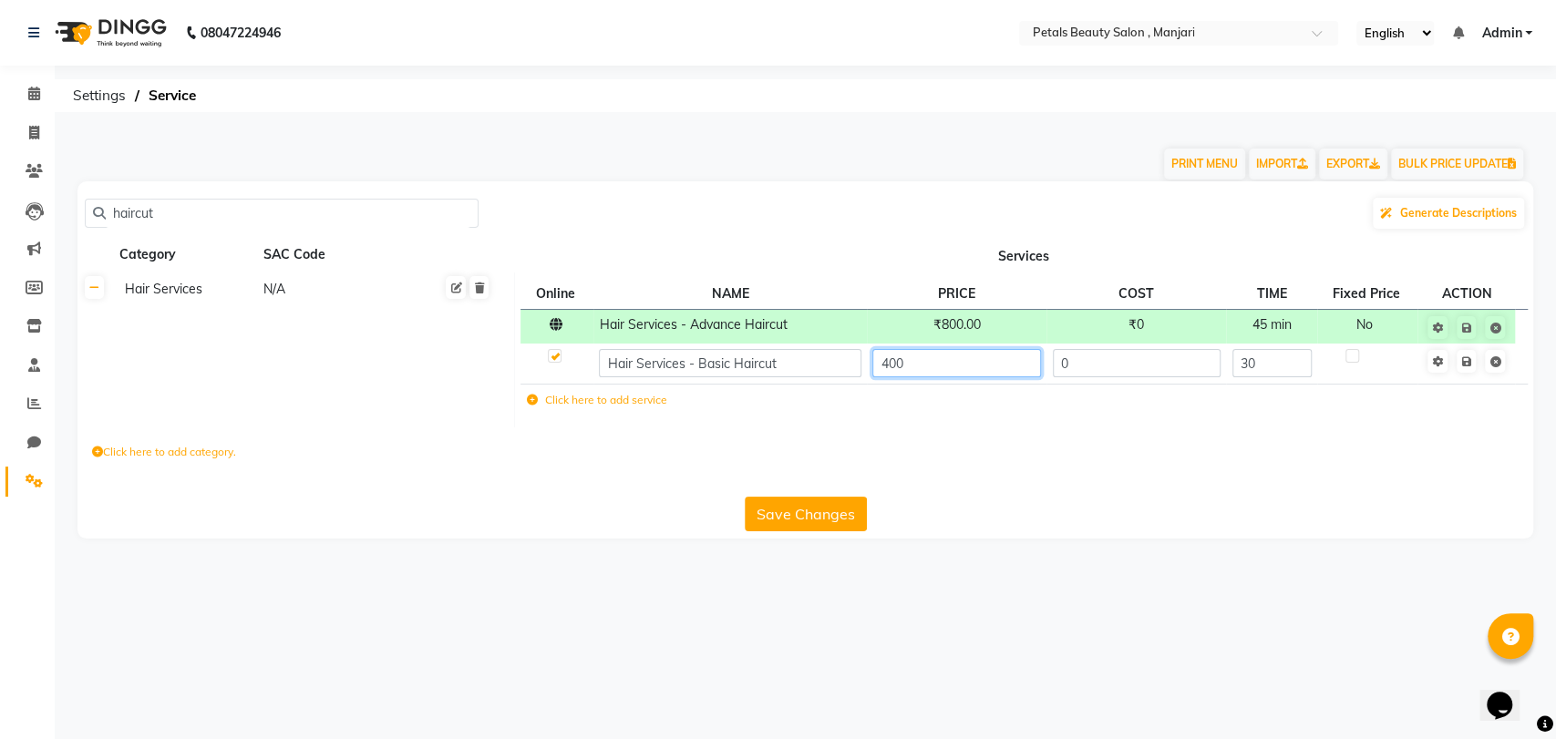
click at [890, 360] on input "400" at bounding box center [956, 363] width 168 height 28
type input "500"
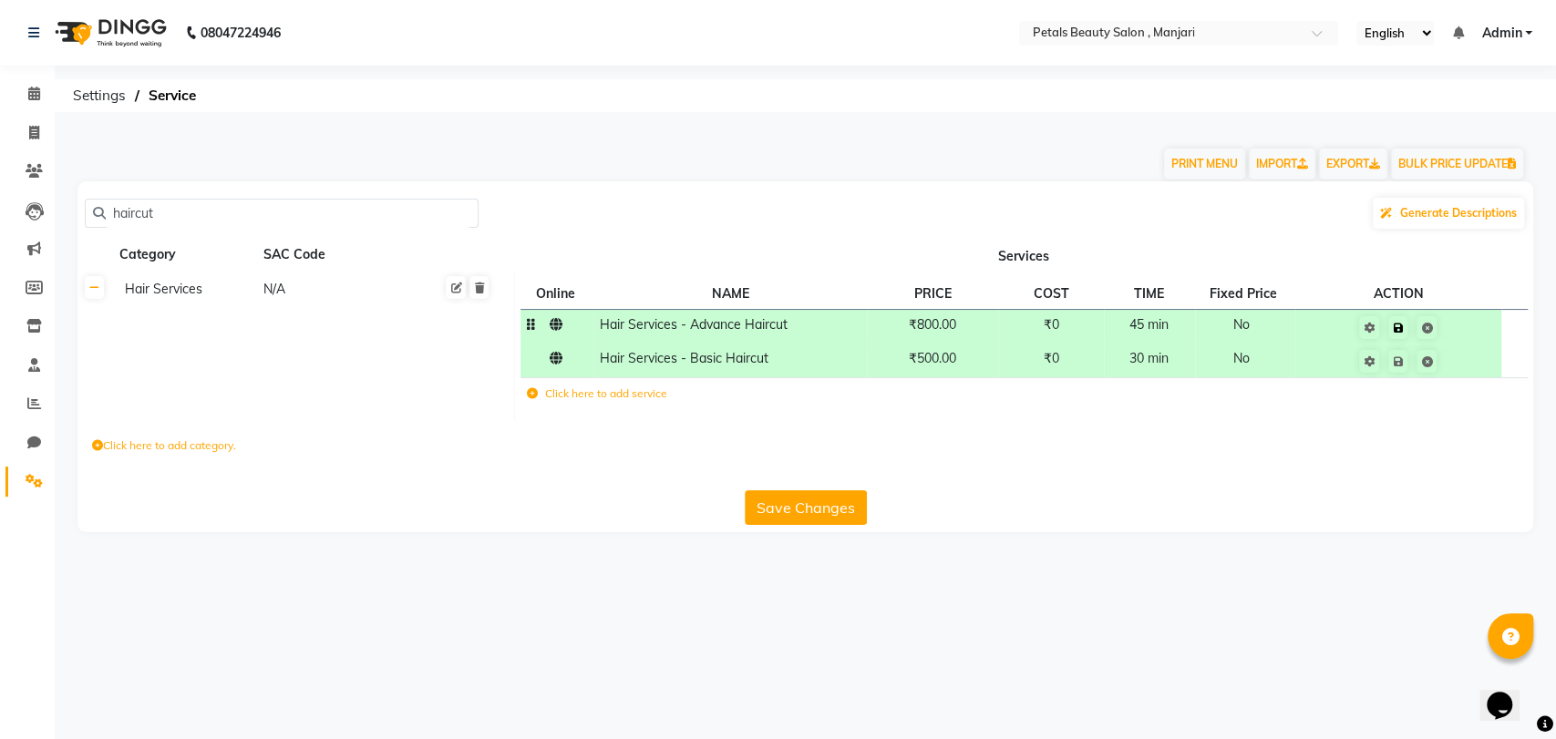
click at [1467, 325] on td at bounding box center [1398, 326] width 207 height 34
click at [1400, 364] on icon at bounding box center [1398, 361] width 10 height 11
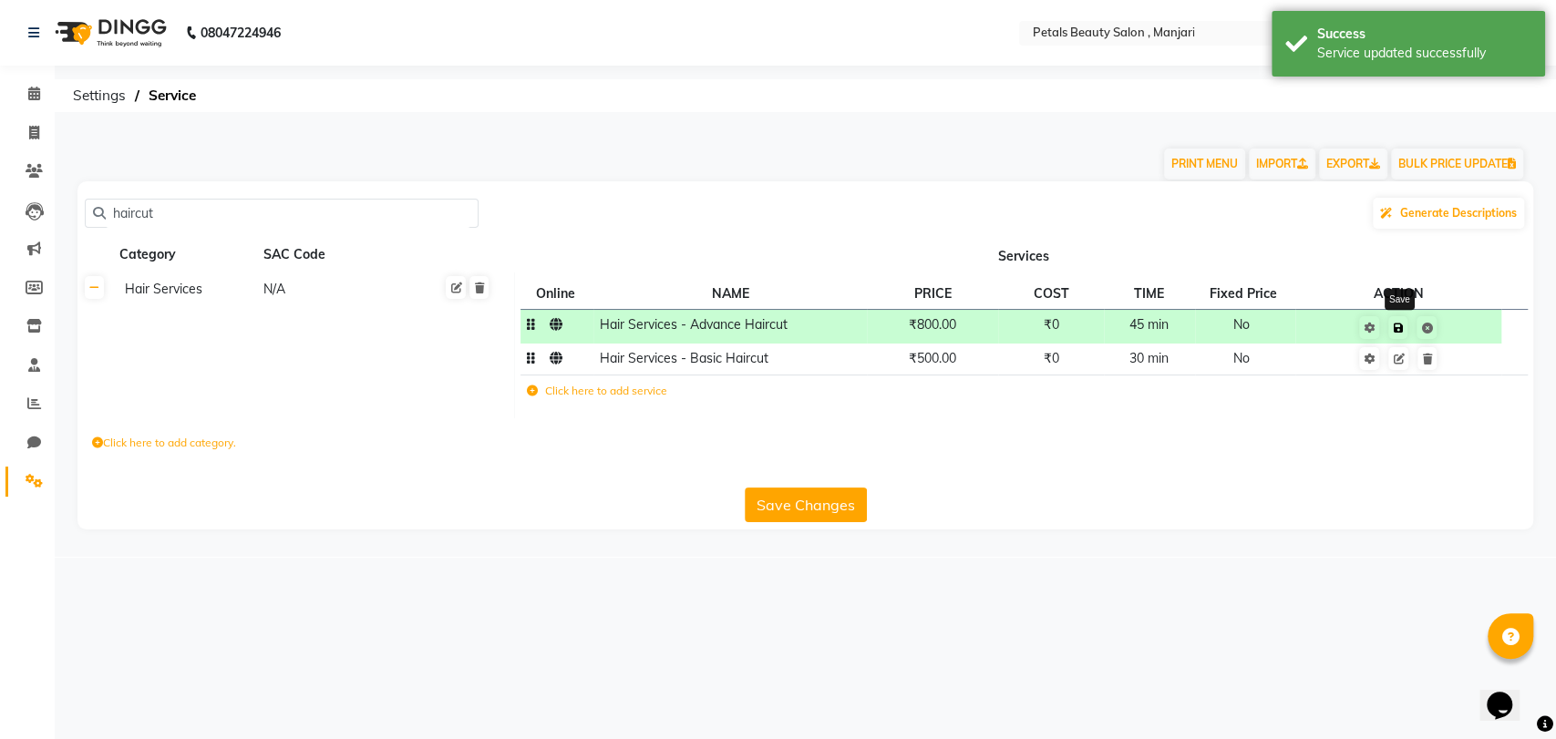
click at [1396, 327] on icon at bounding box center [1398, 328] width 10 height 11
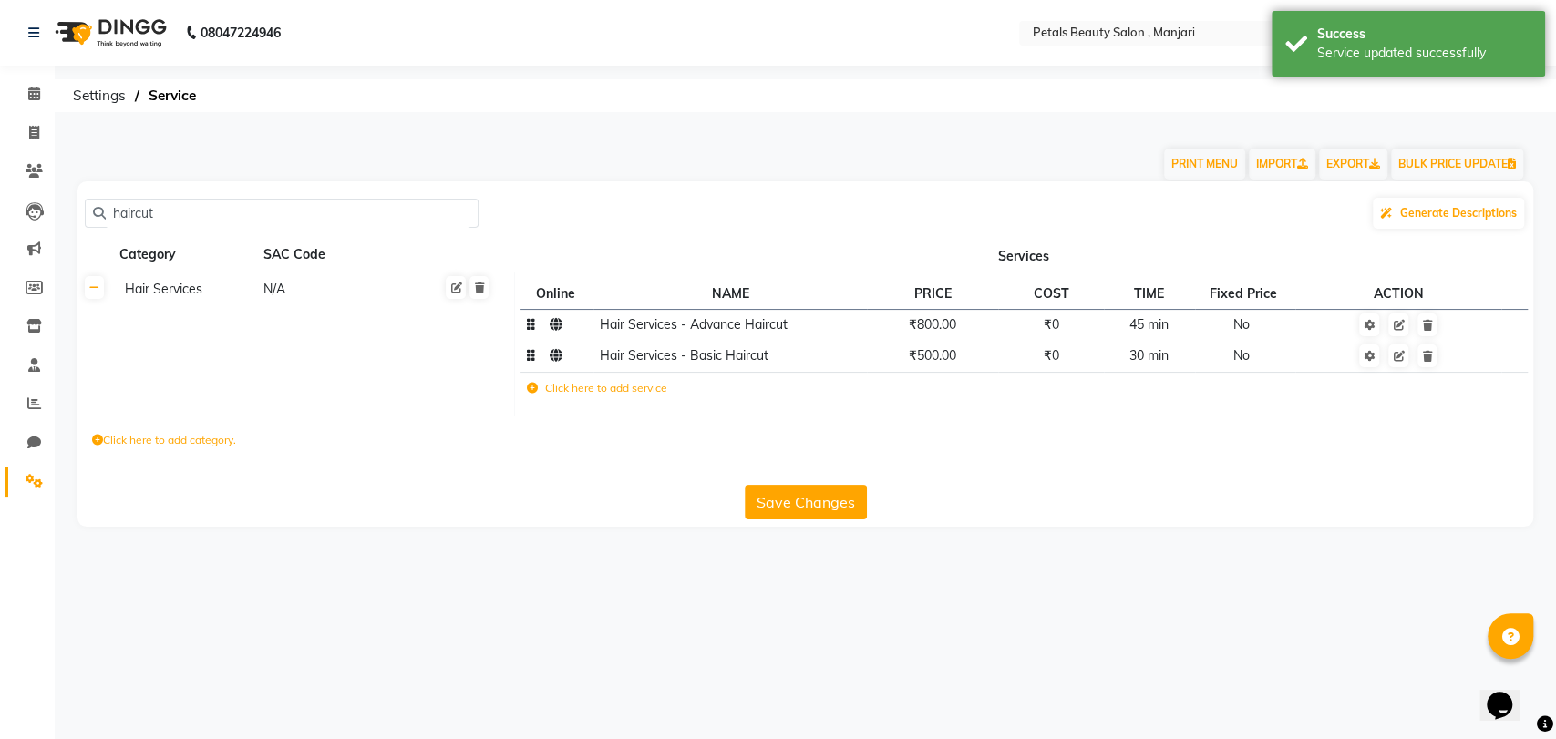
click at [833, 499] on button "Save Changes" at bounding box center [806, 502] width 122 height 35
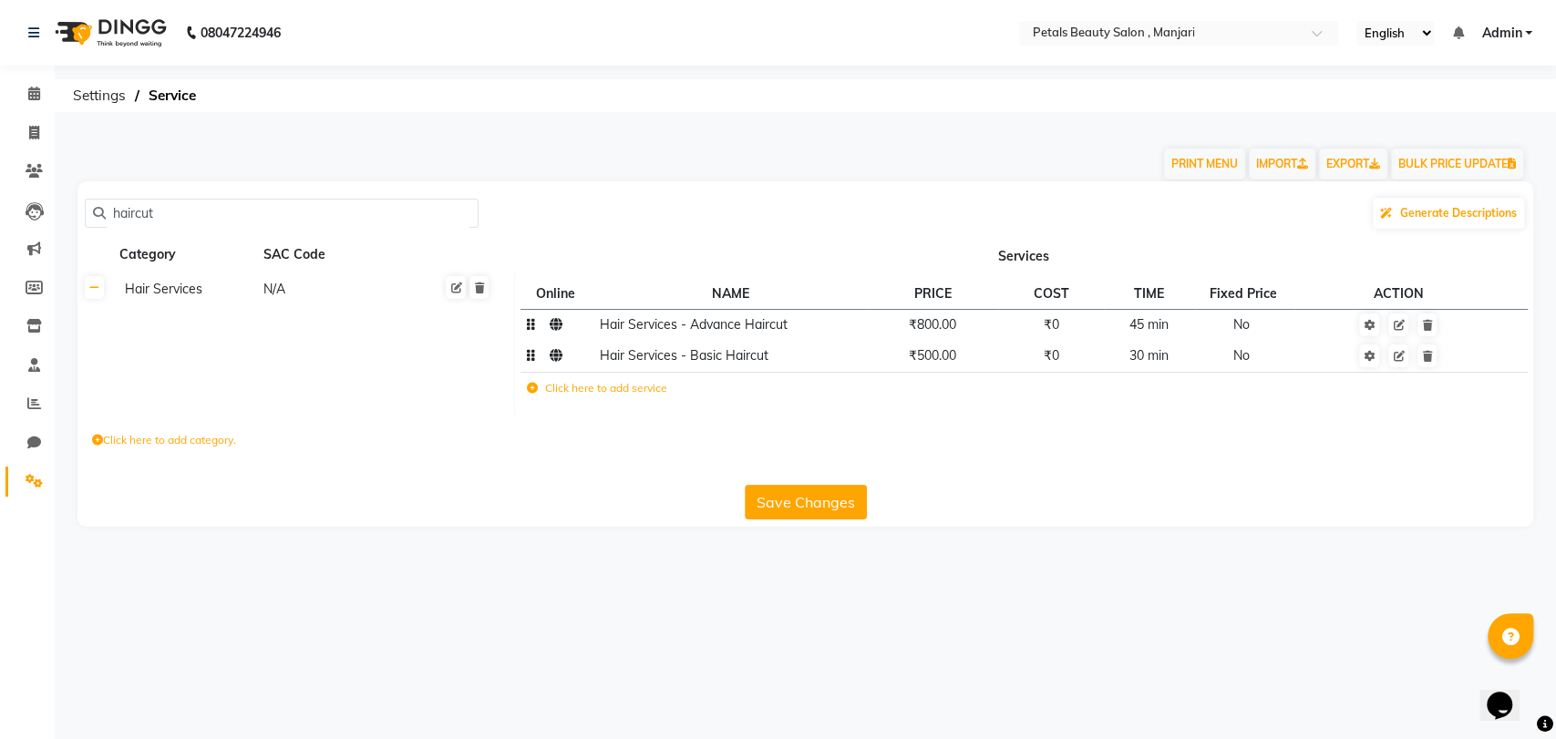
click at [110, 212] on input "haircut" at bounding box center [288, 214] width 365 height 28
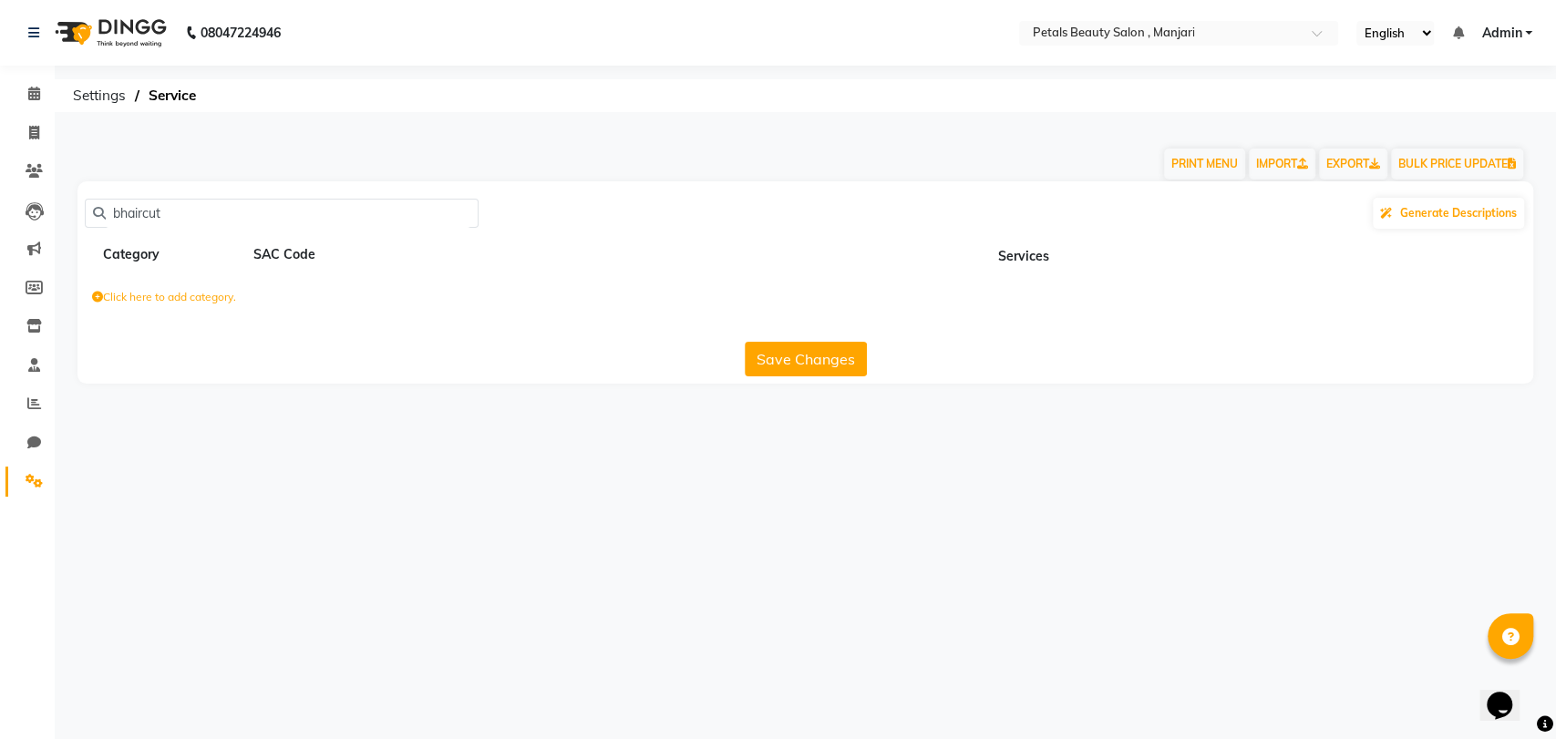
type input "haircut"
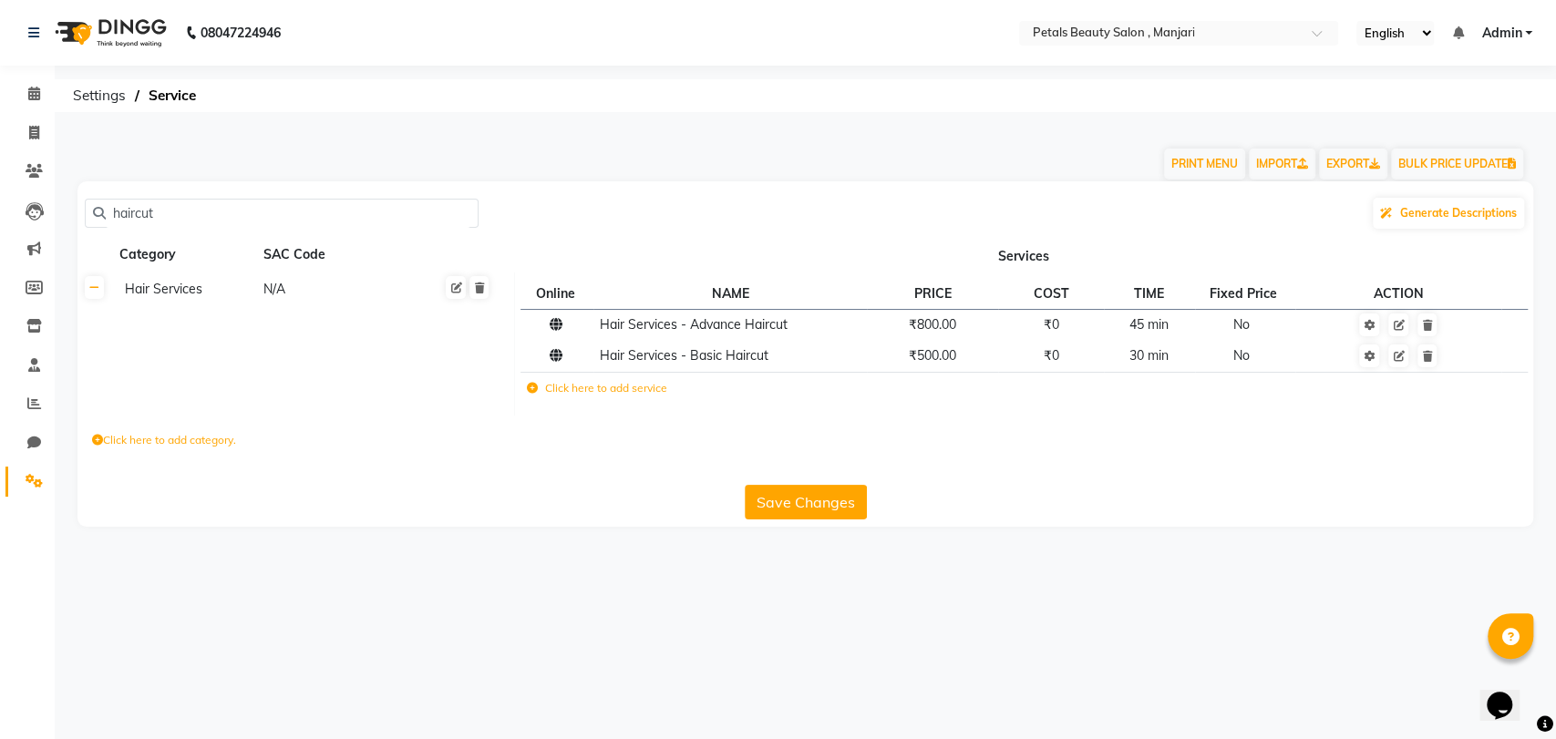
click at [643, 390] on label "Click here to add service" at bounding box center [596, 388] width 140 height 16
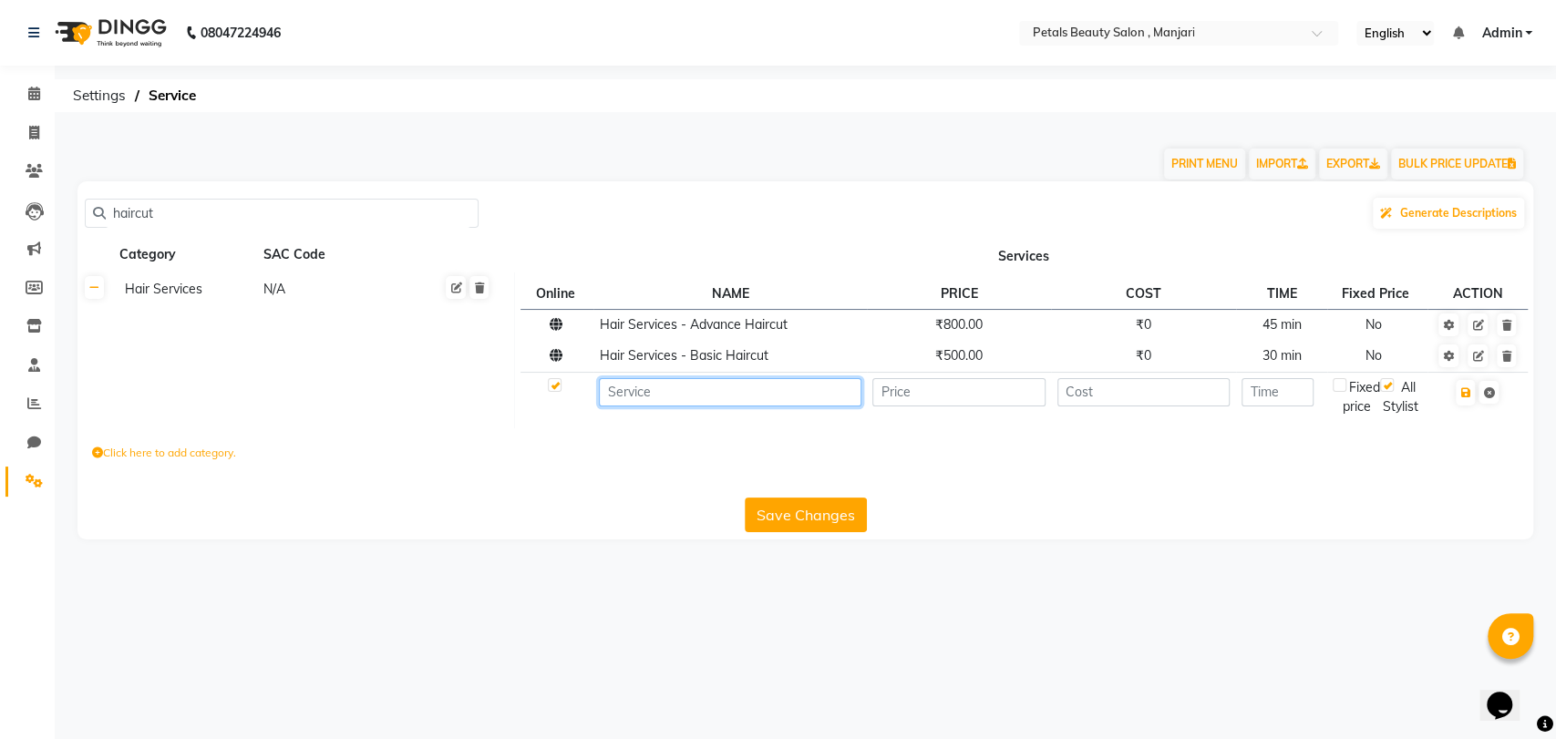
click at [640, 385] on input at bounding box center [730, 392] width 262 height 28
click at [367, 346] on td "Hair Services N/A" at bounding box center [313, 351] width 402 height 156
click at [733, 388] on input "Hair services - baby" at bounding box center [730, 392] width 262 height 28
click at [698, 391] on input "Hair services - baby cut" at bounding box center [730, 392] width 262 height 28
click at [698, 391] on input "Hair services - basicbaby cut" at bounding box center [730, 392] width 262 height 28
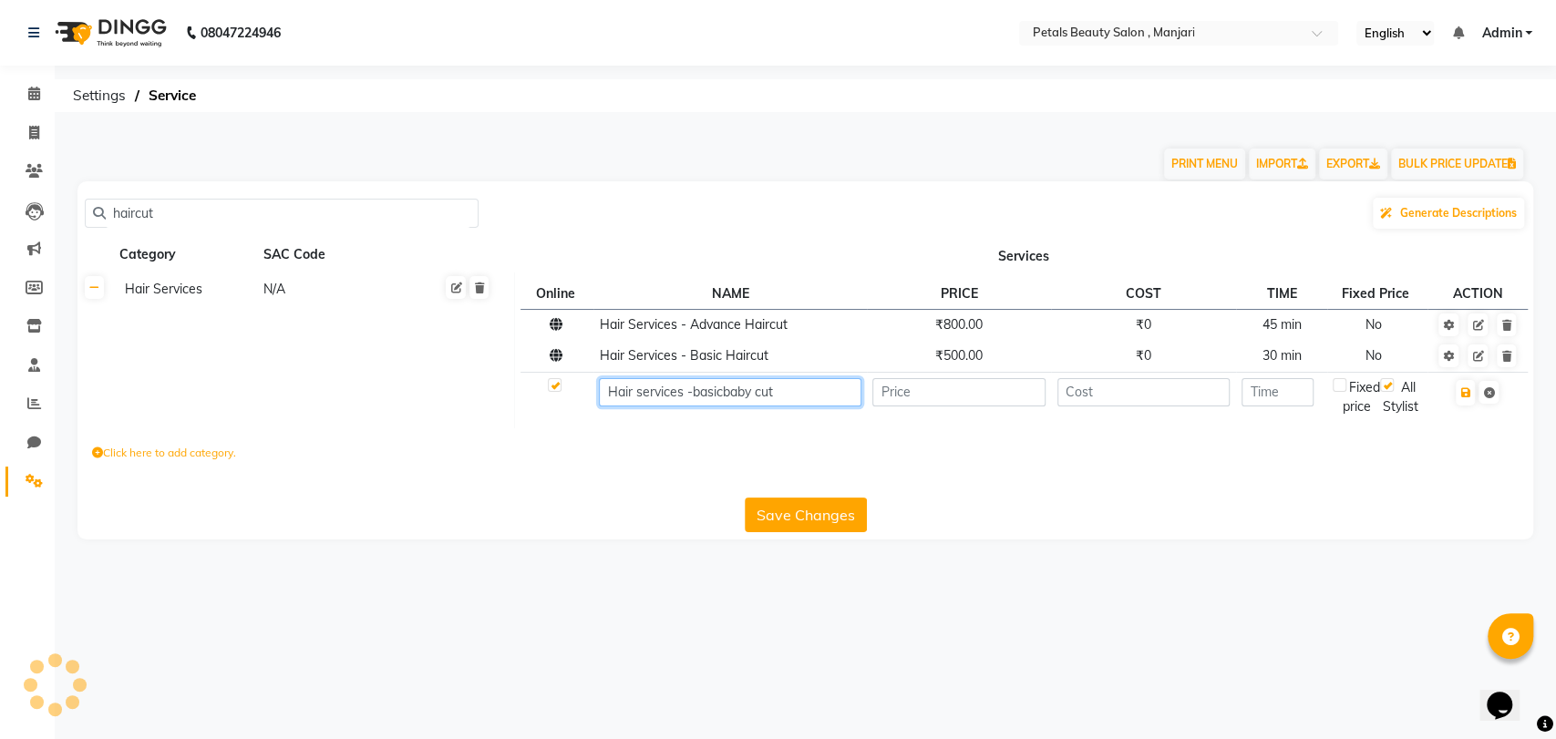
click at [722, 393] on input "Hair services -basicbaby cut" at bounding box center [730, 392] width 262 height 28
type input "Hair services -basic baby cut"
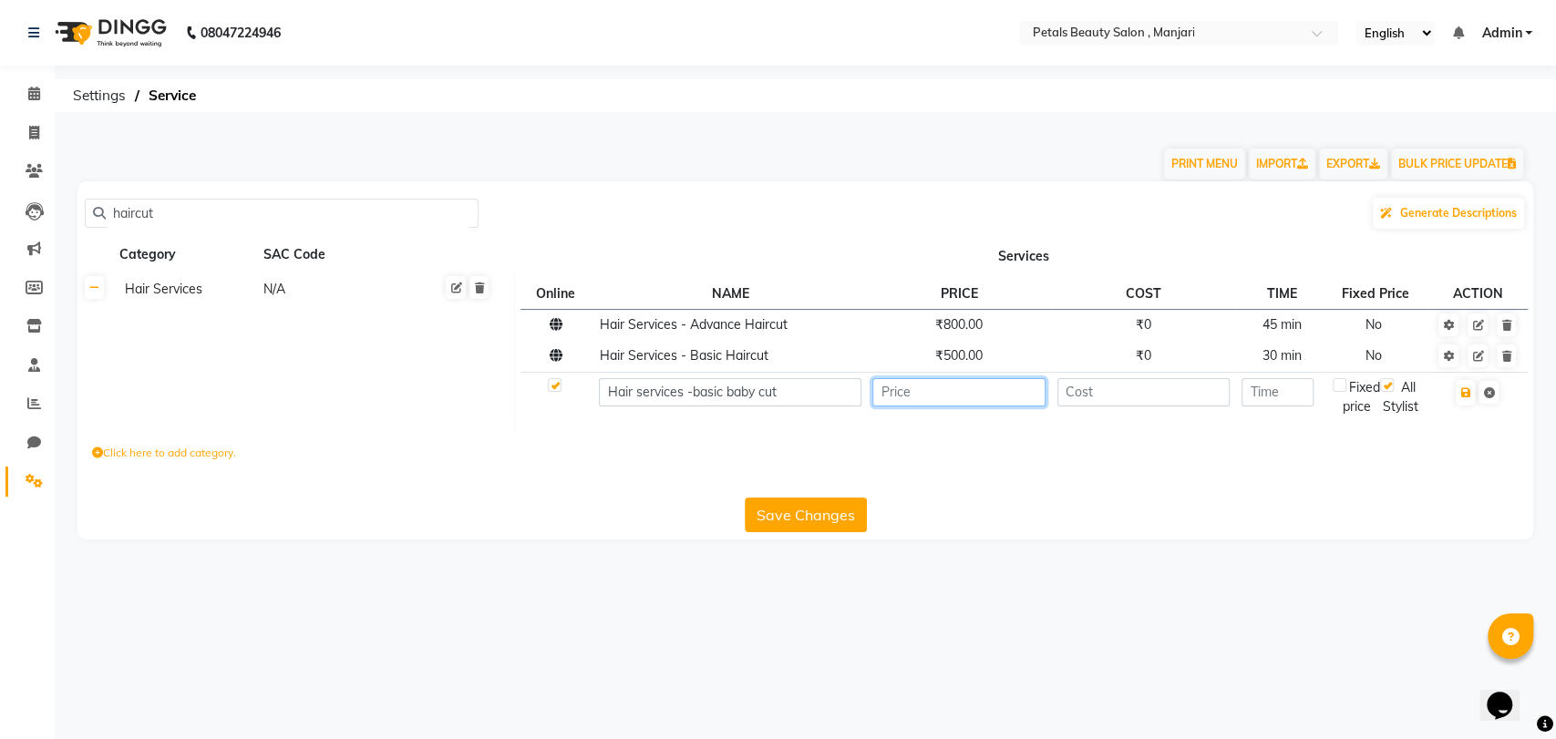
click at [951, 397] on input "number" at bounding box center [958, 392] width 173 height 28
type input "500"
click at [1468, 396] on icon "button" at bounding box center [1465, 392] width 10 height 11
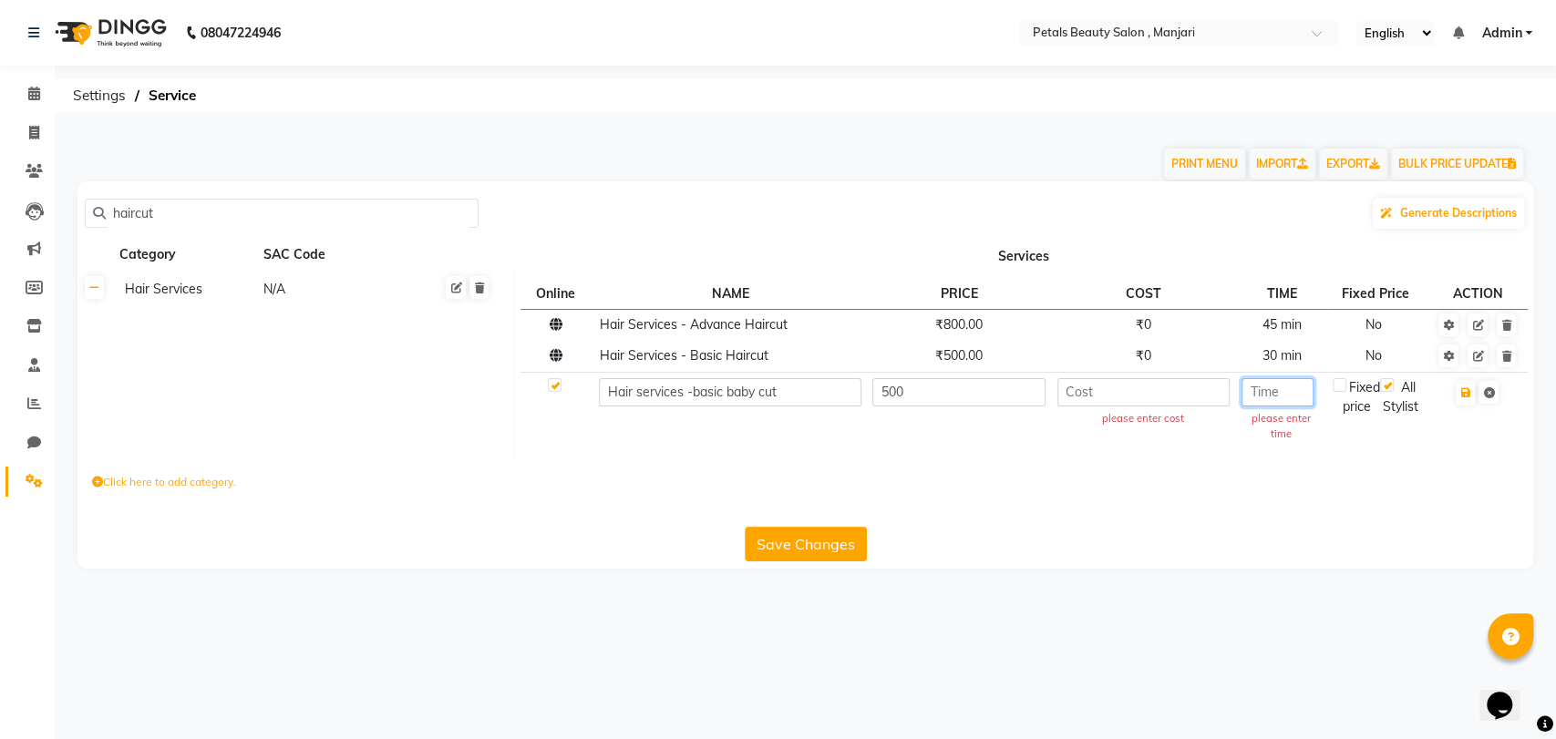
click at [1265, 397] on input "number" at bounding box center [1277, 392] width 72 height 28
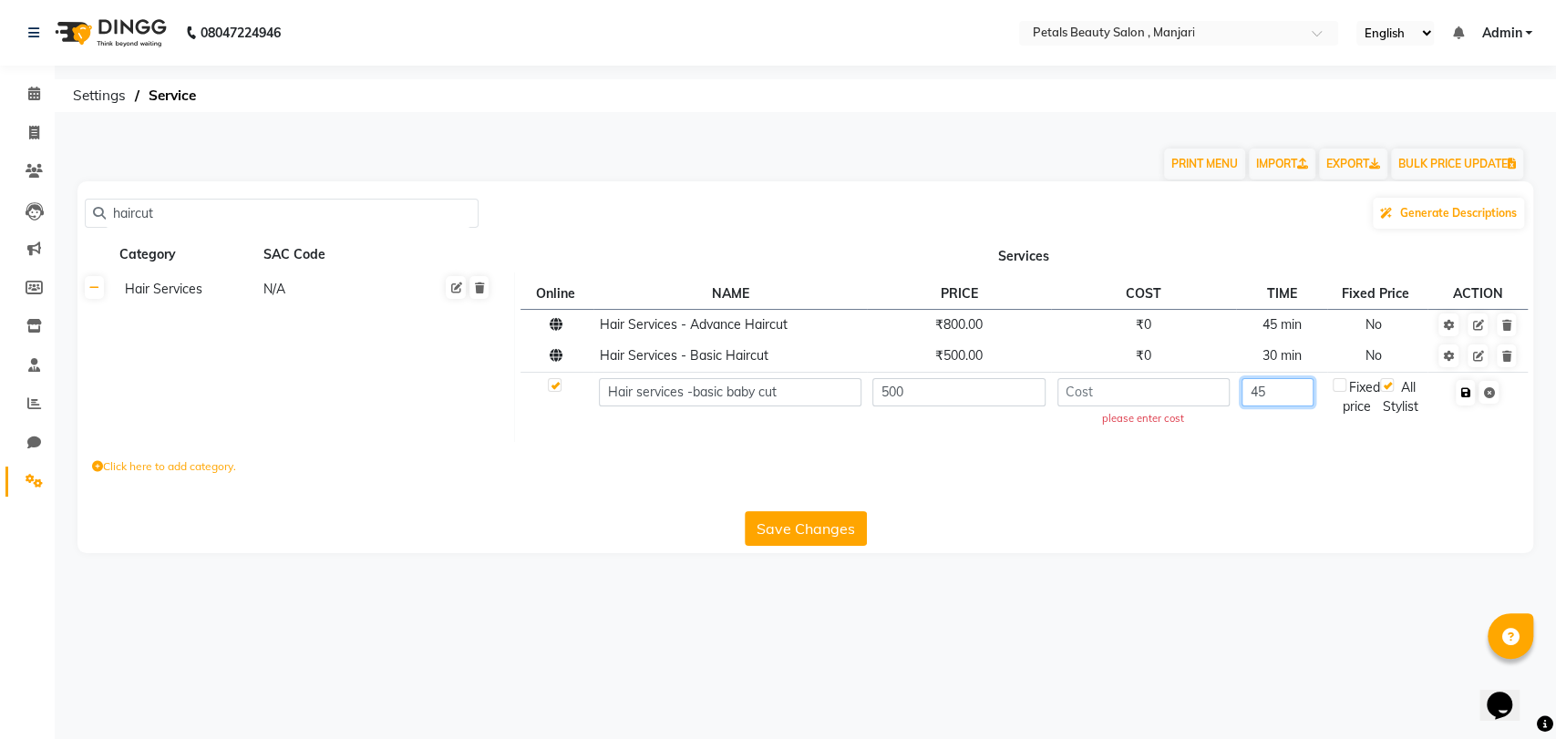
type input "45"
click at [1466, 398] on button "button" at bounding box center [1465, 393] width 19 height 26
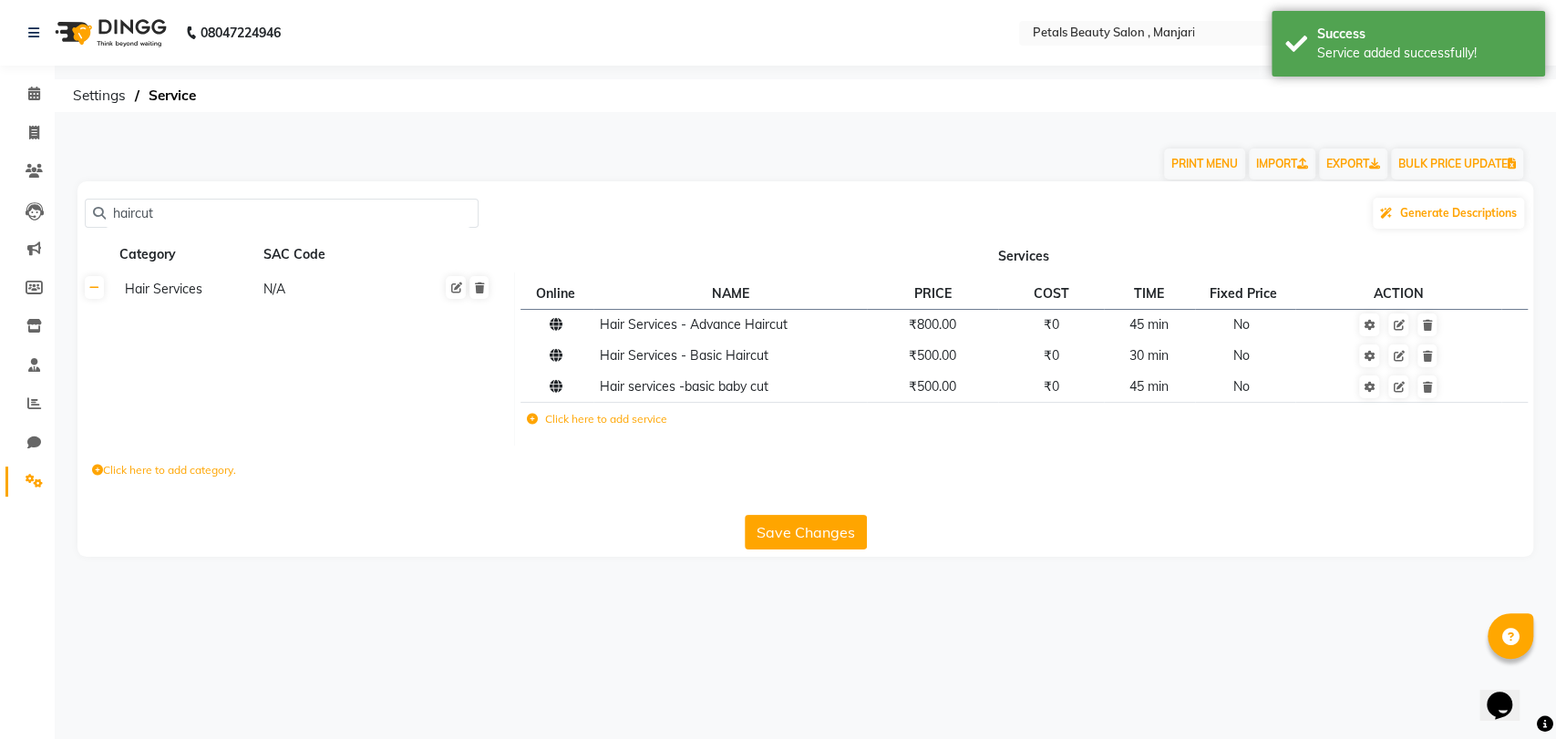
click at [638, 428] on td "Click here to add service" at bounding box center [811, 421] width 583 height 37
click at [620, 420] on label "Click here to add service" at bounding box center [596, 419] width 140 height 16
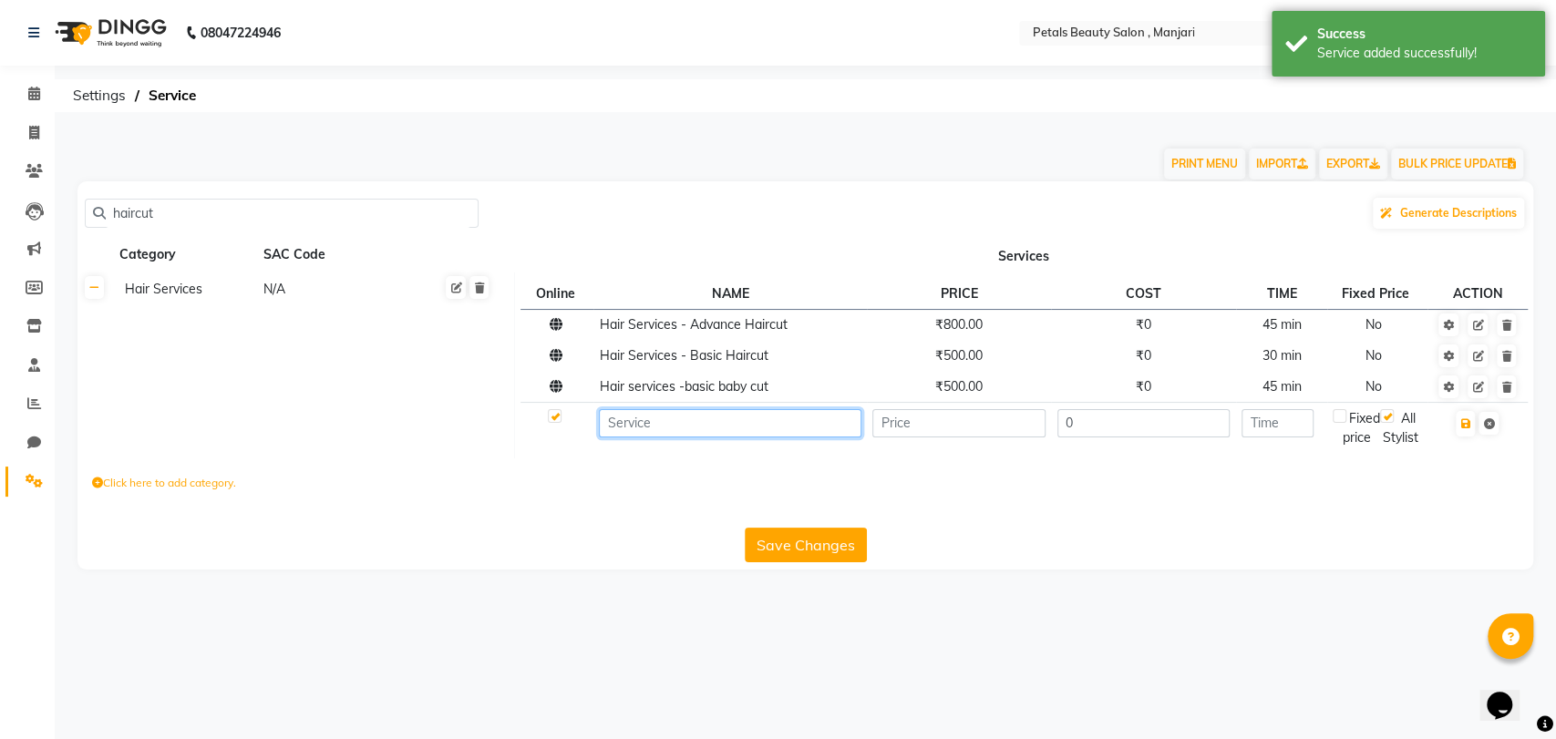
click at [620, 420] on input at bounding box center [730, 423] width 262 height 28
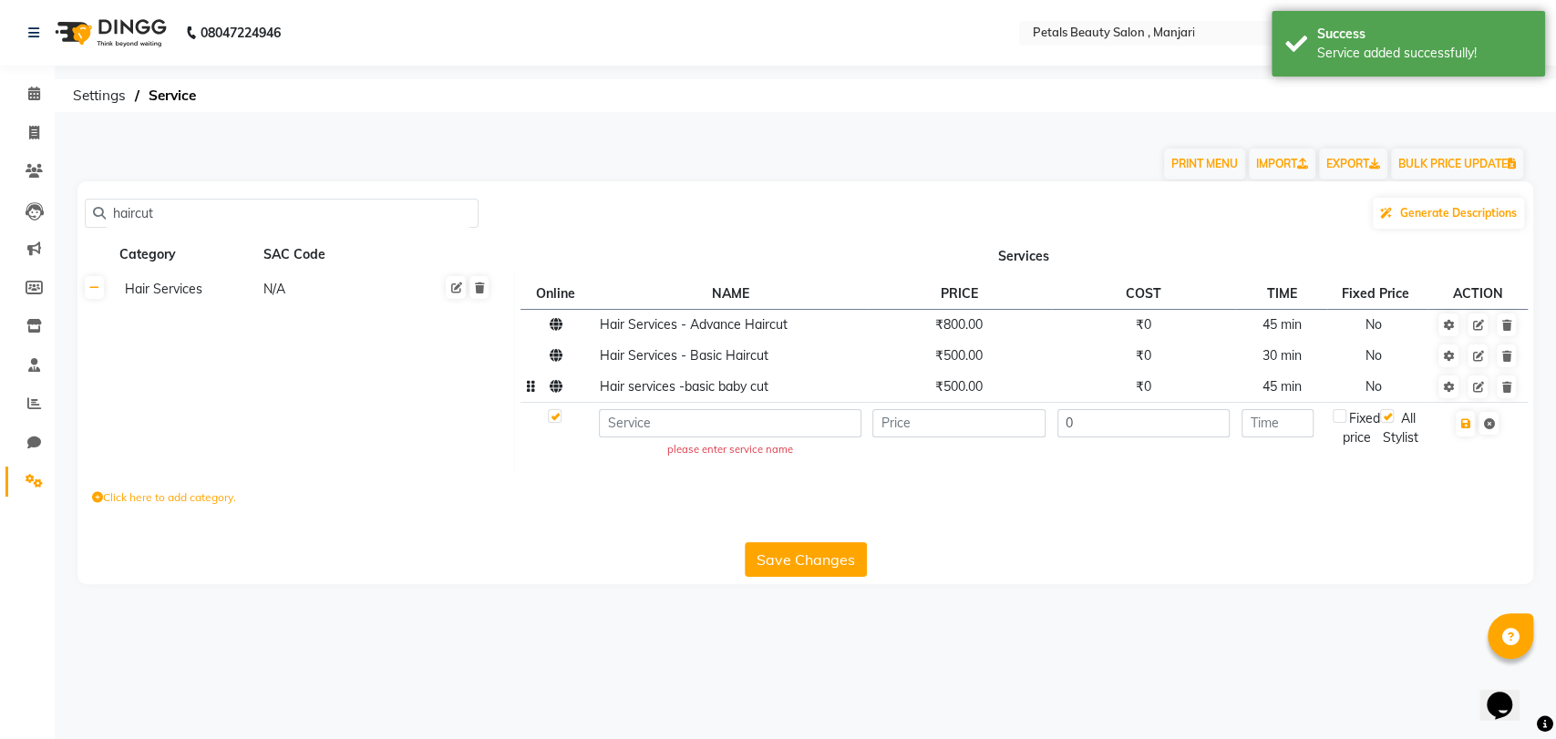
click at [625, 397] on td "Hair services -basic baby cut" at bounding box center [729, 387] width 273 height 31
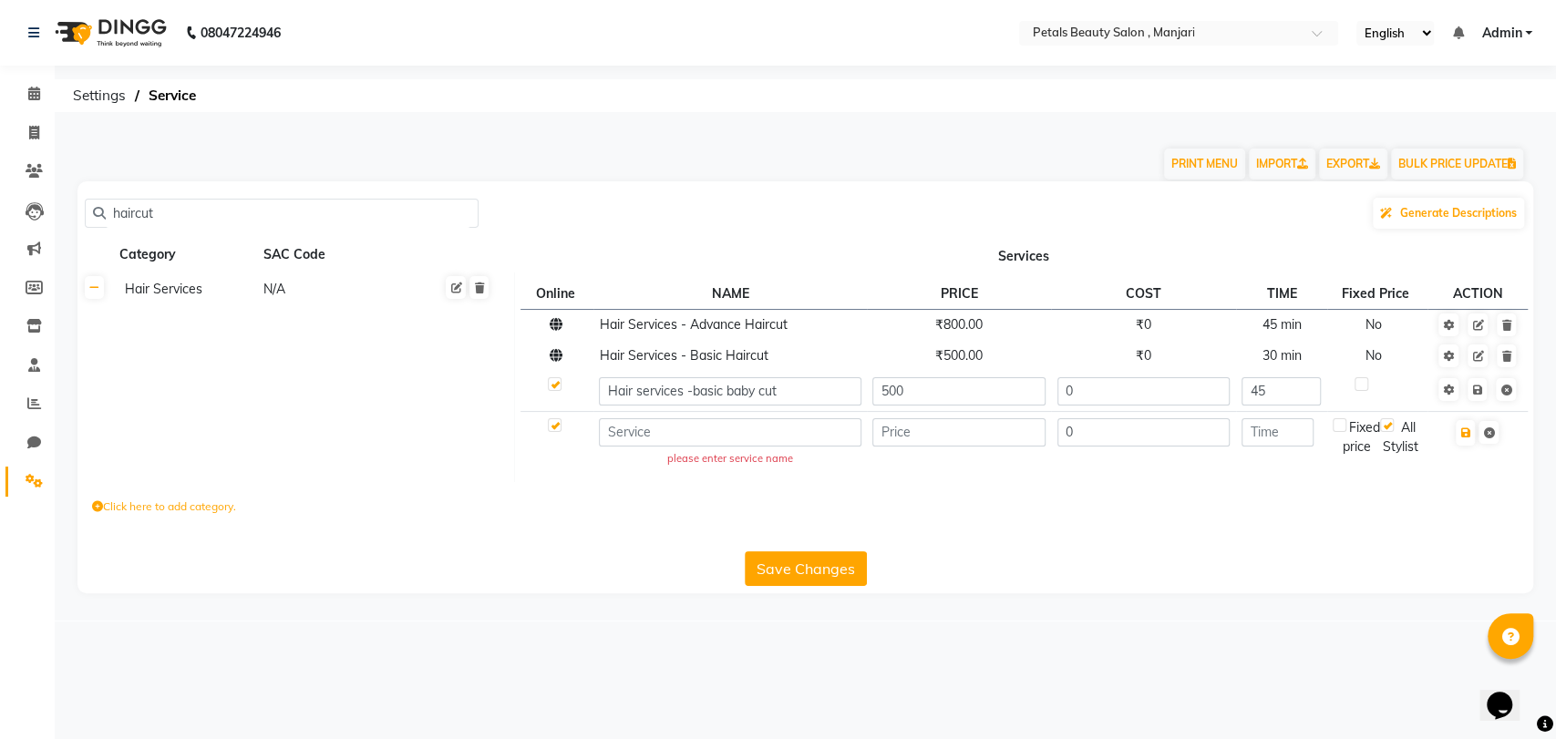
click at [557, 233] on div "haircut Generate Descriptions Category SAC Code Services Hair Services N/A Onli…" at bounding box center [805, 387] width 1456 height 412
click at [661, 436] on input at bounding box center [730, 432] width 262 height 28
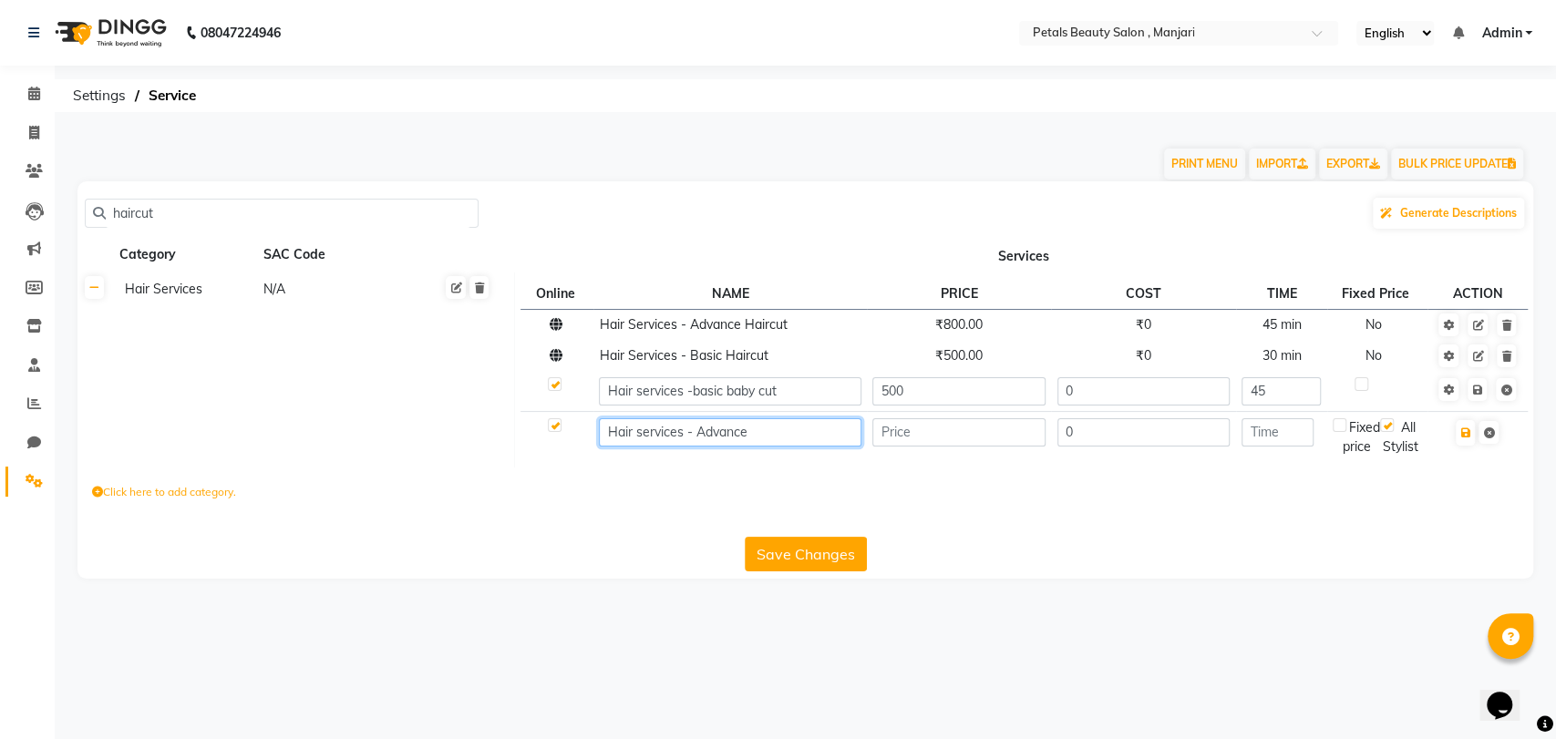
click at [633, 432] on input "Hair services - Advance" at bounding box center [730, 432] width 262 height 28
click at [758, 428] on input "Hair services - Advance" at bounding box center [730, 432] width 262 height 28
type input "Hair services - Advance baby cut800"
click at [973, 437] on input "number" at bounding box center [958, 432] width 173 height 28
type input "800"
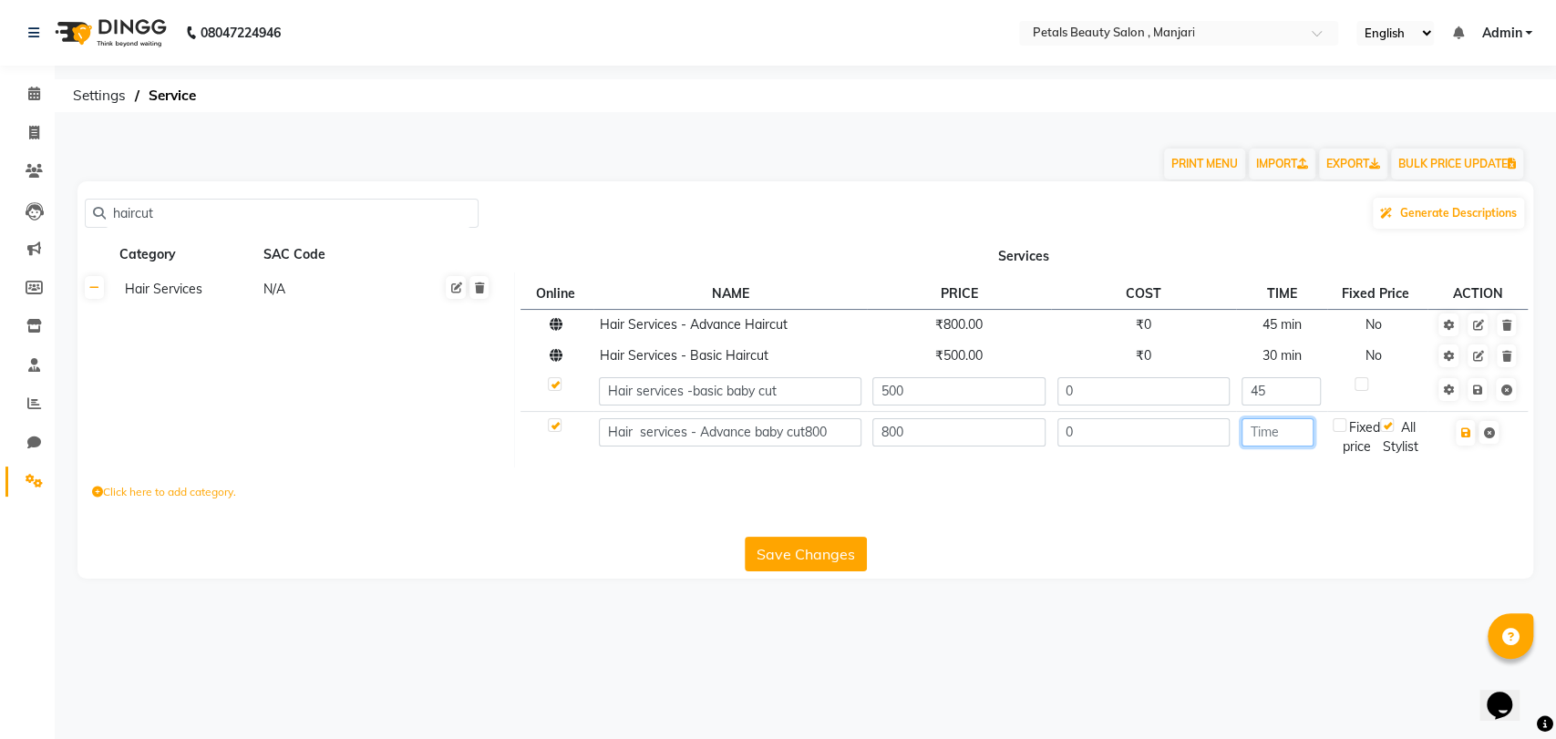
click at [1268, 434] on input "number" at bounding box center [1277, 432] width 72 height 28
type input "60"
click at [1464, 431] on icon "button" at bounding box center [1465, 432] width 10 height 11
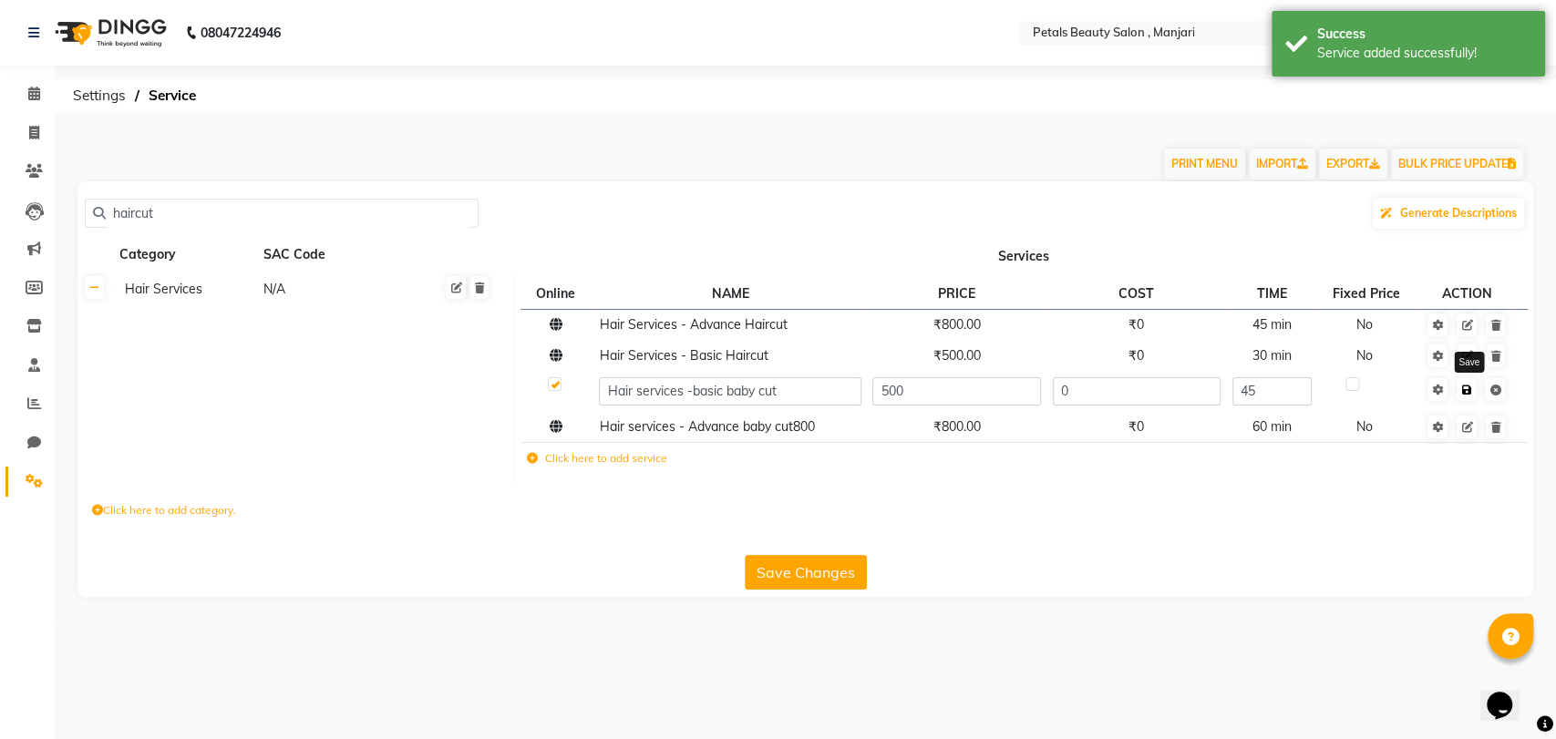
click at [1467, 393] on icon at bounding box center [1466, 390] width 10 height 11
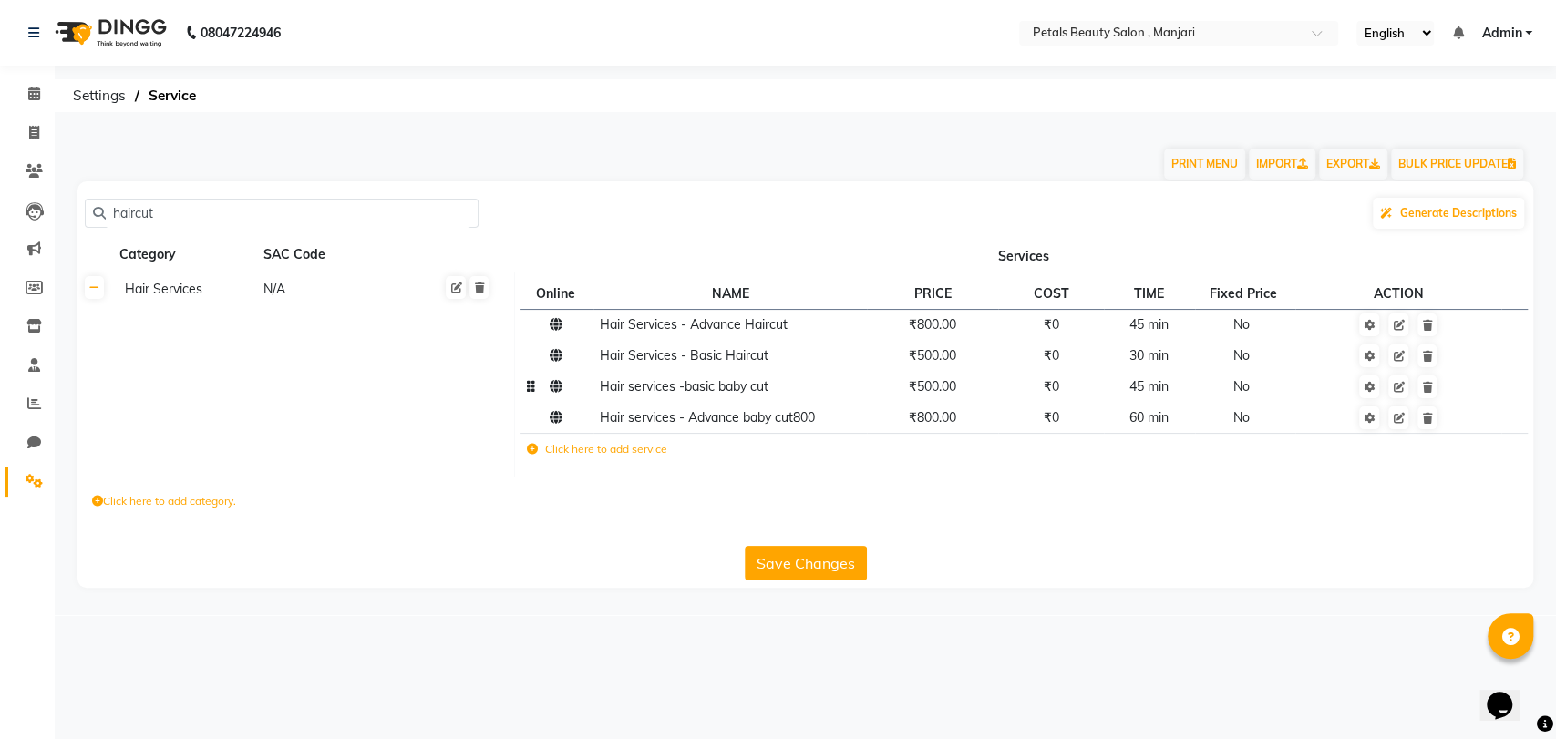
click at [163, 210] on input "haircut" at bounding box center [288, 214] width 365 height 28
click at [163, 210] on input "hair" at bounding box center [288, 214] width 365 height 28
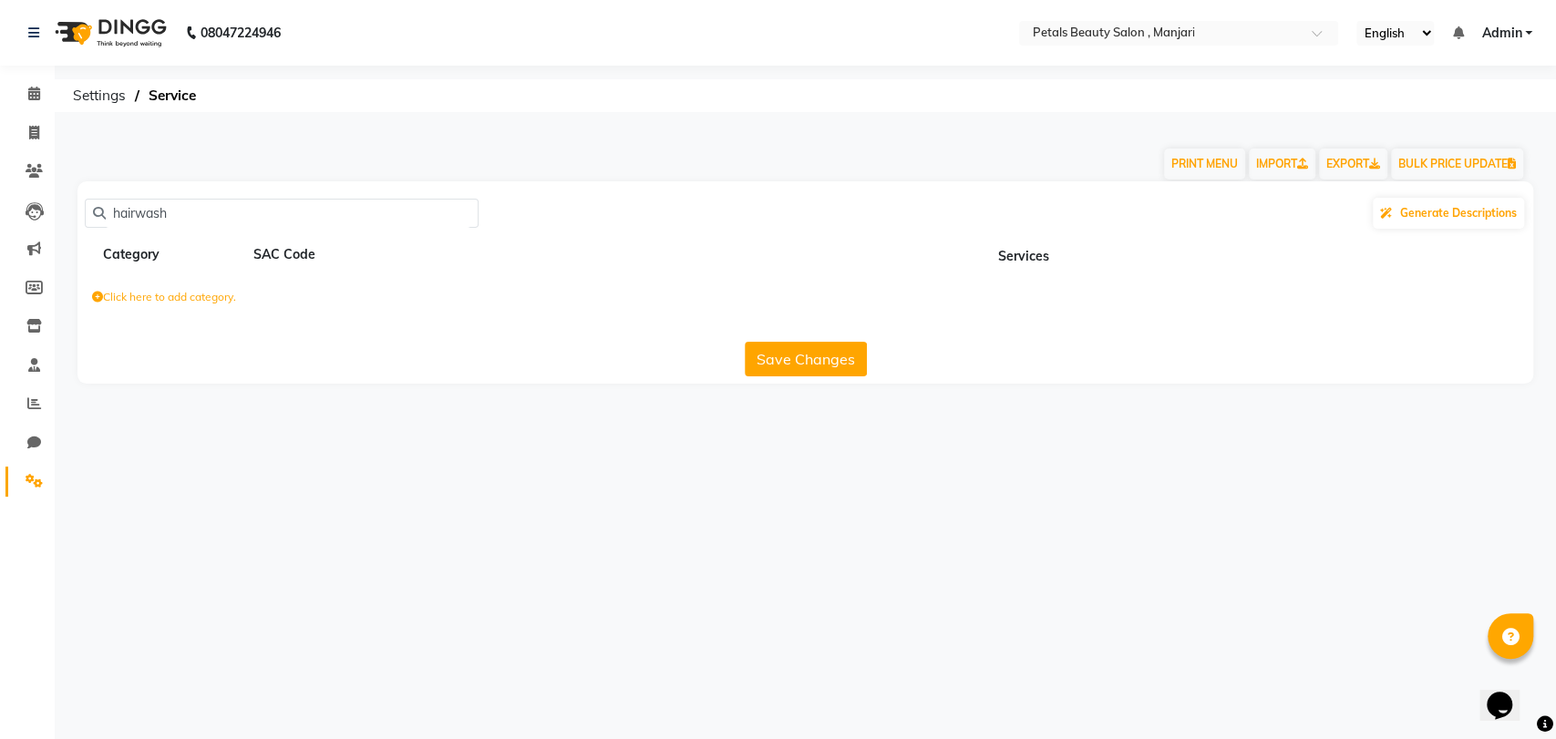
drag, startPoint x: 191, startPoint y: 139, endPoint x: 201, endPoint y: 160, distance: 22.4
click at [201, 160] on div "PRINT MENU IMPORT EXPORT BULK PRICE UPDATE" at bounding box center [794, 154] width 1461 height 55
click at [187, 217] on input "hairwash" at bounding box center [288, 214] width 365 height 28
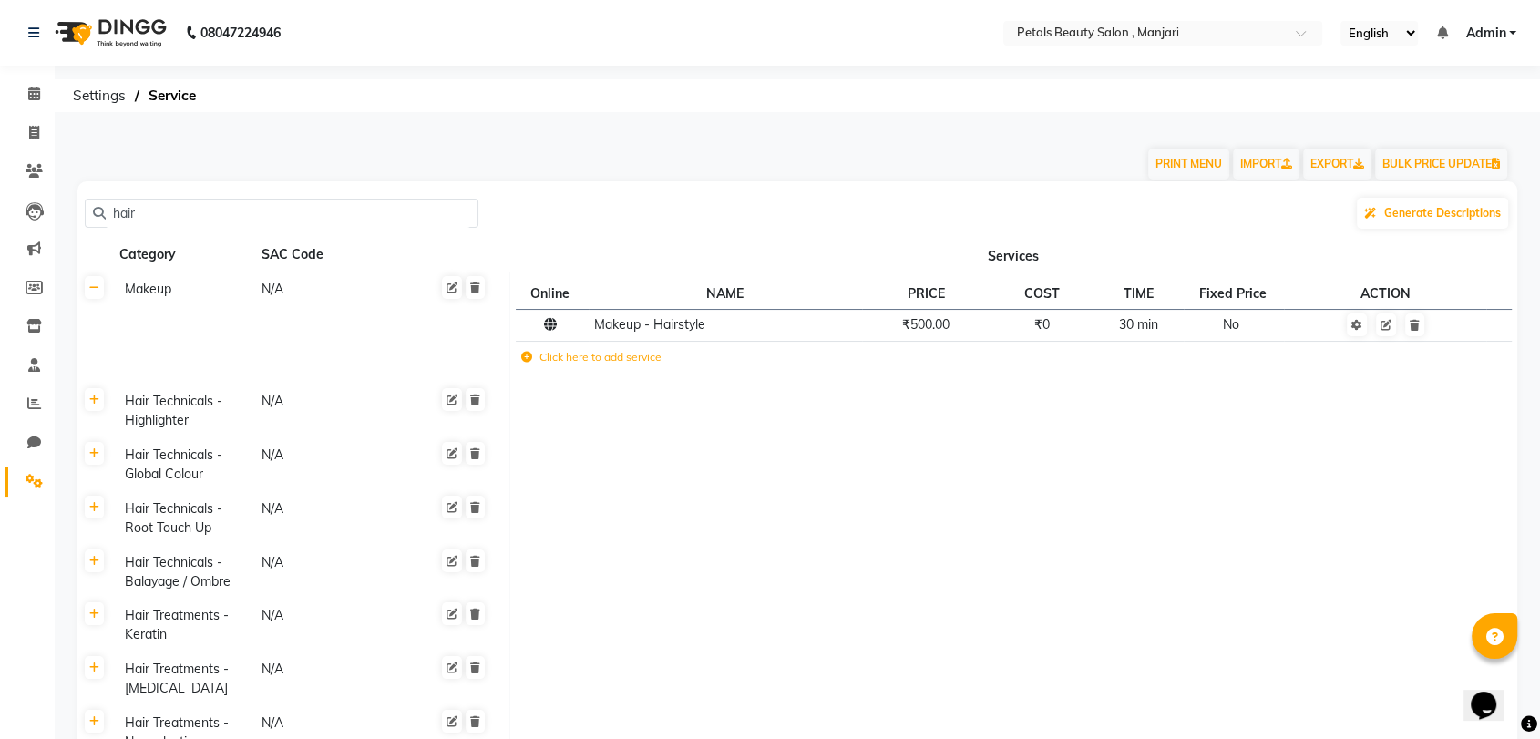
click at [187, 217] on input "hair" at bounding box center [288, 214] width 365 height 28
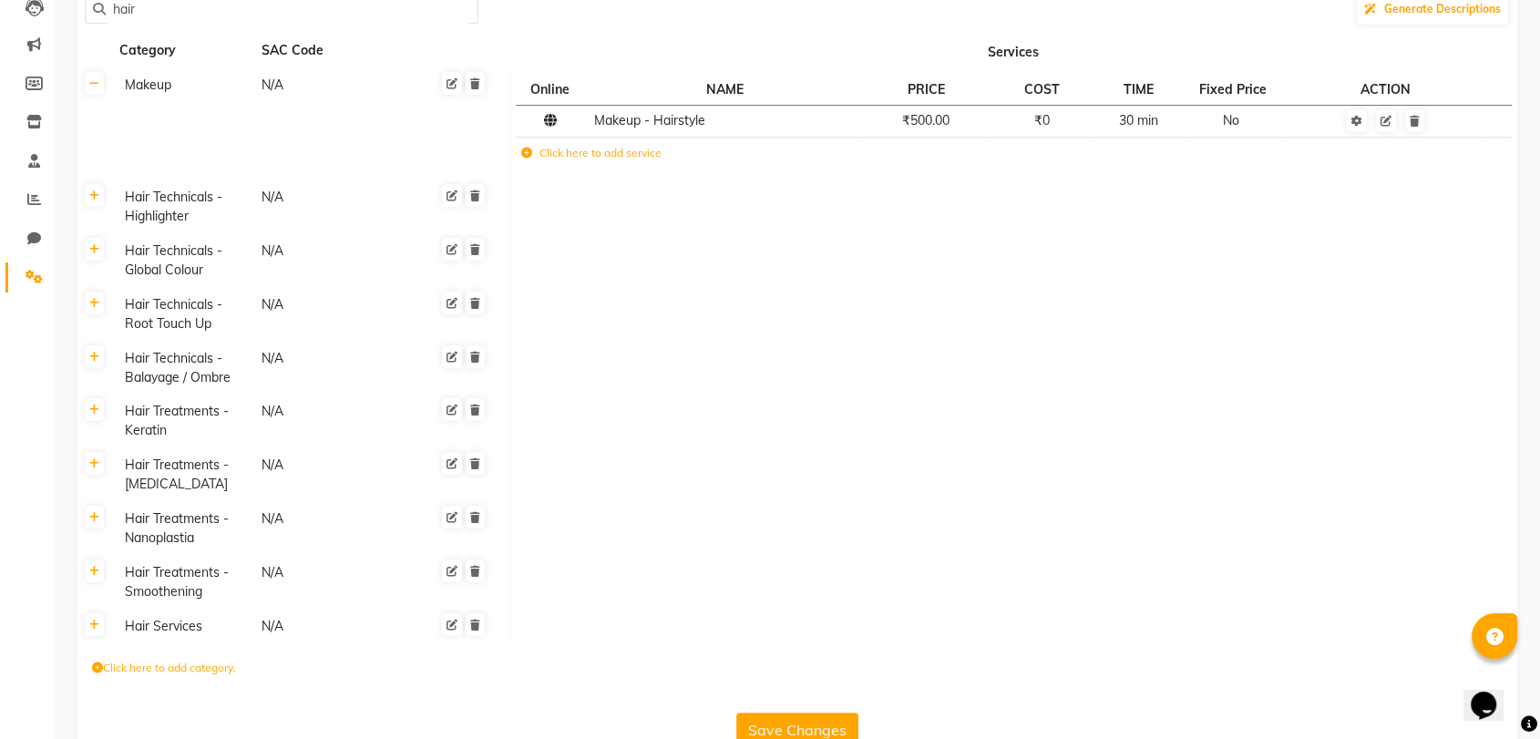
scroll to position [246, 0]
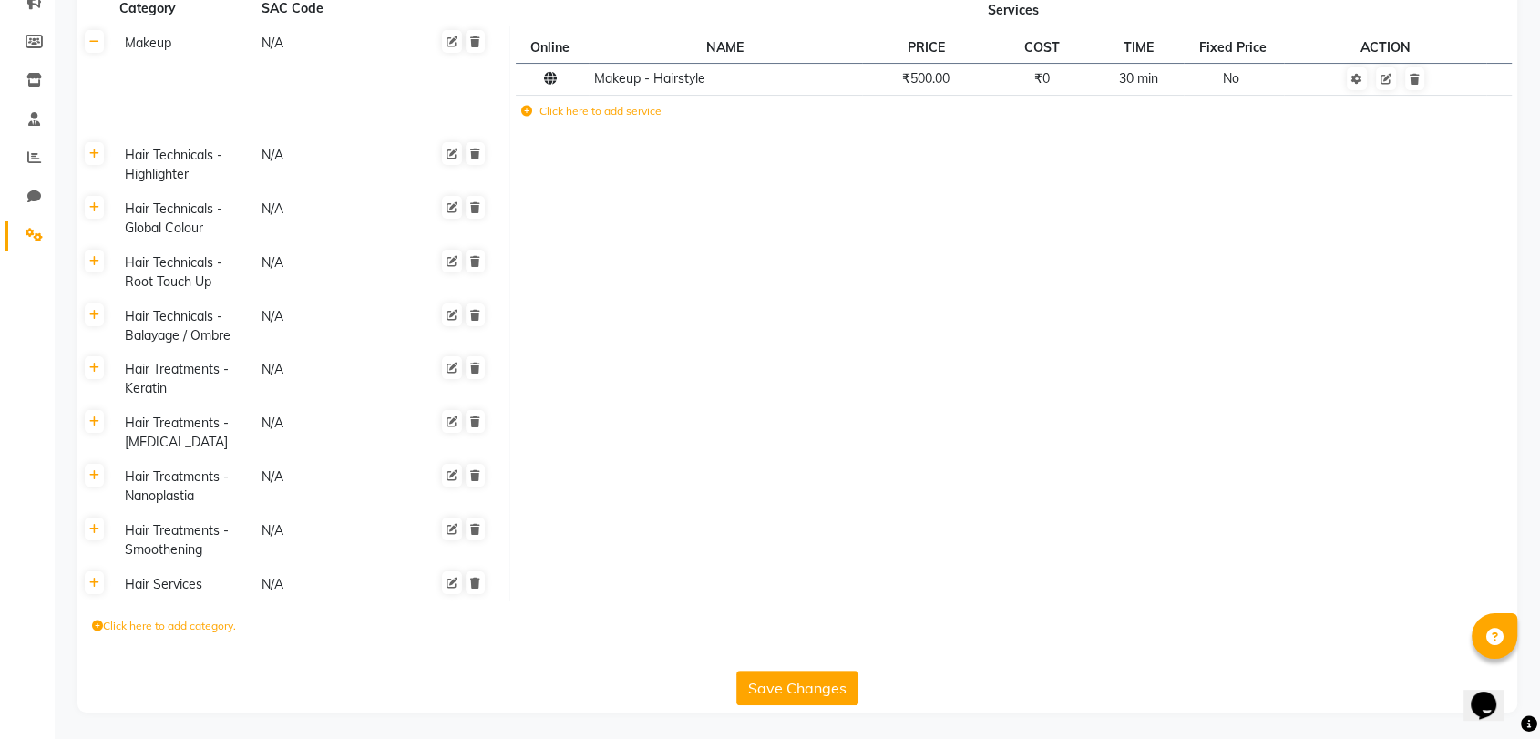
click at [160, 586] on div "Hair Services" at bounding box center [185, 584] width 135 height 23
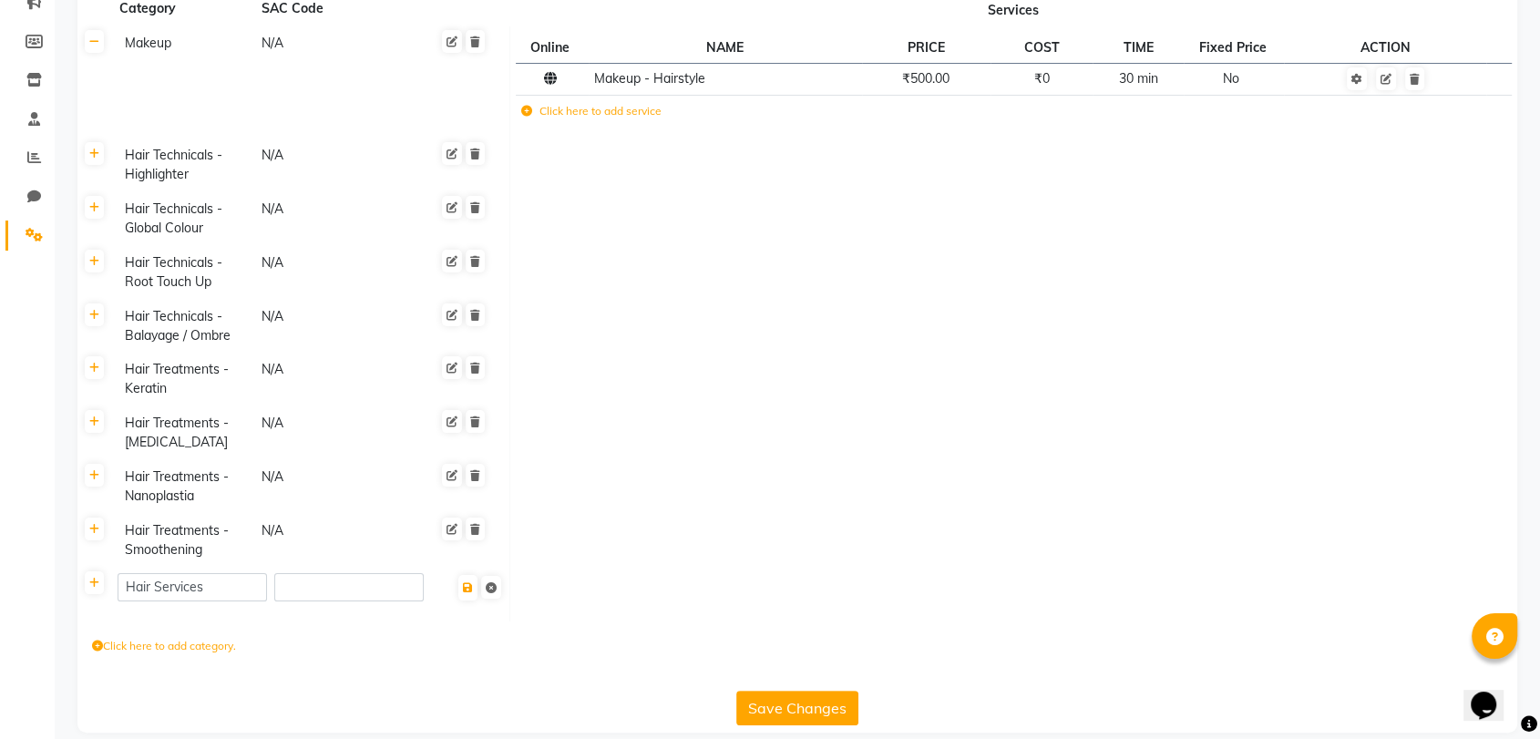
click at [282, 619] on td "Hair Services" at bounding box center [310, 594] width 397 height 55
click at [587, 591] on td at bounding box center [1014, 594] width 1008 height 55
click at [191, 223] on div "Hair Technicals - Global Colour" at bounding box center [185, 219] width 135 height 42
click at [590, 320] on td at bounding box center [1014, 327] width 1008 height 54
click at [573, 360] on td at bounding box center [1014, 381] width 1008 height 54
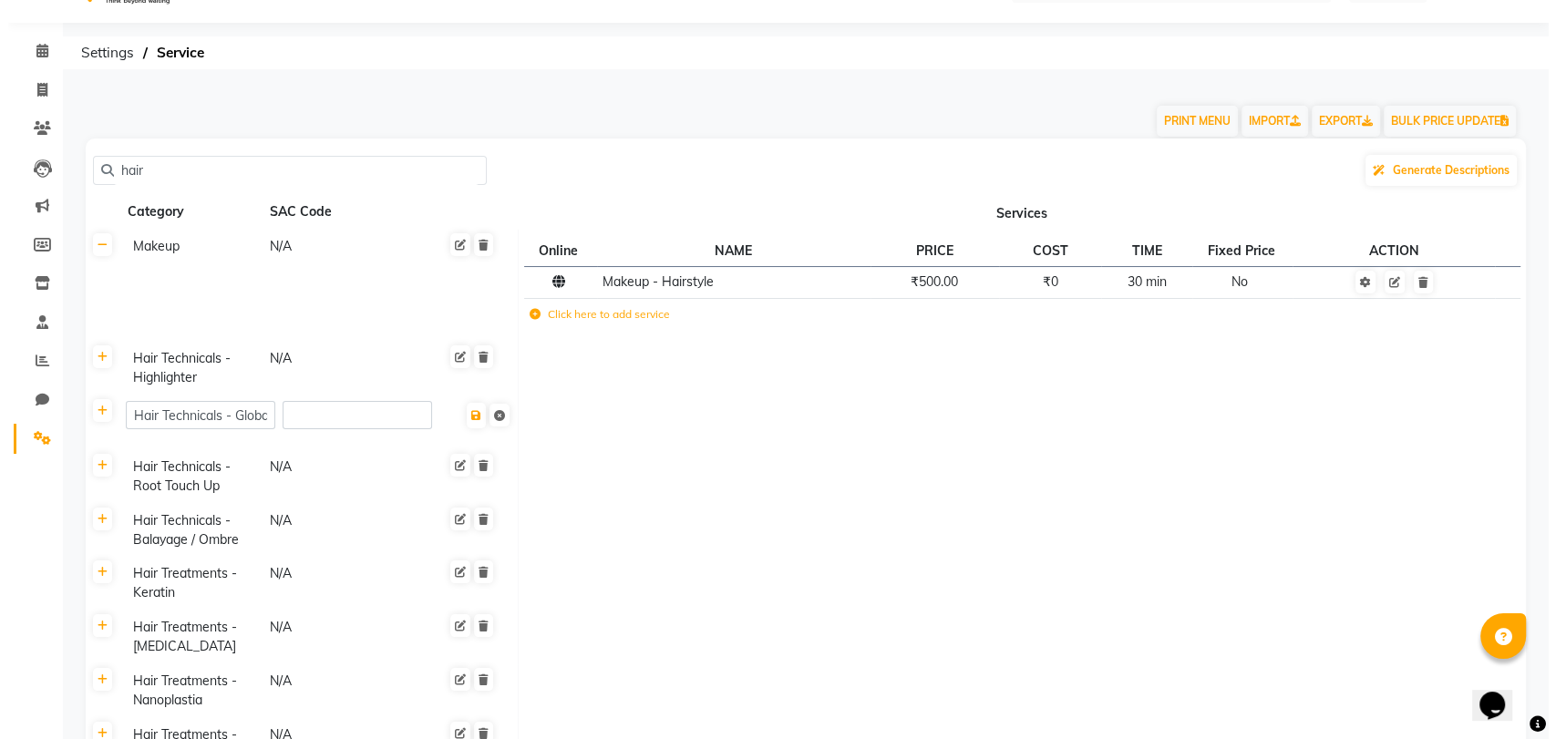
scroll to position [0, 0]
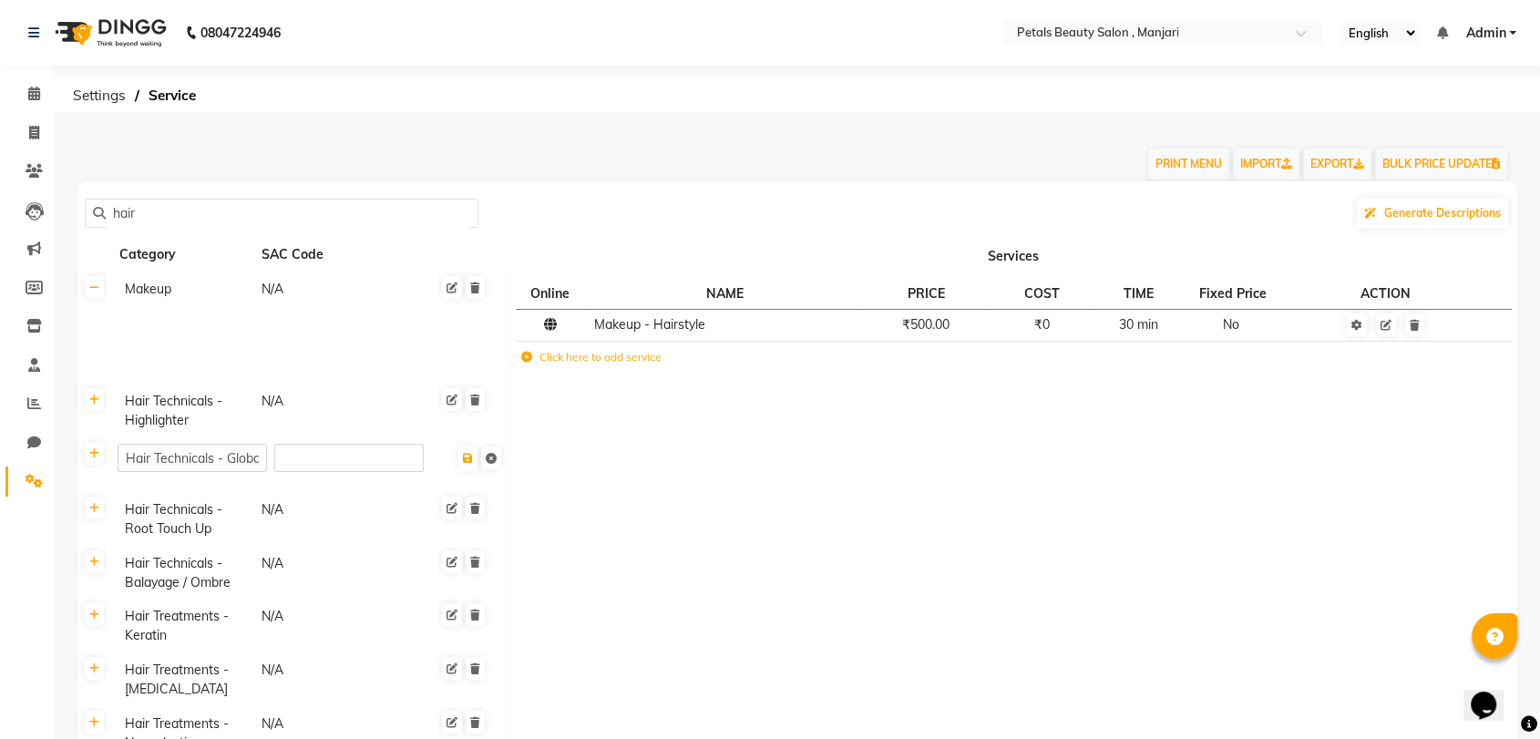
click at [139, 214] on input "hair" at bounding box center [288, 214] width 365 height 28
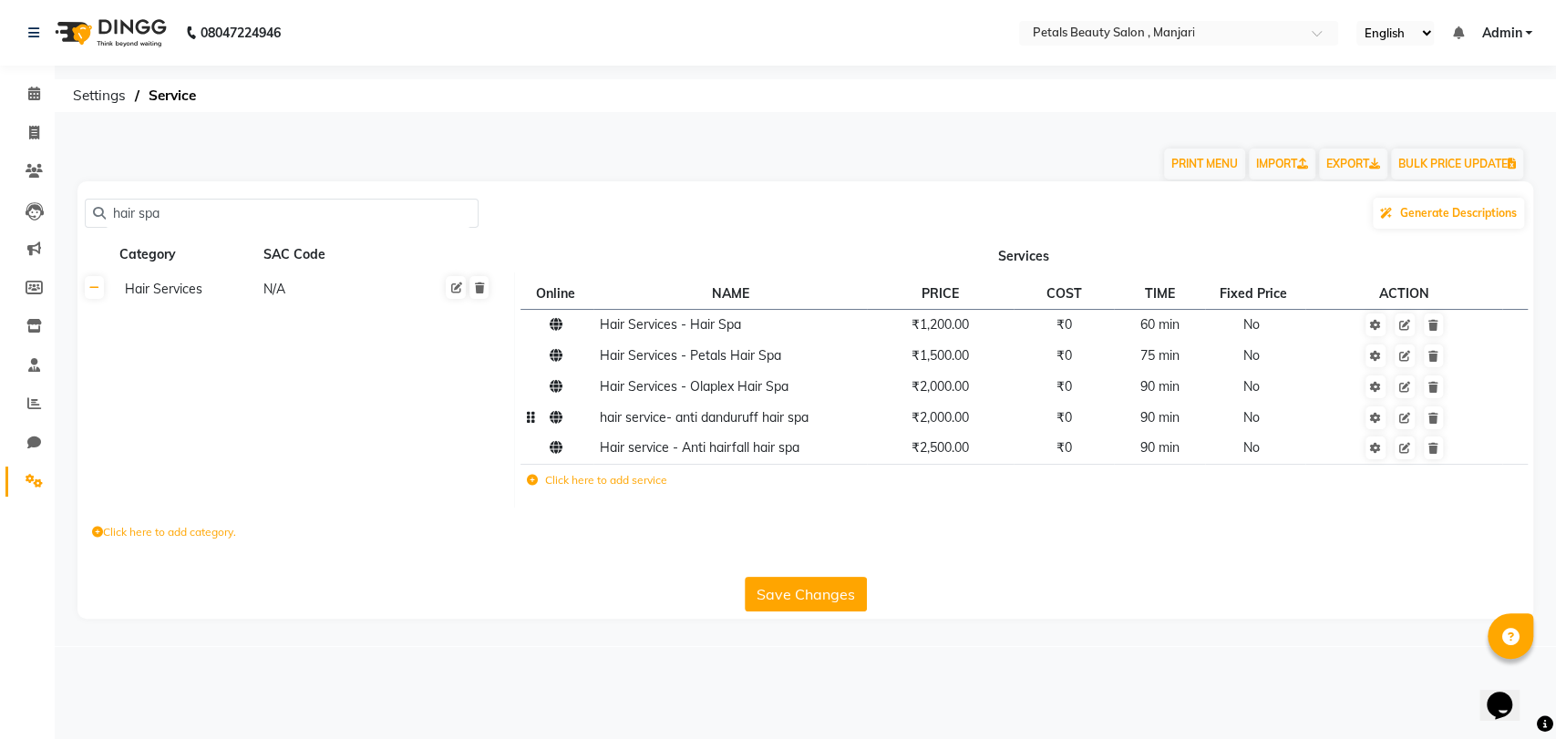
type input "hair spa"
click at [949, 420] on span "₹2,000.00" at bounding box center [939, 417] width 57 height 16
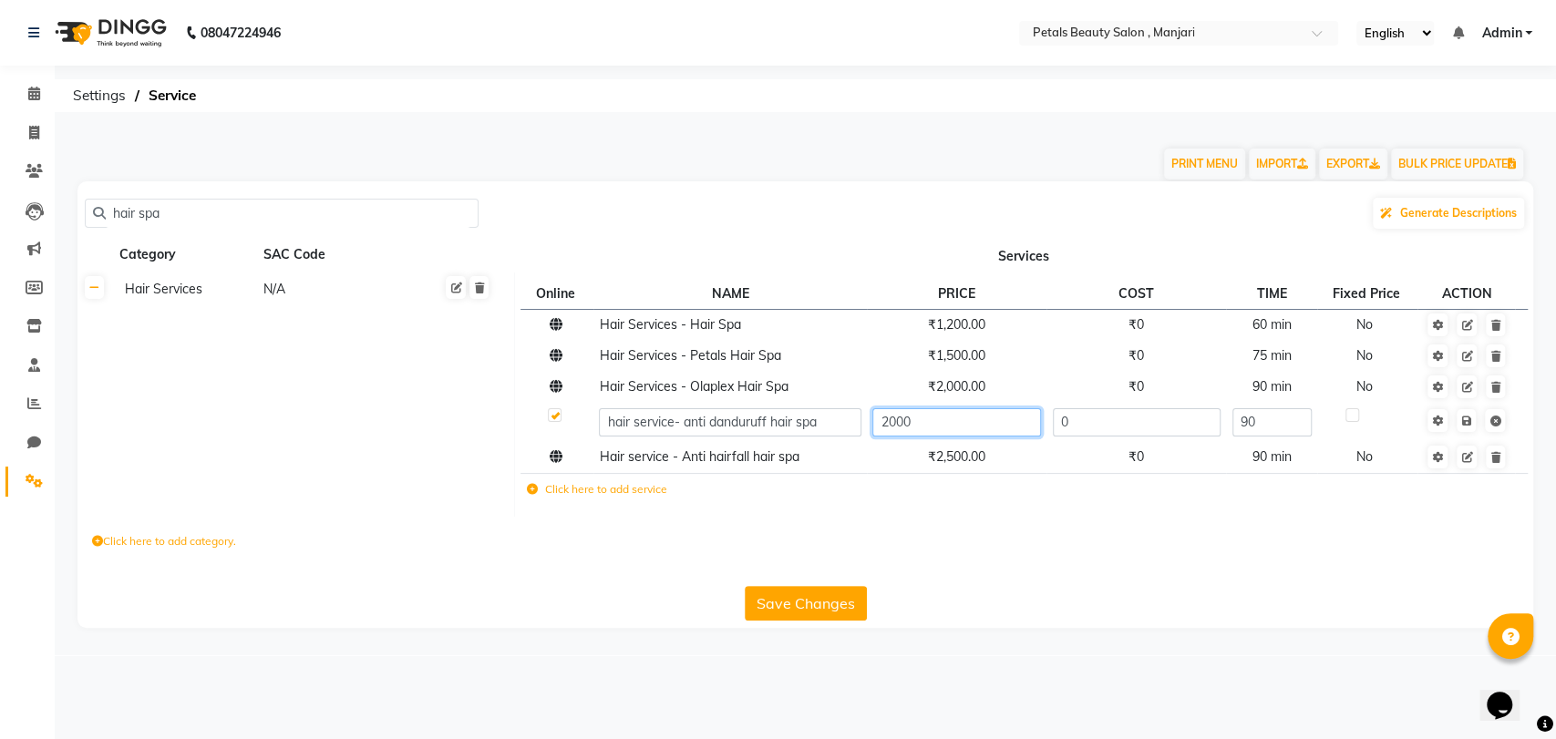
click at [893, 418] on input "2000" at bounding box center [956, 422] width 168 height 28
type input "2500"
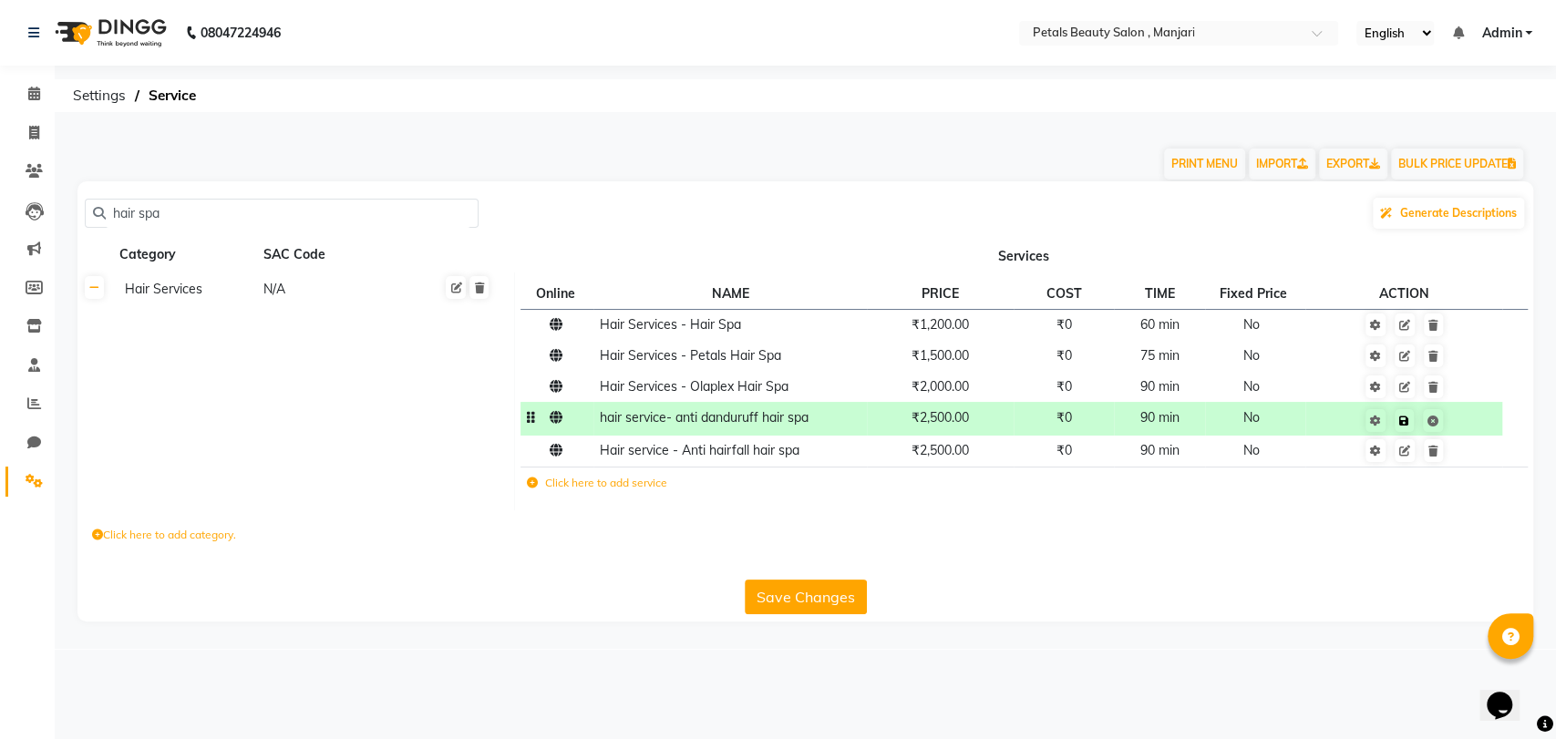
click at [1466, 426] on td "Save" at bounding box center [1403, 419] width 197 height 34
click at [1407, 422] on icon at bounding box center [1404, 421] width 10 height 11
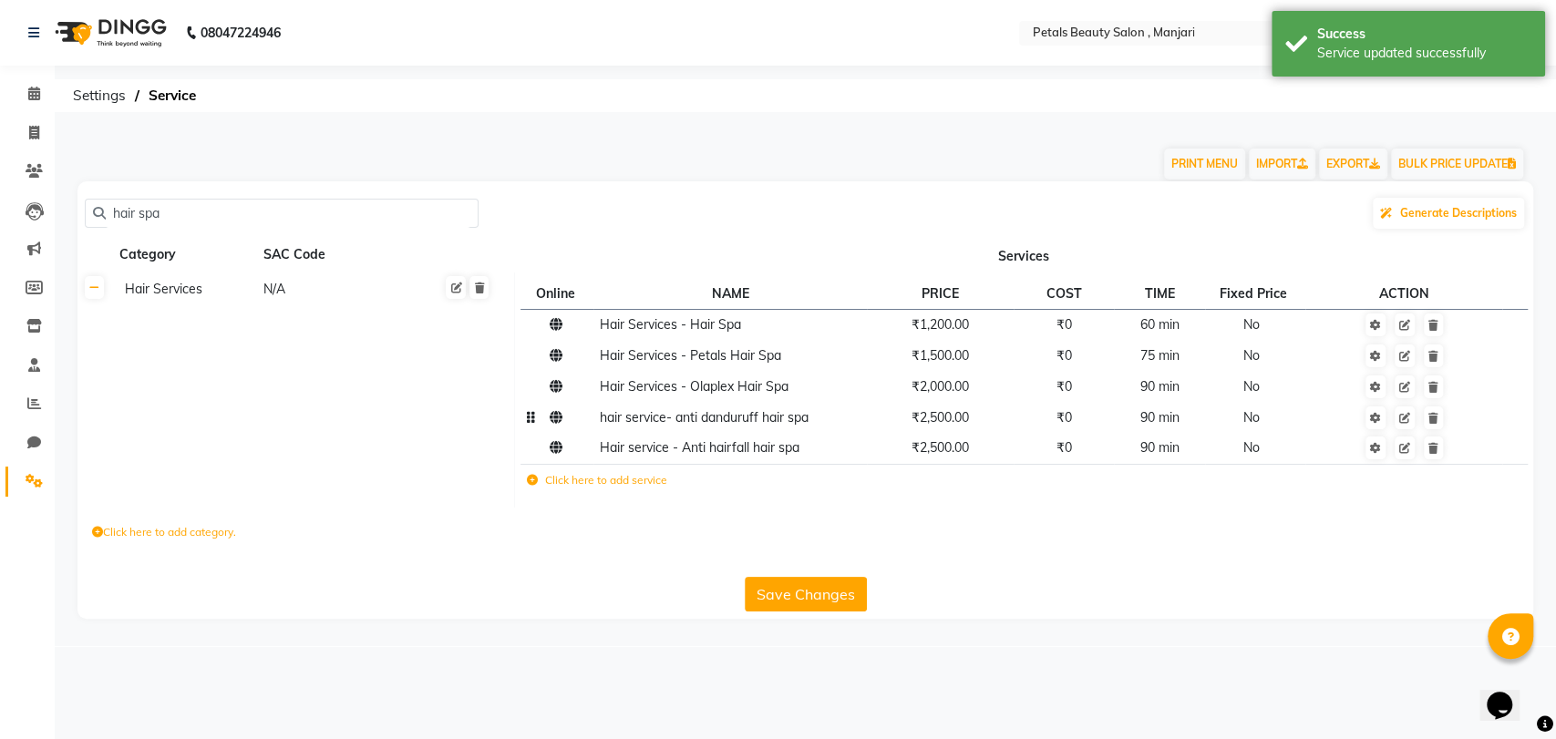
click at [854, 594] on button "Save Changes" at bounding box center [806, 594] width 122 height 35
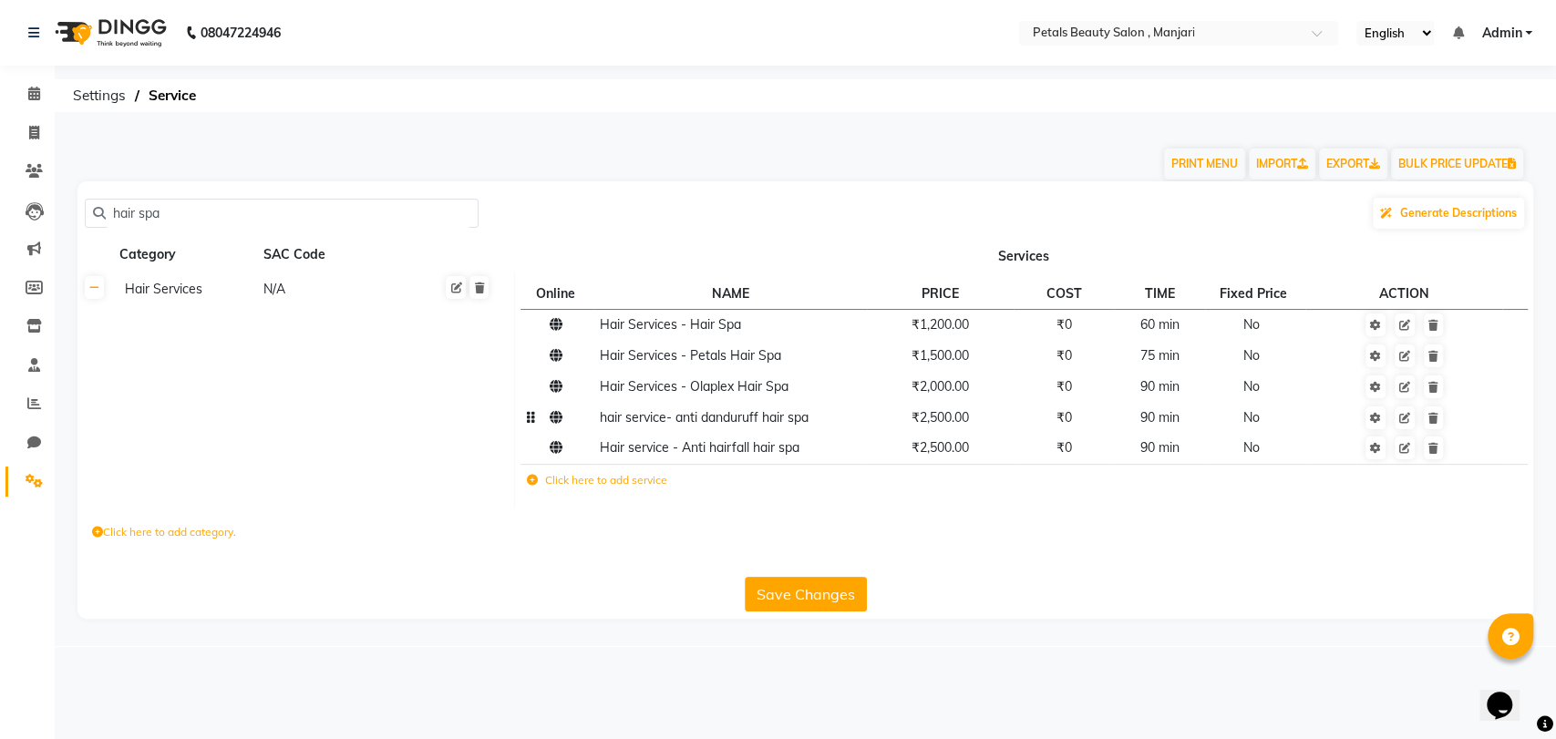
click at [685, 423] on span "hair service- anti danduruff hair spa" at bounding box center [703, 417] width 209 height 16
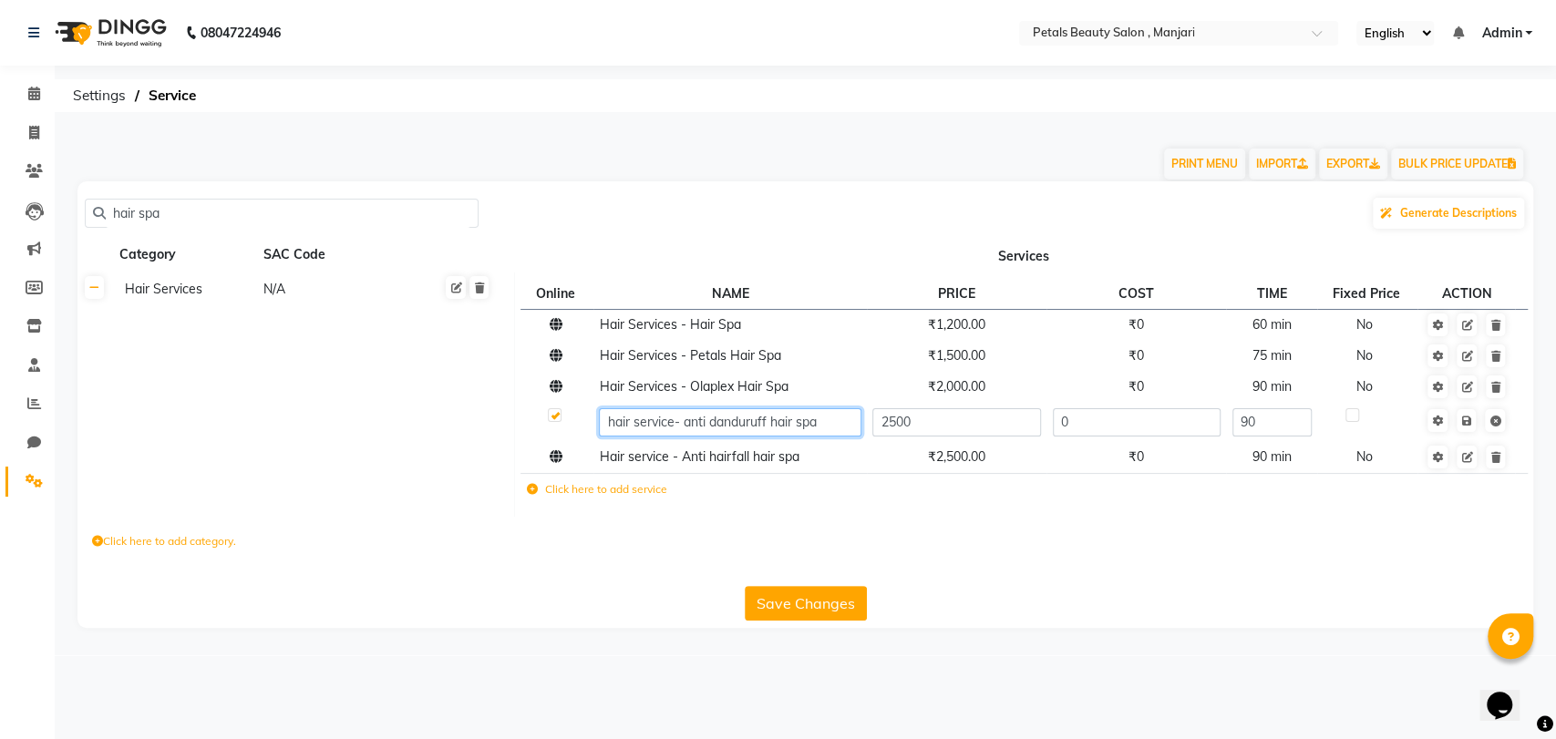
click at [691, 423] on input "hair service- anti danduruff hair spa" at bounding box center [730, 422] width 262 height 28
click at [609, 422] on input "hair service- Anti danduruff hair spa" at bounding box center [730, 422] width 262 height 28
click at [613, 422] on input "hair service- Anti danduruff hair spa" at bounding box center [730, 422] width 262 height 28
click at [613, 422] on input "air service- Anti danduruff hair spa" at bounding box center [730, 422] width 262 height 28
click at [606, 424] on input "air service- Anti danduruff hair spa" at bounding box center [730, 422] width 262 height 28
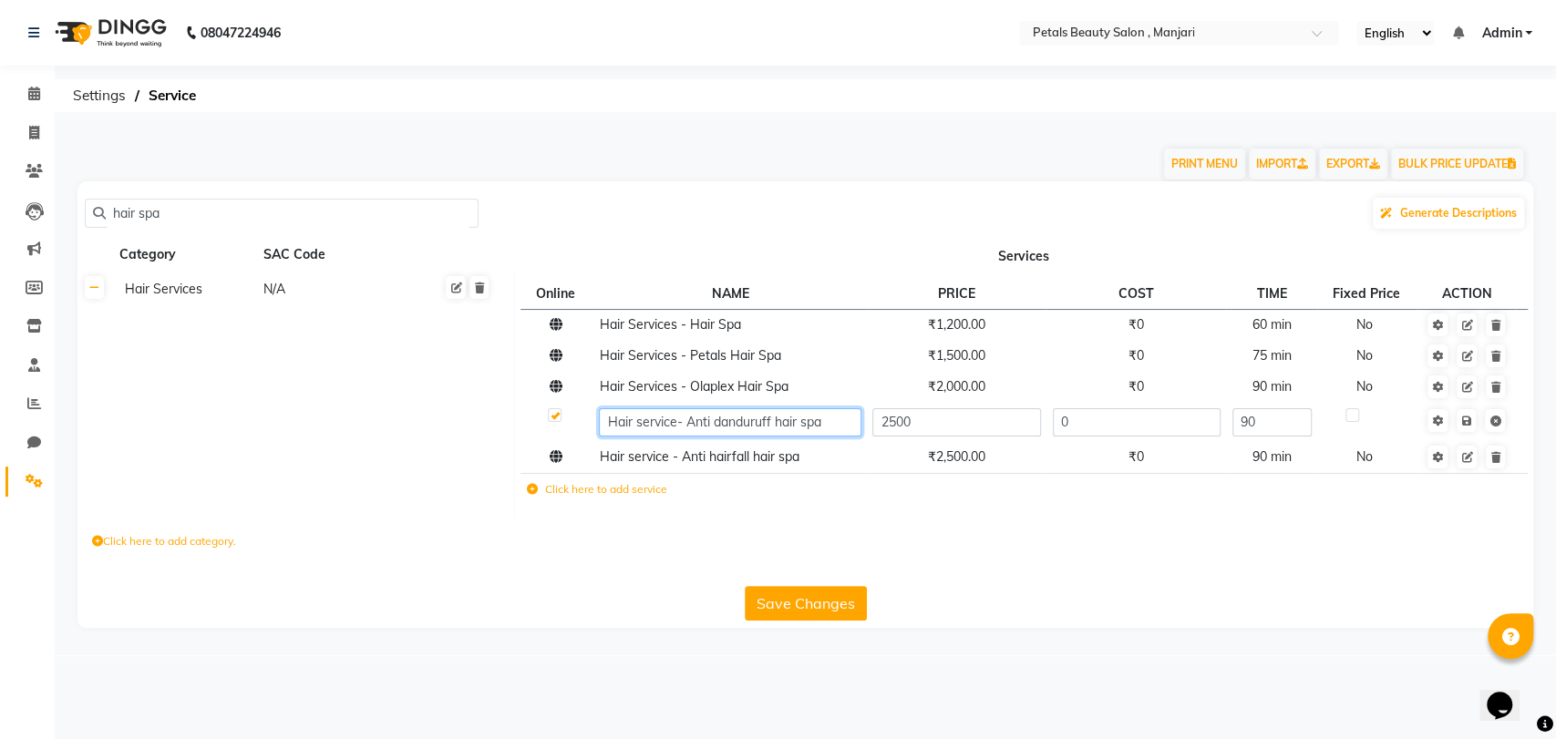
click at [673, 419] on input "Hair service- Anti danduruff hair spa" at bounding box center [730, 422] width 262 height 28
click at [676, 417] on input "Hair service- Anti danduruff hair spa" at bounding box center [730, 422] width 262 height 28
click at [718, 424] on input "Hair service- Anti danduruff hair spa" at bounding box center [730, 422] width 262 height 28
click at [780, 417] on input "Hair service- Anti Danduruff hair spa" at bounding box center [730, 422] width 262 height 28
click at [811, 425] on input "Hair service- Anti Danduruff Hair spa" at bounding box center [730, 422] width 262 height 28
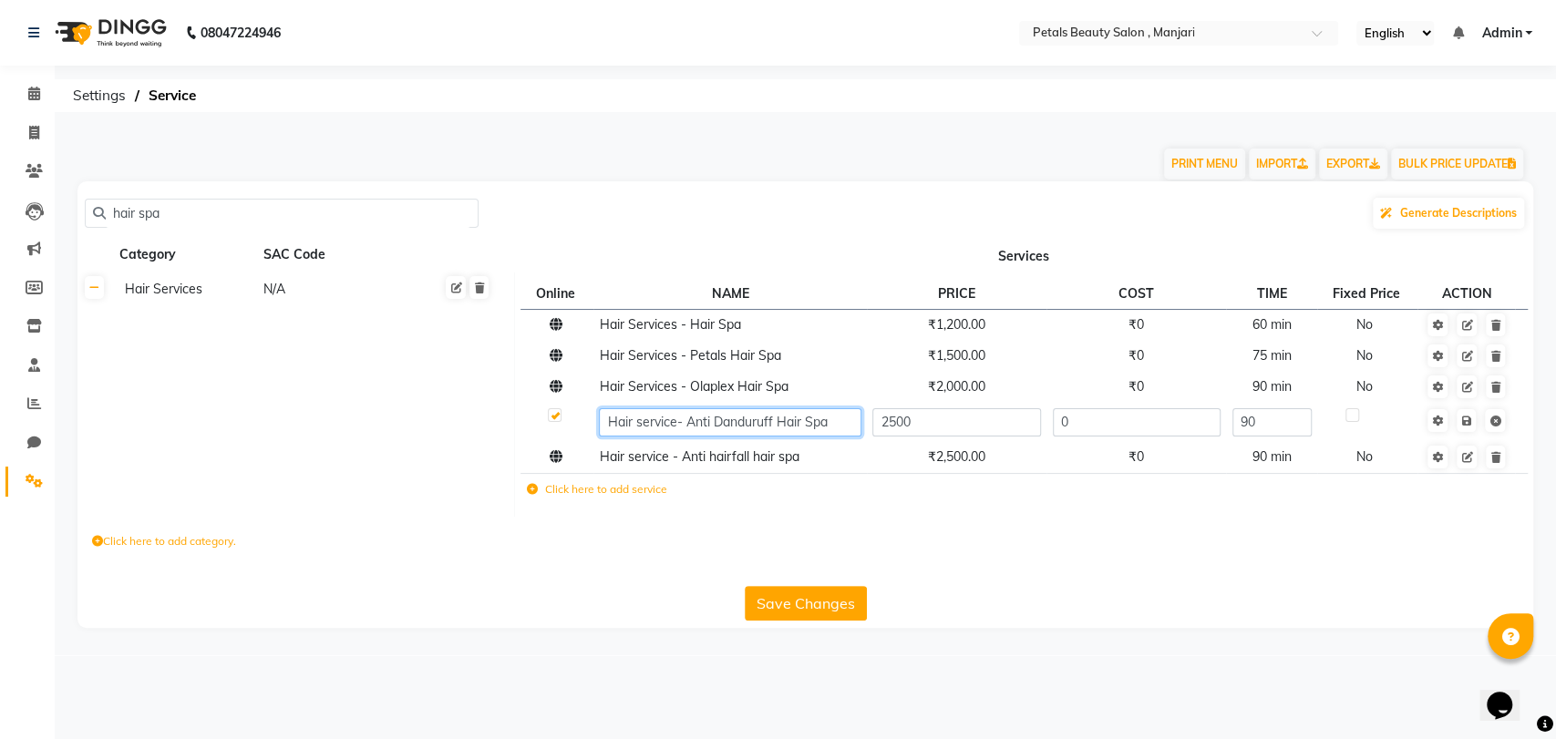
click at [640, 429] on input "Hair service- Anti Danduruff Hair Spa" at bounding box center [730, 422] width 262 height 28
click at [678, 423] on input "Hair Service- Anti Danduruff Hair Spa" at bounding box center [730, 422] width 262 height 28
click at [678, 423] on input "Hair Service Ss- Anti Danduruff Hair Spa" at bounding box center [730, 422] width 262 height 28
click at [688, 419] on input "Hair Service Ss- Anti Danduruff Hair Spa" at bounding box center [730, 422] width 262 height 28
type input "Hair Services- Anti Danduruff Hair Spa"
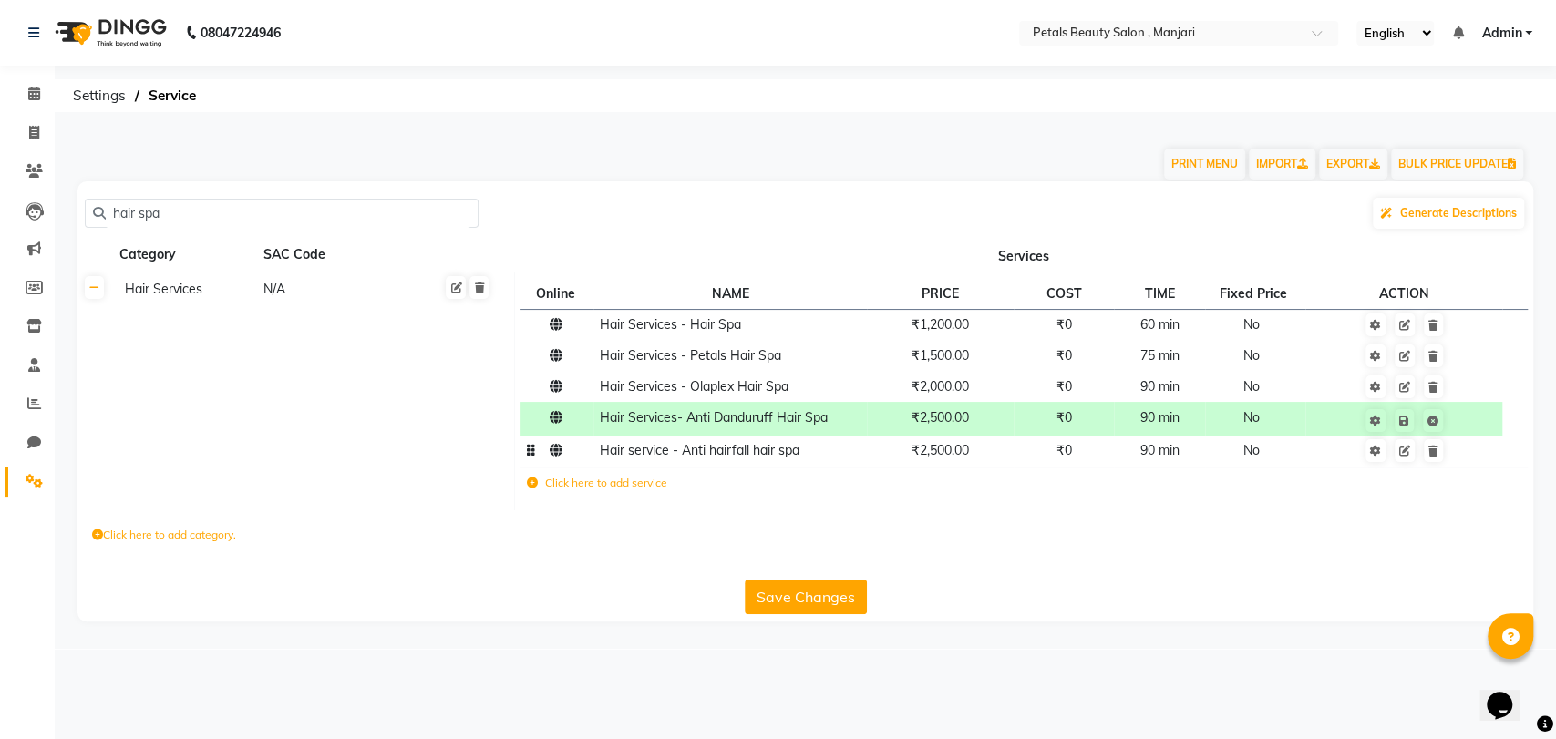
click at [723, 464] on td "Hair service - Anti hairfall hair spa" at bounding box center [729, 451] width 273 height 31
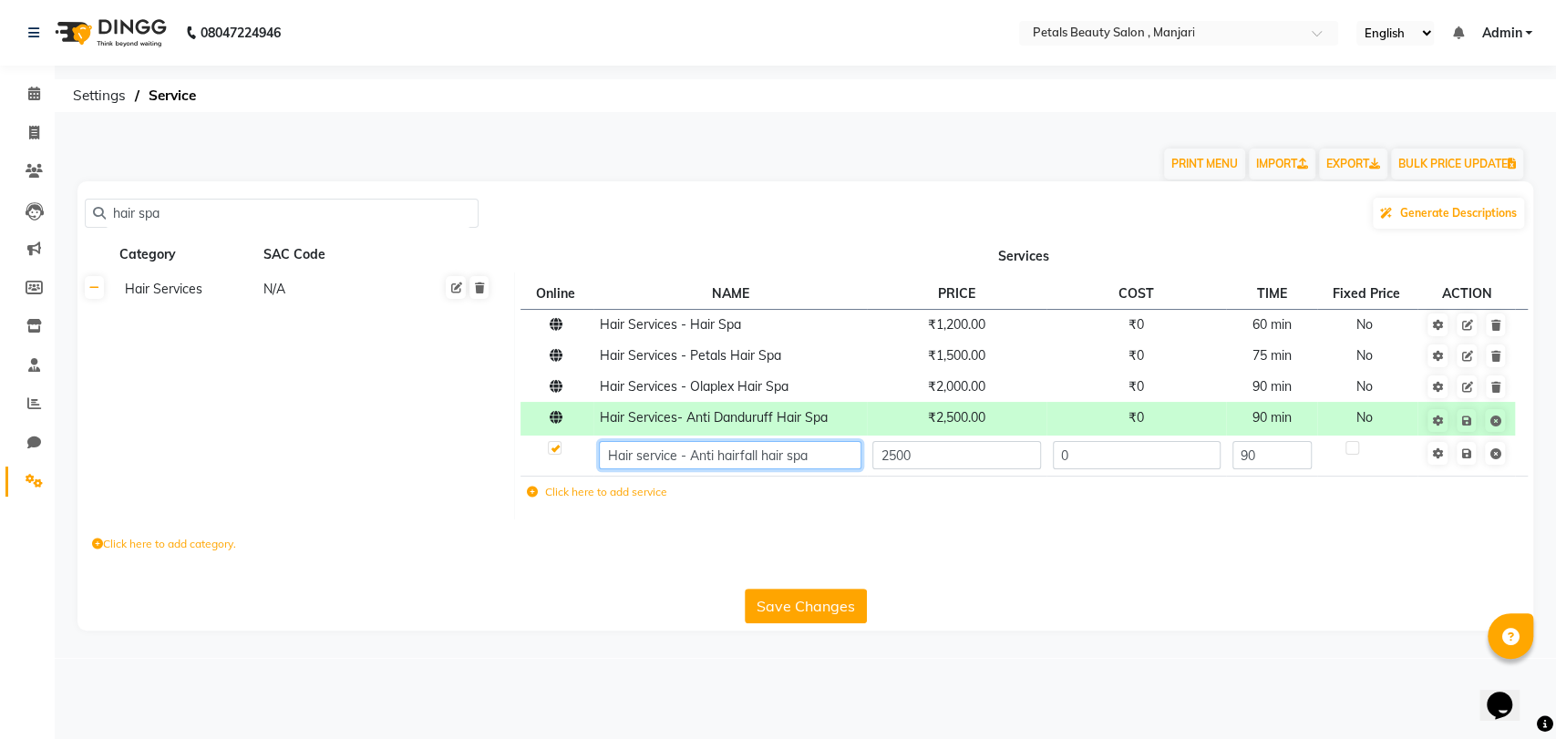
click at [722, 457] on input "Hair service - Anti hairfall hair spa" at bounding box center [730, 455] width 262 height 28
click at [768, 456] on input "Hair service - Anti Hairfall hair spa" at bounding box center [730, 455] width 262 height 28
click at [795, 455] on input "Hair service - Anti Hairfall Hair spa" at bounding box center [730, 455] width 262 height 28
click at [802, 457] on input "Hair service - Anti Hairfall Hairspa" at bounding box center [730, 455] width 262 height 28
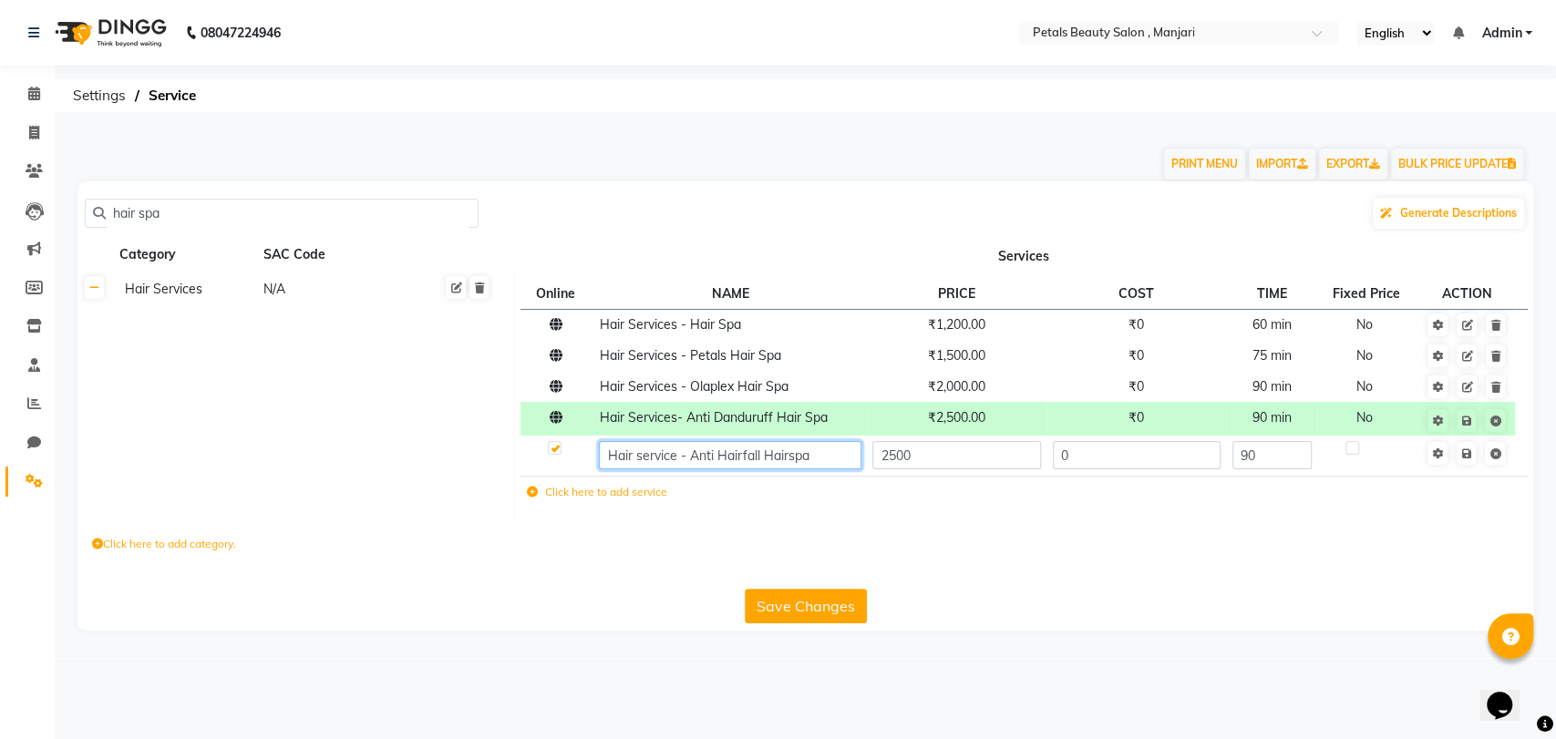
click at [785, 448] on input "Hair service - Anti Hairfall Hairspa" at bounding box center [730, 455] width 262 height 28
click at [787, 454] on input "Hair service - Anti Hairfall Hairspa" at bounding box center [730, 455] width 262 height 28
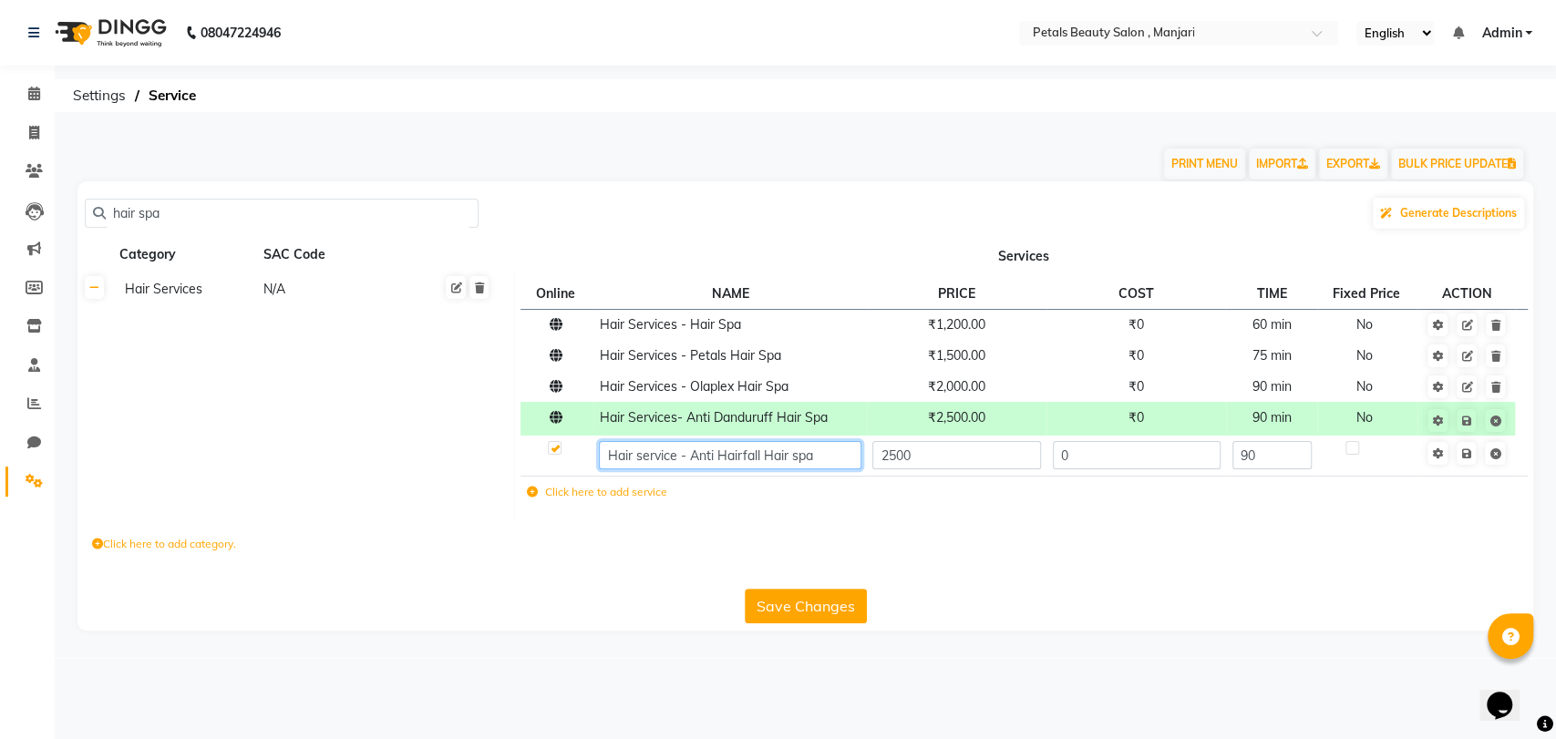
click at [795, 456] on input "Hair service - Anti Hairfall Hair spa" at bounding box center [730, 455] width 262 height 28
click at [795, 456] on input "Hair service - Anti Hairfall Hair pa" at bounding box center [730, 455] width 262 height 28
click at [678, 458] on input "Hair service - Anti Hairfall Hair Spa" at bounding box center [730, 455] width 262 height 28
click at [643, 454] on input "Hair services - Anti Hairfall Hair Spa" at bounding box center [730, 455] width 262 height 28
type input "Hair Services - Anti Hairfall Hair Spa"
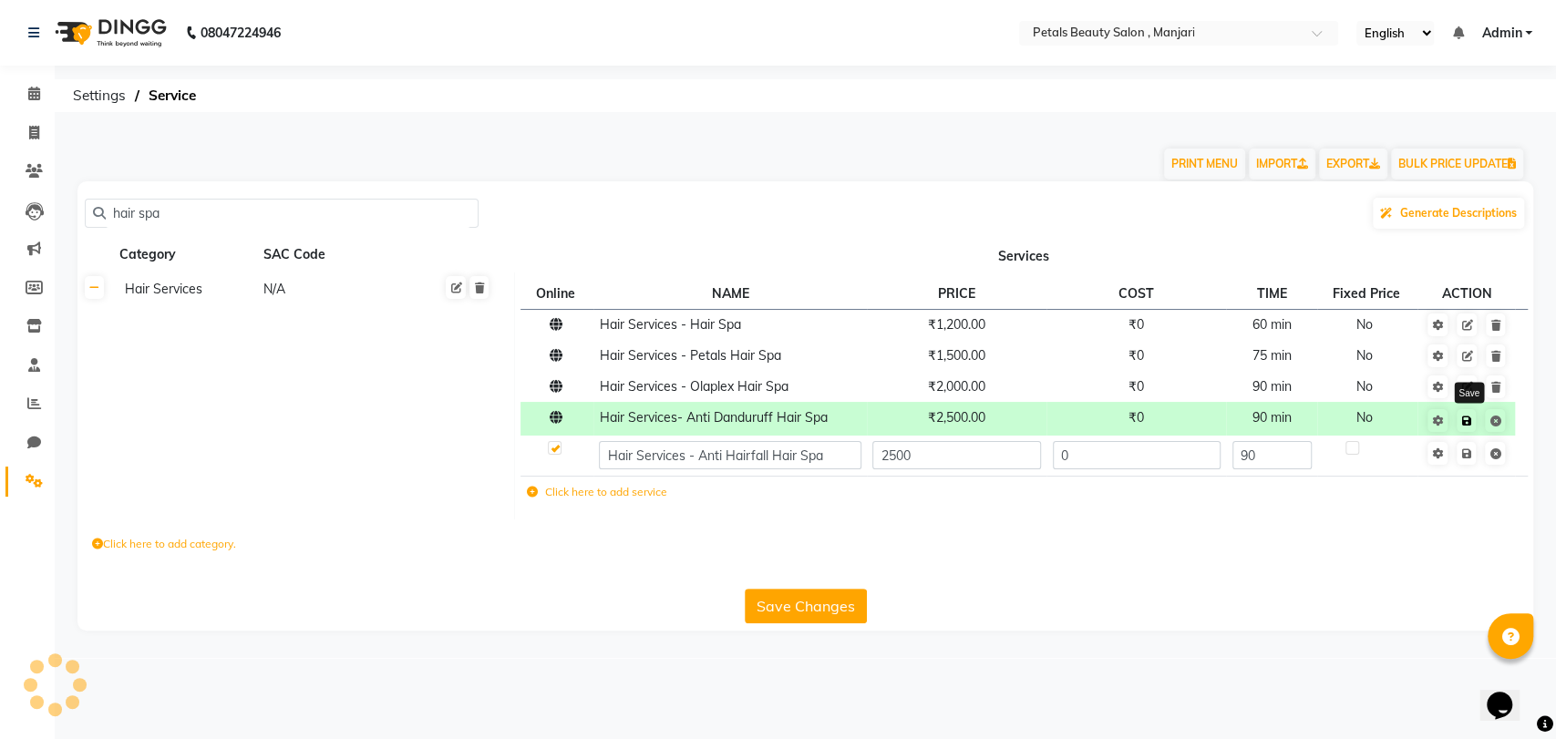
click at [1467, 424] on td "Save" at bounding box center [1466, 419] width 98 height 34
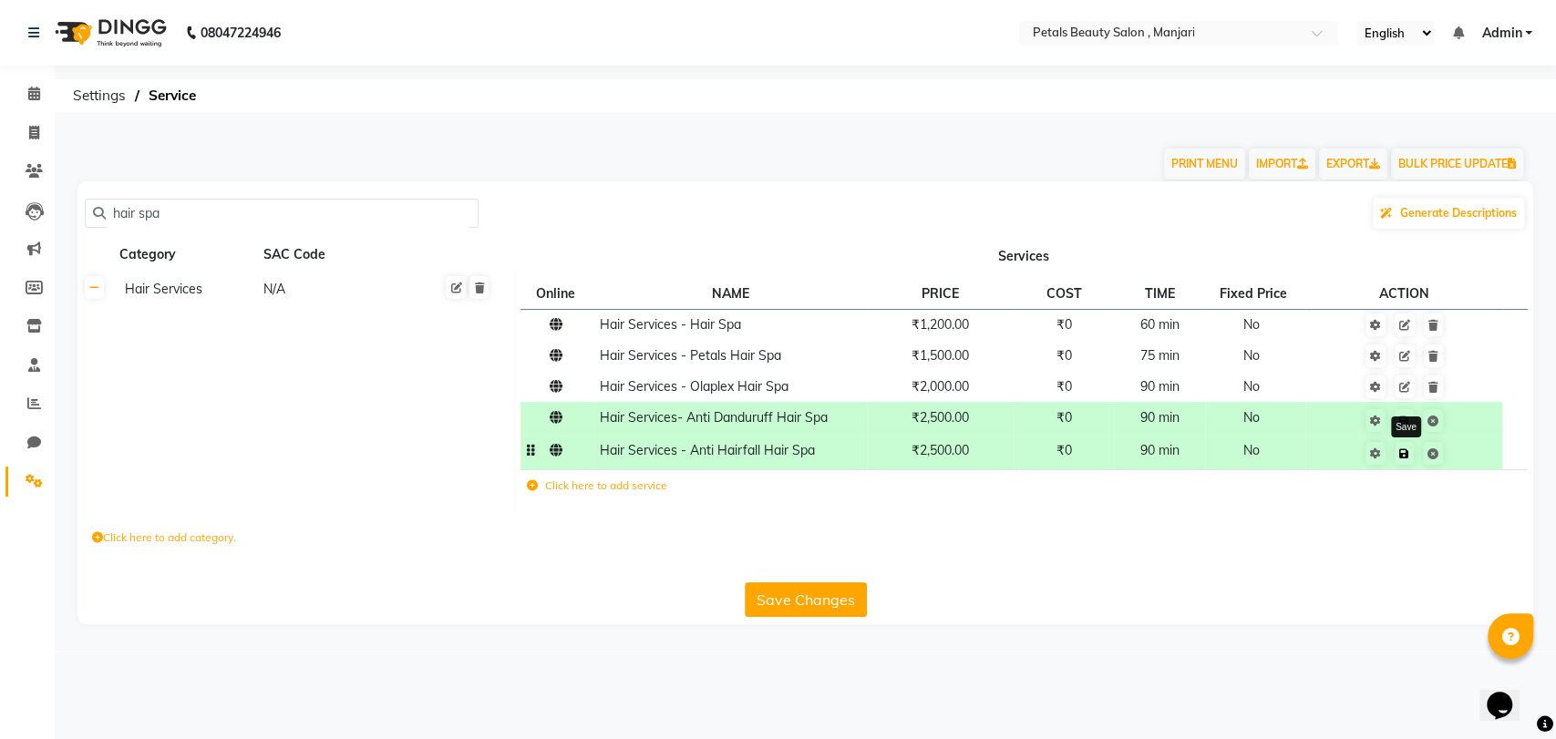
click at [1402, 456] on icon at bounding box center [1404, 453] width 10 height 11
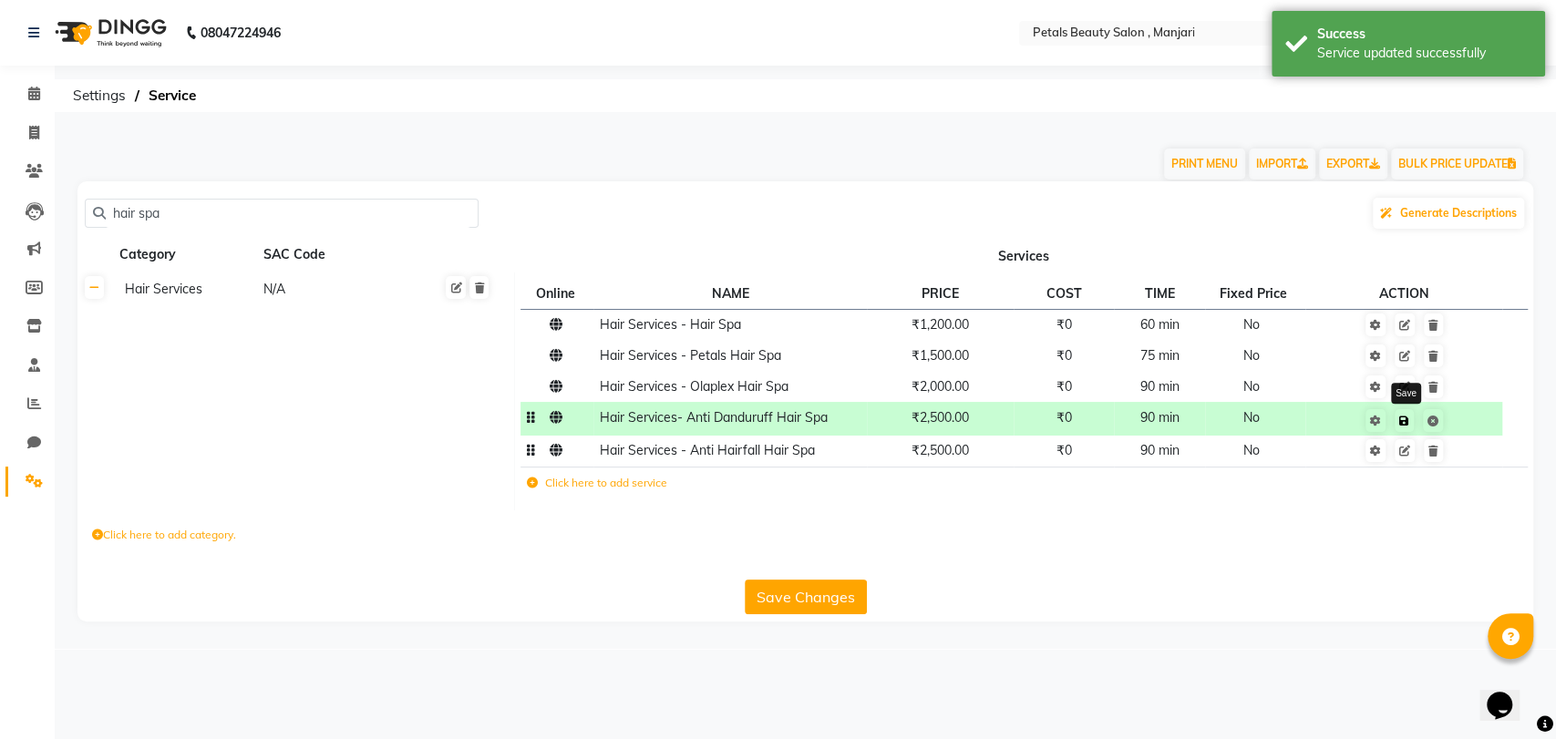
click at [1403, 420] on icon at bounding box center [1404, 421] width 10 height 11
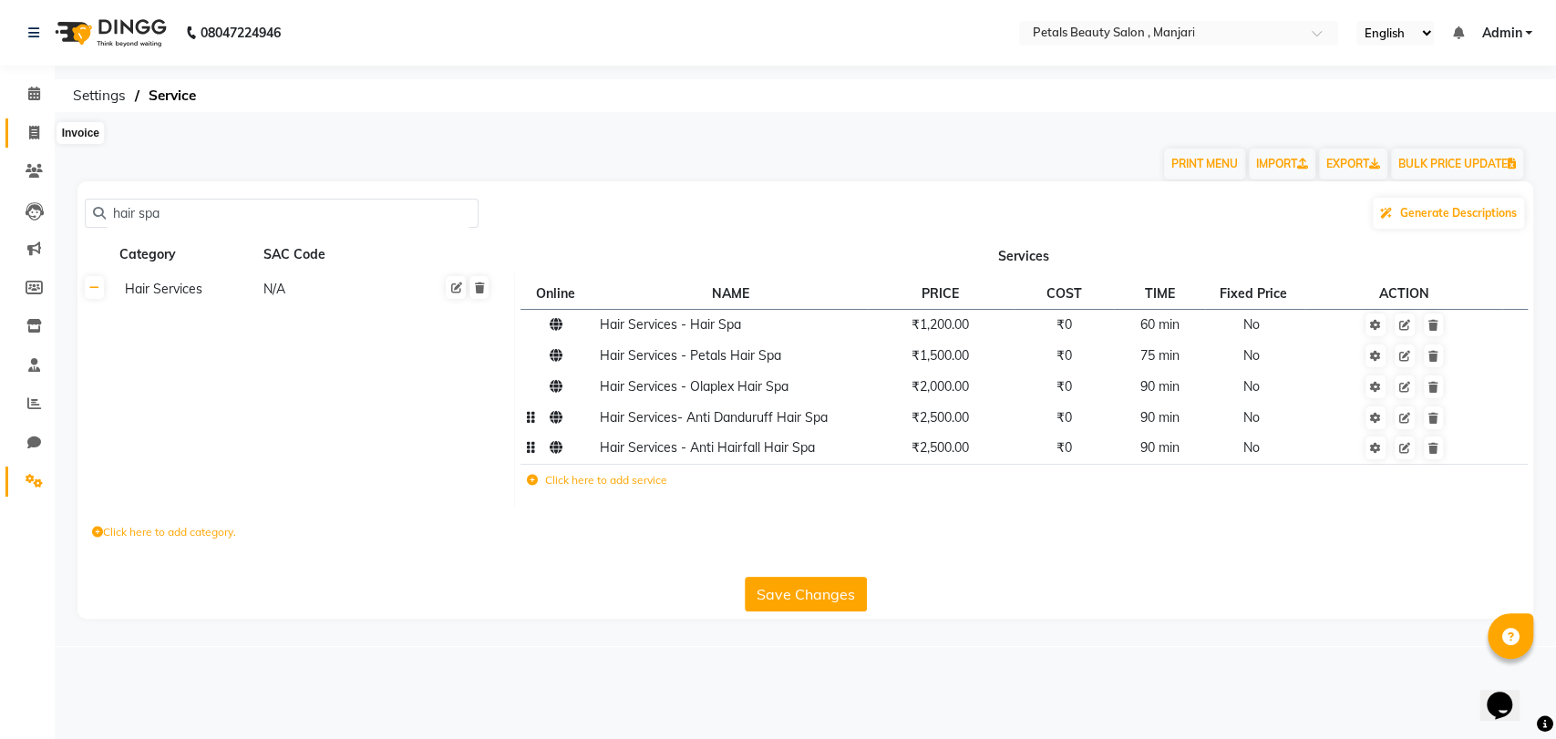
click at [30, 141] on span at bounding box center [34, 133] width 32 height 21
select select "9061"
select select "service"
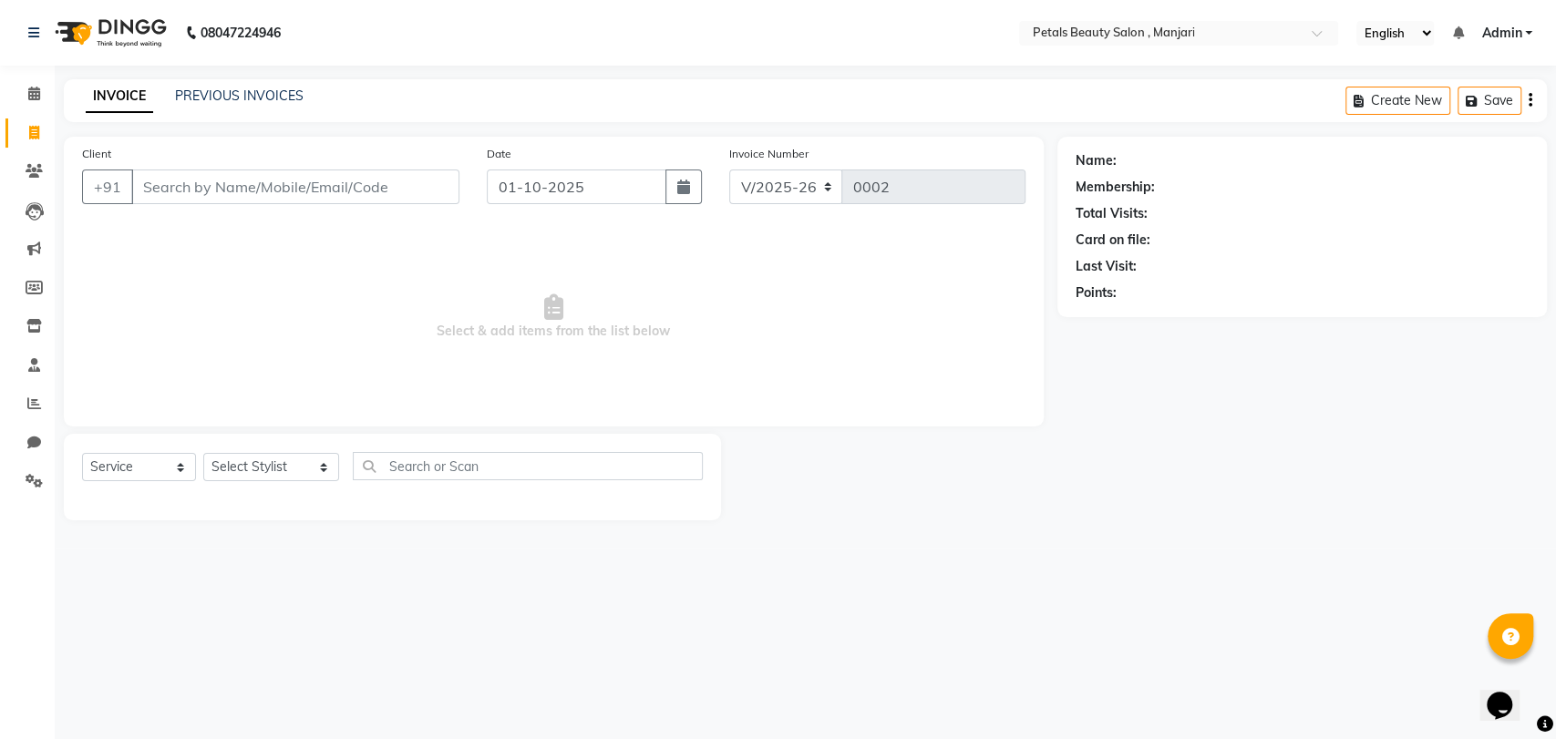
click at [164, 189] on input "Client" at bounding box center [295, 187] width 328 height 35
type input "7068200200"
click at [403, 195] on span "Add Client" at bounding box center [412, 187] width 72 height 18
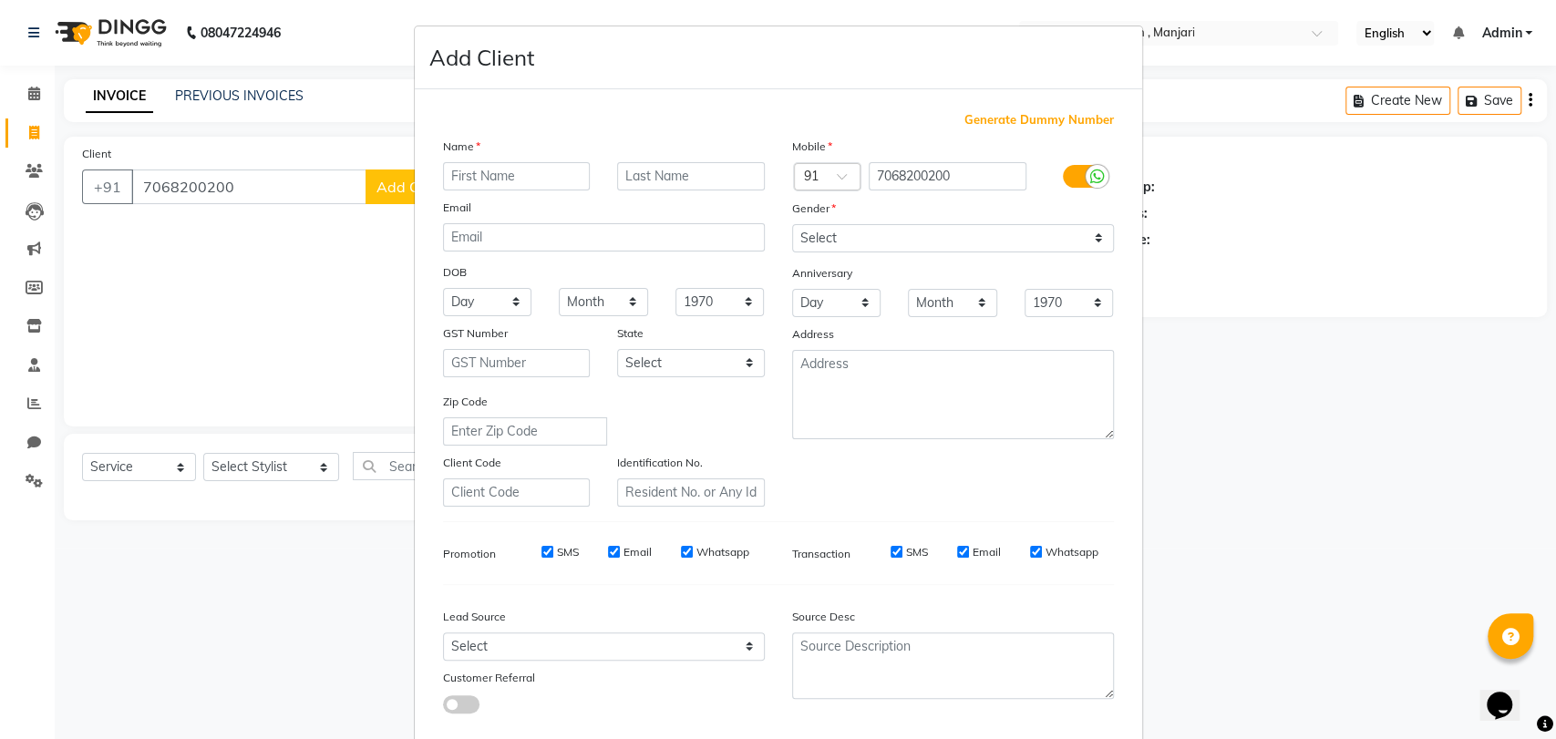
click at [403, 195] on ngb-modal-window "Add Client Generate Dummy Number Name Email DOB Day 01 02 03 04 05 06 07 08 09 …" at bounding box center [778, 369] width 1556 height 739
click at [480, 183] on input "text" at bounding box center [517, 176] width 148 height 28
type input "[PERSON_NAME]"
click at [648, 177] on input "text" at bounding box center [691, 176] width 148 height 28
type input "CHOUDHARY"
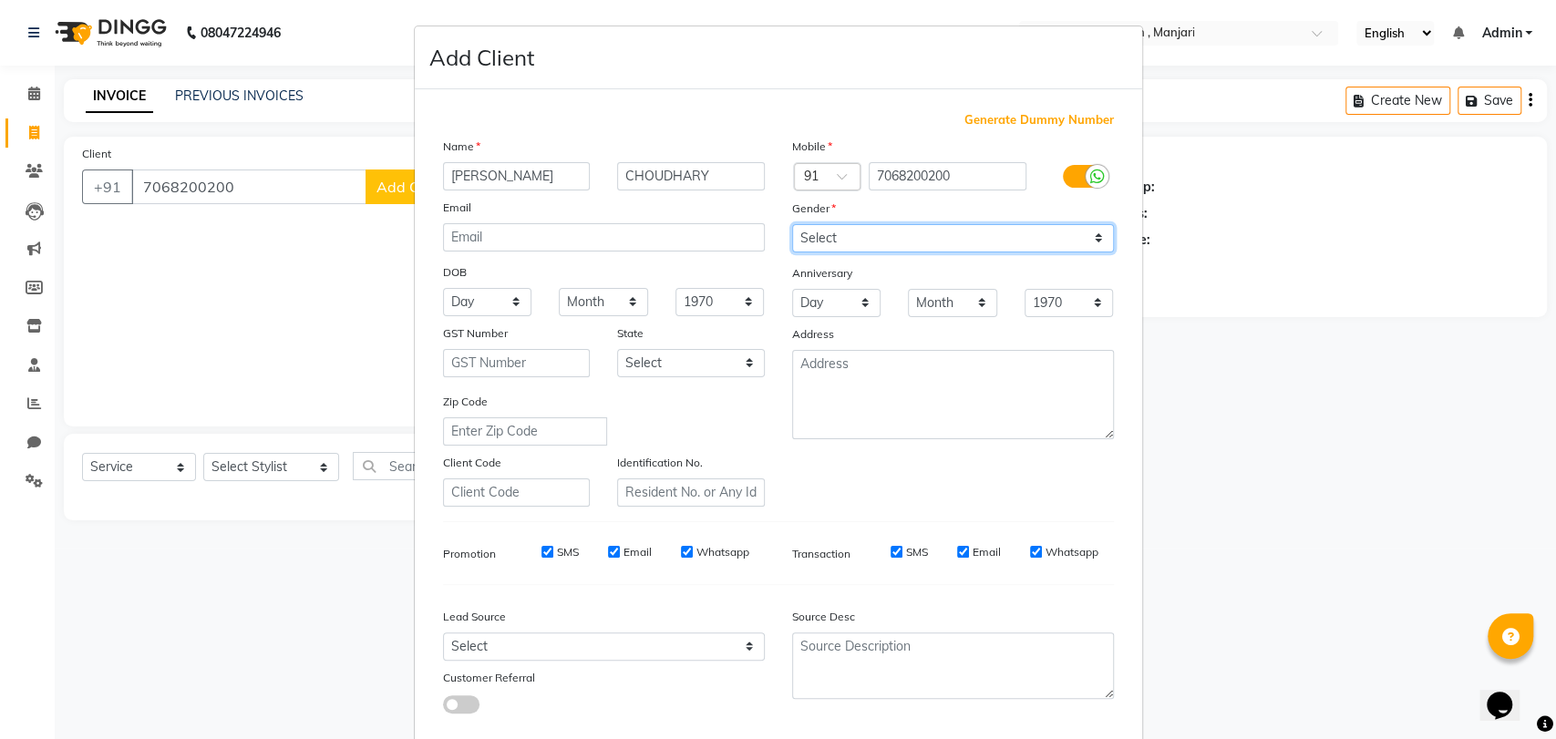
click at [809, 239] on select "Select [DEMOGRAPHIC_DATA] [DEMOGRAPHIC_DATA] Other Prefer Not To Say" at bounding box center [953, 238] width 322 height 28
select select "[DEMOGRAPHIC_DATA]"
click at [792, 224] on select "Select [DEMOGRAPHIC_DATA] [DEMOGRAPHIC_DATA] Other Prefer Not To Say" at bounding box center [953, 238] width 322 height 28
click at [507, 302] on select "Day 01 02 03 04 05 06 07 08 09 10 11 12 13 14 15 16 17 18 19 20 21 22 23 24 25 …" at bounding box center [487, 302] width 89 height 28
select select "21"
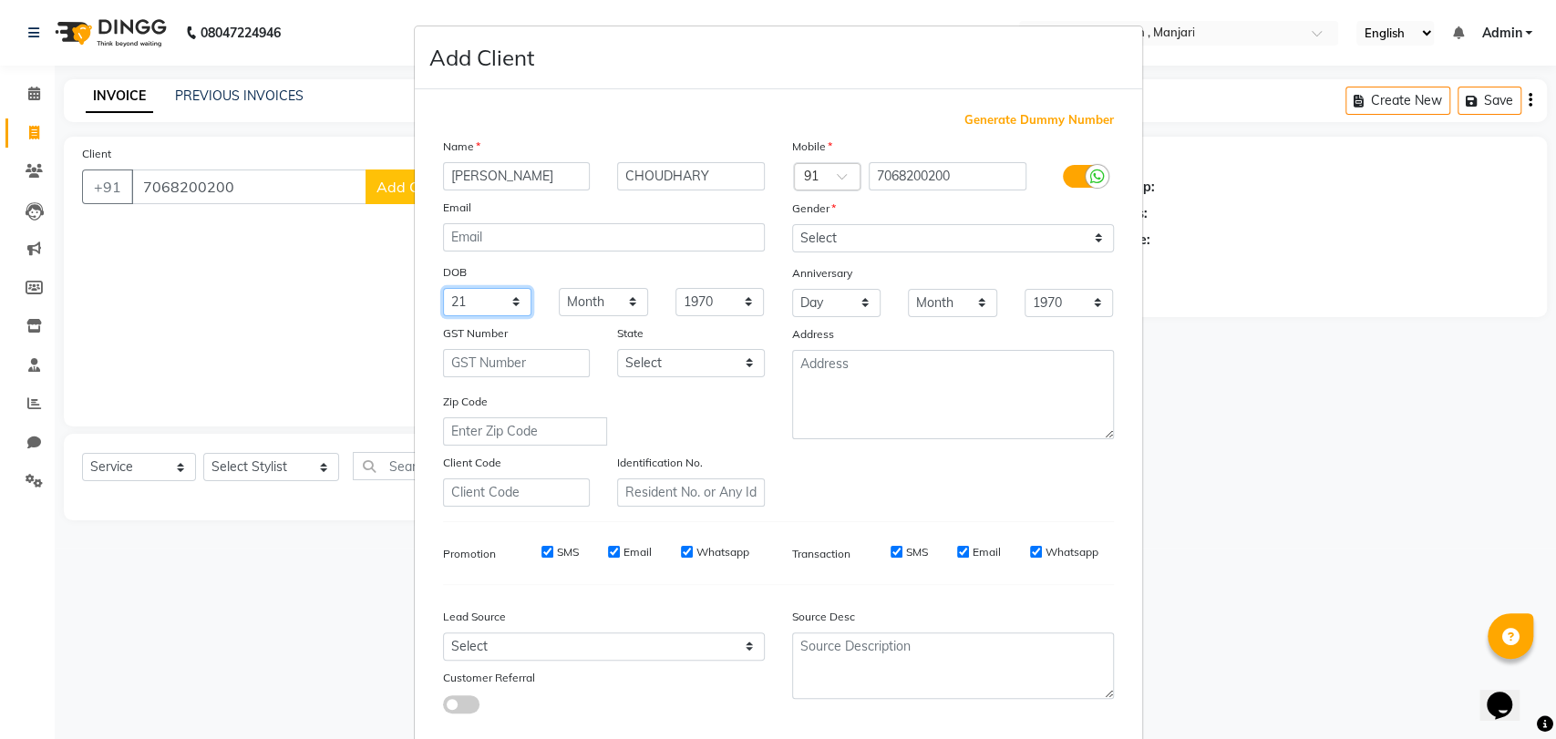
click at [443, 288] on select "Day 01 02 03 04 05 06 07 08 09 10 11 12 13 14 15 16 17 18 19 20 21 22 23 24 25 …" at bounding box center [487, 302] width 89 height 28
click at [627, 303] on select "Month January February March April May June July August September October Novem…" at bounding box center [603, 302] width 89 height 28
select select "05"
click at [559, 288] on select "Month January February March April May June July August September October Novem…" at bounding box center [603, 302] width 89 height 28
click at [860, 307] on select "Day 01 02 03 04 05 06 07 08 09 10 11 12 13 14 15 16 17 18 19 20 21 22 23 24 25 …" at bounding box center [836, 303] width 89 height 28
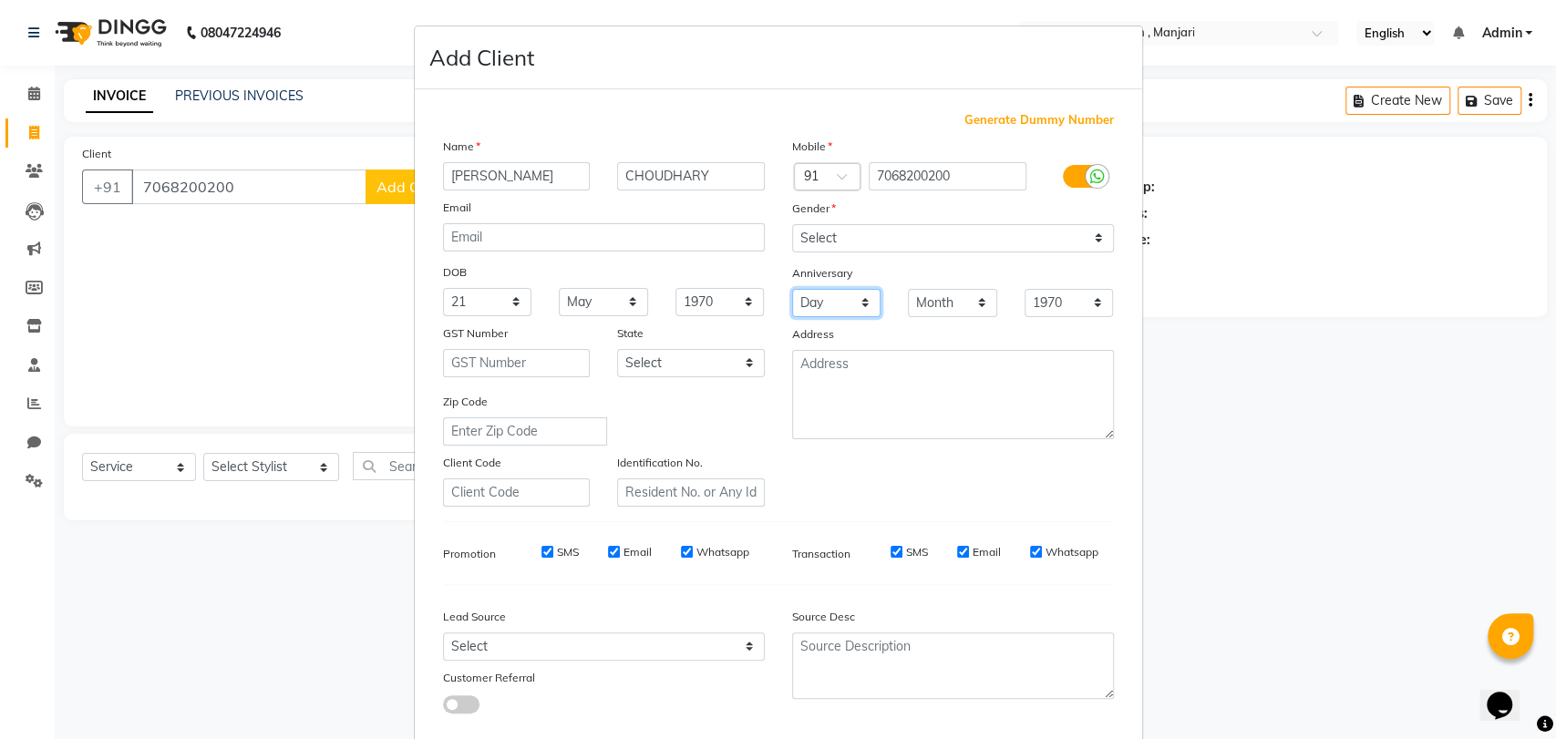
select select "24"
click at [792, 289] on select "Day 01 02 03 04 05 06 07 08 09 10 11 12 13 14 15 16 17 18 19 20 21 22 23 24 25 …" at bounding box center [836, 303] width 89 height 28
click at [972, 304] on select "Month January February March April May June July August September October Novem…" at bounding box center [952, 303] width 89 height 28
select select "01"
click at [908, 289] on select "Month January February March April May June July August September October Novem…" at bounding box center [952, 303] width 89 height 28
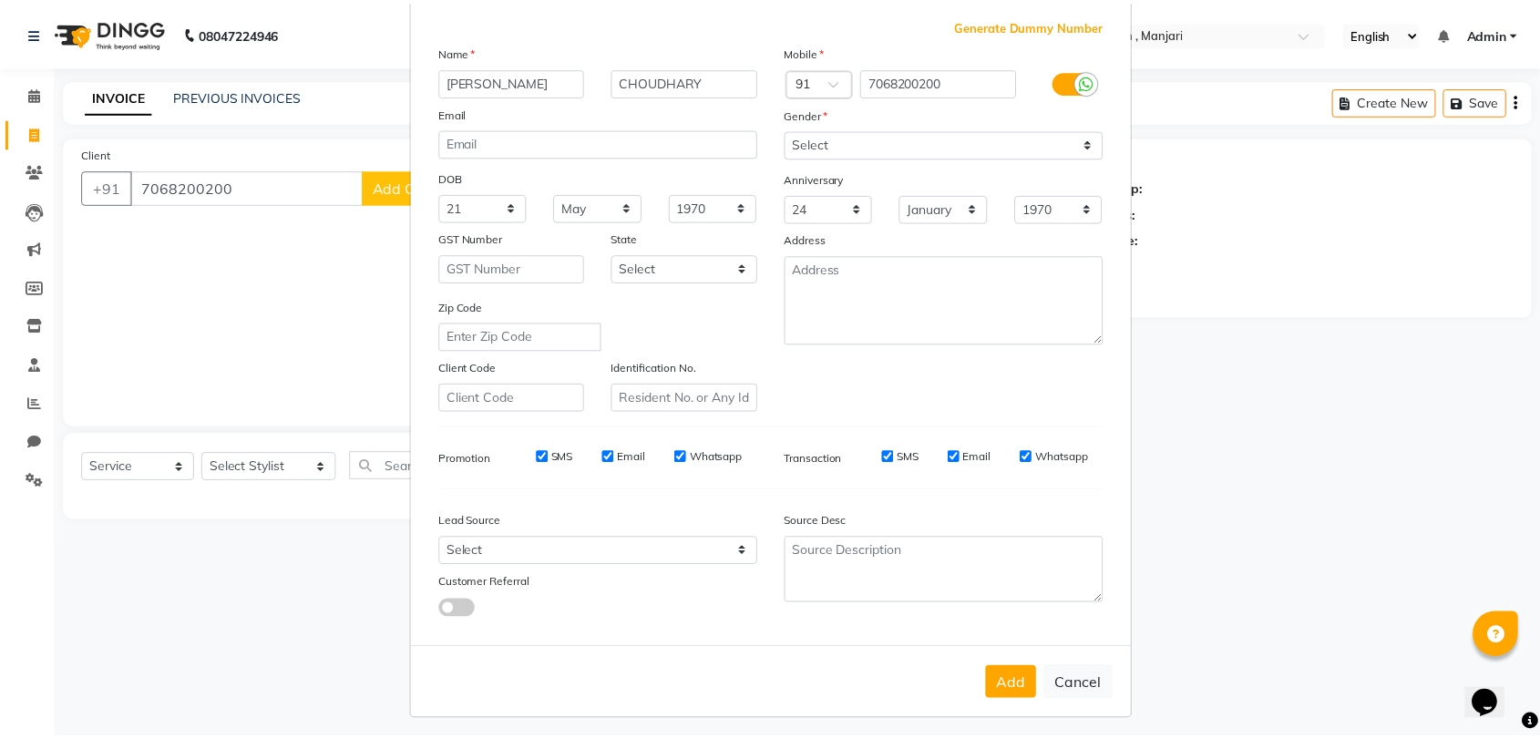
scroll to position [98, 0]
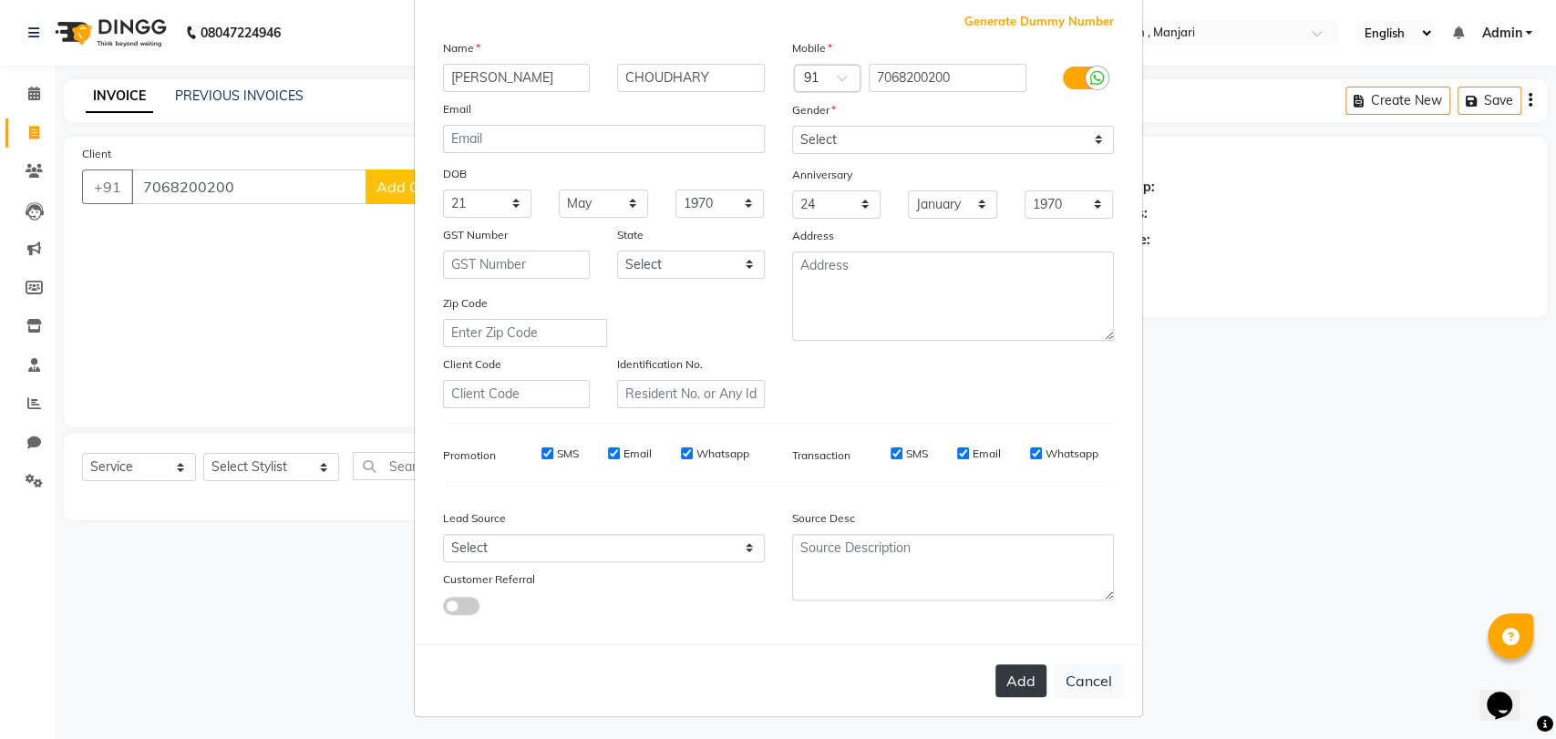
click at [1020, 671] on button "Add" at bounding box center [1020, 680] width 51 height 33
select select
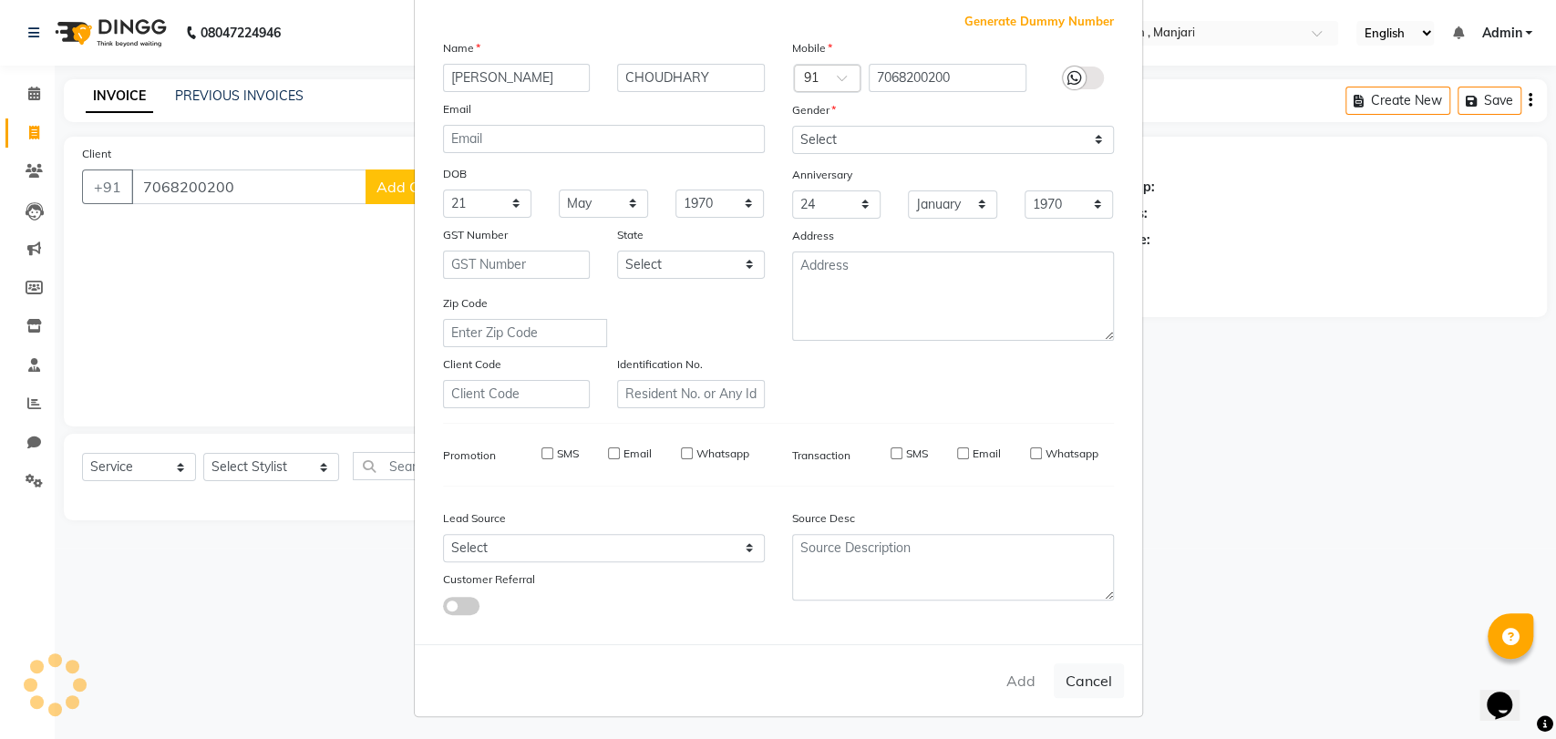
select select
checkbox input "false"
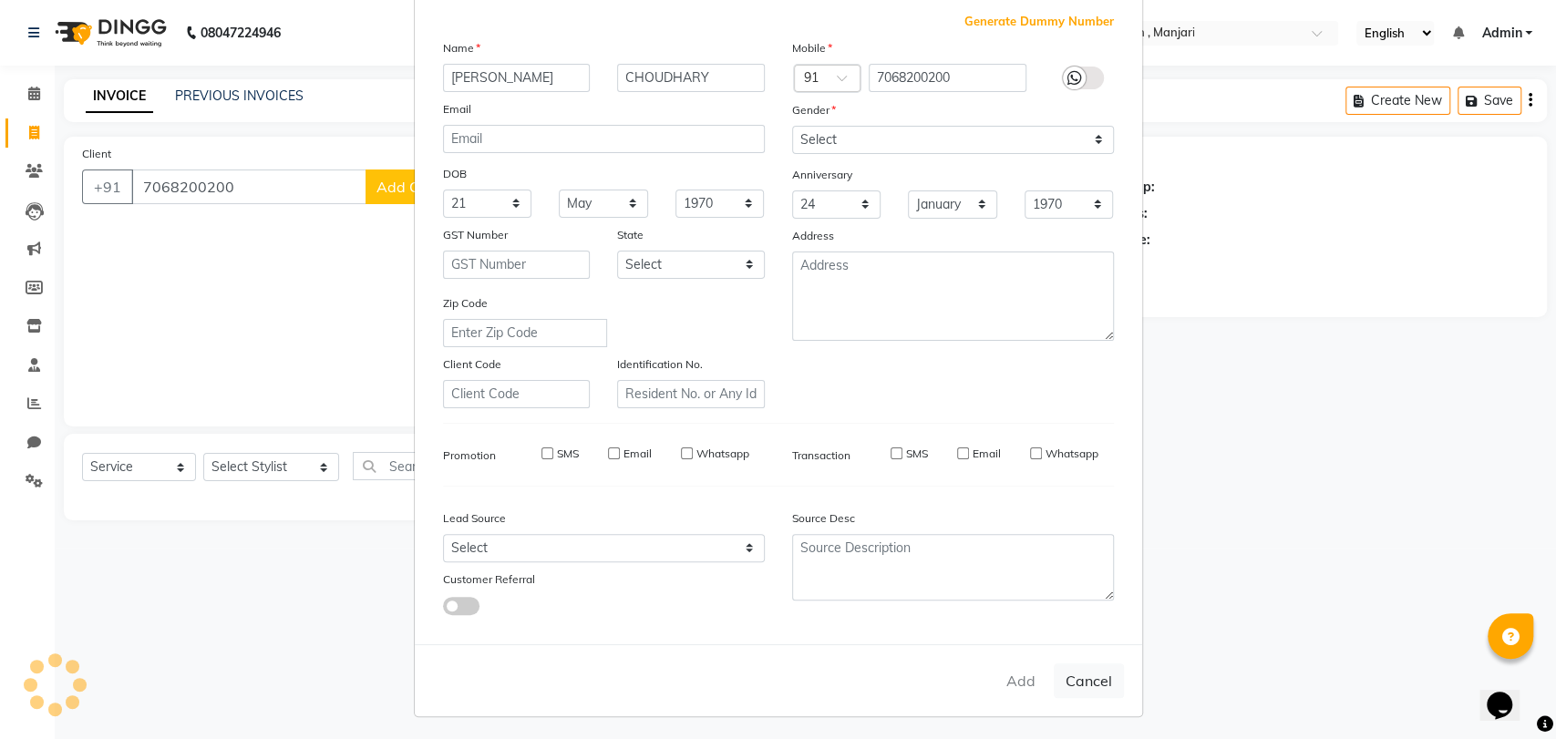
checkbox input "false"
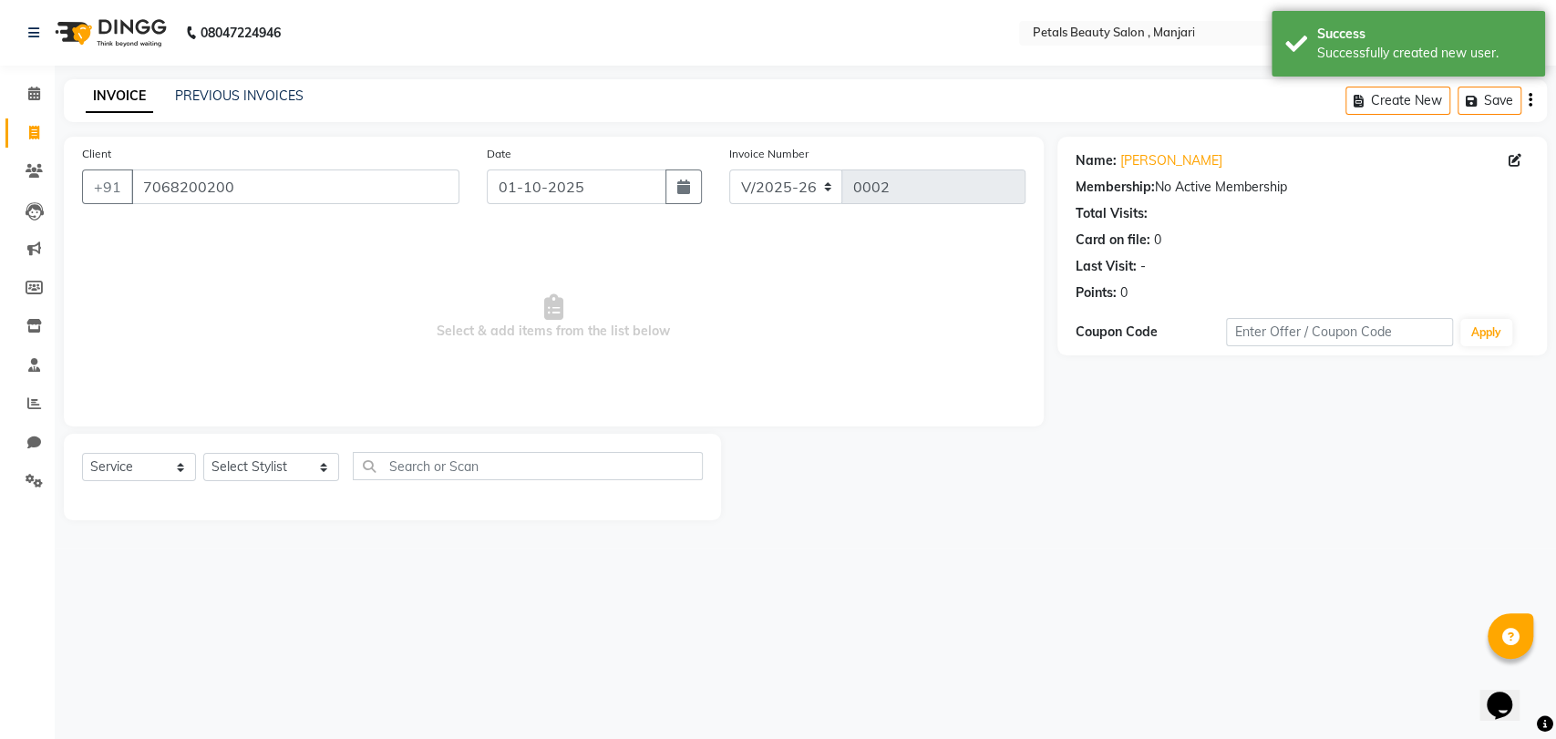
click at [111, 98] on link "INVOICE" at bounding box center [119, 96] width 67 height 33
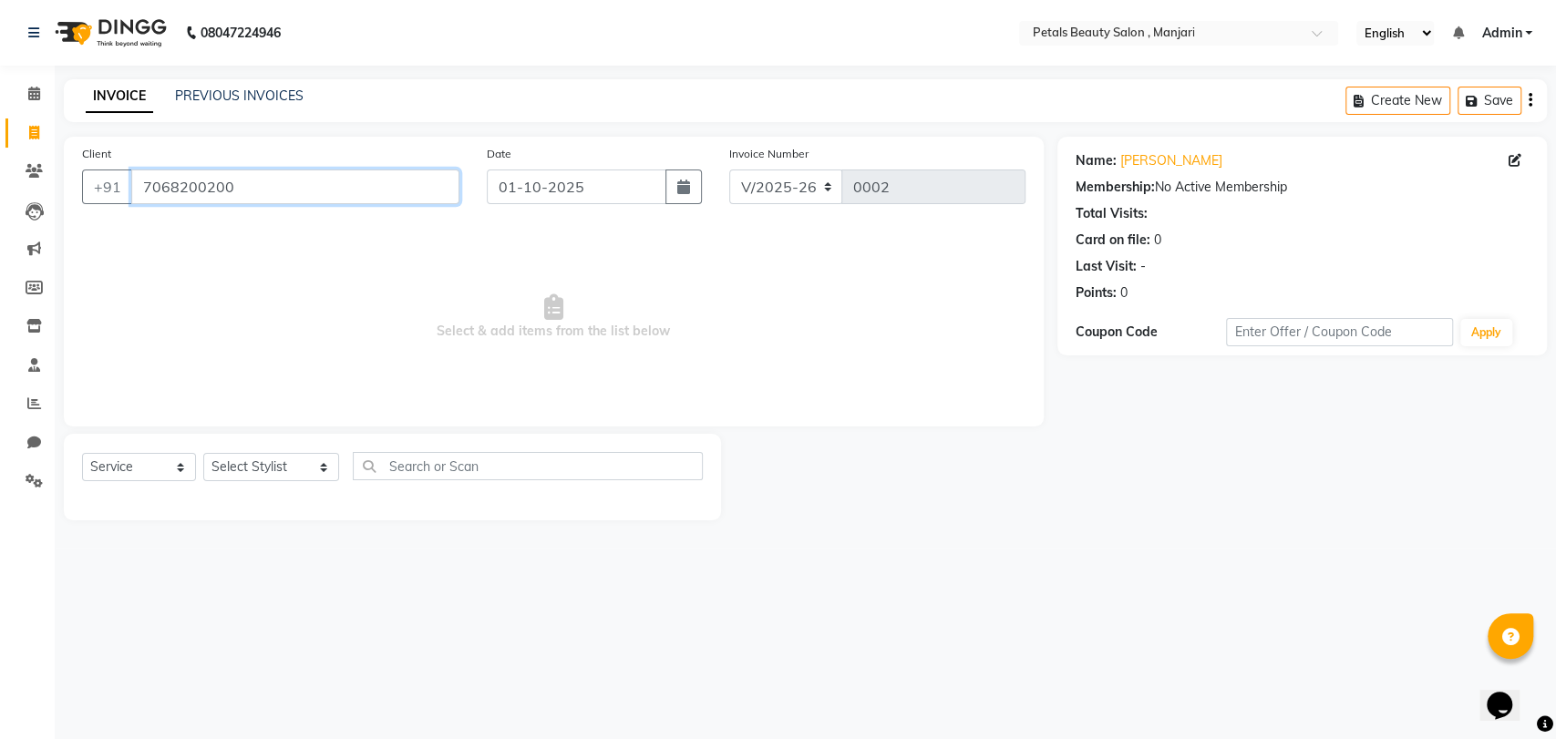
click at [279, 190] on input "7068200200" at bounding box center [295, 187] width 328 height 35
click at [36, 99] on icon at bounding box center [34, 94] width 12 height 14
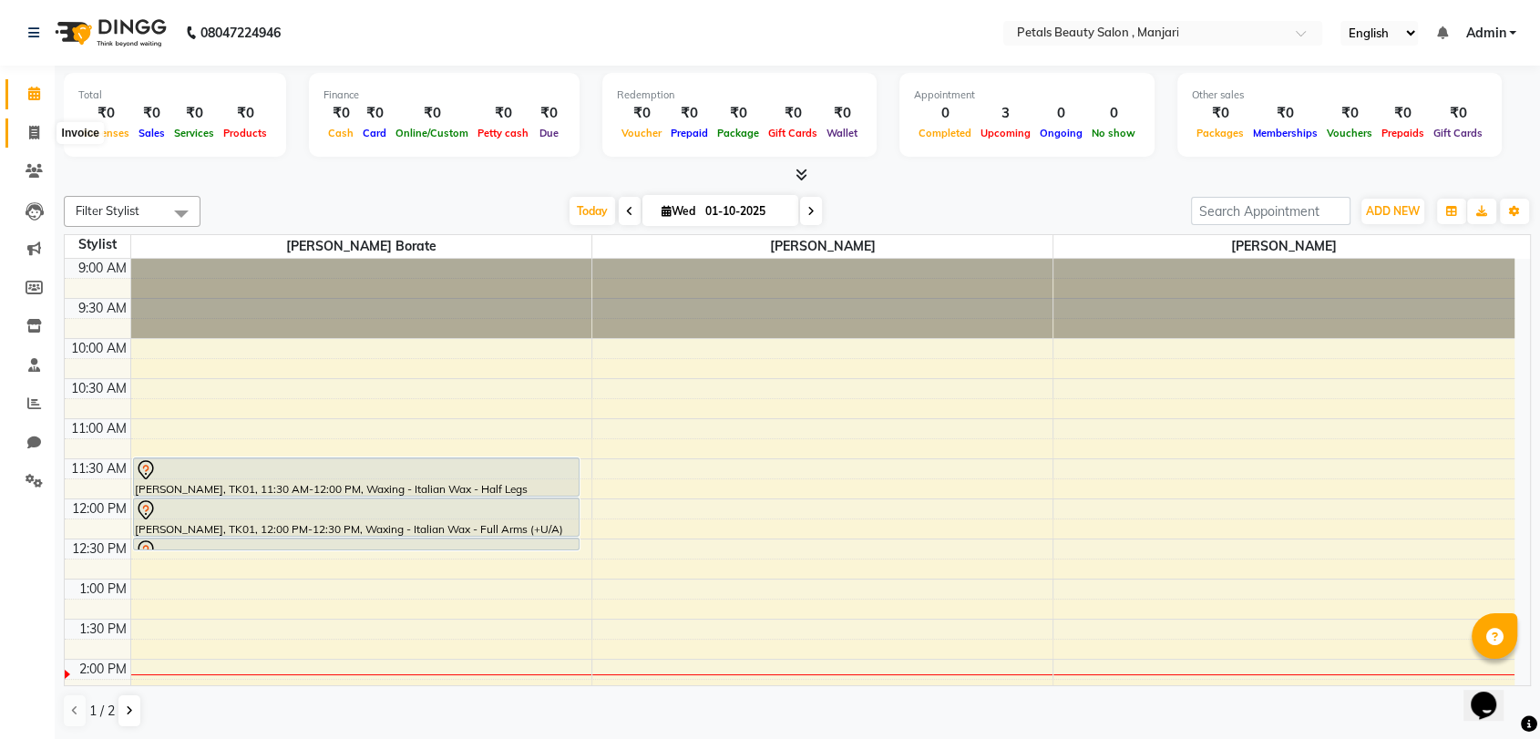
click at [29, 136] on icon at bounding box center [34, 133] width 10 height 14
select select "service"
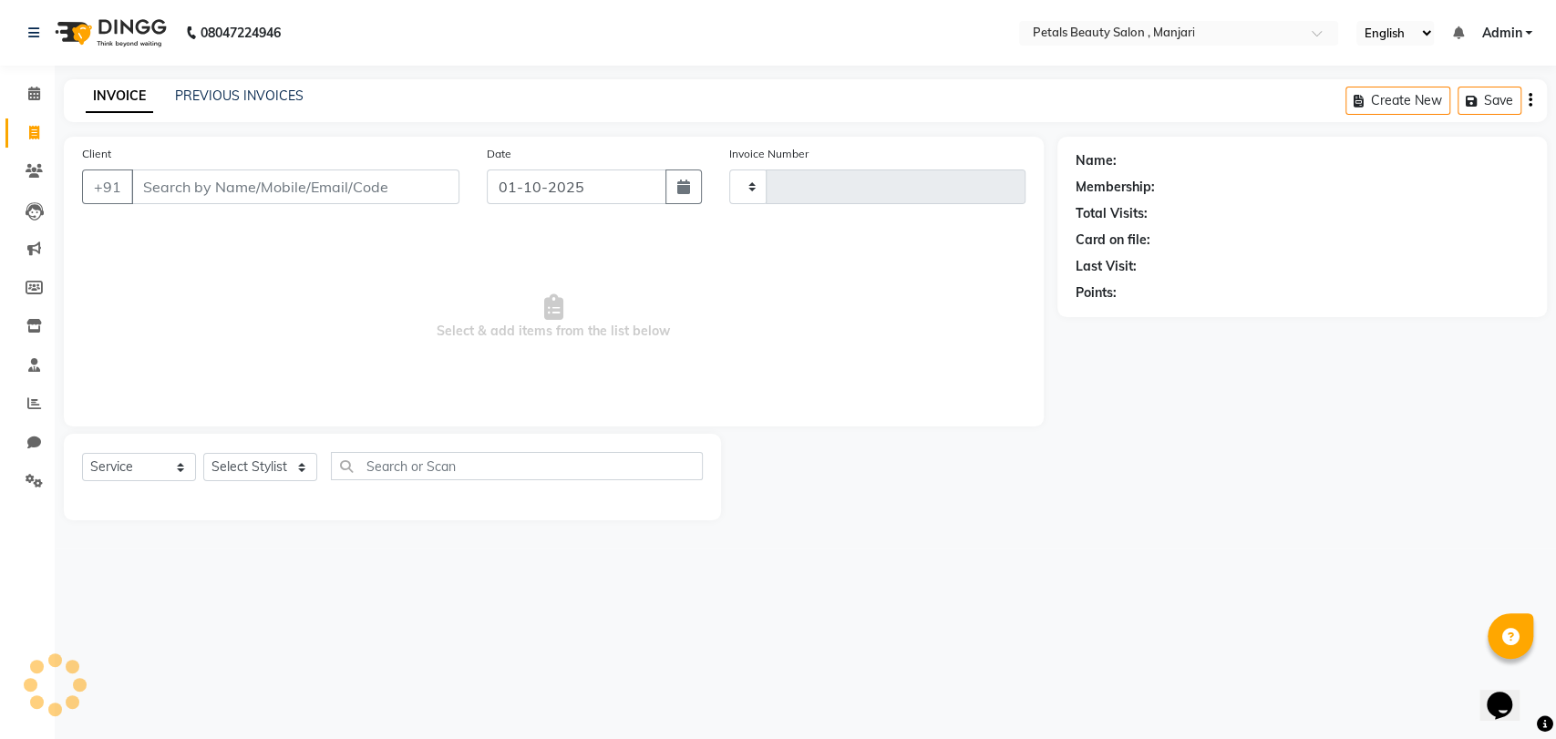
type input "0002"
select select "9061"
click at [195, 189] on input "Client" at bounding box center [295, 187] width 328 height 35
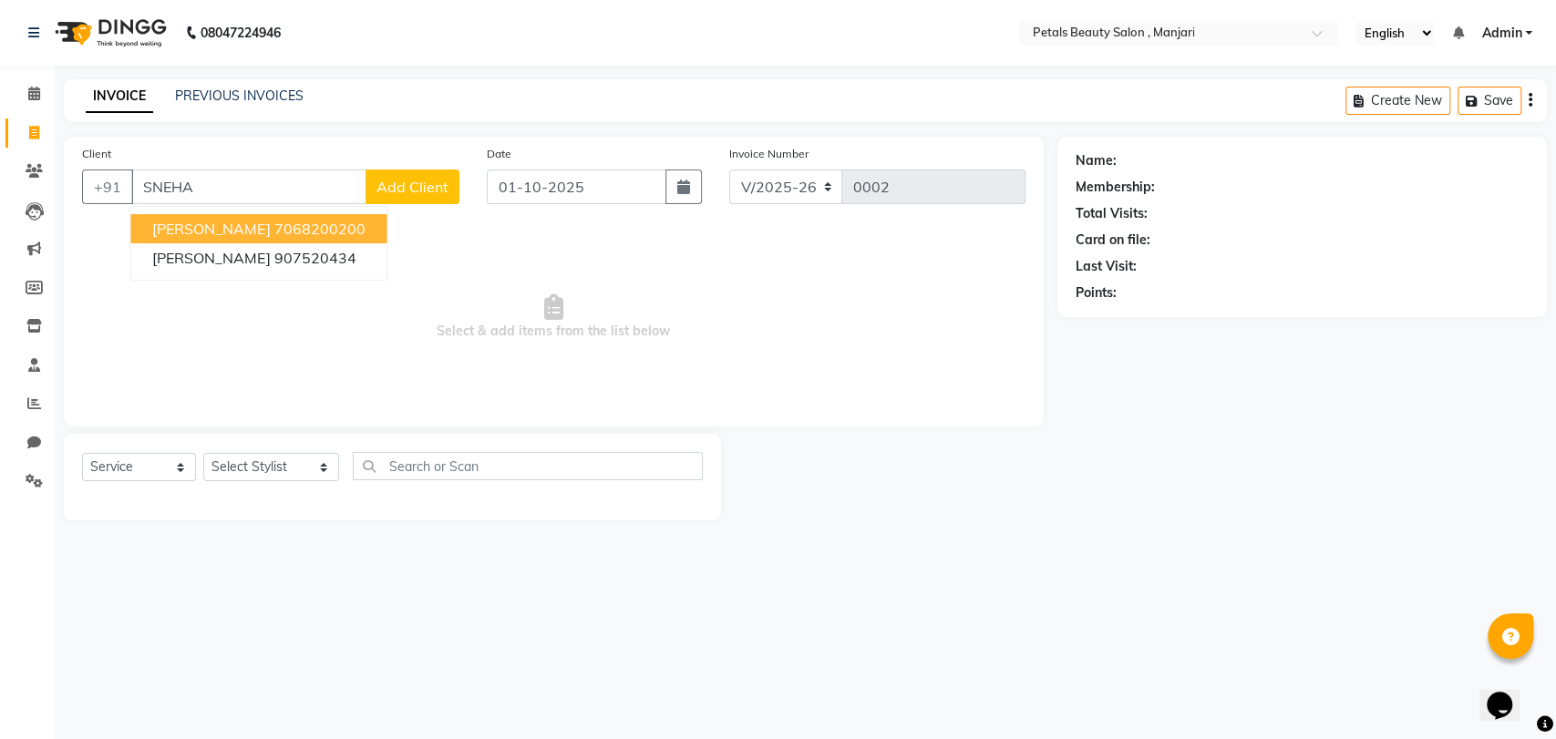
click at [203, 227] on span "[PERSON_NAME]" at bounding box center [211, 229] width 118 height 18
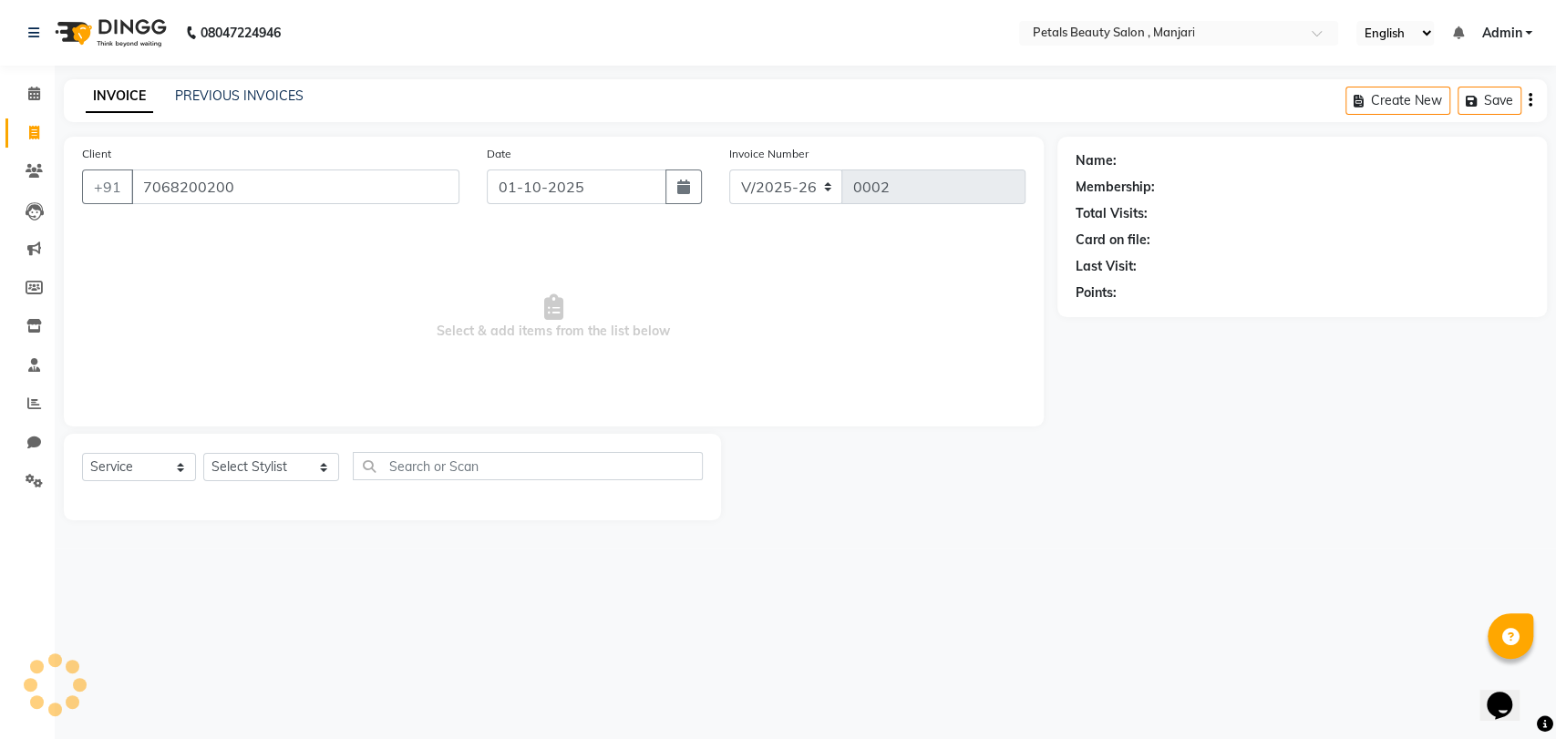
type input "7068200200"
click at [125, 97] on link "INVOICE" at bounding box center [119, 96] width 67 height 33
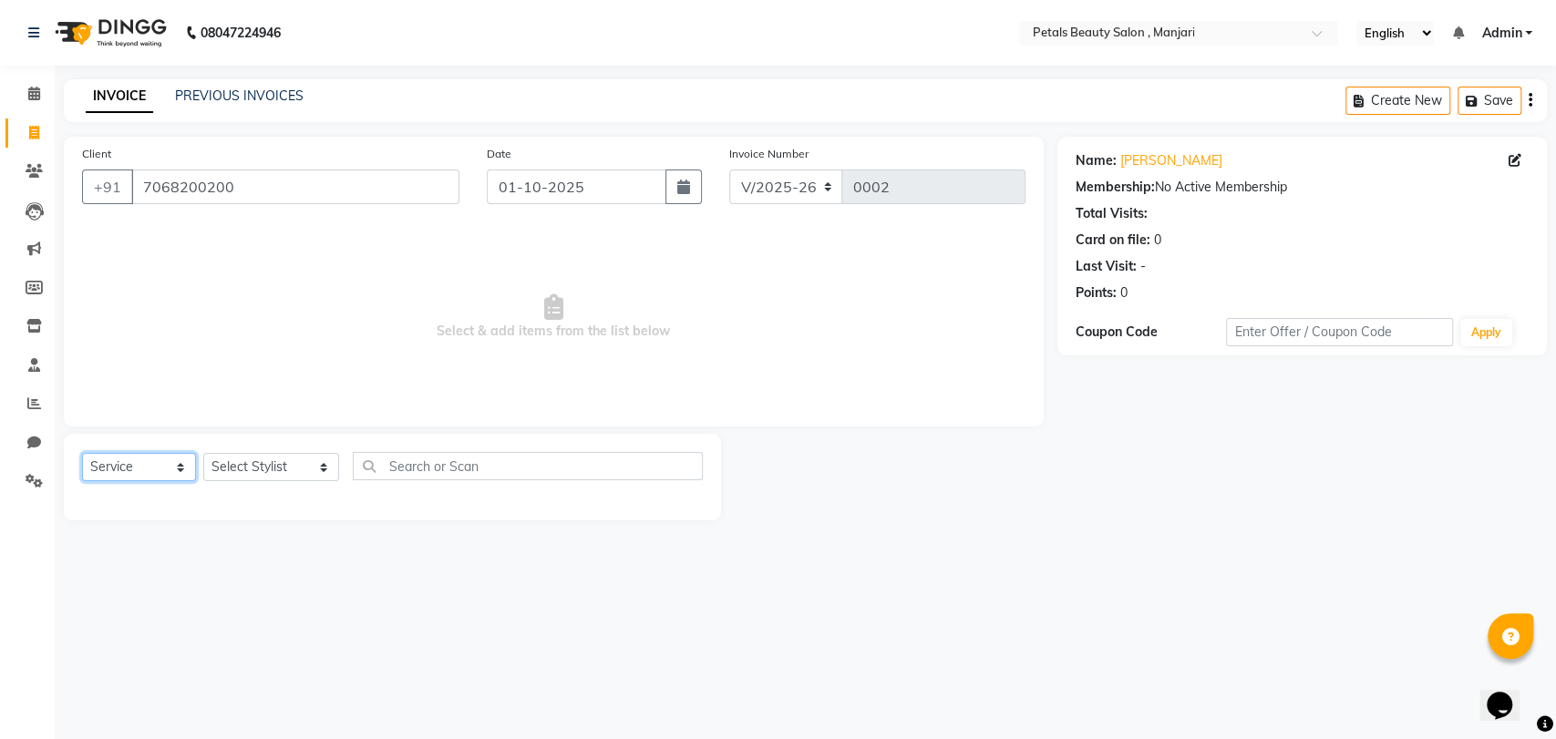
click at [178, 468] on select "Select Service Product Membership Package Voucher Prepaid Gift Card" at bounding box center [139, 467] width 114 height 28
click at [82, 453] on select "Select Service Product Membership Package Voucher Prepaid Gift Card" at bounding box center [139, 467] width 114 height 28
click at [35, 92] on icon at bounding box center [34, 94] width 12 height 14
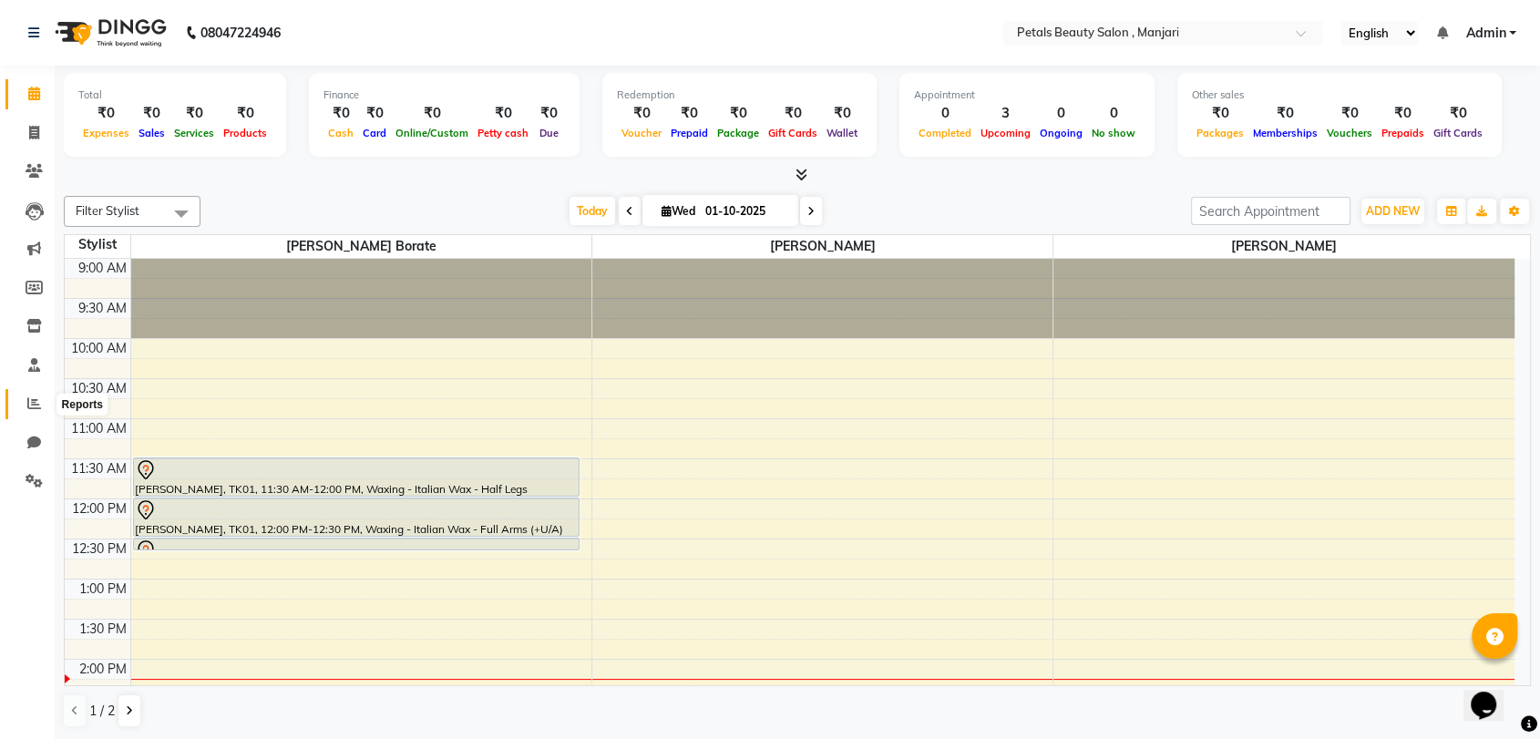
click at [36, 398] on icon at bounding box center [34, 404] width 14 height 14
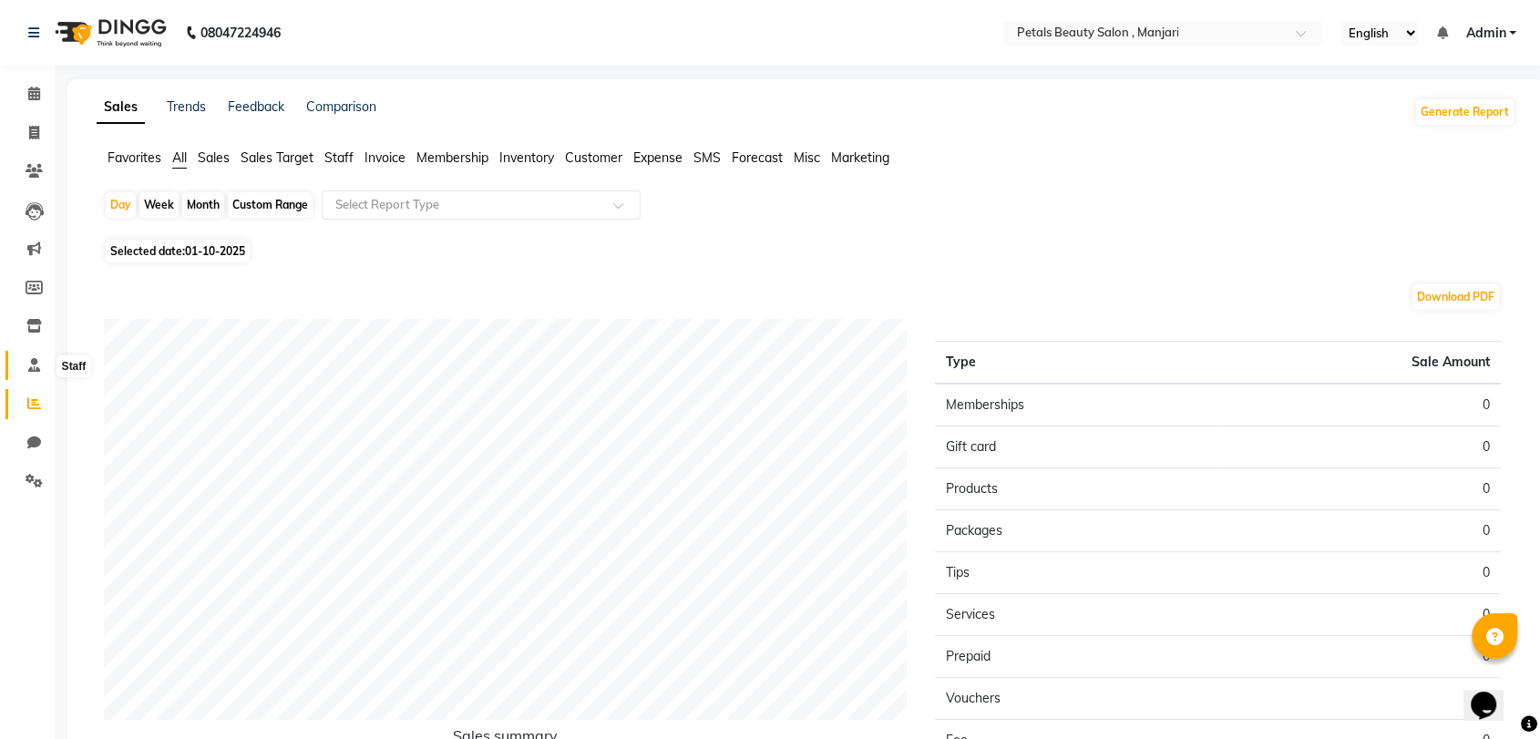
click at [34, 367] on icon at bounding box center [34, 365] width 12 height 14
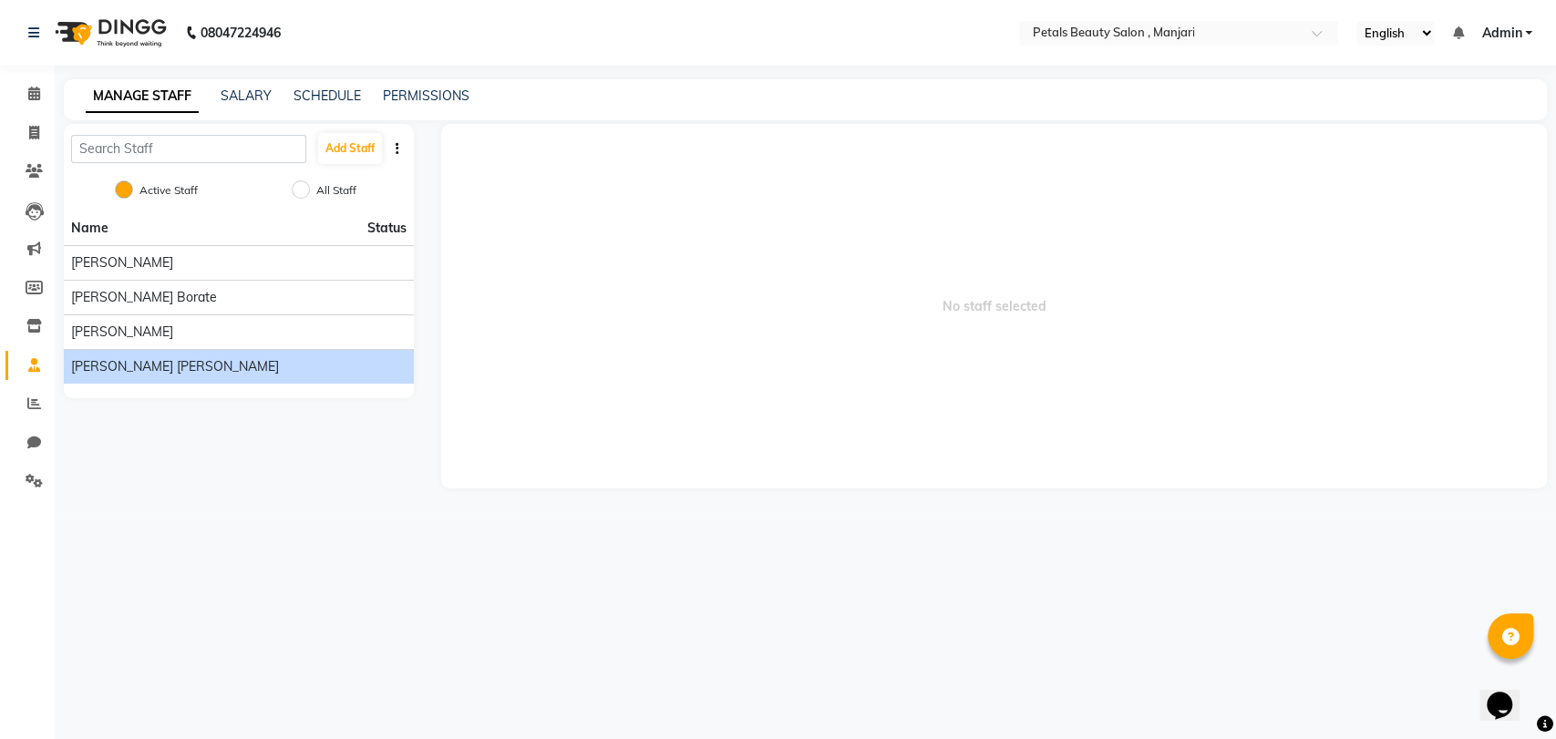
click at [107, 376] on li "[PERSON_NAME] [PERSON_NAME]" at bounding box center [239, 366] width 350 height 35
click at [128, 363] on span "[PERSON_NAME] [PERSON_NAME]" at bounding box center [175, 366] width 208 height 19
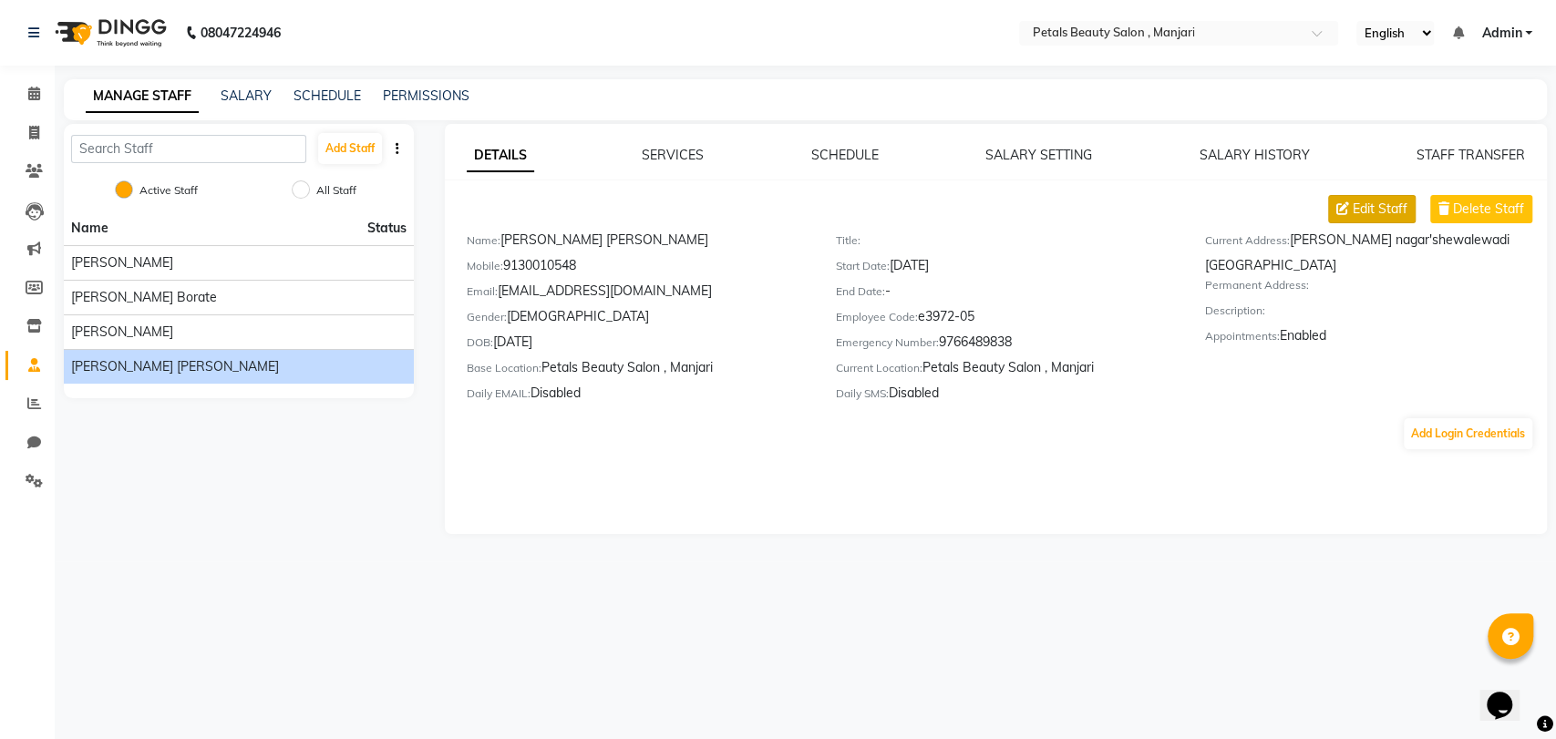
click at [1378, 204] on span "Edit Staff" at bounding box center [1380, 209] width 55 height 19
select select "[DEMOGRAPHIC_DATA]"
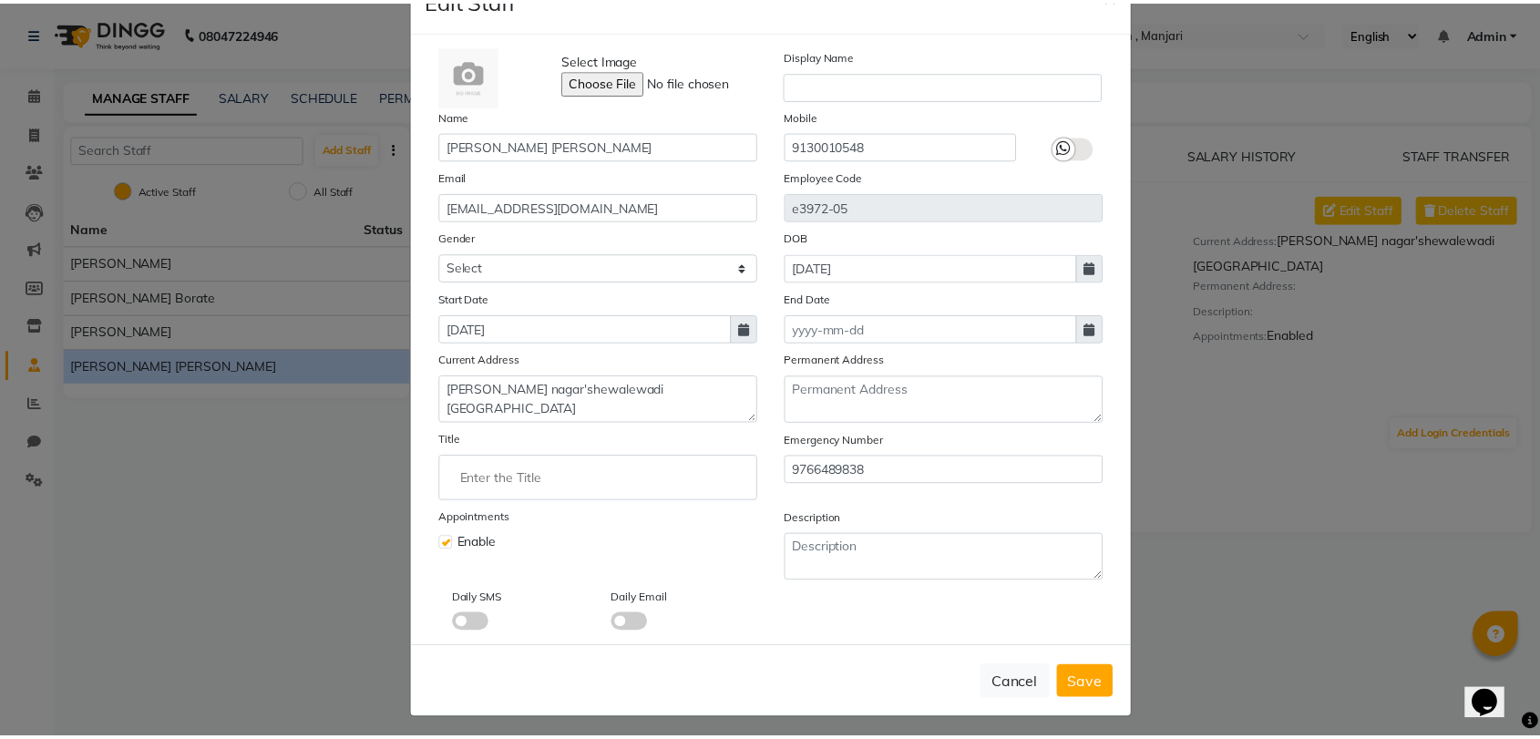
scroll to position [62, 0]
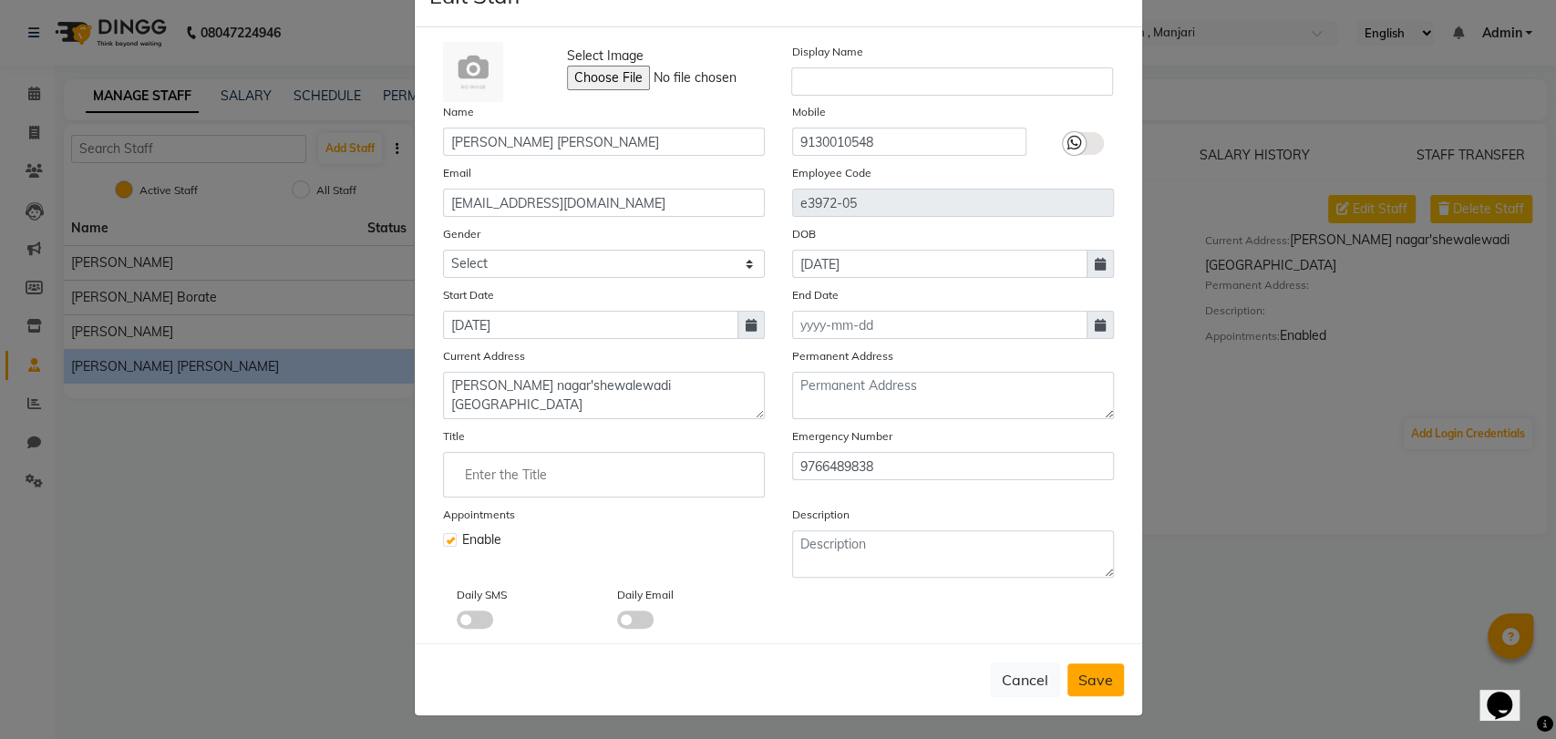
click at [1098, 674] on span "Save" at bounding box center [1095, 680] width 35 height 18
select select
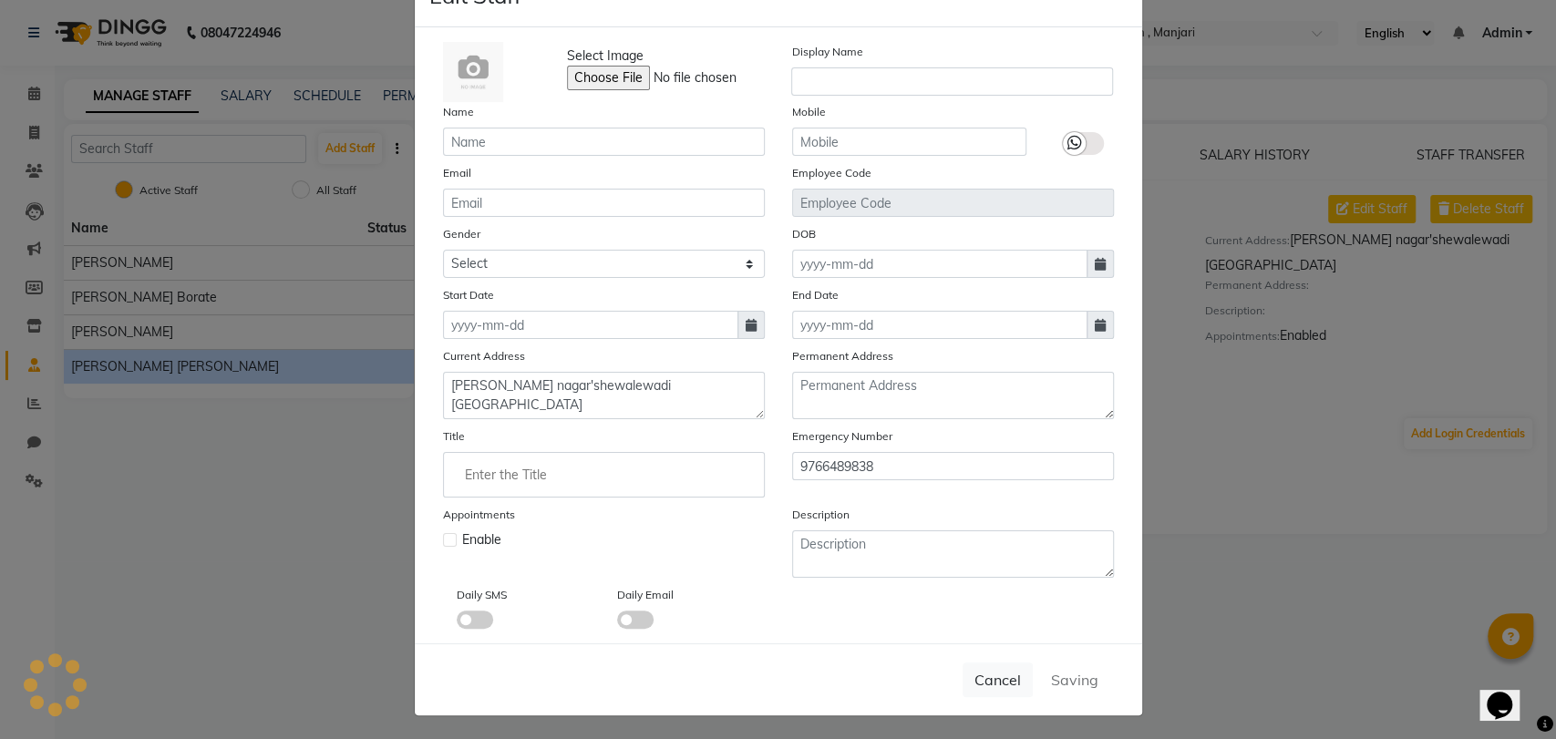
checkbox input "false"
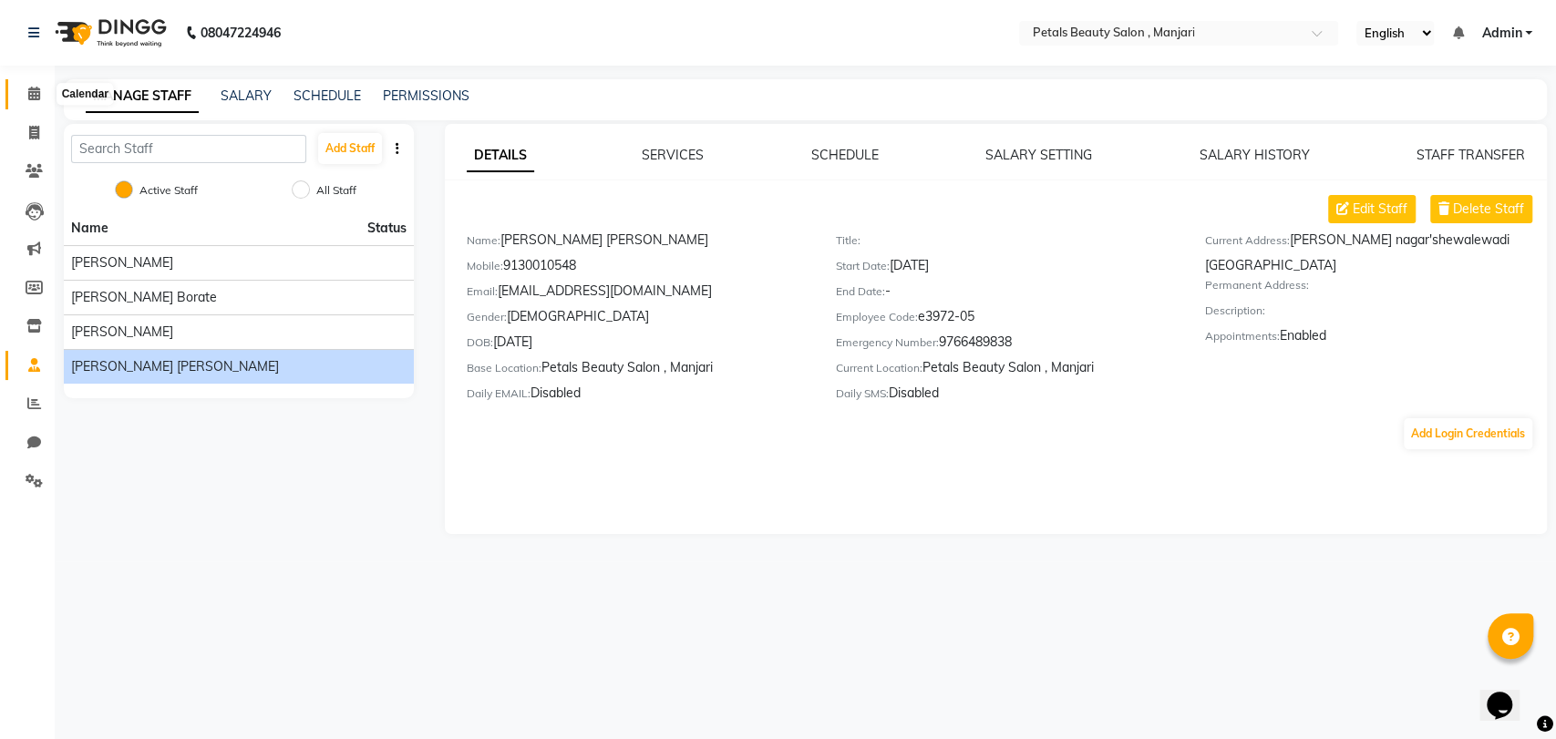
click at [34, 97] on icon at bounding box center [34, 94] width 12 height 14
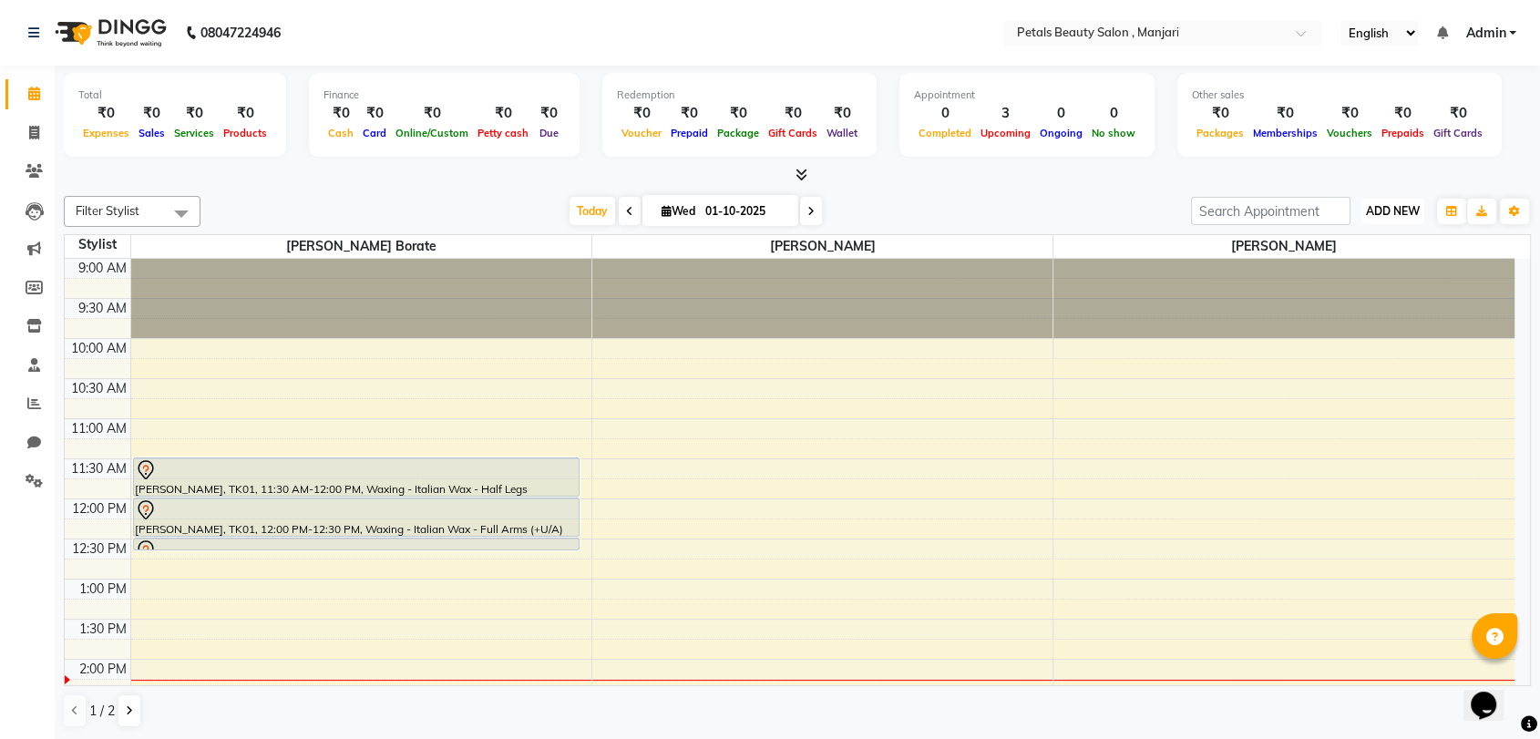
click at [1399, 210] on span "ADD NEW" at bounding box center [1393, 211] width 54 height 14
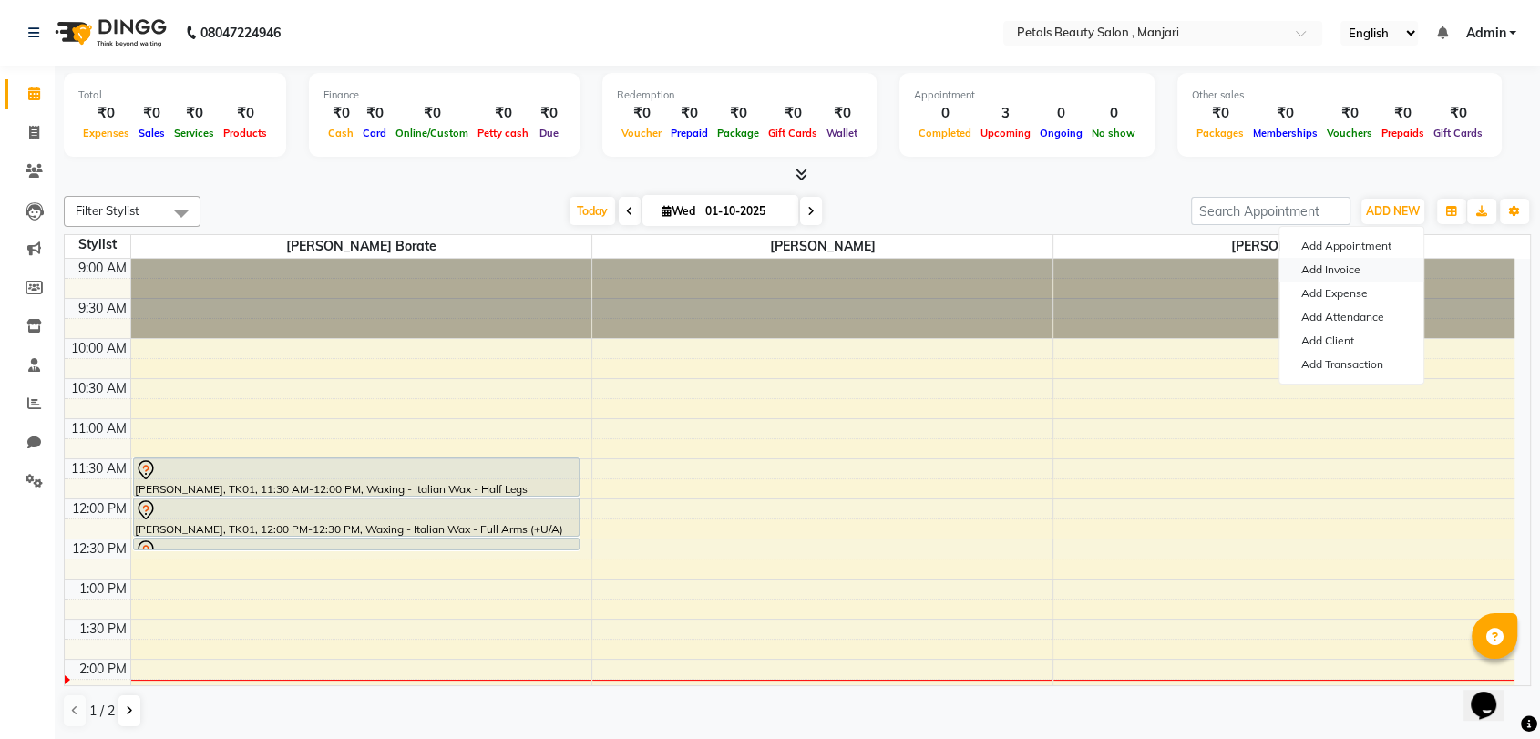
click at [1365, 272] on link "Add Invoice" at bounding box center [1352, 270] width 144 height 24
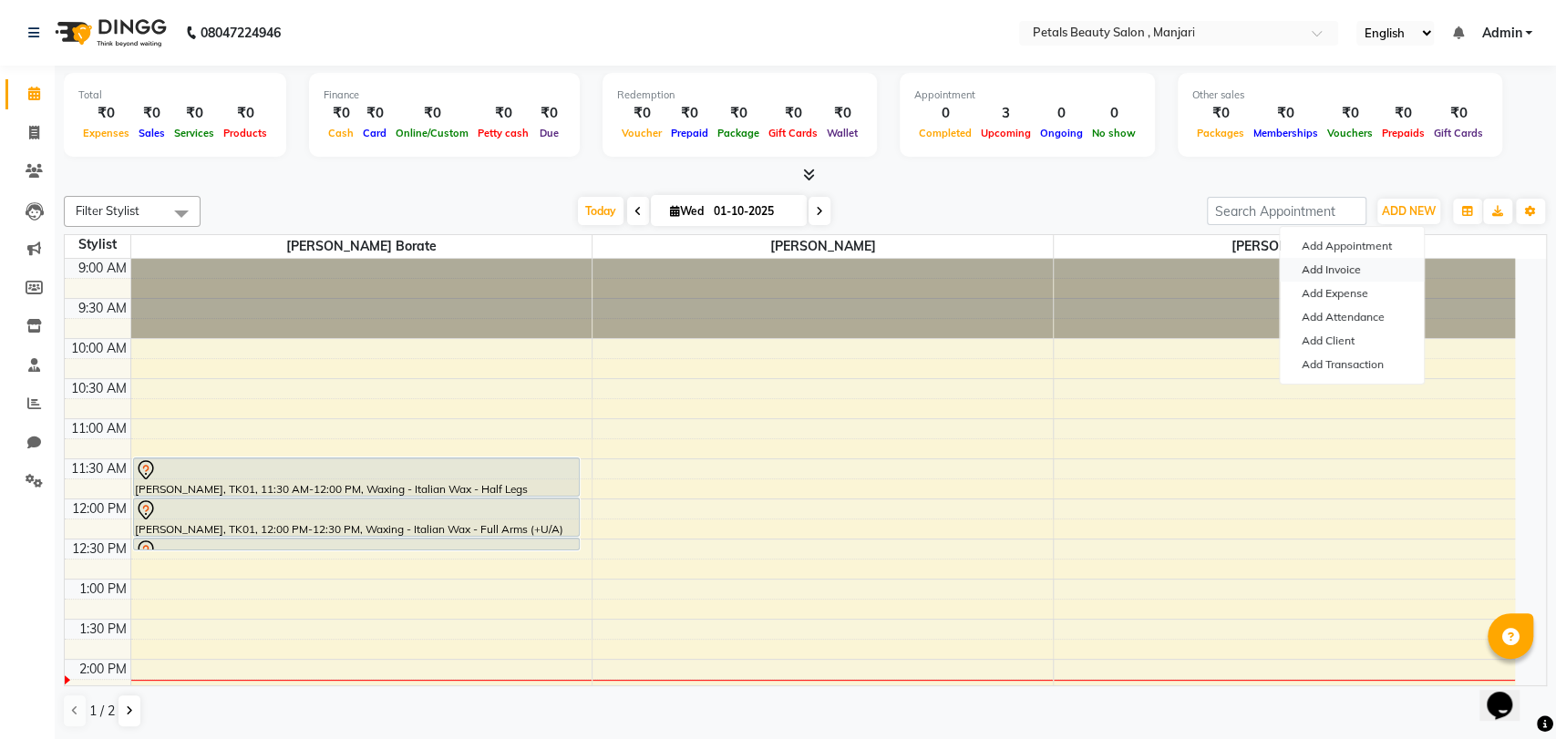
select select "9061"
select select "service"
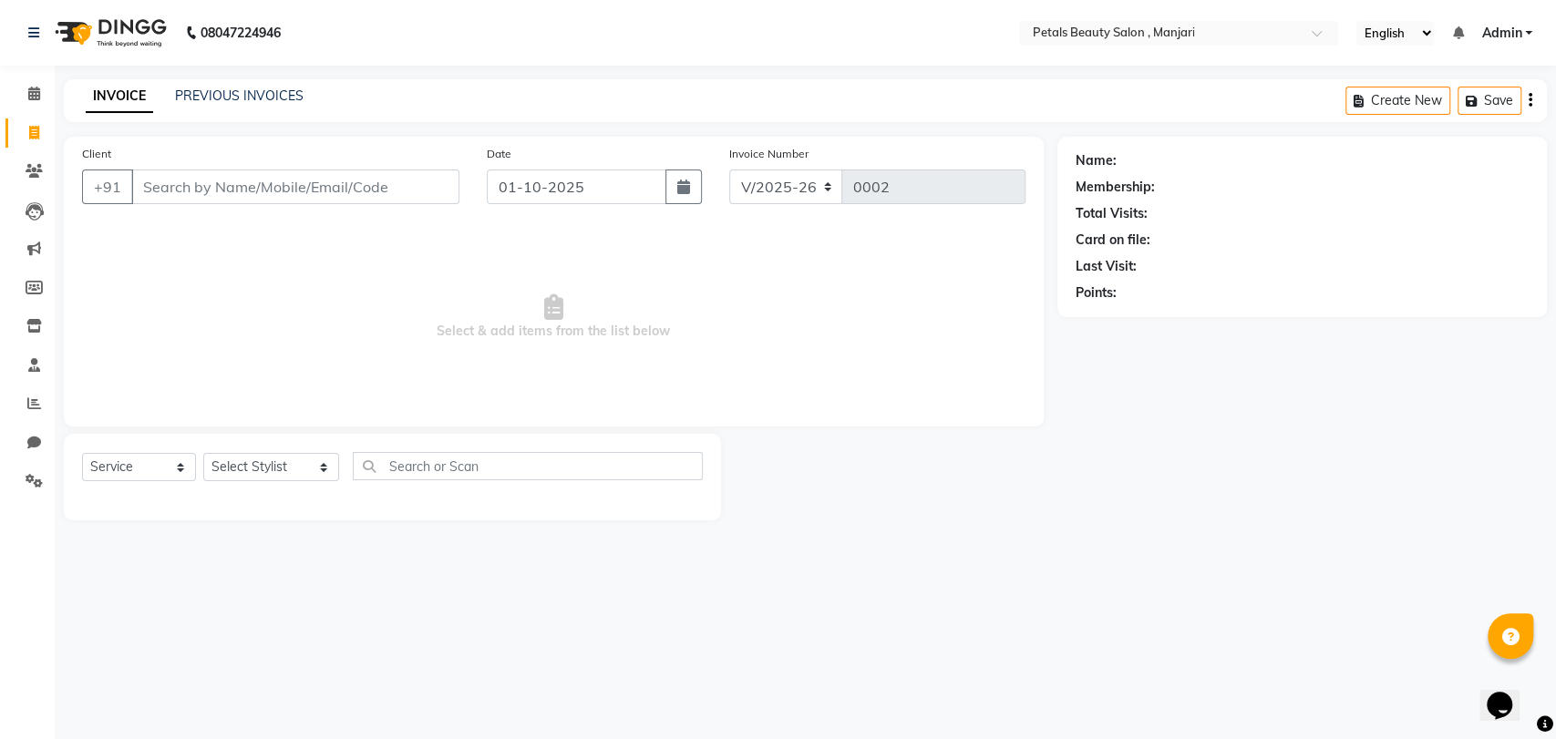
click at [376, 191] on input "Client" at bounding box center [295, 187] width 328 height 35
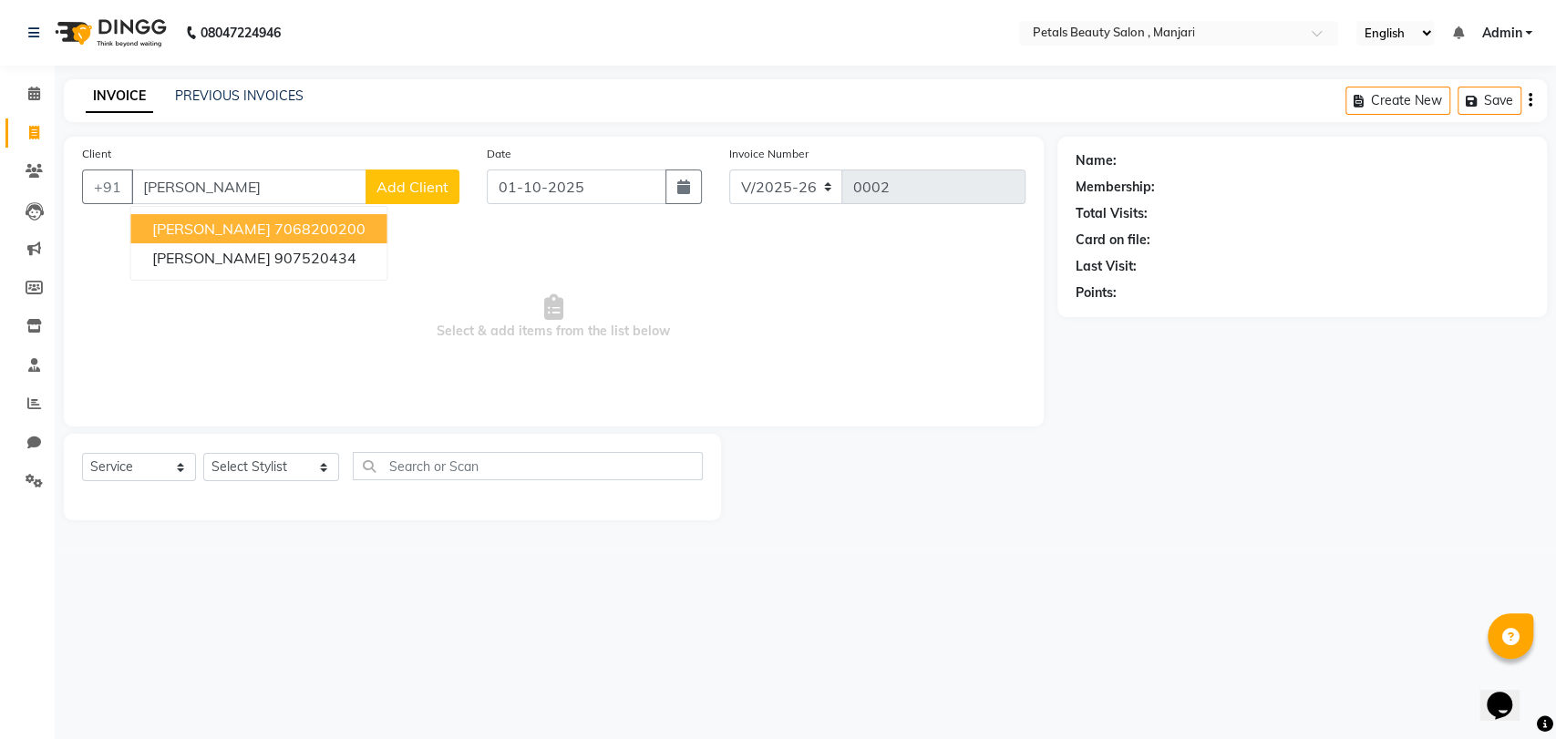
click at [365, 235] on ngb-highlight "7068200200" at bounding box center [318, 229] width 91 height 18
type input "7068200200"
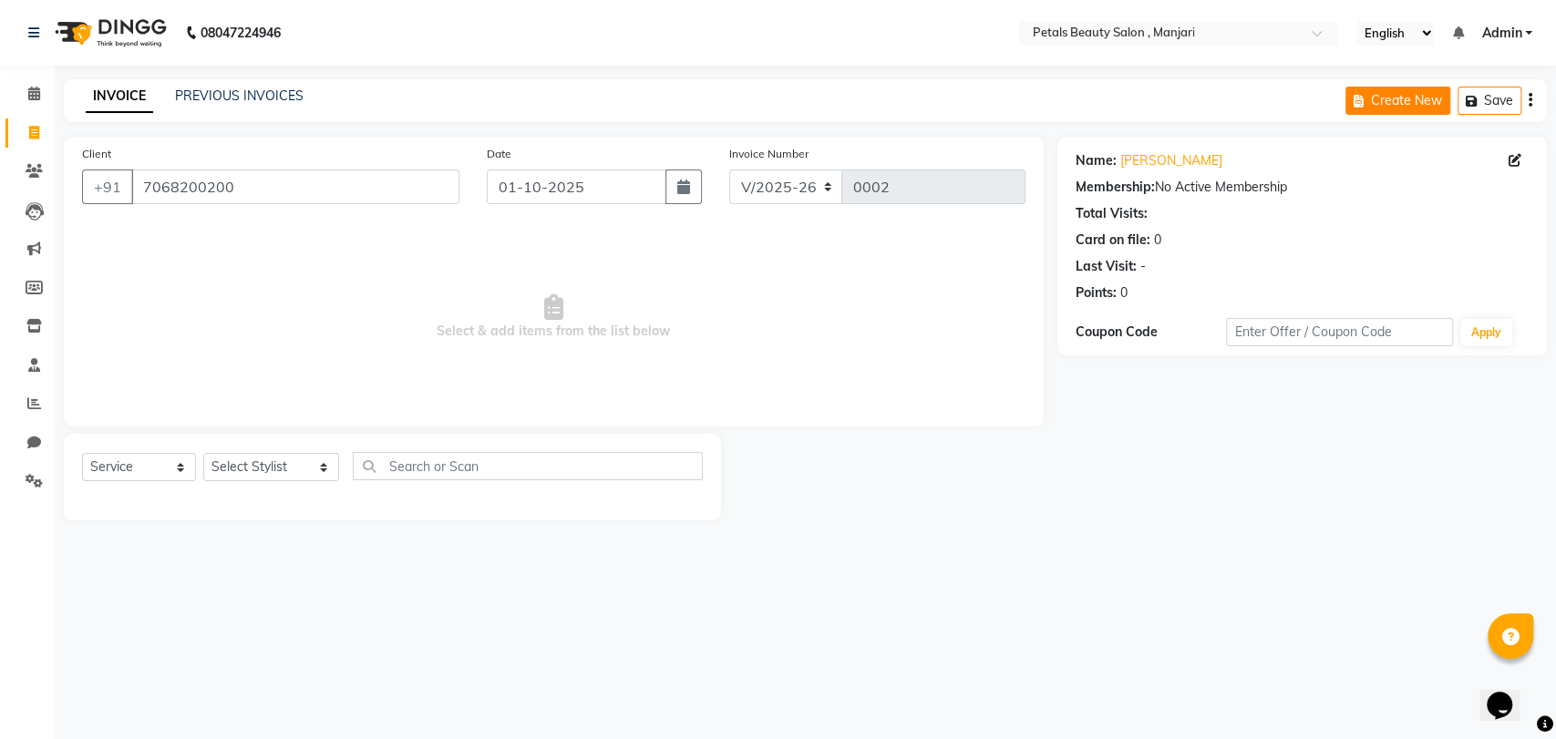
click at [1406, 100] on button "Create New" at bounding box center [1397, 101] width 105 height 28
click at [552, 309] on icon at bounding box center [553, 307] width 19 height 26
click at [244, 278] on span "Select & add items from the list below" at bounding box center [553, 317] width 943 height 182
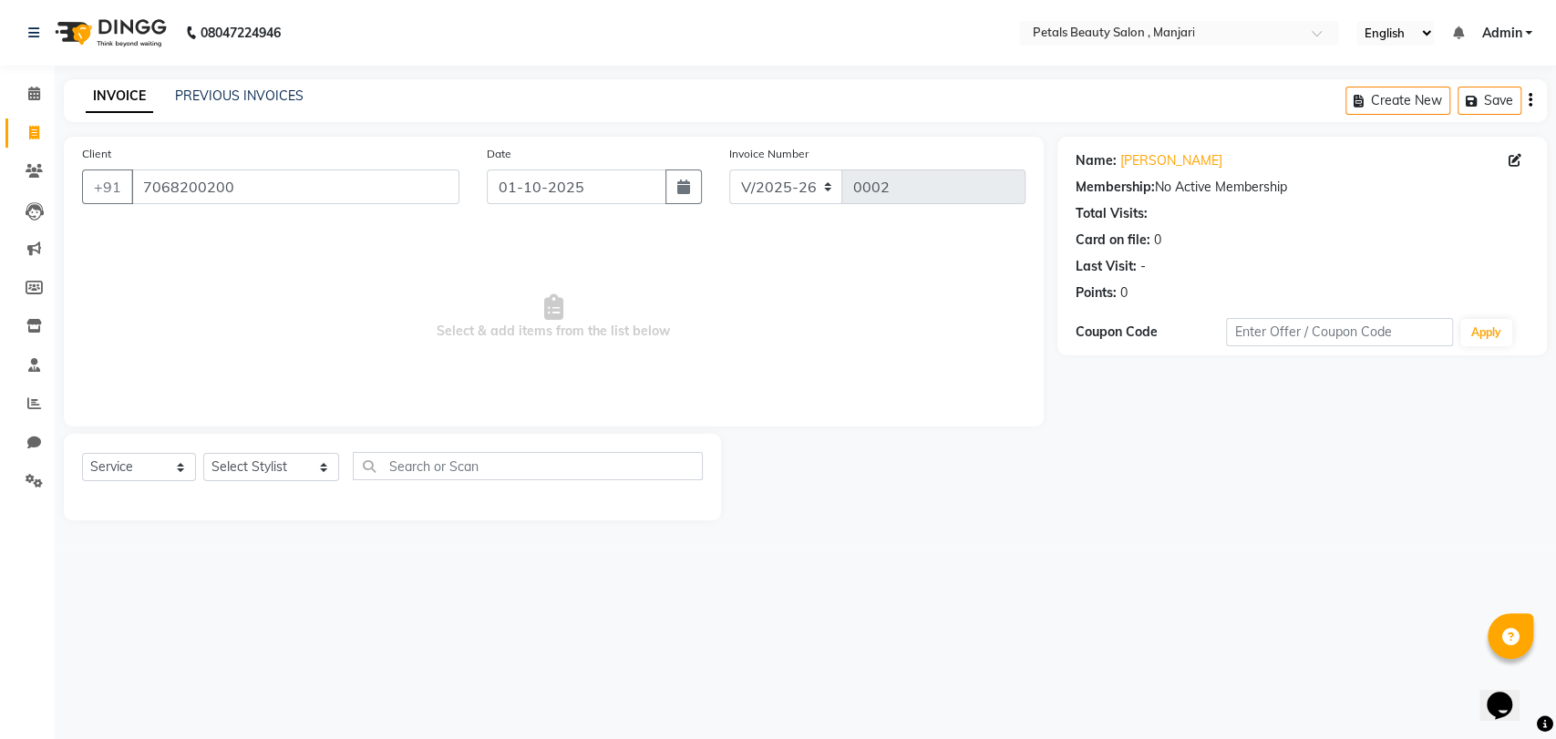
click at [171, 242] on span "Select & add items from the list below" at bounding box center [553, 317] width 943 height 182
click at [227, 179] on input "7068200200" at bounding box center [295, 187] width 328 height 35
click at [254, 179] on input "7068200200" at bounding box center [295, 187] width 328 height 35
click at [695, 294] on span "Select & add items from the list below" at bounding box center [553, 317] width 943 height 182
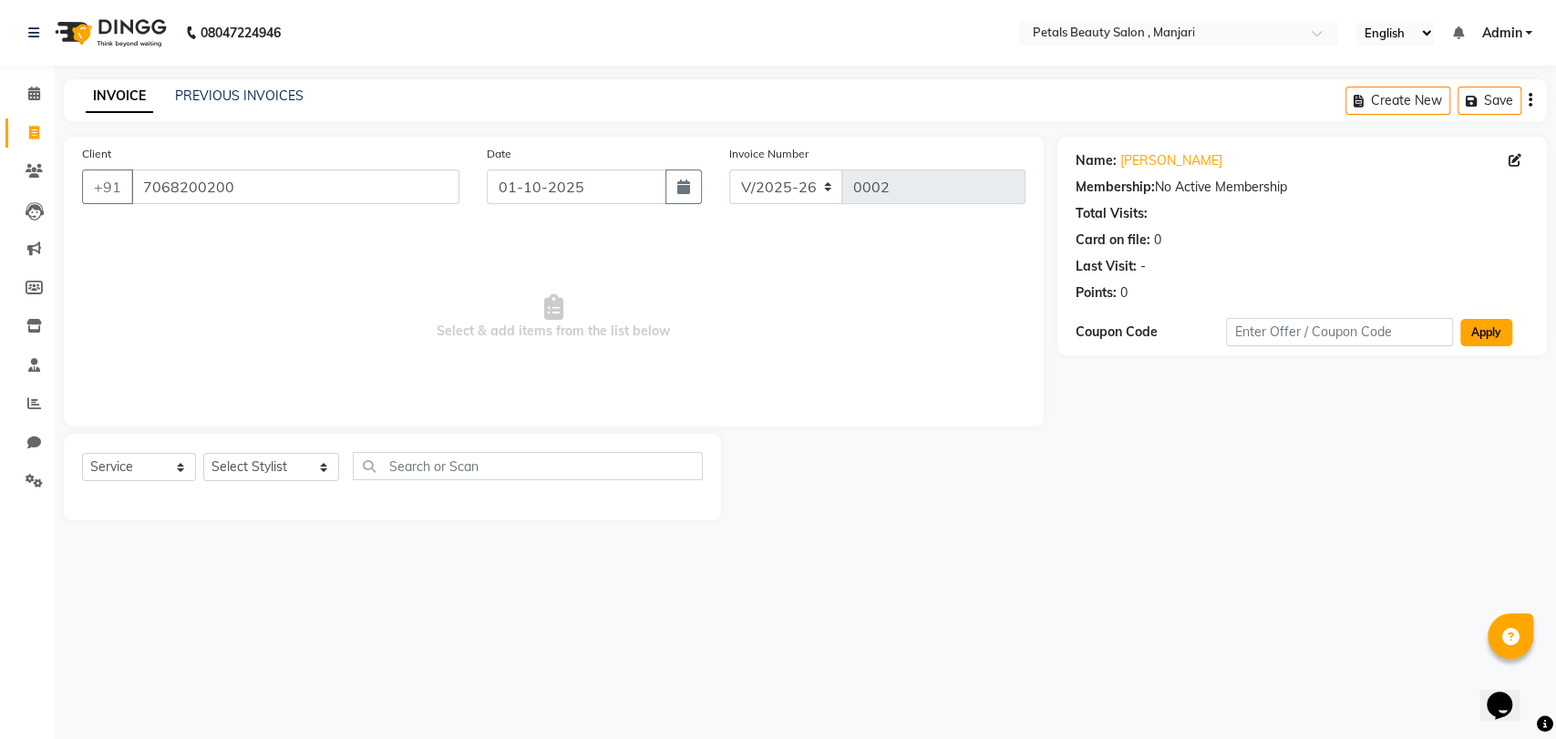
click at [1478, 337] on button "Apply" at bounding box center [1486, 332] width 52 height 27
click at [200, 189] on input "7068200200" at bounding box center [295, 187] width 328 height 35
click at [187, 466] on select "Select Service Product Membership Package Voucher Prepaid Gift Card" at bounding box center [139, 467] width 114 height 28
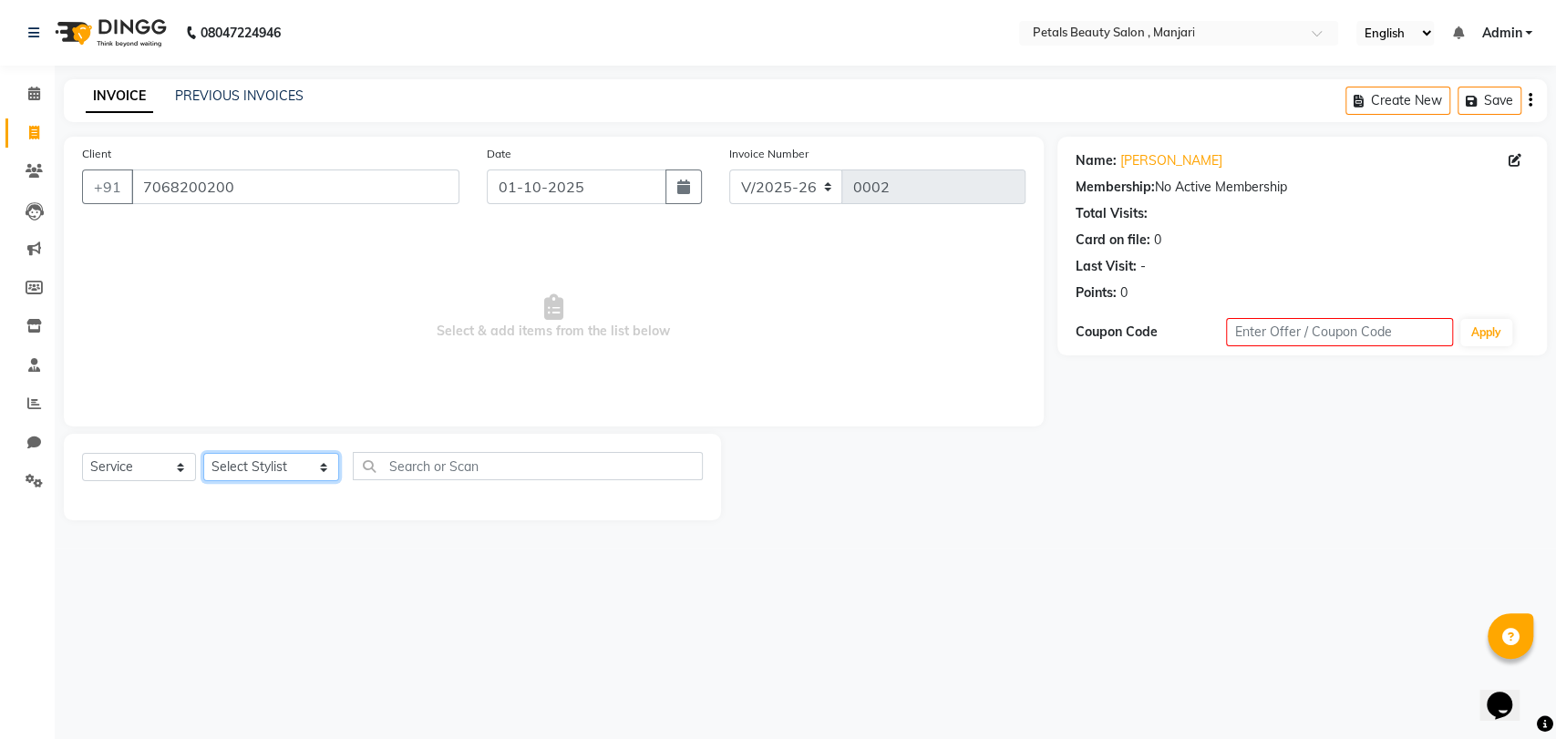
click at [309, 466] on select "Select Stylist [PERSON_NAME] [PERSON_NAME] Borate [PERSON_NAME] [PERSON_NAME] […" at bounding box center [271, 467] width 136 height 28
select select "92686"
click at [203, 453] on select "Select Stylist [PERSON_NAME] [PERSON_NAME] Borate [PERSON_NAME] [PERSON_NAME] […" at bounding box center [271, 467] width 136 height 28
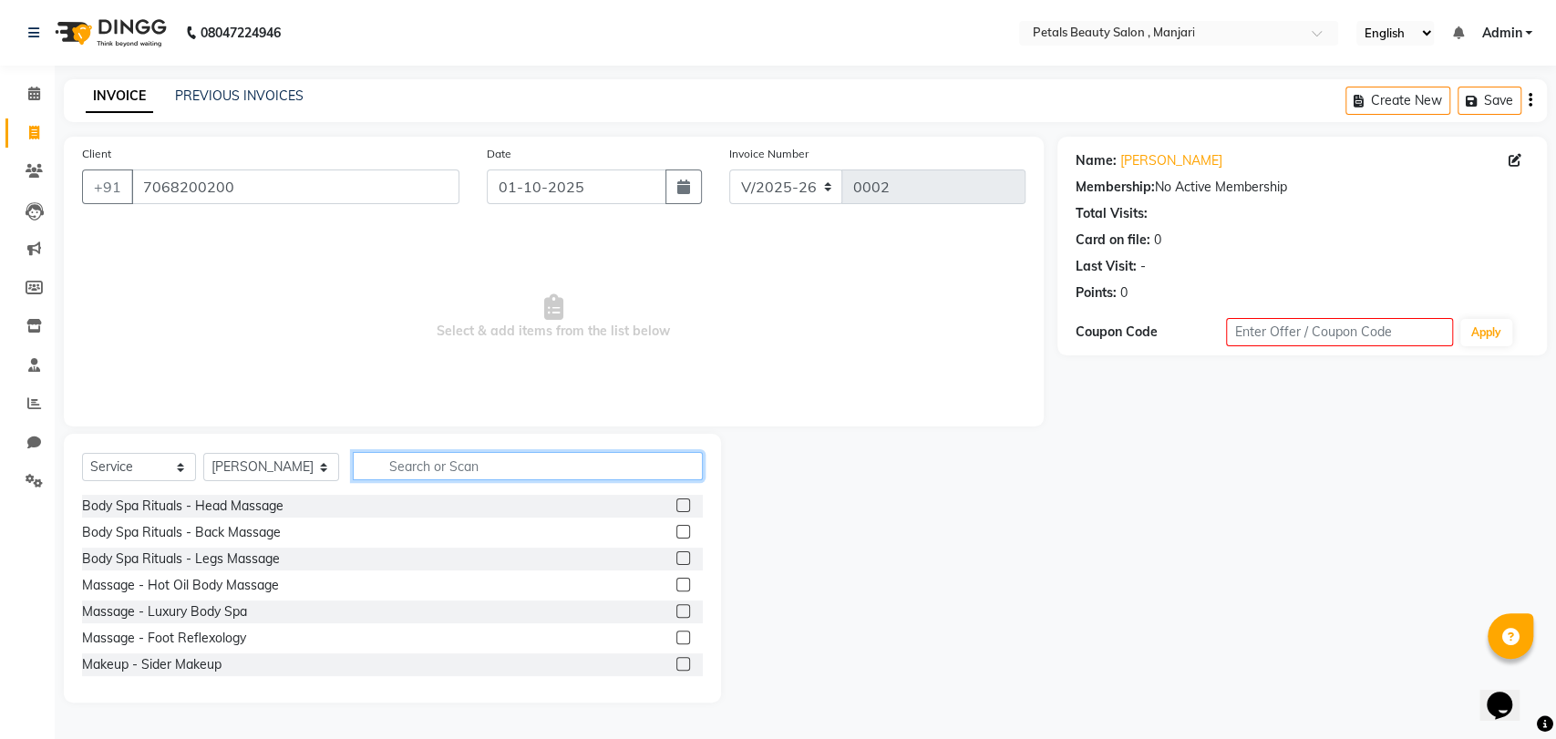
click at [401, 466] on input "text" at bounding box center [528, 466] width 350 height 28
type input "S"
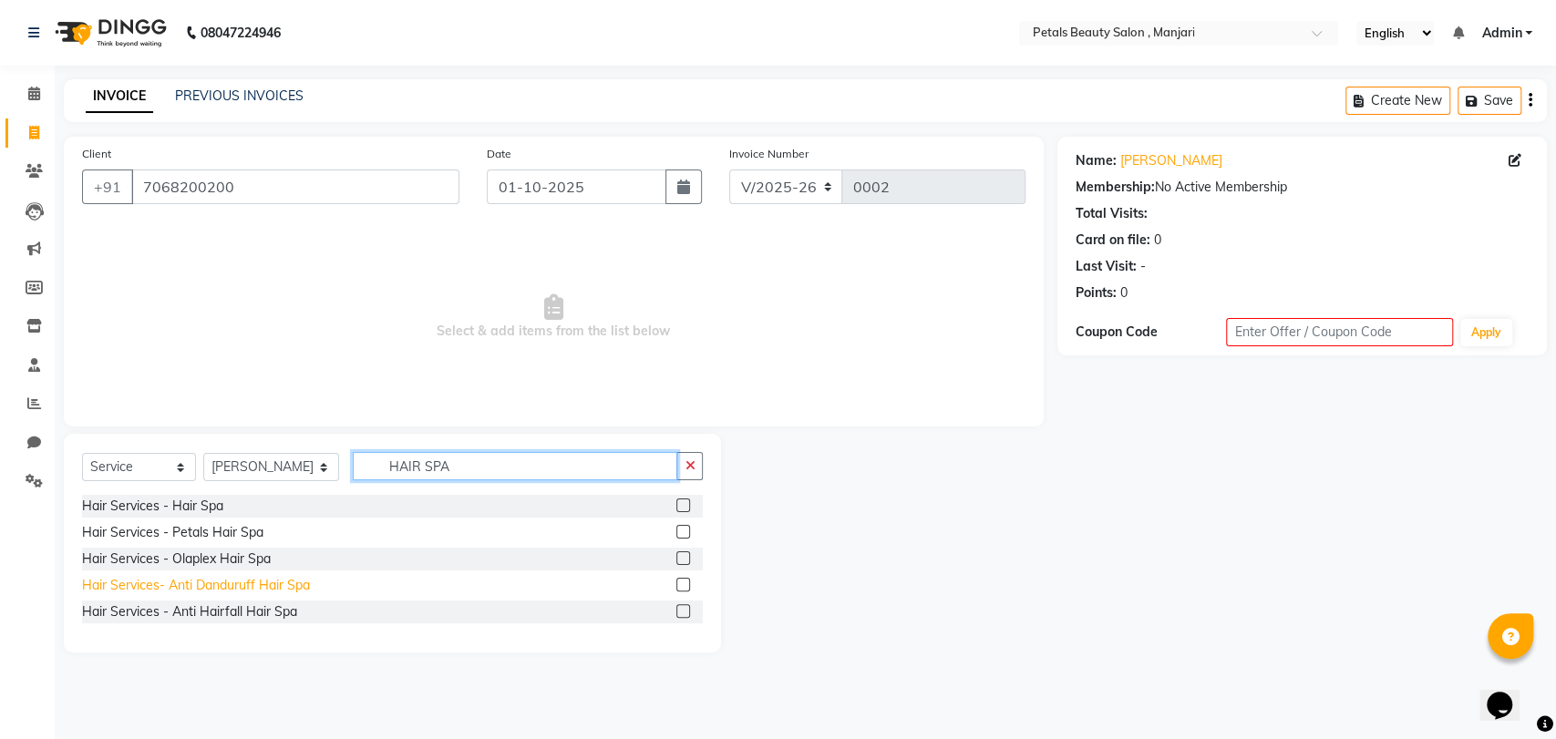
type input "HAIR SPA"
click at [252, 582] on div "Hair Services- Anti Danduruff Hair Spa" at bounding box center [196, 585] width 228 height 19
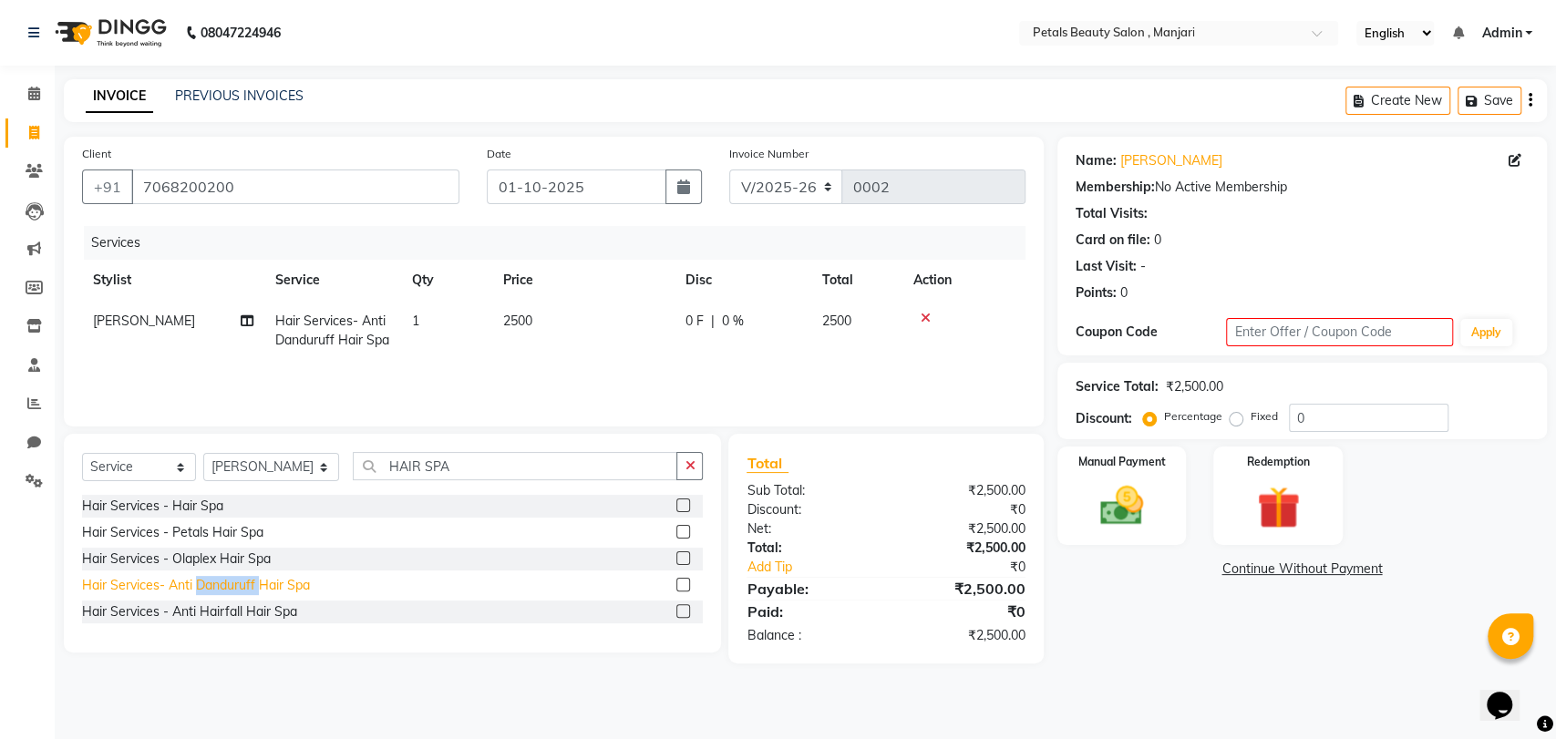
click at [252, 582] on div "Hair Services- Anti Danduruff Hair Spa" at bounding box center [196, 585] width 228 height 19
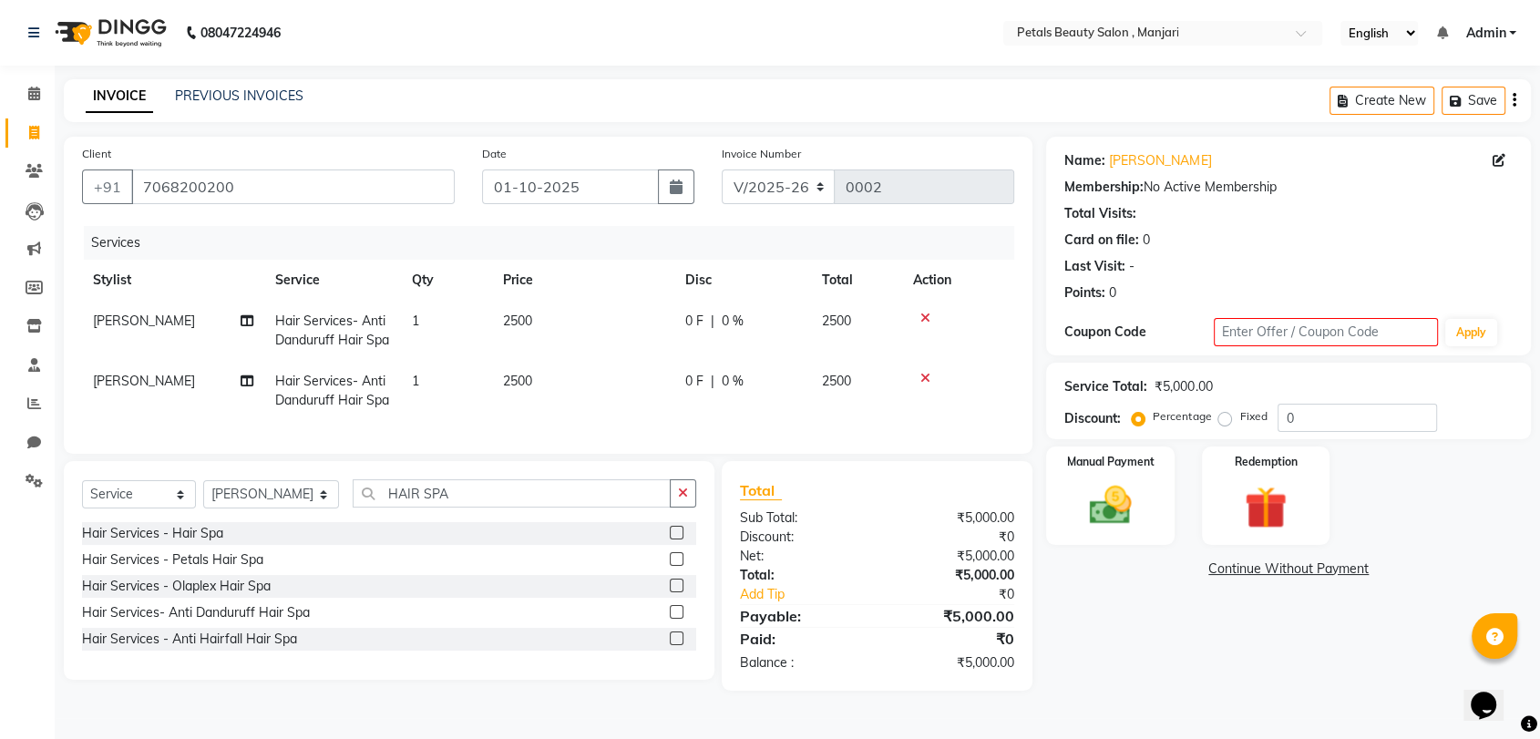
click at [679, 619] on label at bounding box center [677, 612] width 14 height 14
click at [679, 619] on input "checkbox" at bounding box center [676, 613] width 12 height 12
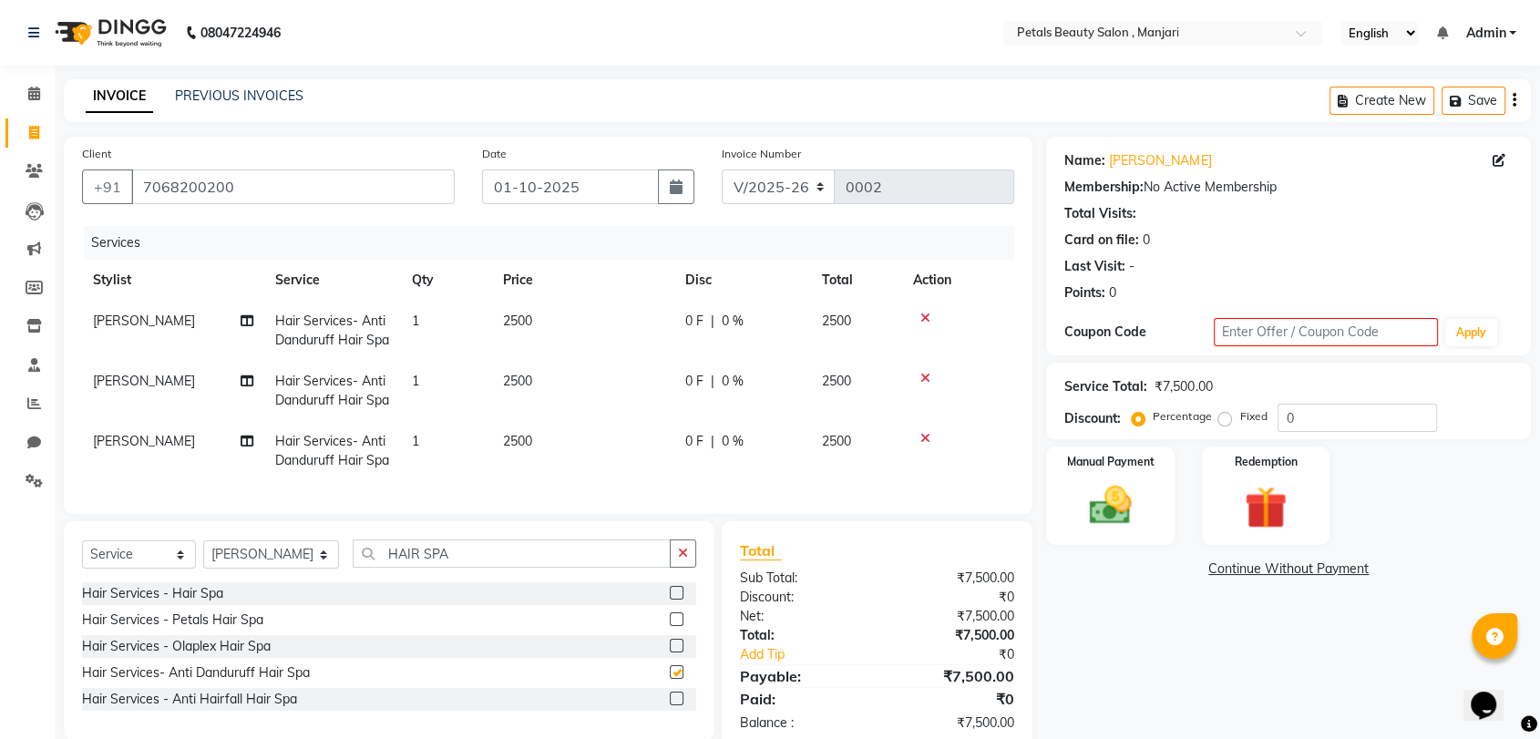
checkbox input "false"
click at [925, 385] on icon at bounding box center [926, 378] width 10 height 13
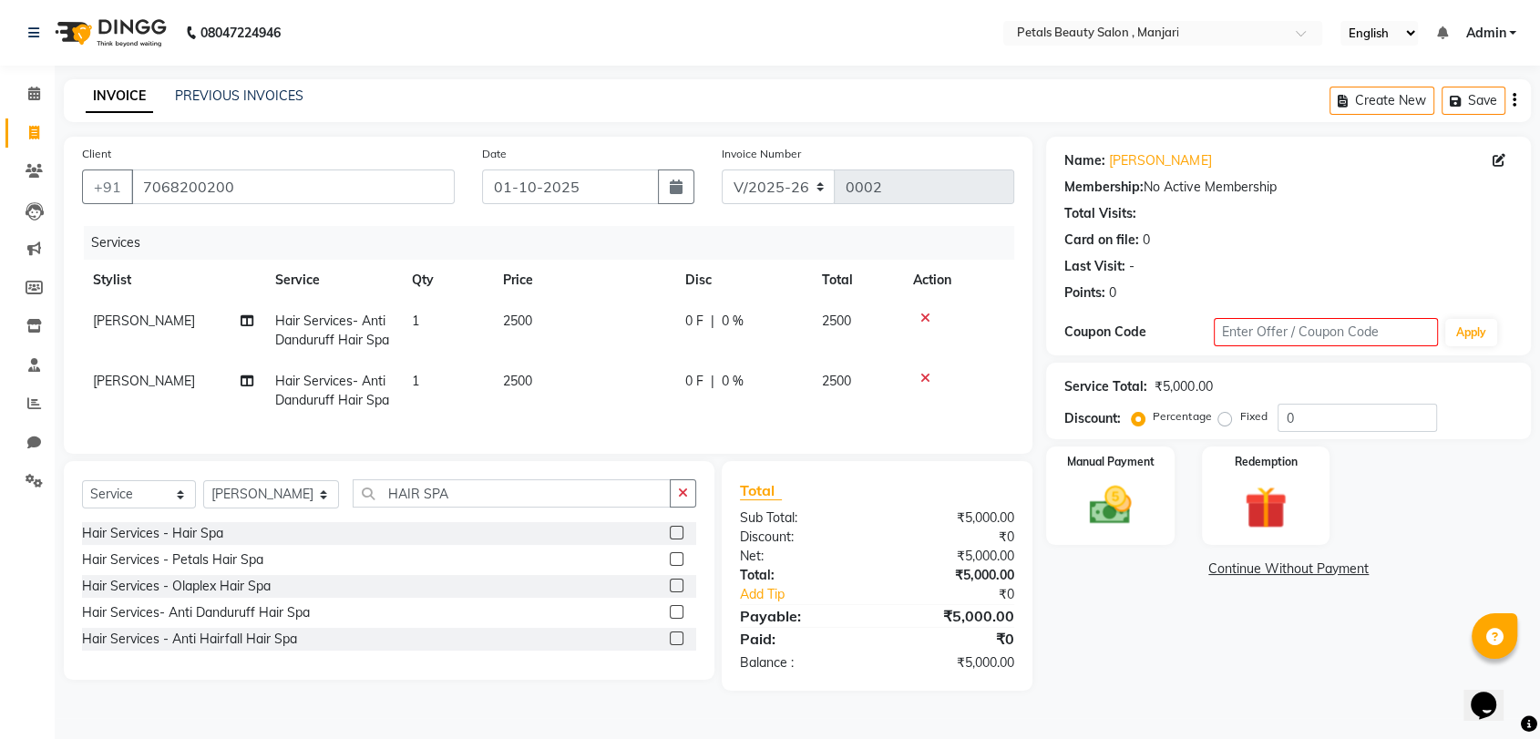
click at [925, 385] on icon at bounding box center [926, 378] width 10 height 13
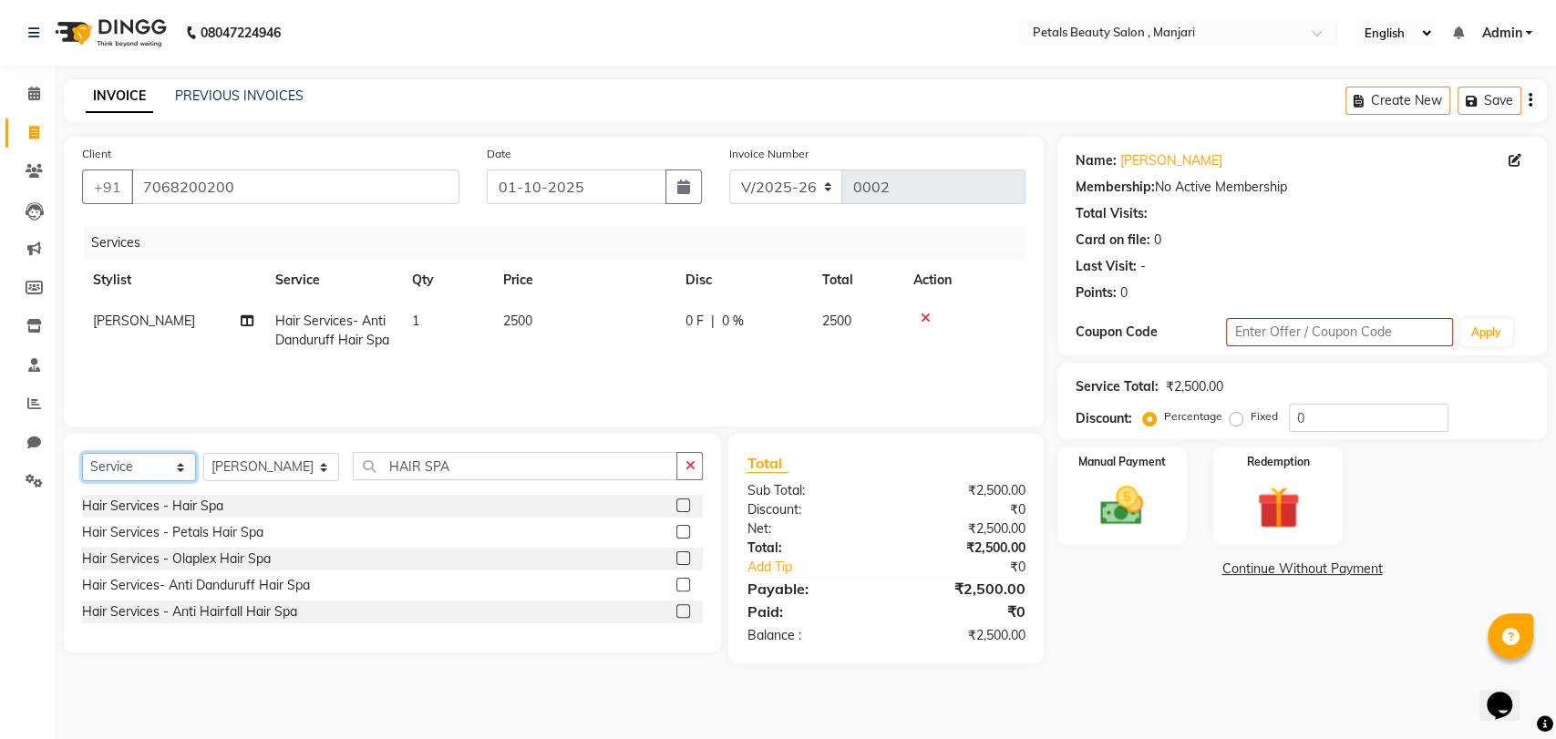
click at [180, 461] on select "Select Service Product Membership Package Voucher Prepaid Gift Card" at bounding box center [139, 467] width 114 height 28
click at [303, 468] on select "Select Stylist [PERSON_NAME] [PERSON_NAME] Borate [PERSON_NAME] [PERSON_NAME] […" at bounding box center [271, 467] width 136 height 28
select select "92683"
click at [203, 455] on select "Select Stylist [PERSON_NAME] [PERSON_NAME] Borate [PERSON_NAME] [PERSON_NAME] […" at bounding box center [271, 467] width 136 height 28
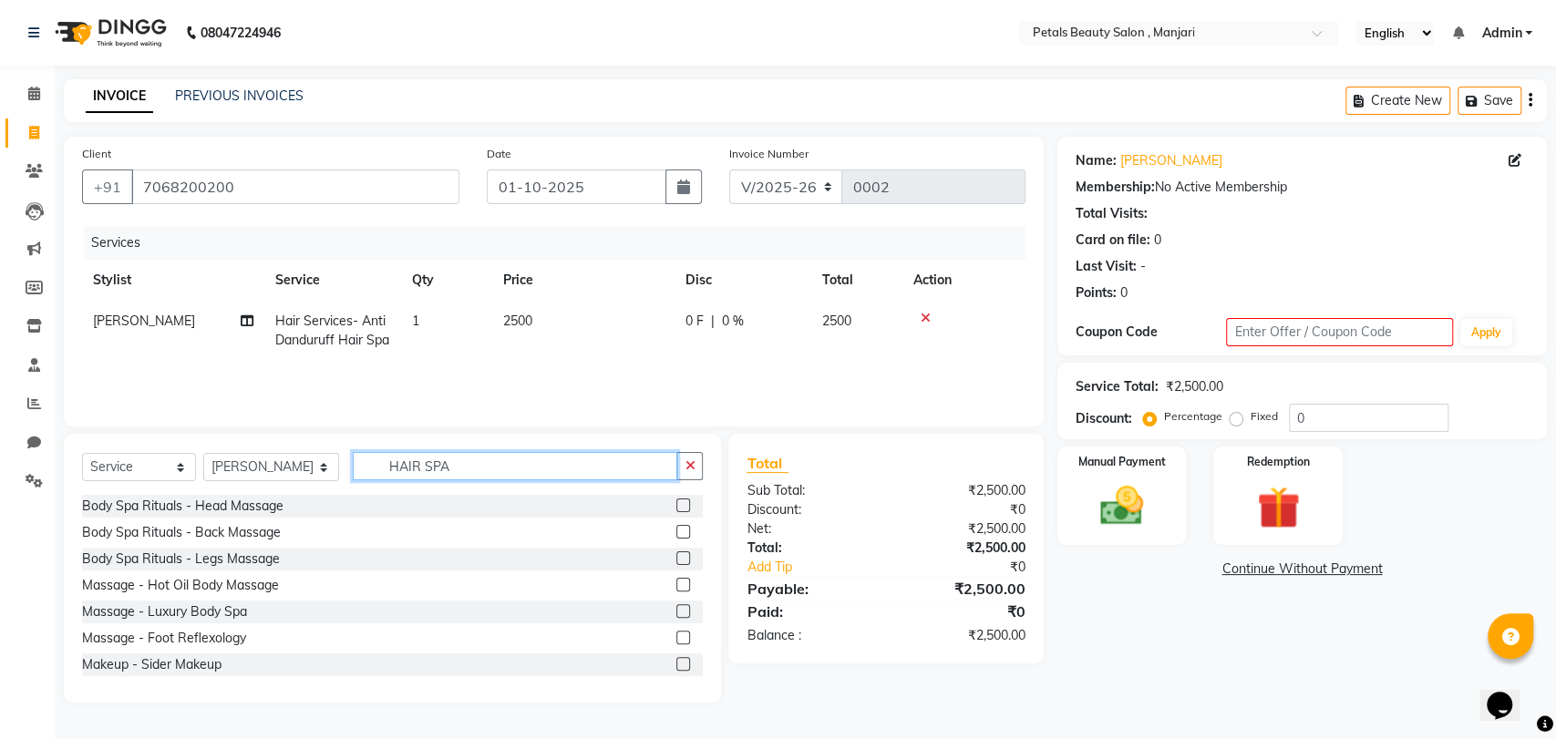
click at [452, 463] on input "HAIR SPA" at bounding box center [515, 466] width 324 height 28
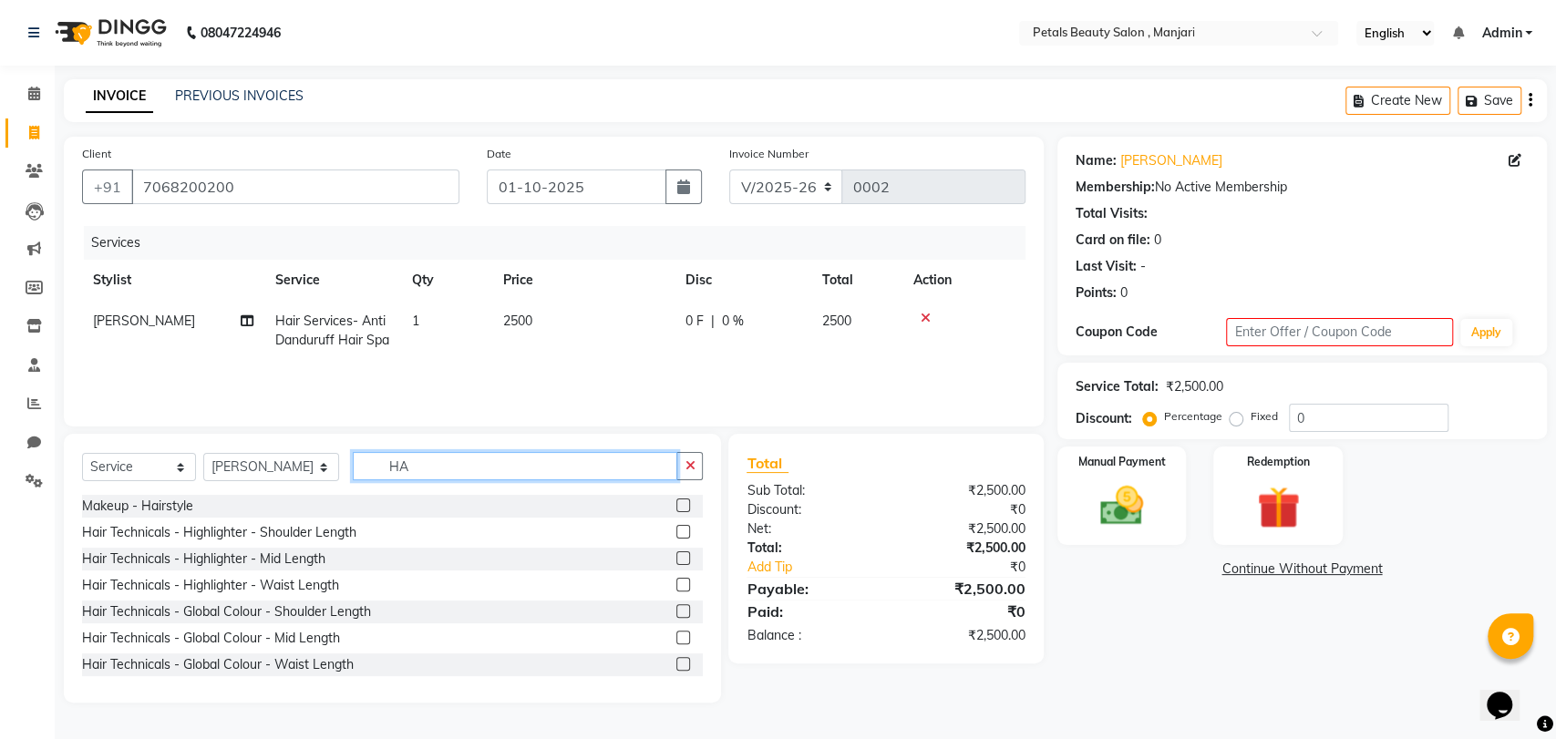
type input "H"
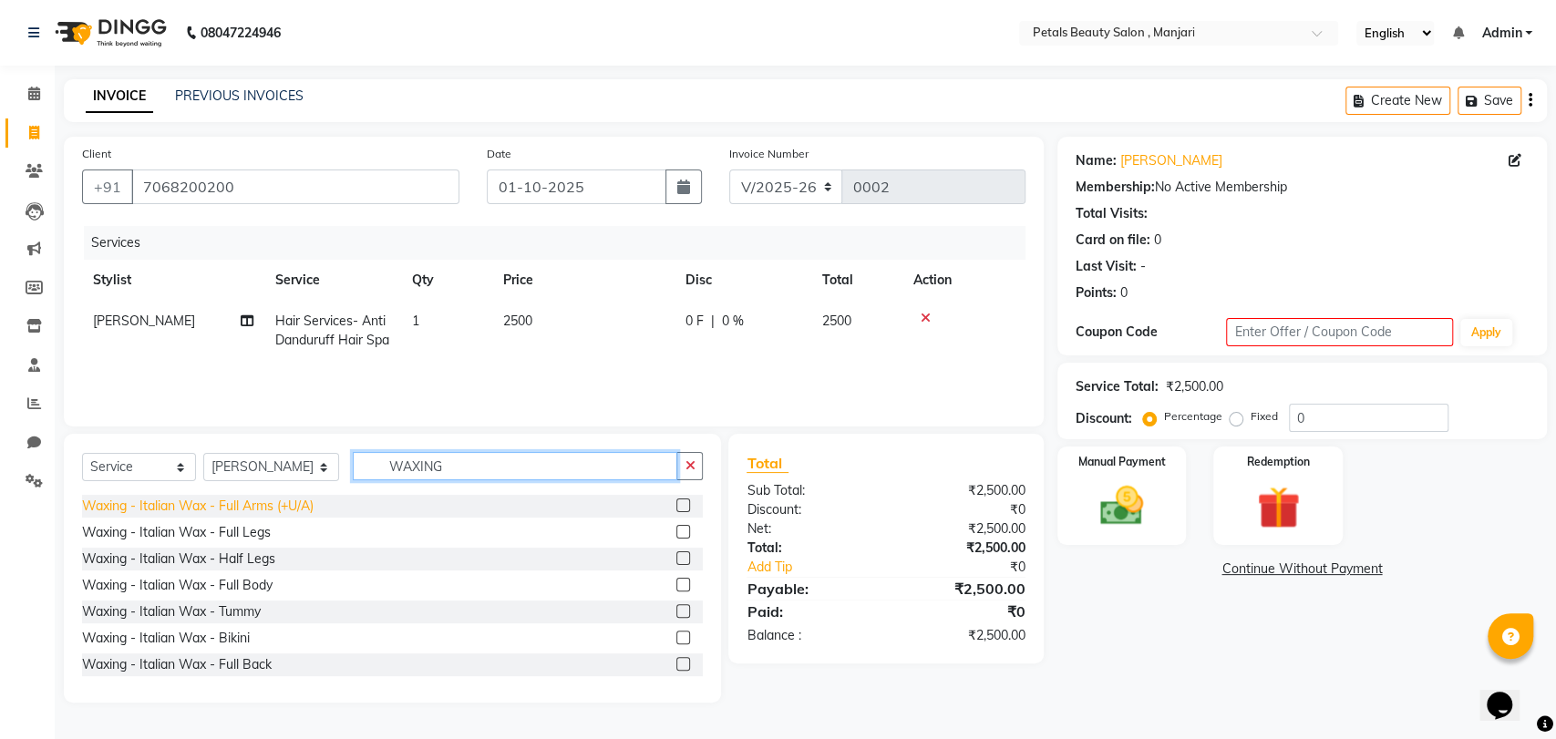
type input "WAXING"
click at [197, 508] on div "Waxing - Italian Wax - Full Arms (+U/A)" at bounding box center [198, 506] width 232 height 19
checkbox input "false"
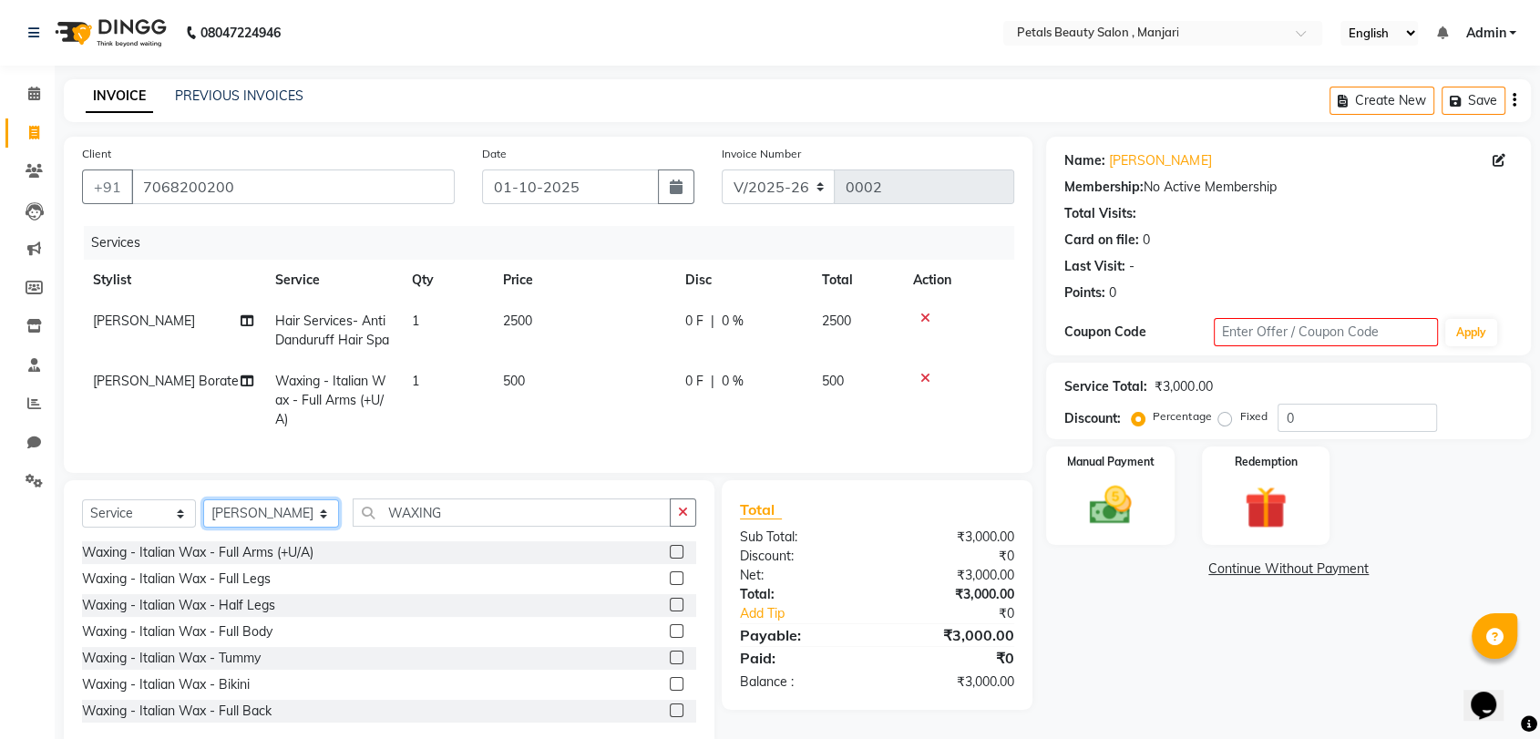
click at [300, 528] on select "Select Stylist [PERSON_NAME] [PERSON_NAME] Borate [PERSON_NAME] [PERSON_NAME] […" at bounding box center [271, 514] width 136 height 28
click at [203, 528] on select "Select Stylist [PERSON_NAME] [PERSON_NAME] Borate [PERSON_NAME] [PERSON_NAME] […" at bounding box center [271, 514] width 136 height 28
click at [423, 527] on input "WAXING" at bounding box center [512, 513] width 318 height 28
type input "W"
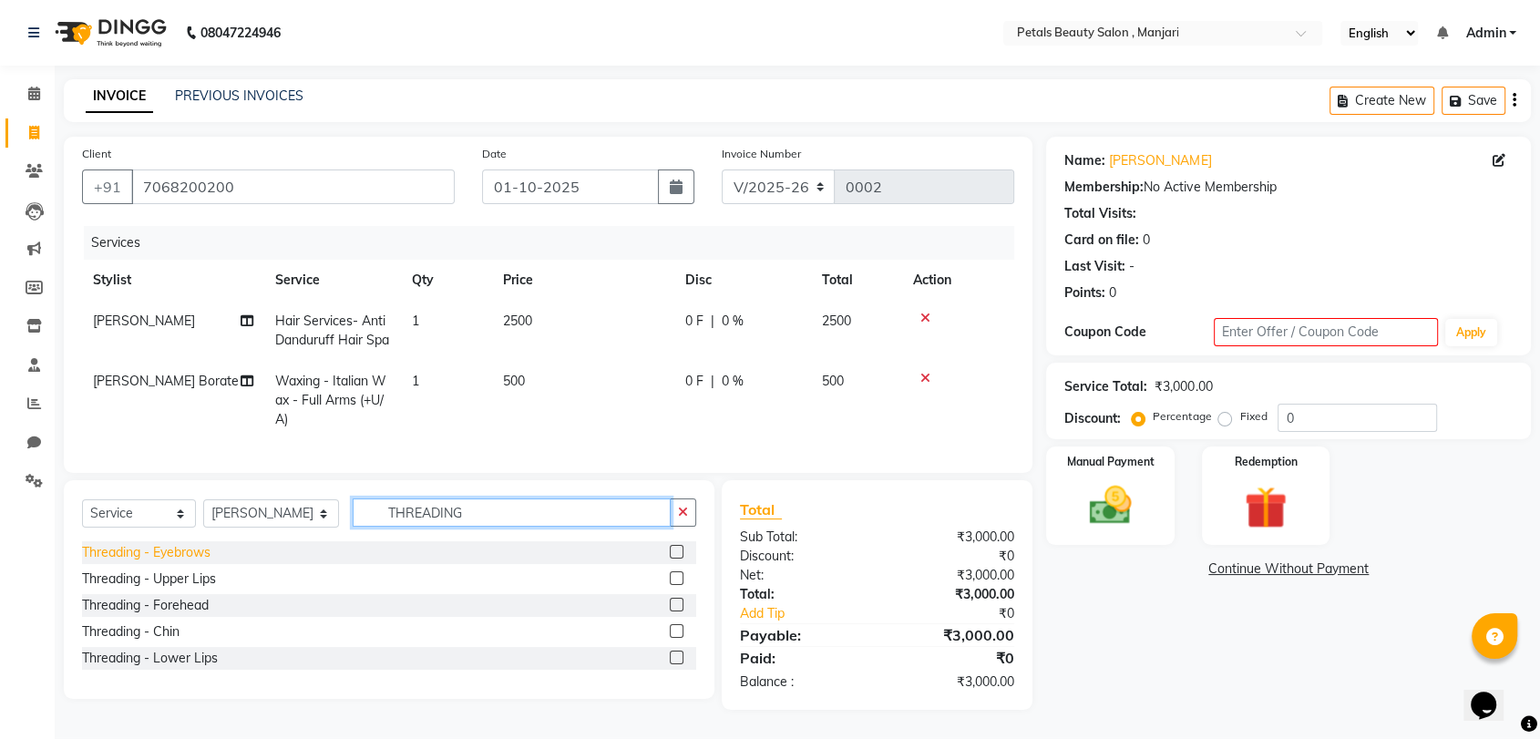
type input "THREADING"
click at [149, 562] on div "Threading - Eyebrows" at bounding box center [146, 552] width 129 height 19
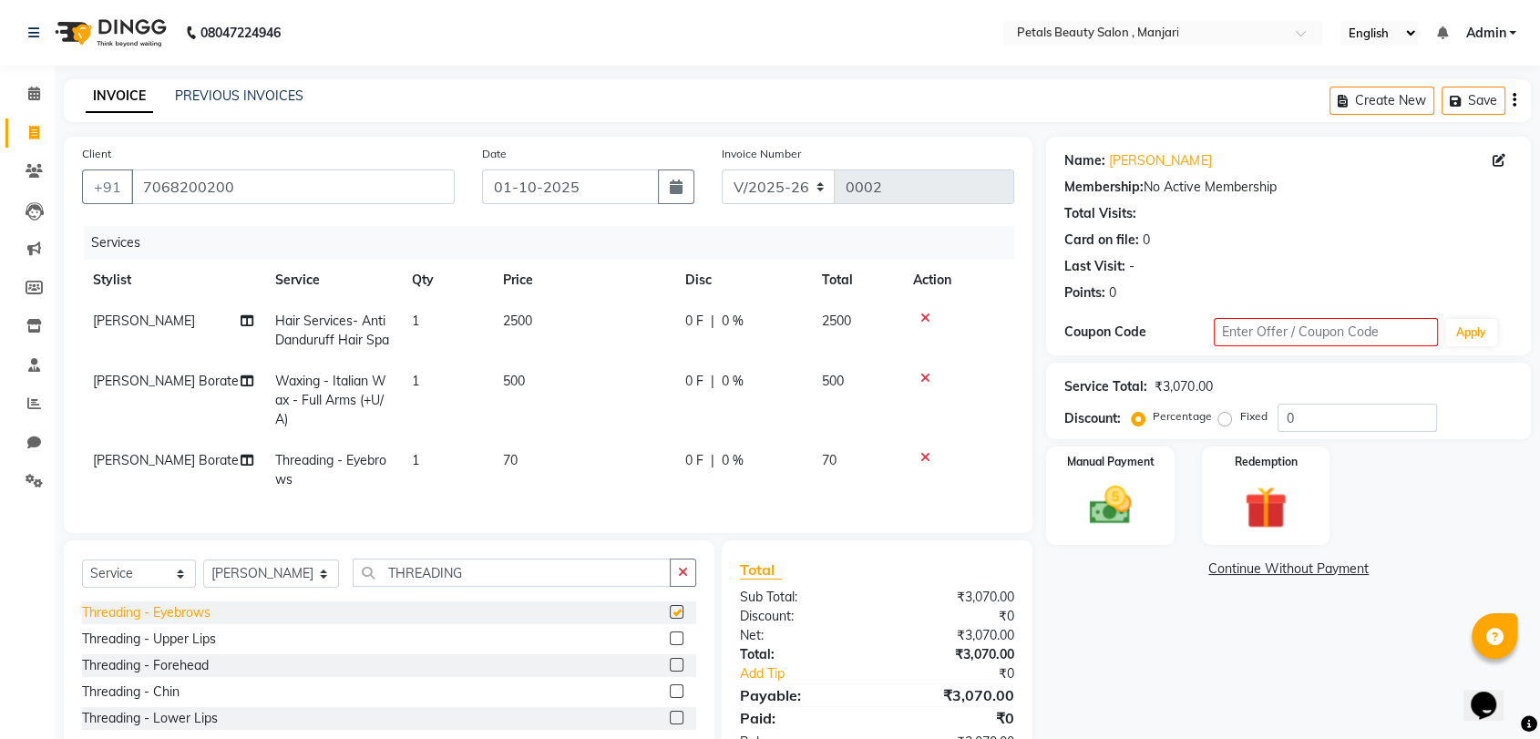
checkbox input "false"
click at [180, 675] on div "Threading - Forehead" at bounding box center [145, 665] width 127 height 19
checkbox input "false"
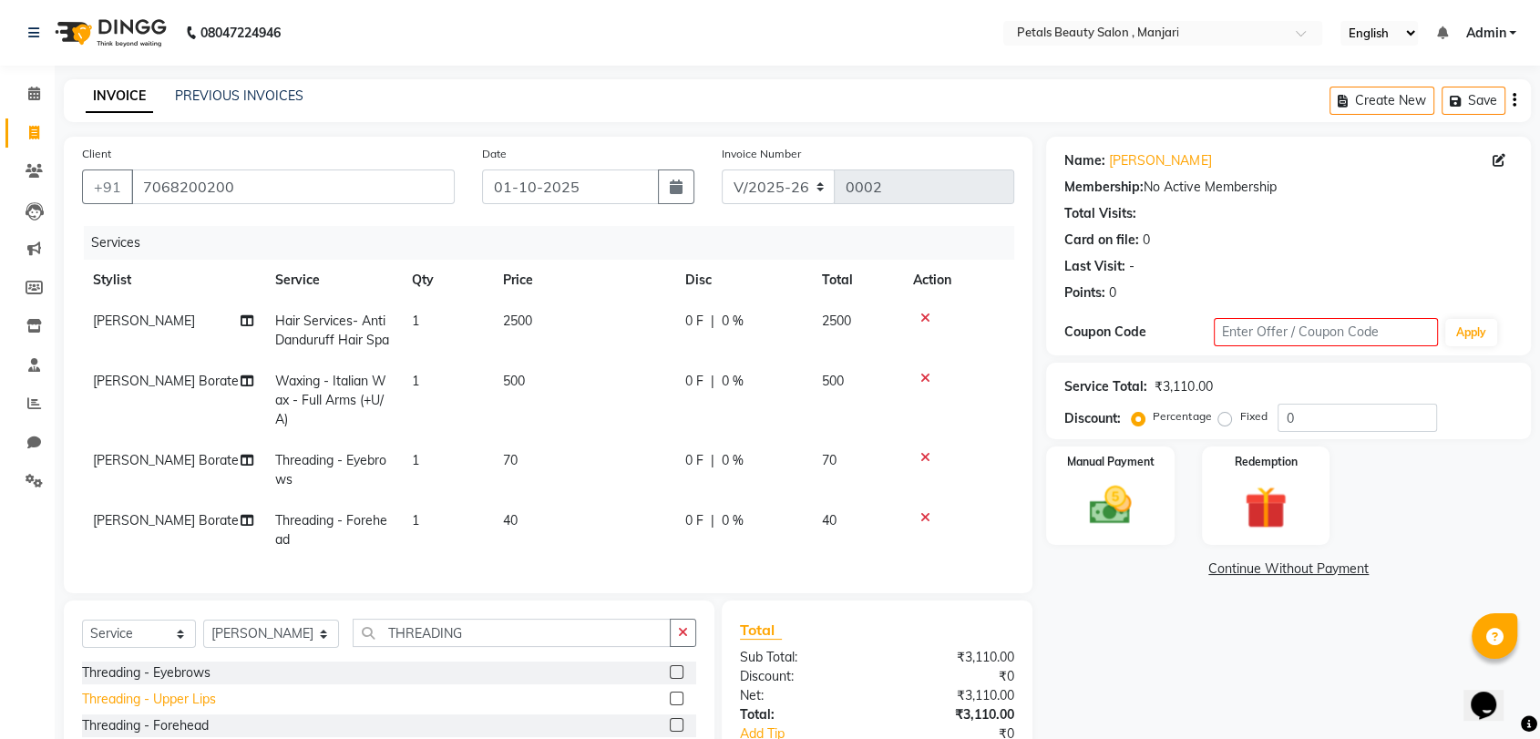
click at [186, 709] on div "Threading - Upper Lips" at bounding box center [149, 699] width 134 height 19
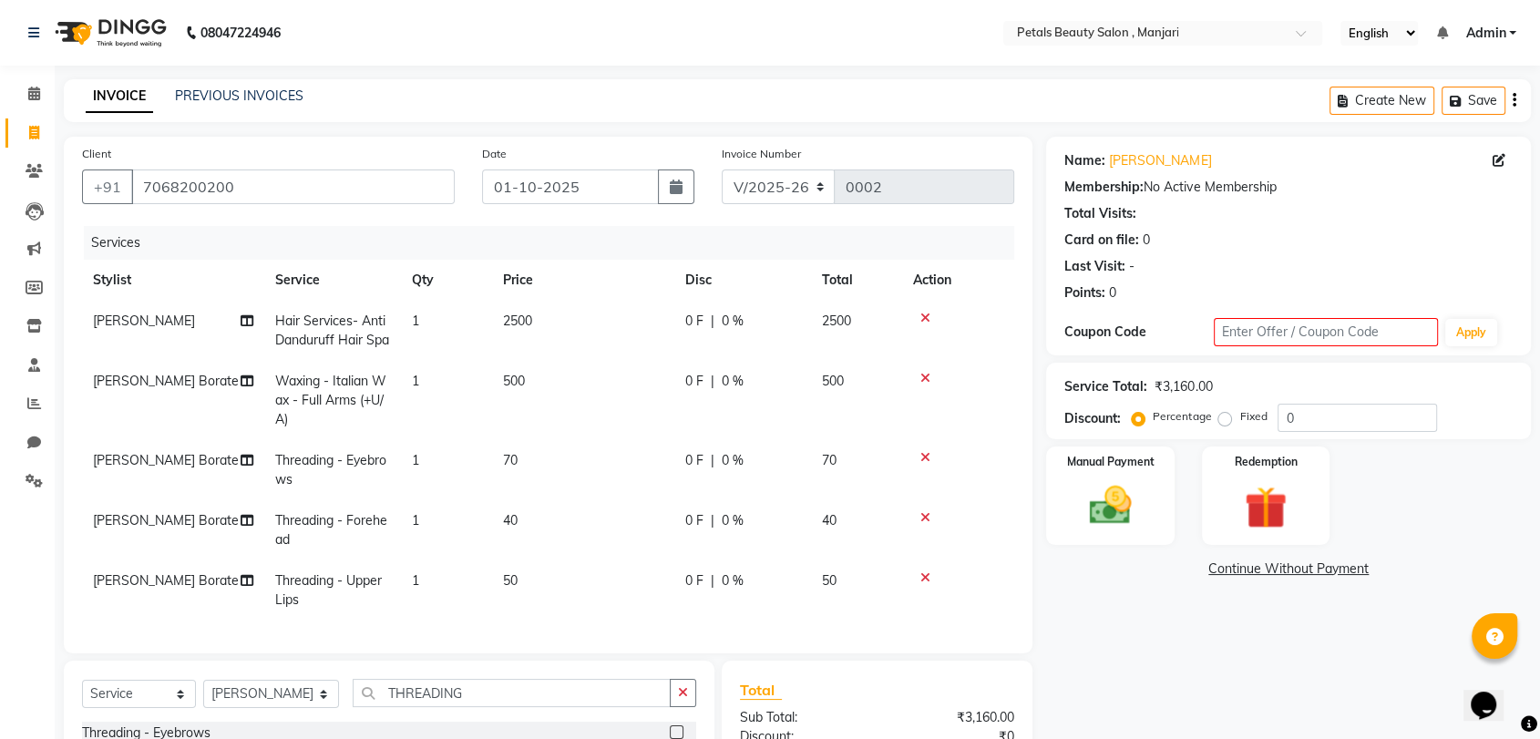
checkbox input "false"
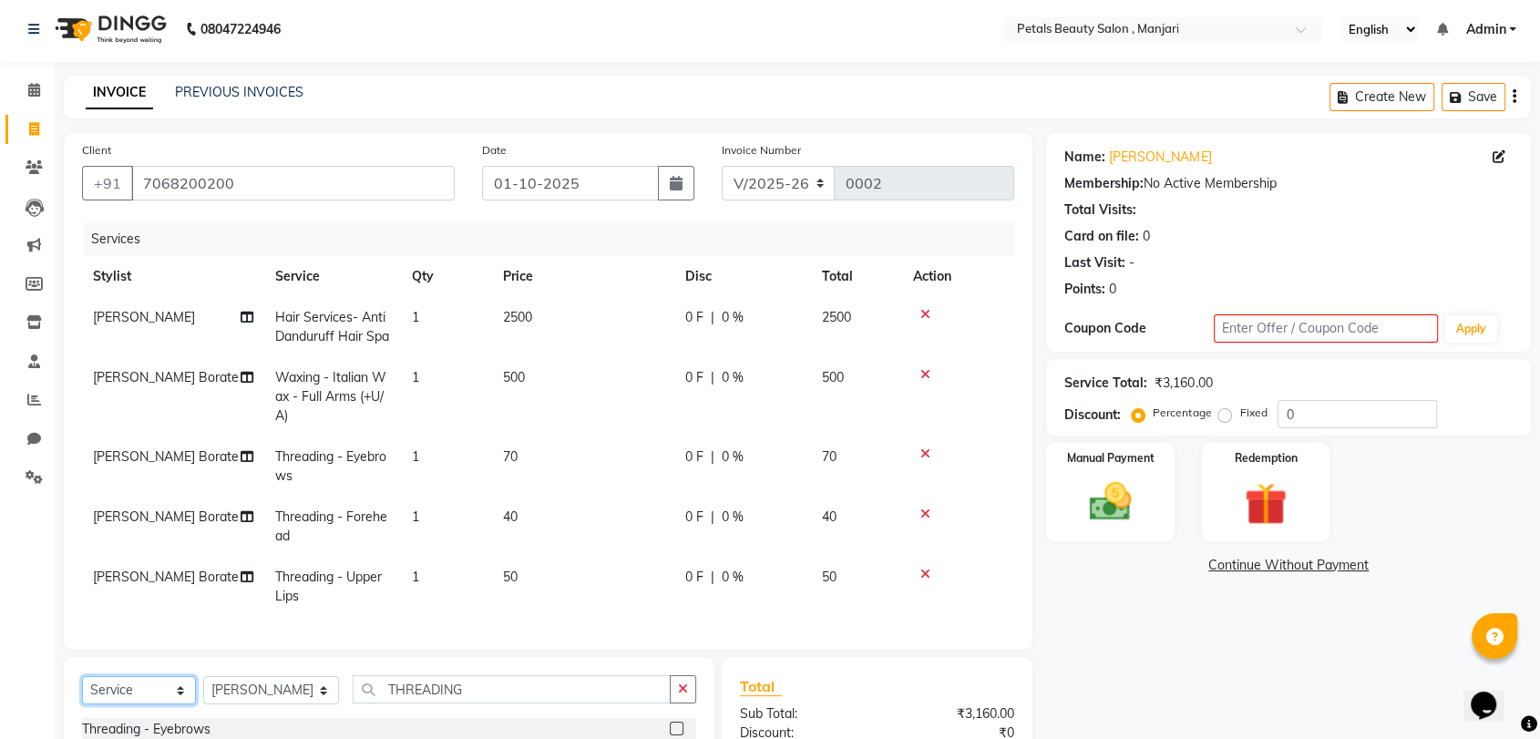
click at [183, 705] on select "Select Service Product Membership Package Voucher Prepaid Gift Card" at bounding box center [139, 690] width 114 height 28
select select "product"
click at [82, 705] on select "Select Service Product Membership Package Voucher Prepaid Gift Card" at bounding box center [139, 690] width 114 height 28
click at [614, 704] on input "THREADING" at bounding box center [512, 689] width 318 height 28
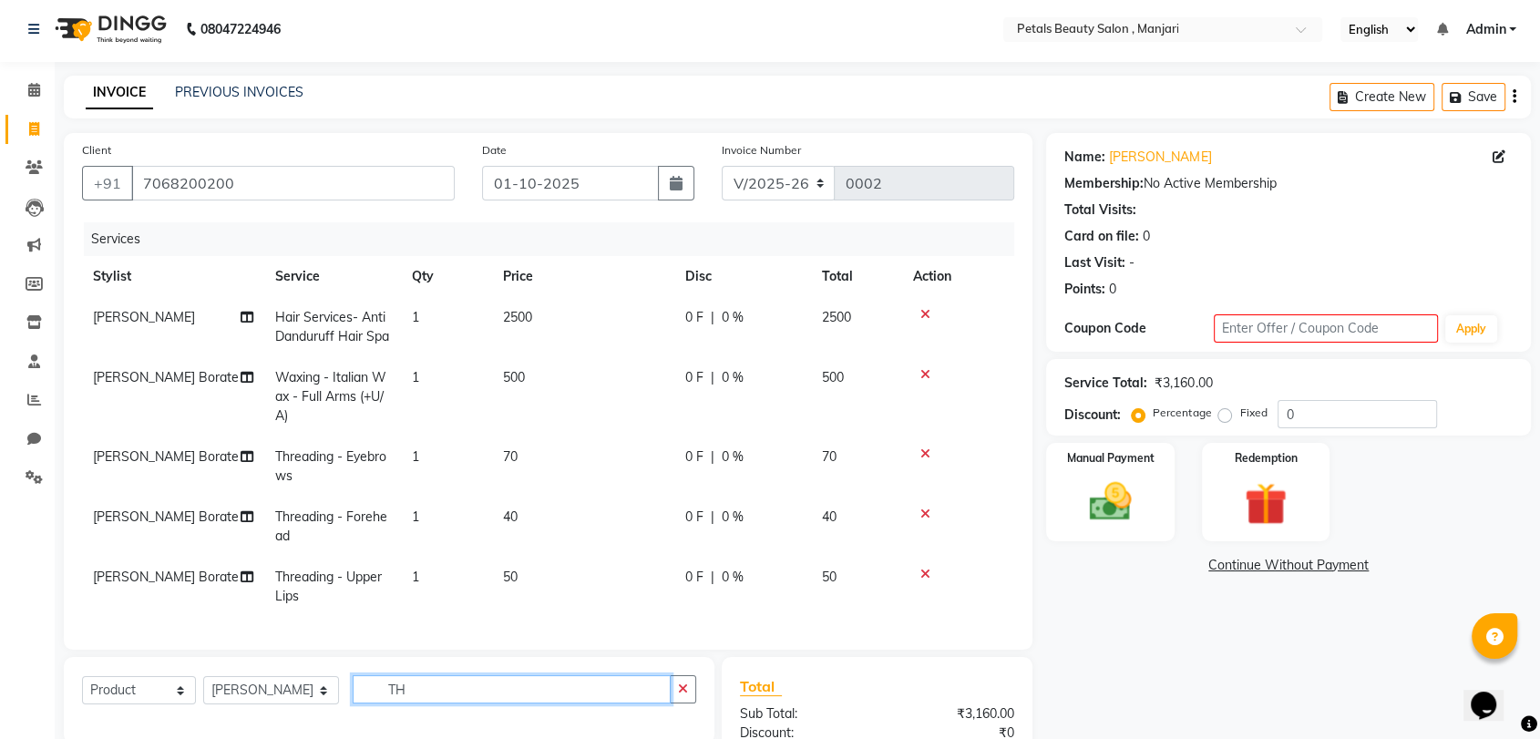
type input "T"
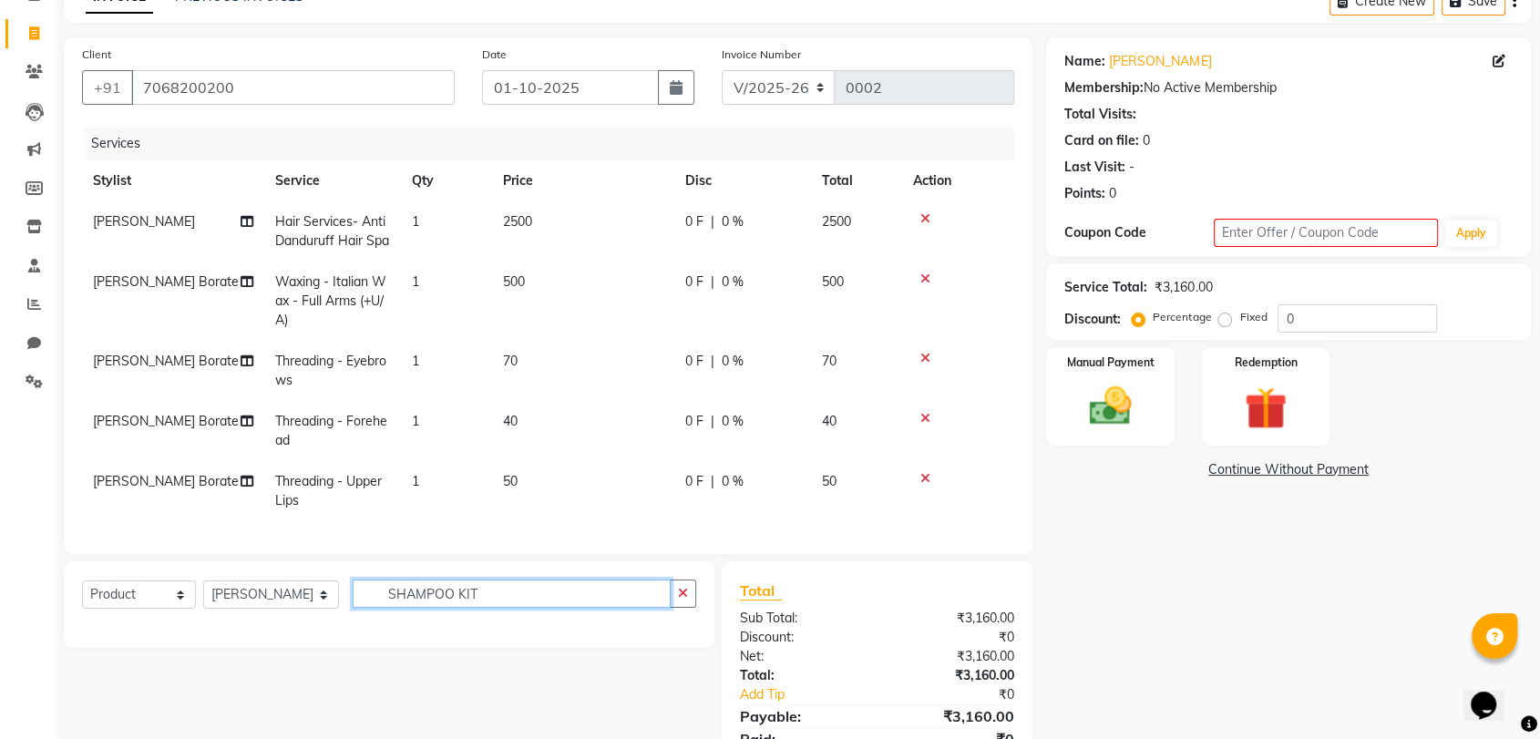
scroll to position [100, 0]
type input "S"
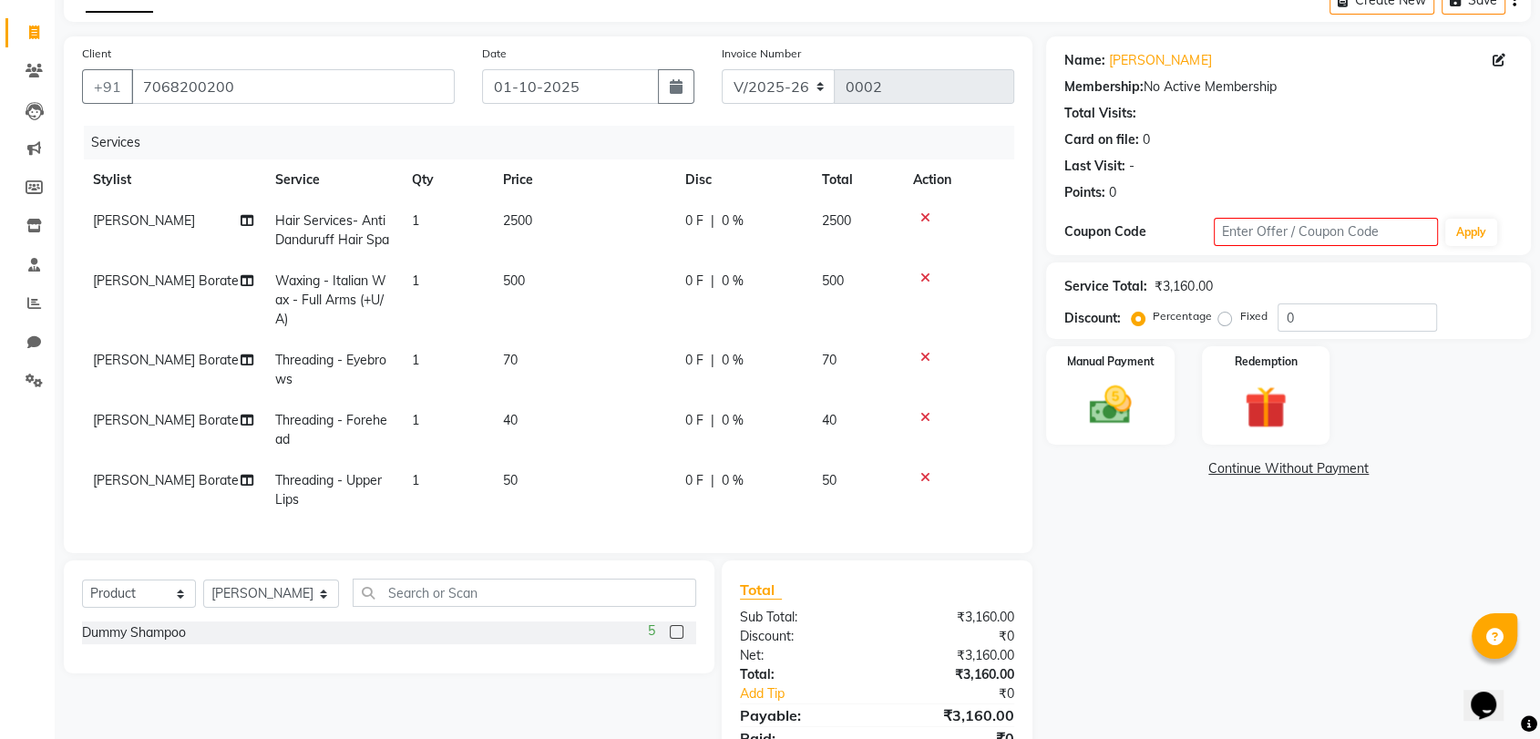
click at [1371, 164] on div "Last Visit: -" at bounding box center [1289, 166] width 448 height 19
click at [1476, 2] on button "Save" at bounding box center [1474, 0] width 64 height 28
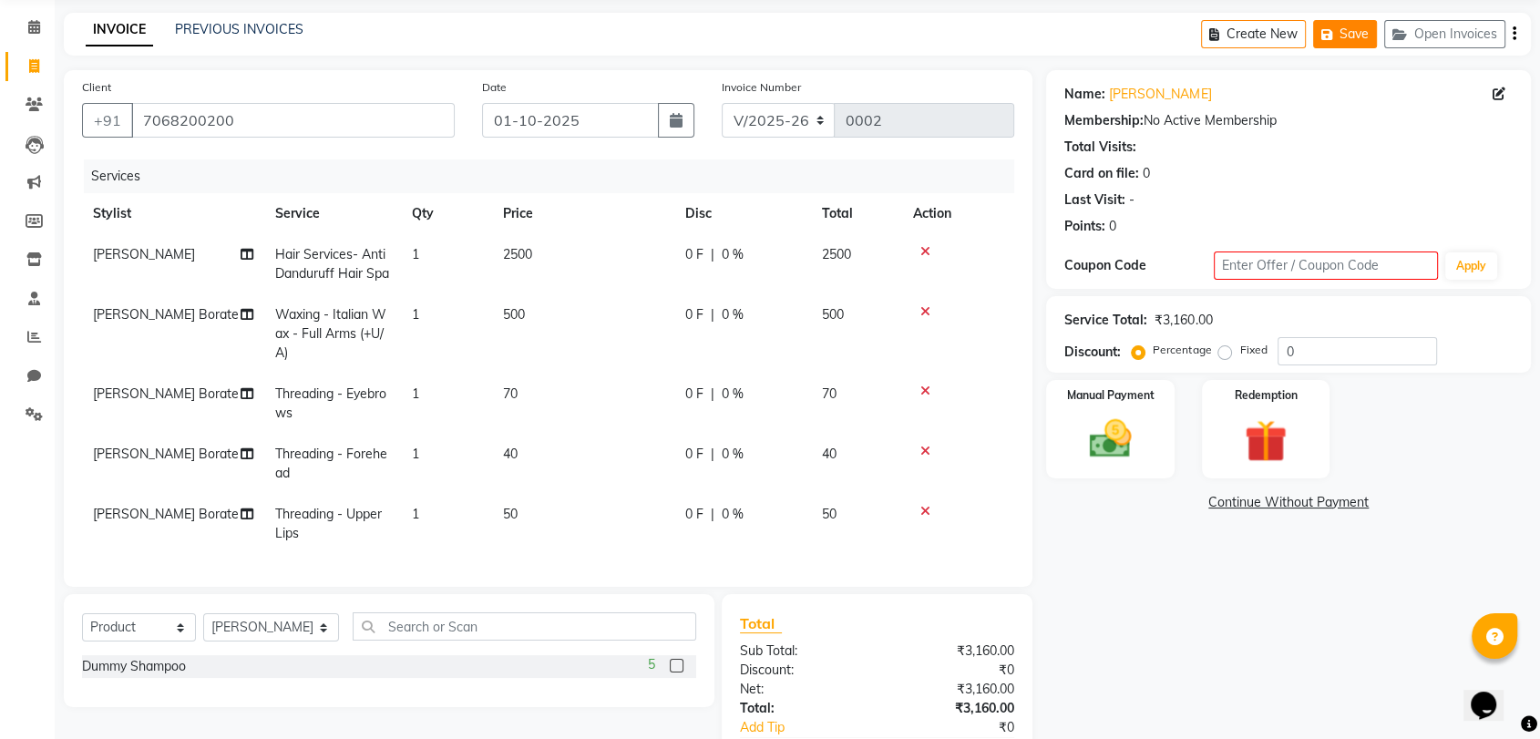
scroll to position [0, 0]
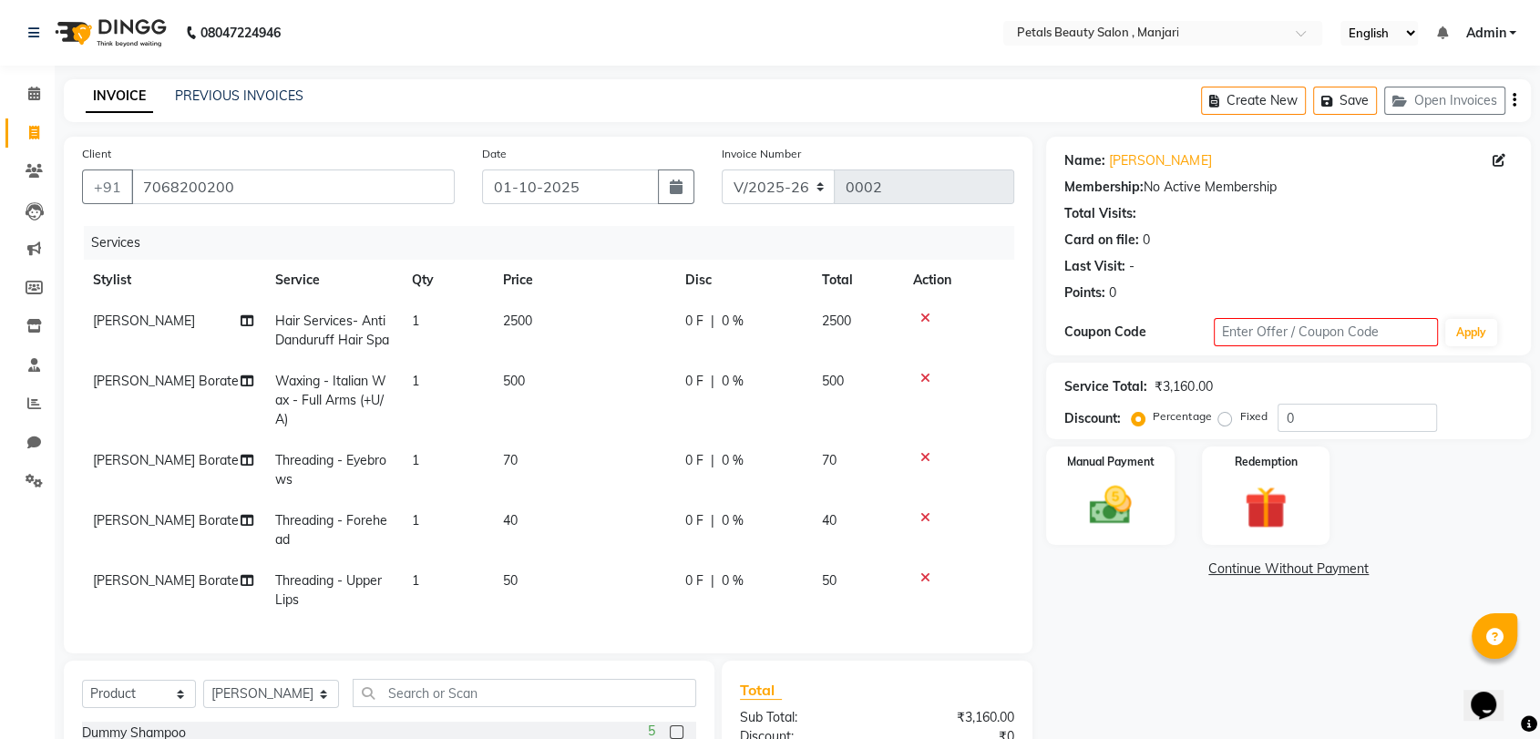
click at [1509, 26] on link "Admin" at bounding box center [1491, 33] width 51 height 19
click at [1356, 185] on div "Membership: No Active Membership" at bounding box center [1289, 187] width 448 height 19
click at [36, 479] on icon at bounding box center [34, 481] width 17 height 14
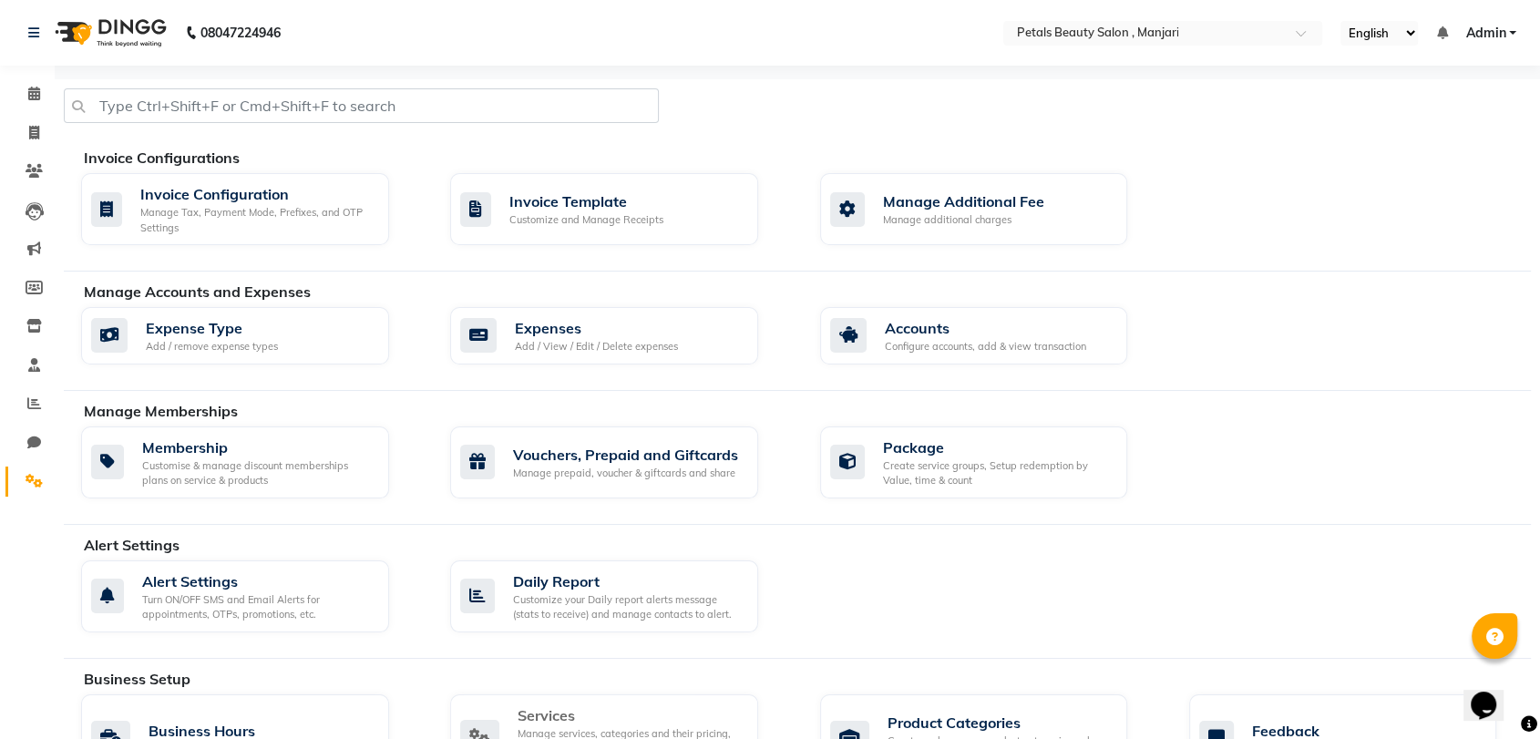
click at [613, 713] on div "Services" at bounding box center [631, 716] width 226 height 22
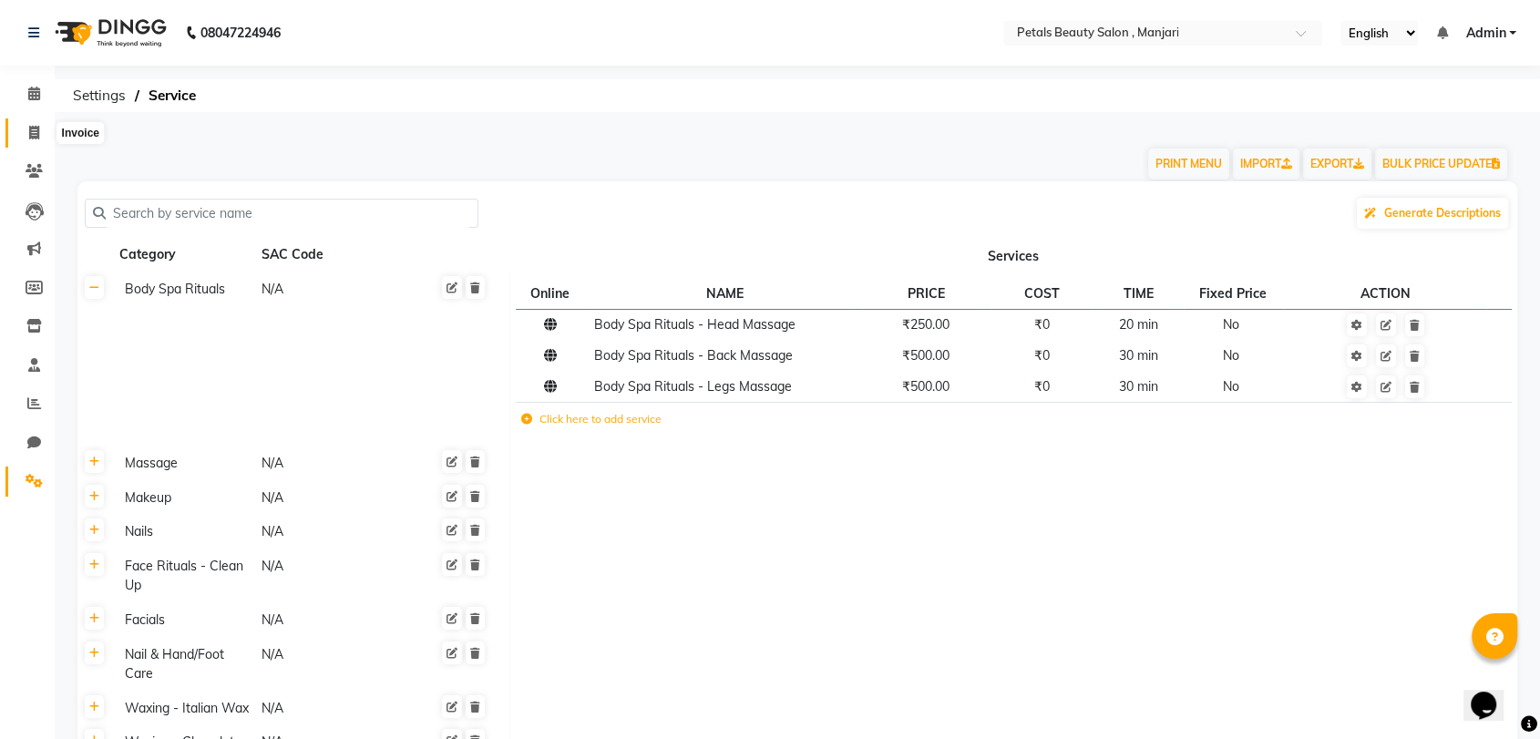
click at [32, 128] on icon at bounding box center [34, 133] width 10 height 14
select select "service"
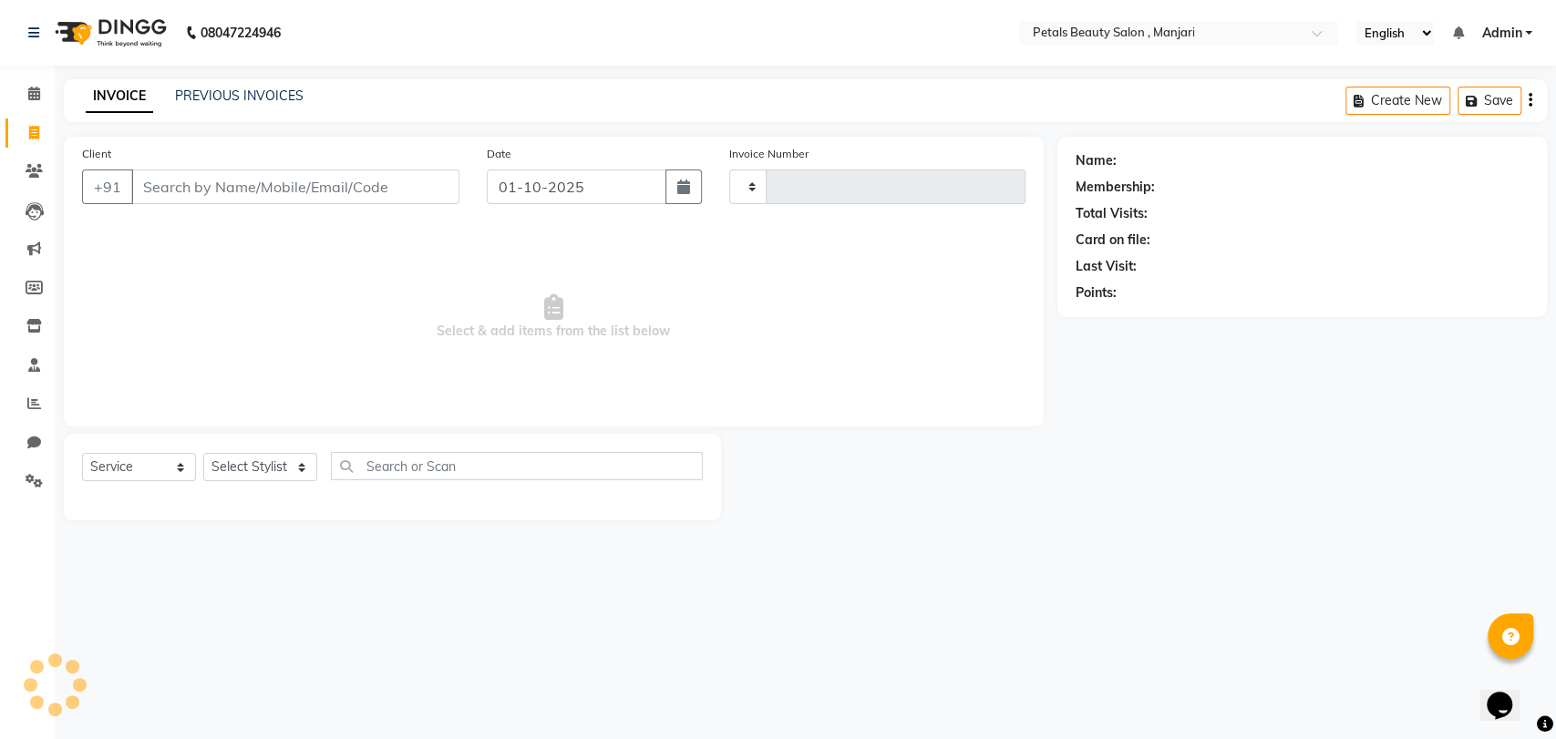
type input "0002"
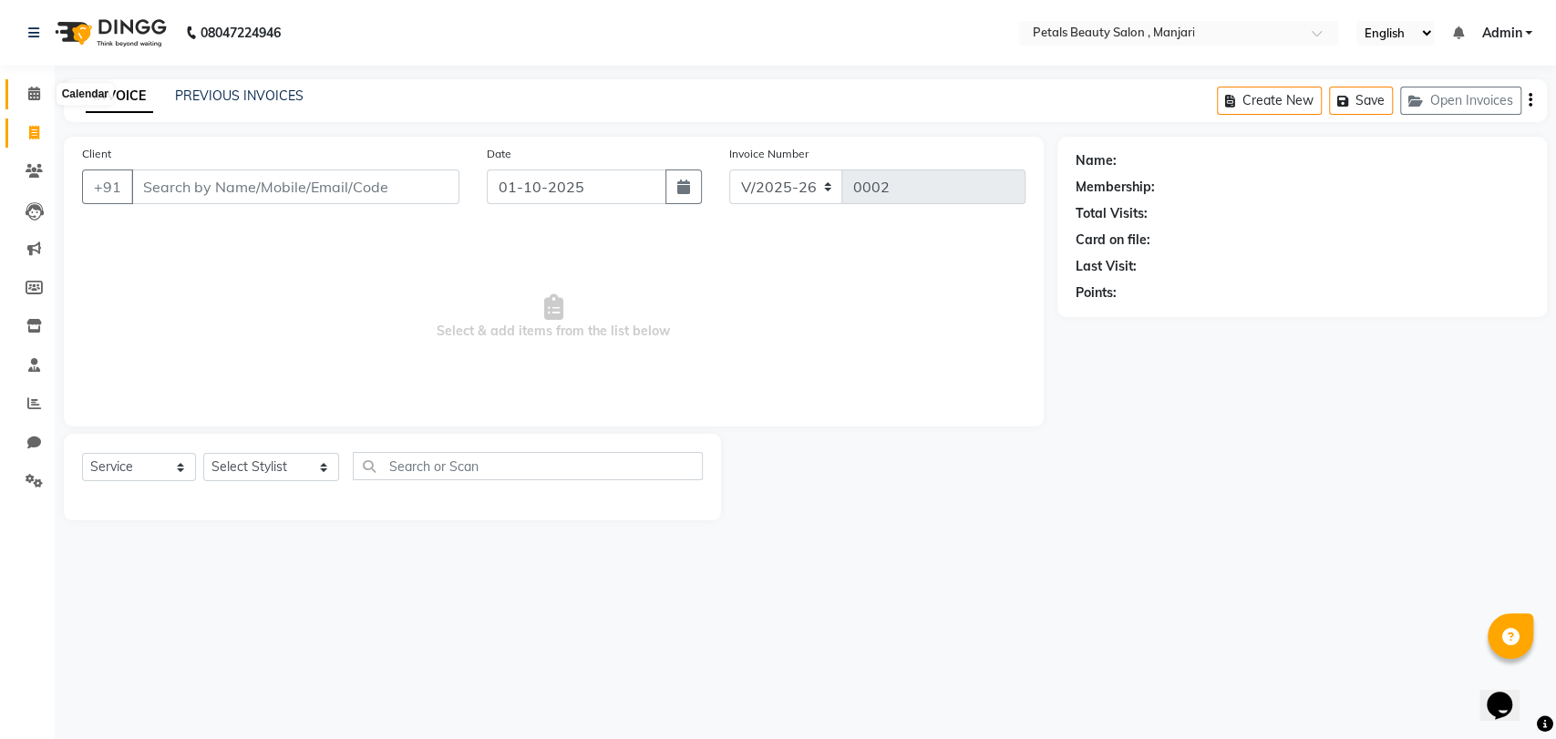
click at [31, 93] on icon at bounding box center [34, 94] width 12 height 14
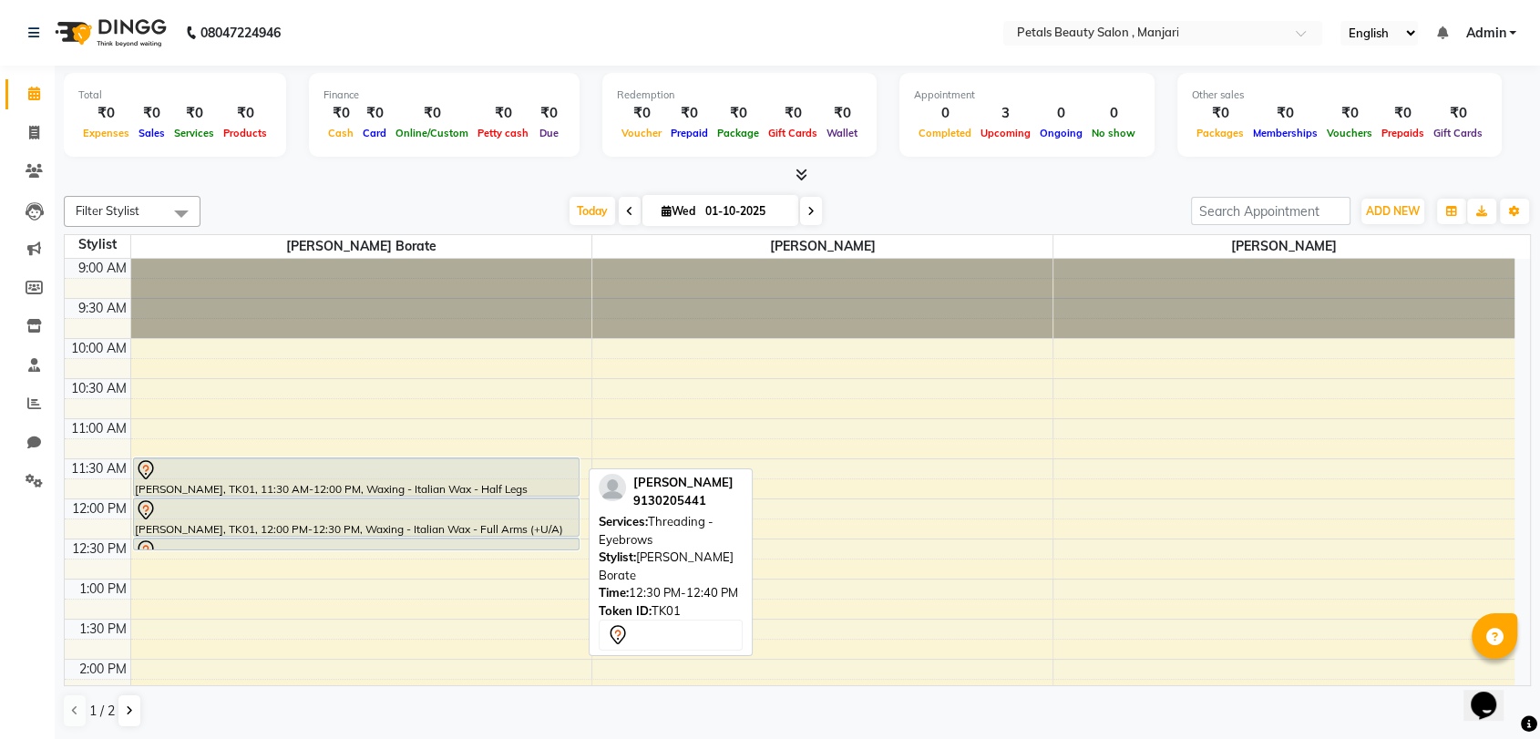
click at [465, 542] on div at bounding box center [357, 551] width 444 height 22
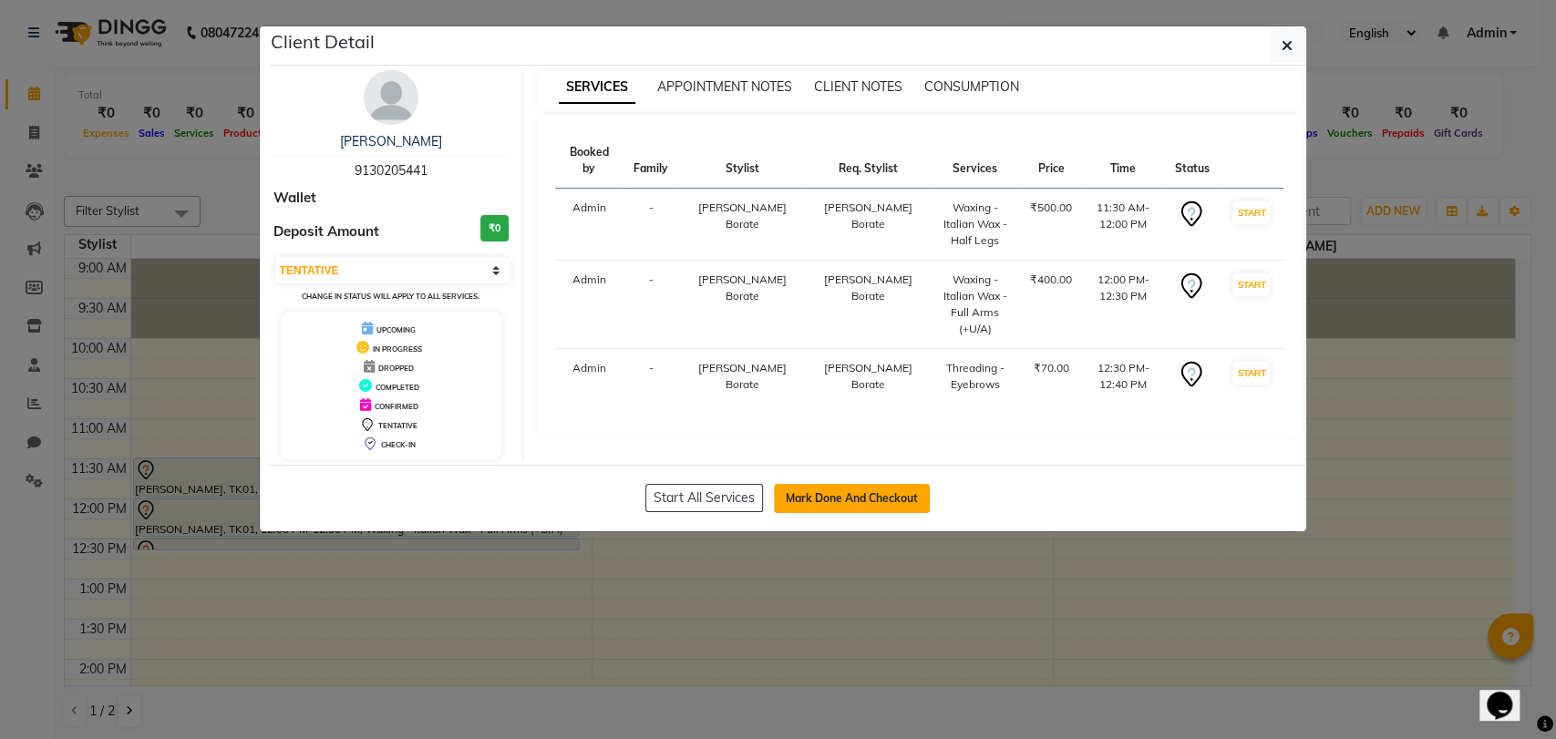
click at [893, 491] on button "Mark Done And Checkout" at bounding box center [852, 498] width 156 height 29
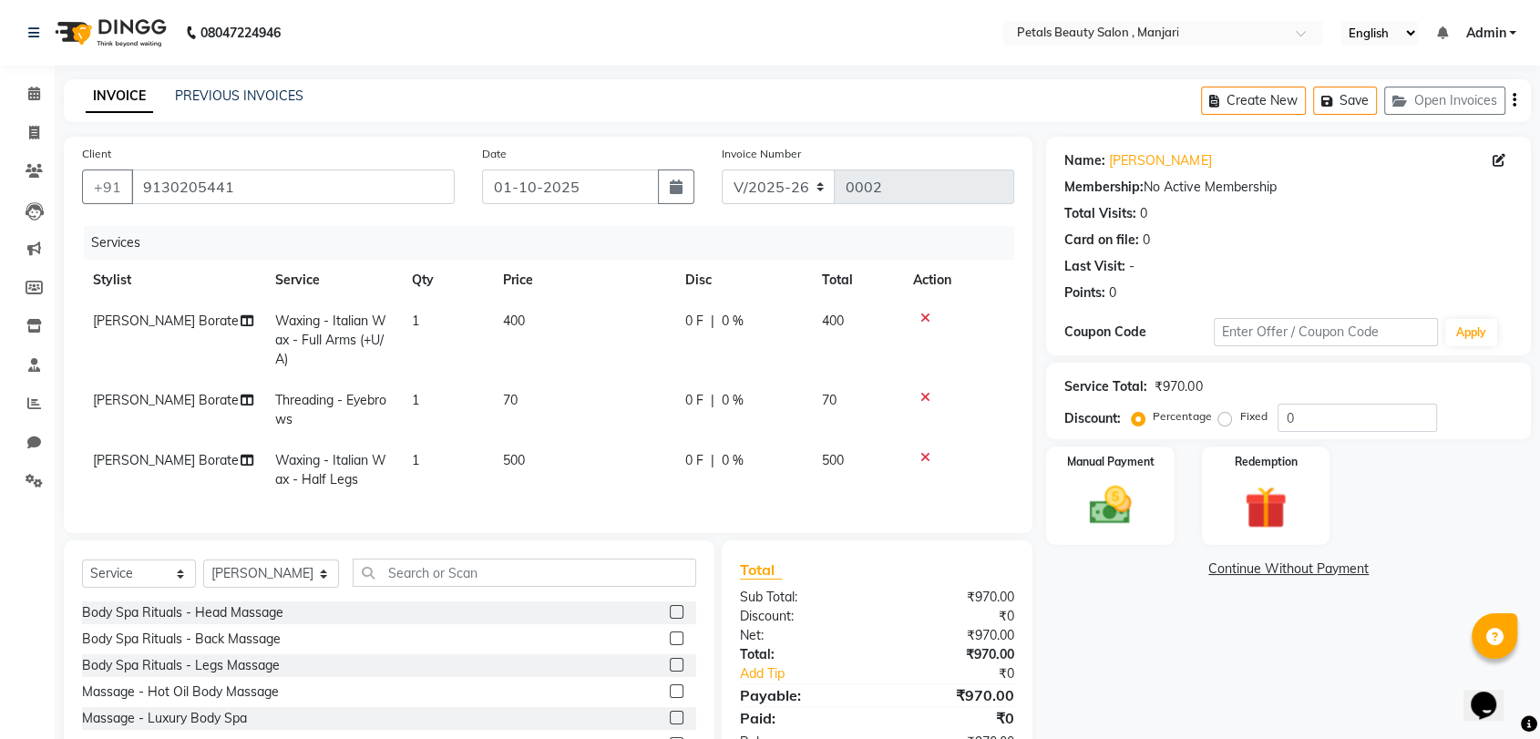
click at [517, 328] on td "400" at bounding box center [583, 340] width 182 height 79
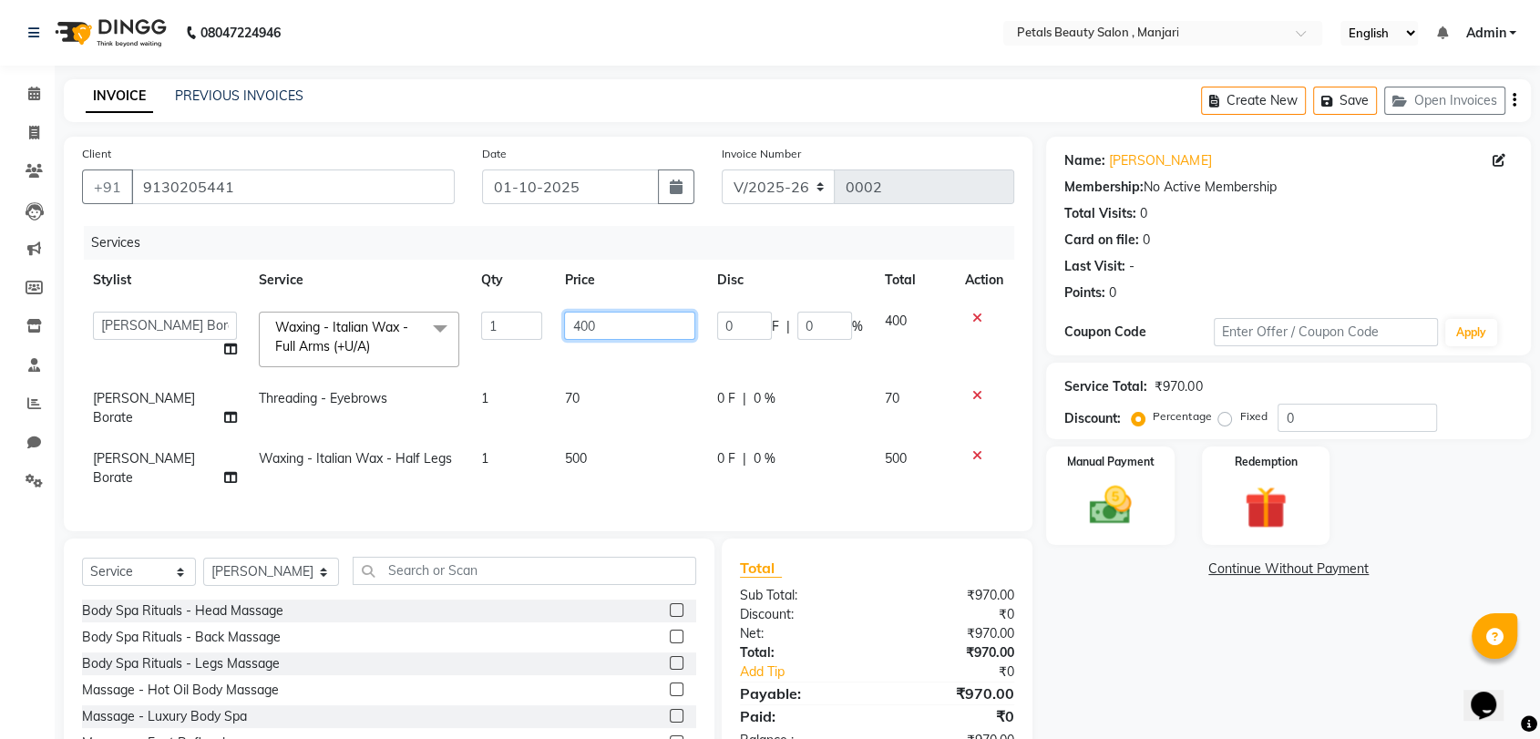
click at [585, 325] on input "400" at bounding box center [629, 326] width 131 height 28
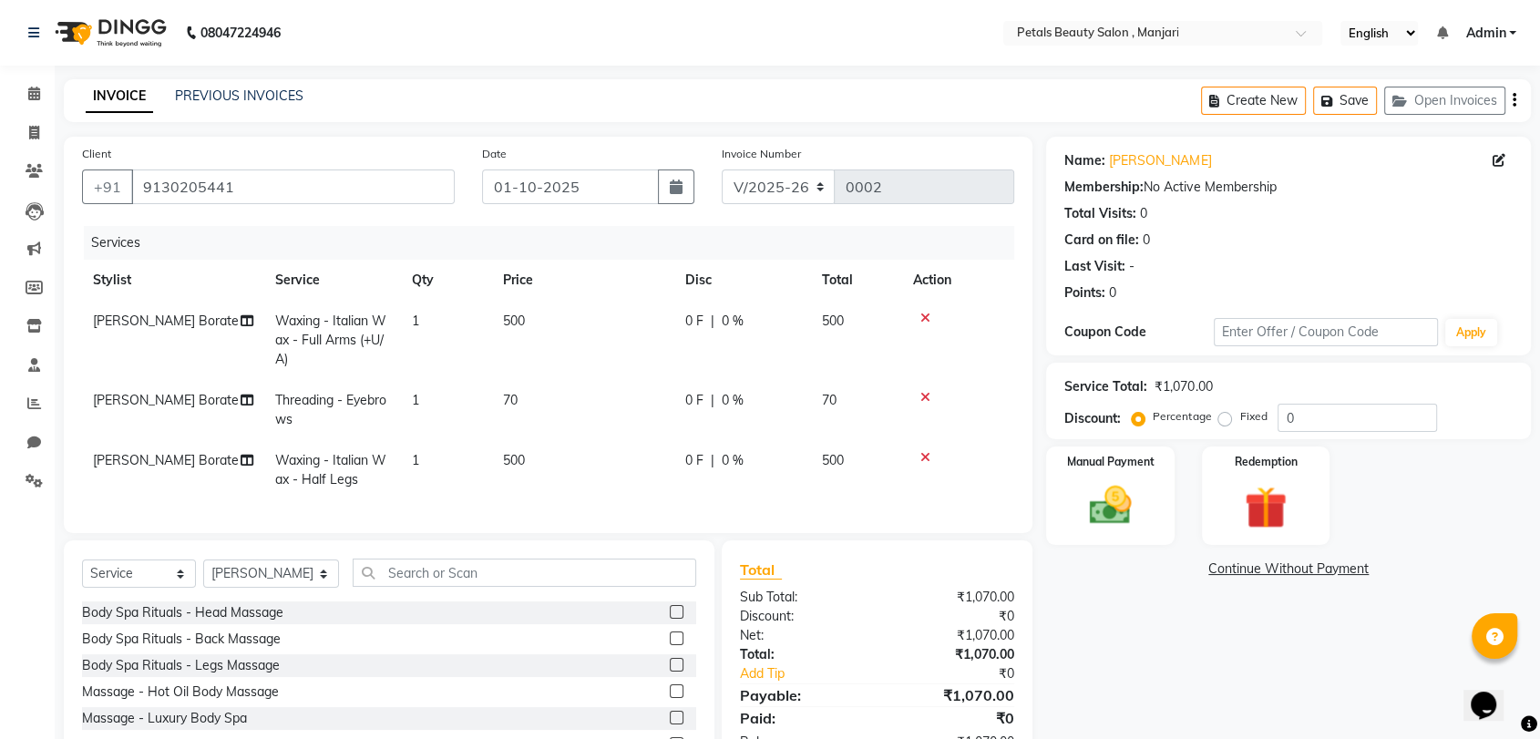
click at [634, 355] on td "500" at bounding box center [583, 340] width 182 height 79
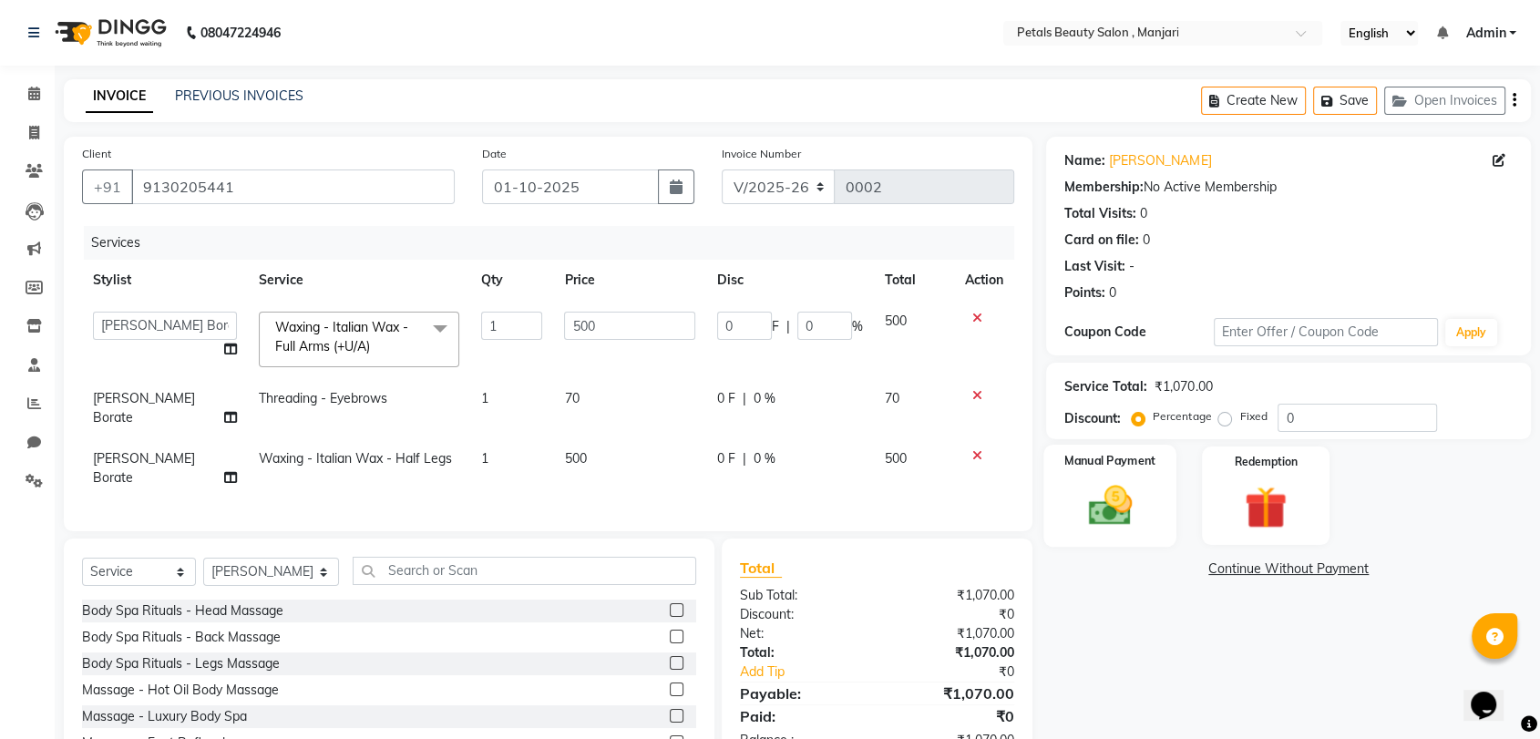
click at [1111, 481] on img at bounding box center [1110, 505] width 71 height 51
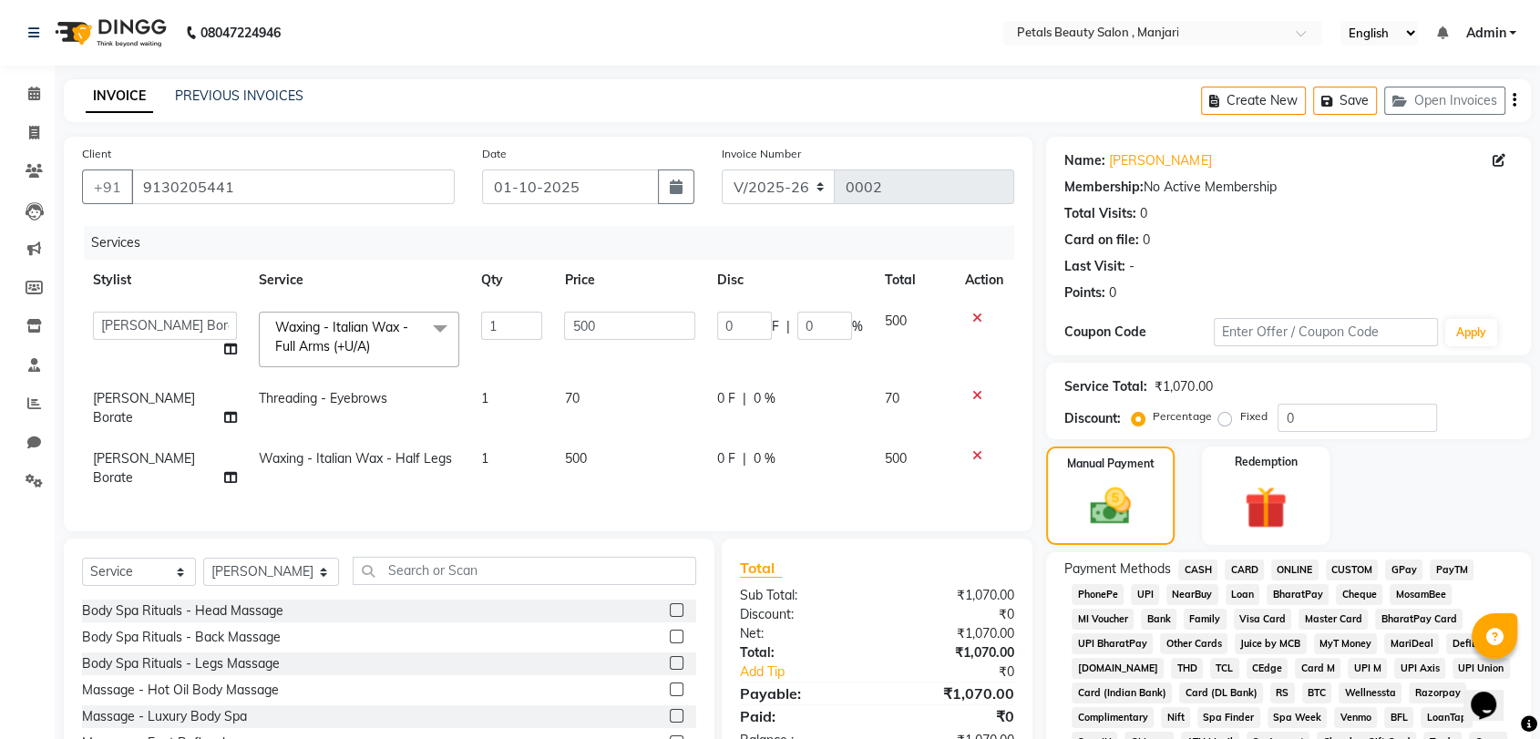
click at [1298, 561] on span "ONLINE" at bounding box center [1295, 570] width 47 height 21
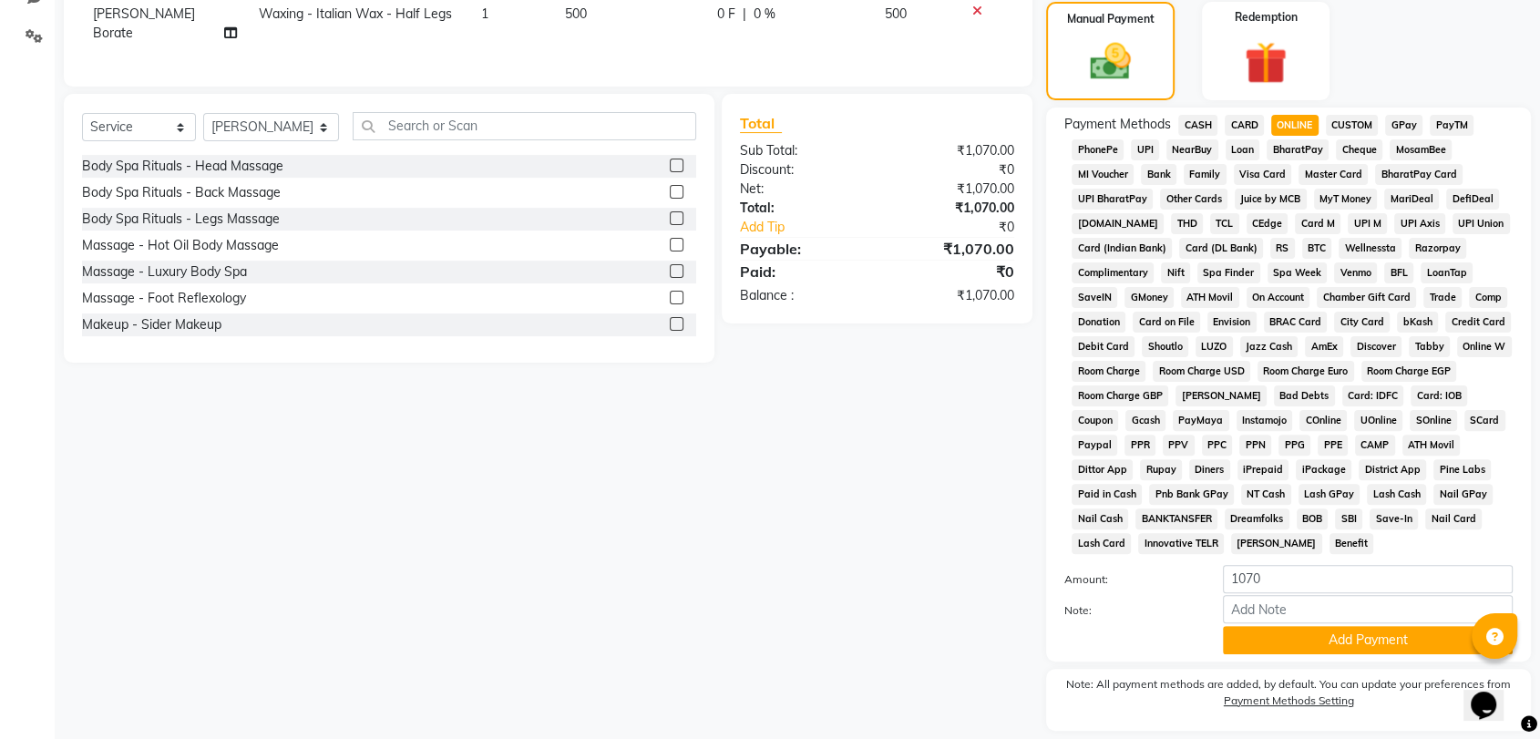
scroll to position [500, 0]
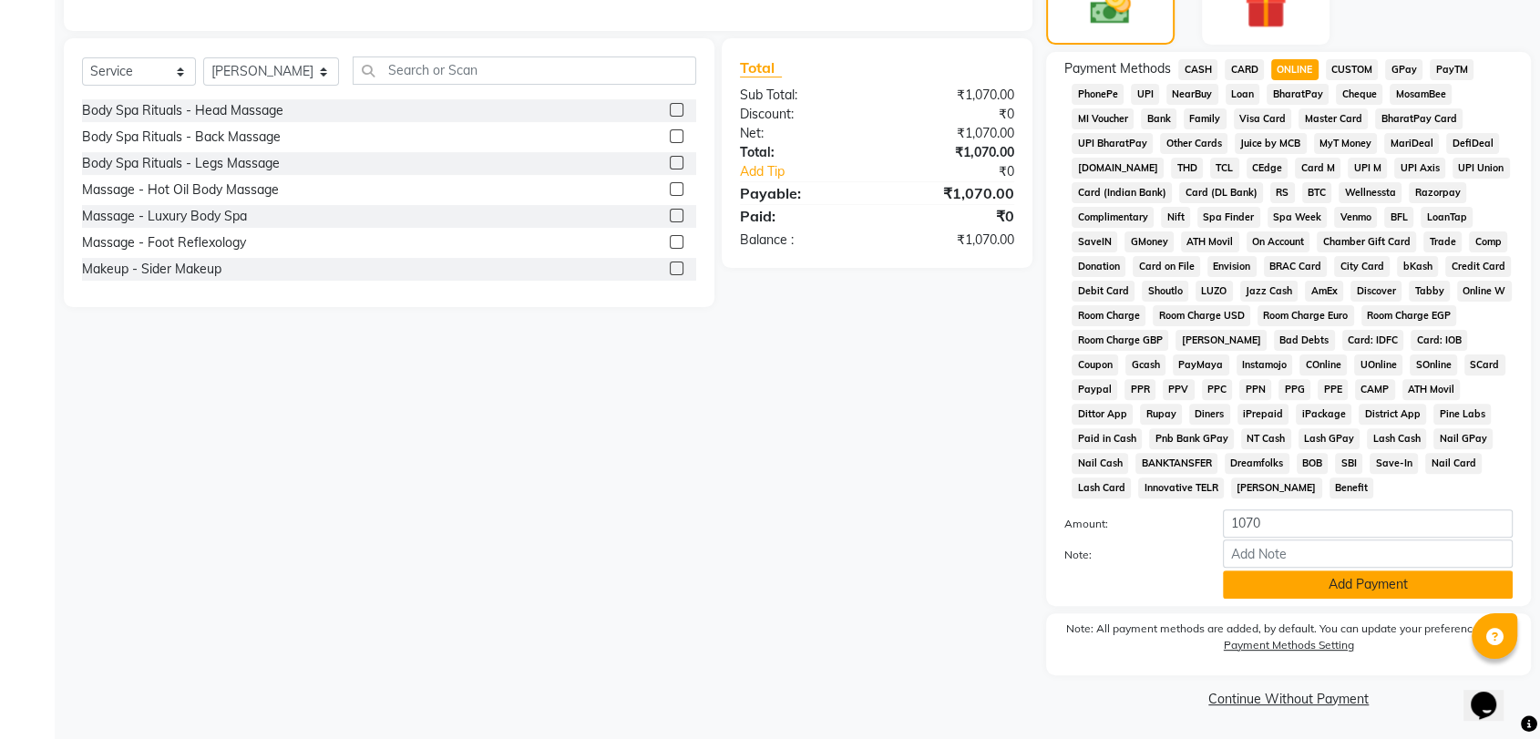
click at [1395, 575] on button "Add Payment" at bounding box center [1368, 585] width 290 height 28
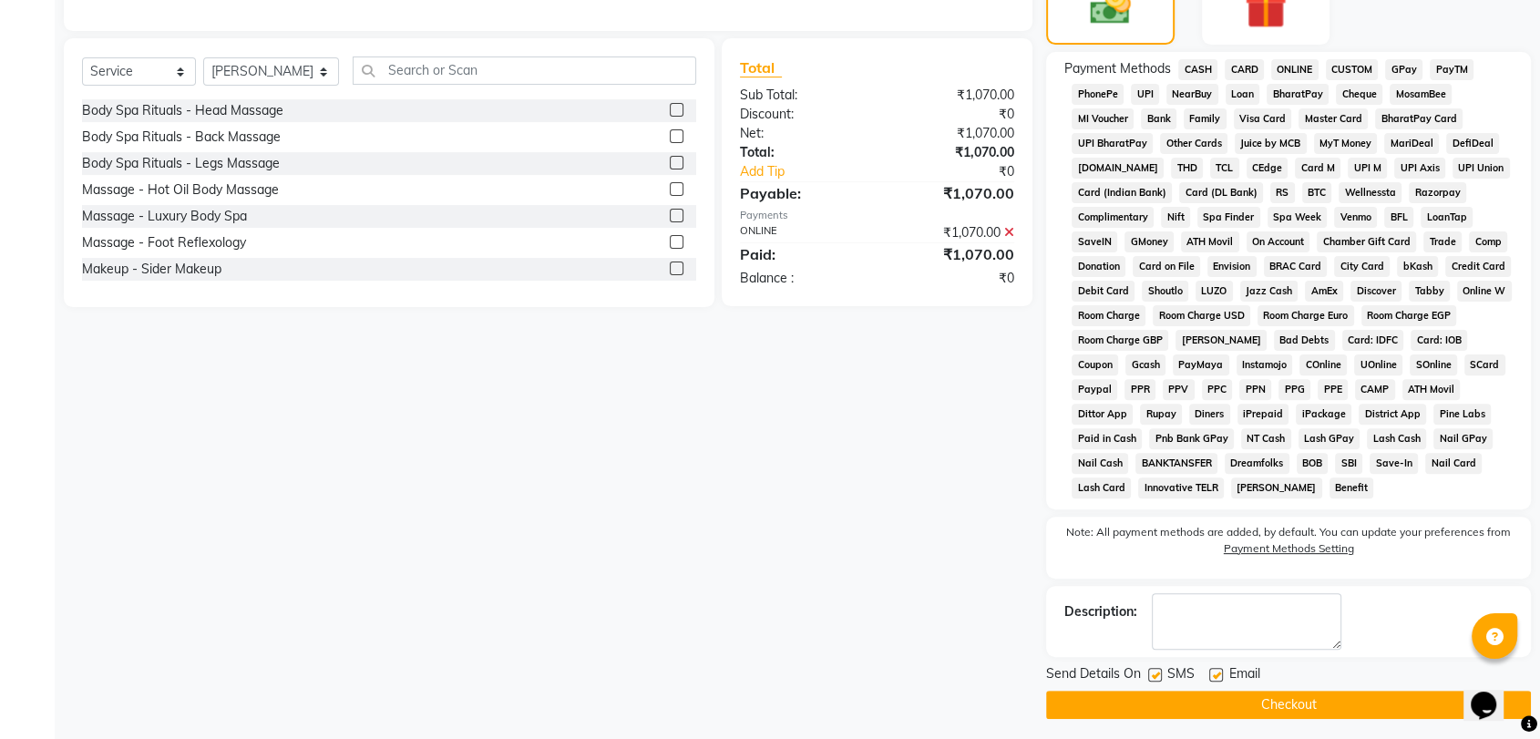
click at [1304, 697] on button "Checkout" at bounding box center [1288, 705] width 485 height 28
